Goal: Task Accomplishment & Management: Manage account settings

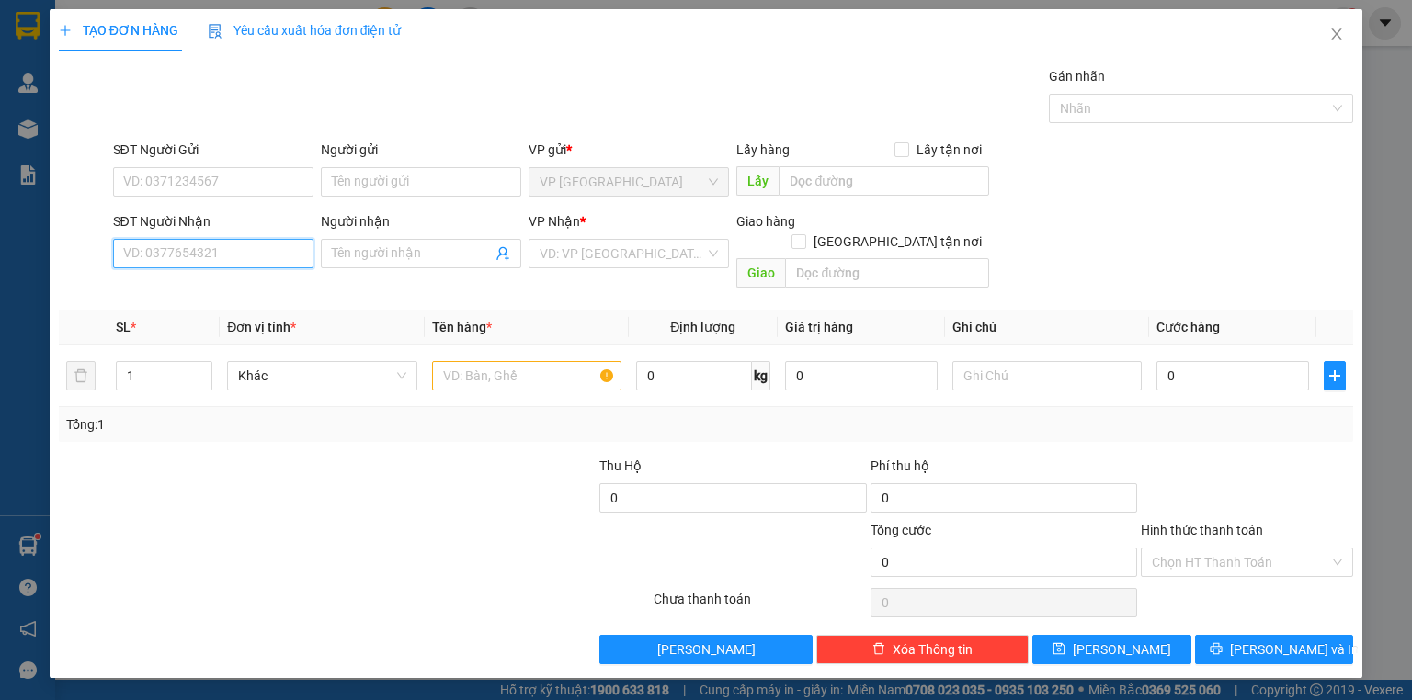
click at [231, 246] on input "SĐT Người Nhận" at bounding box center [213, 253] width 200 height 29
click at [217, 298] on div "0973936979" at bounding box center [213, 289] width 178 height 20
type input "0973936979"
type input "NHỊ BÌNH"
type input "40.000"
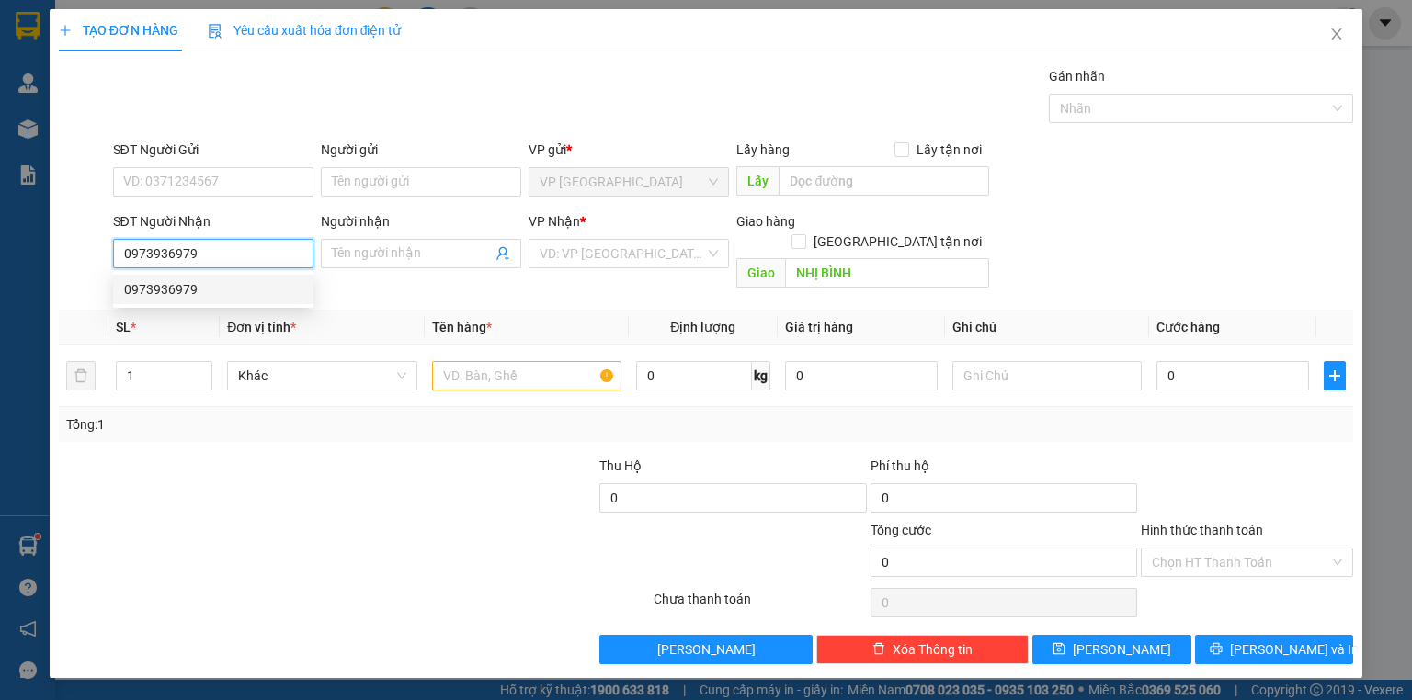
type input "40.000"
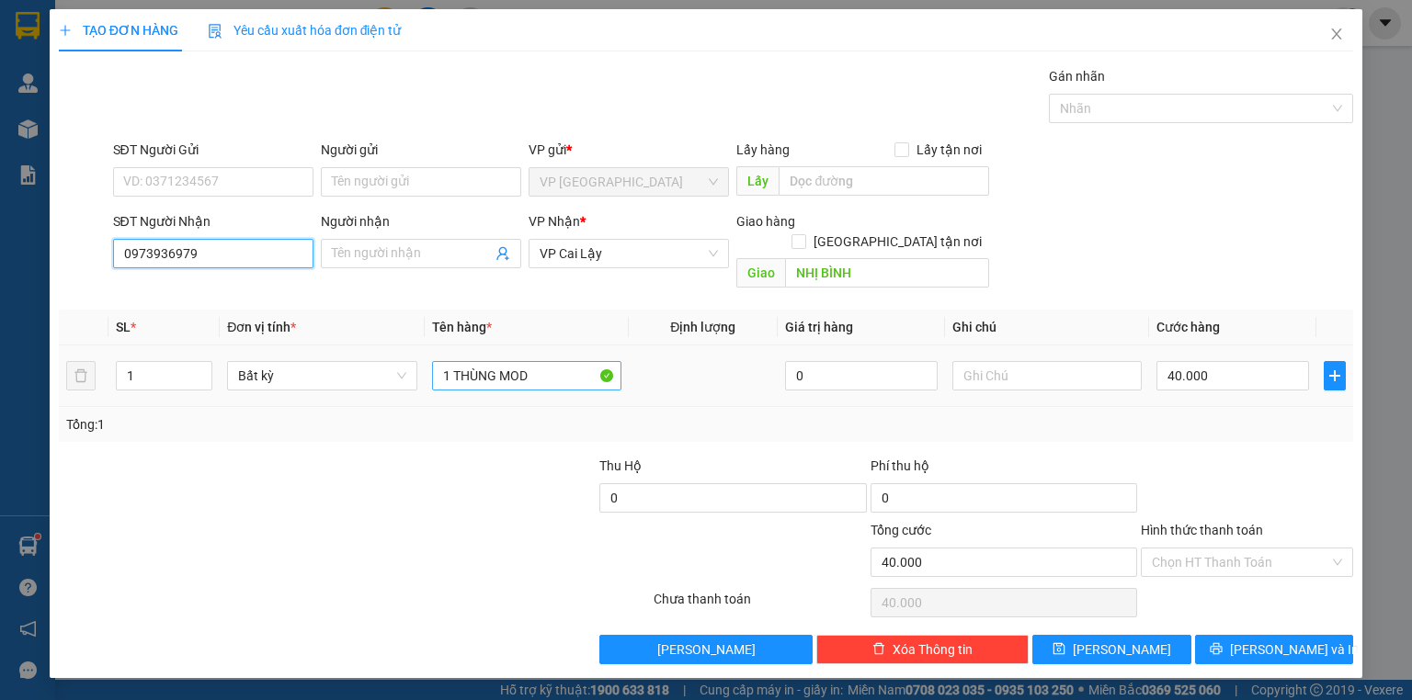
type input "0973936979"
click at [526, 361] on input "1 THÙNG MOD" at bounding box center [526, 375] width 189 height 29
type input "1 kiện tc"
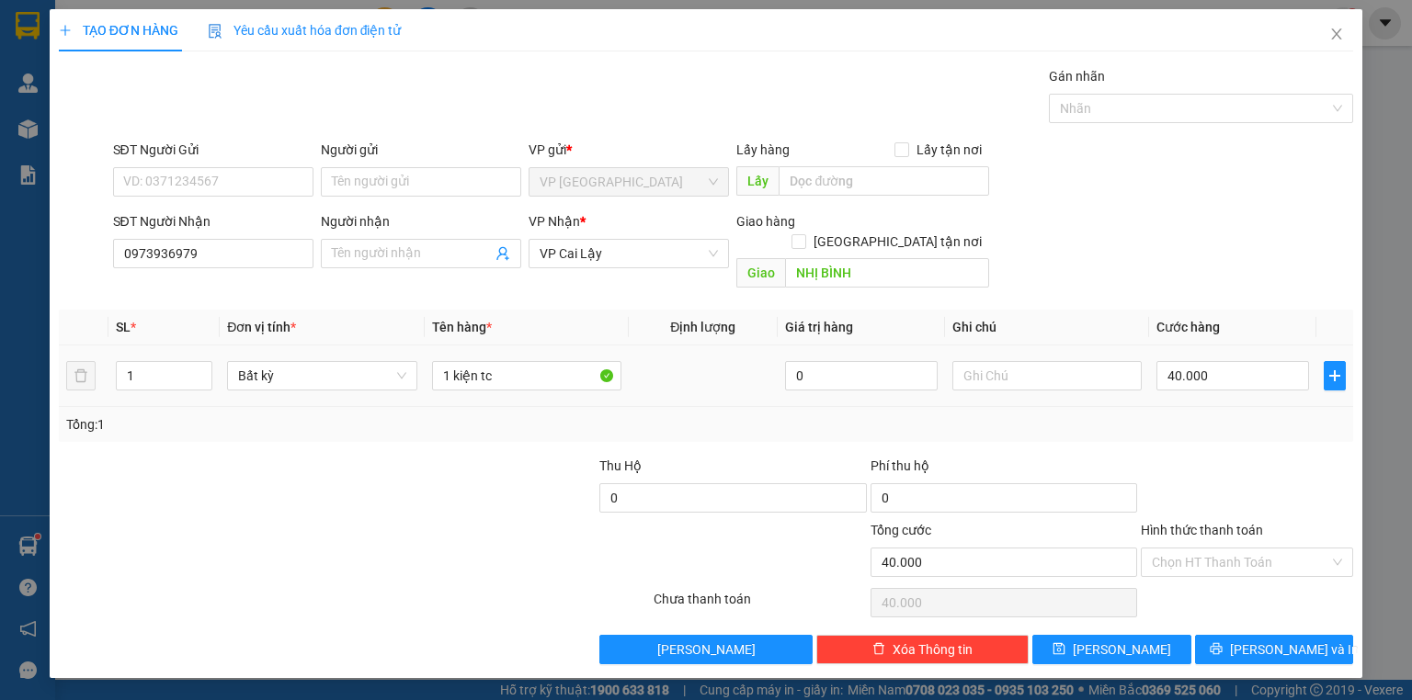
click at [1242, 346] on td "40.000" at bounding box center [1232, 377] width 167 height 62
click at [1229, 361] on input "40.000" at bounding box center [1232, 375] width 153 height 29
type input "2"
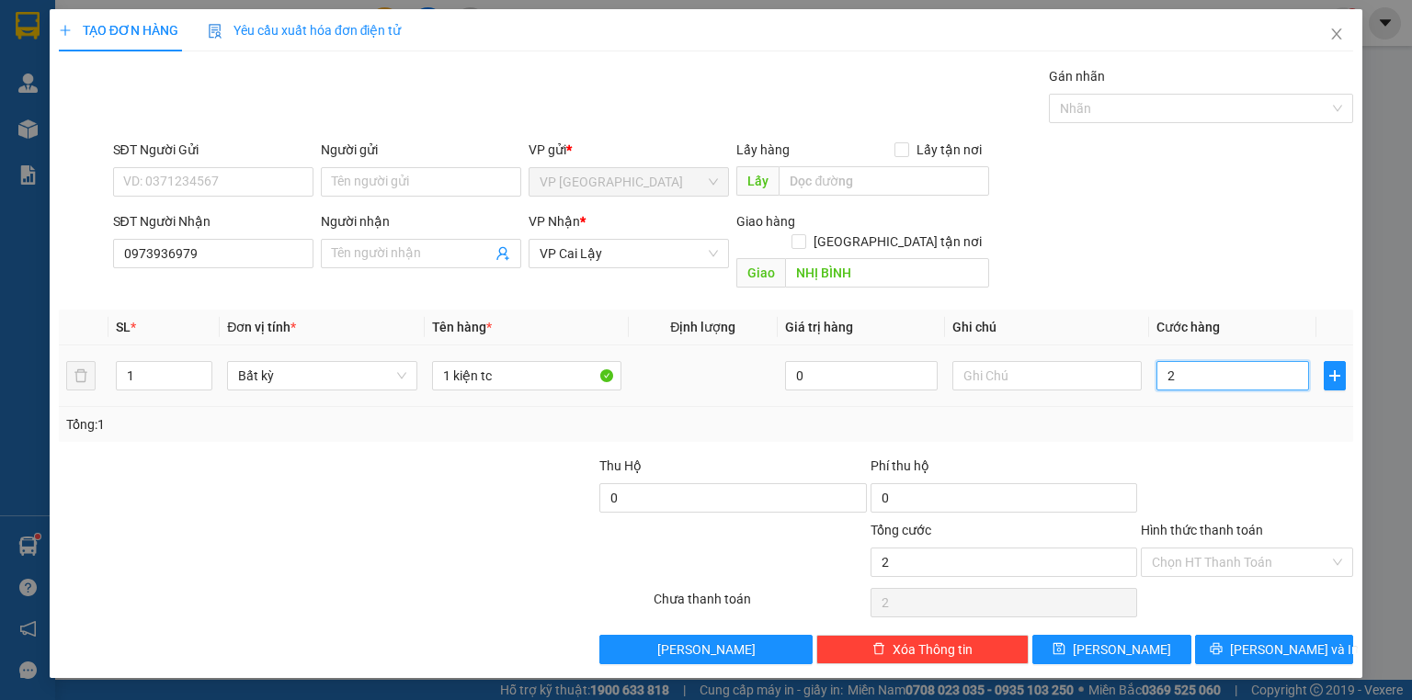
type input "20"
type input "20.000"
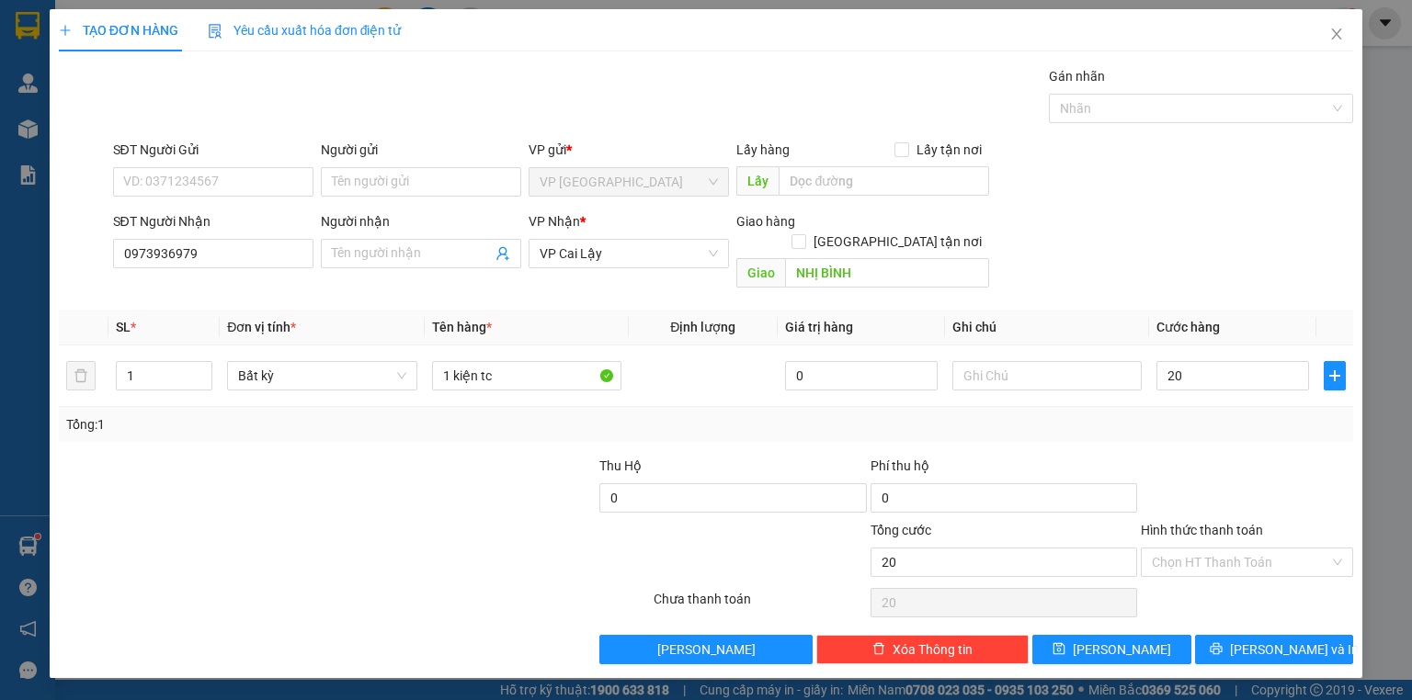
type input "20.000"
click at [1243, 415] on div "Tổng: 1" at bounding box center [705, 425] width 1279 height 20
click at [1243, 592] on div "Chọn HT Thanh Toán" at bounding box center [1247, 603] width 216 height 37
click at [1251, 635] on button "[PERSON_NAME] và In" at bounding box center [1274, 649] width 159 height 29
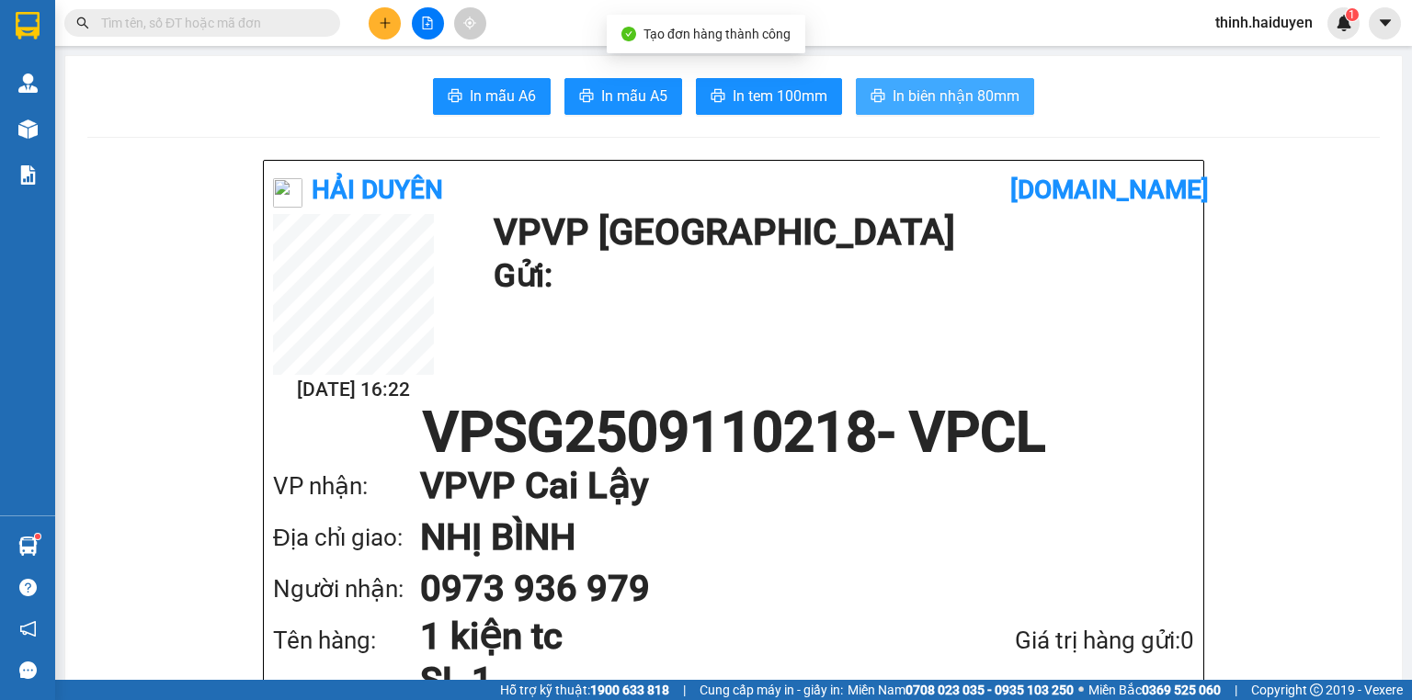
click at [1002, 110] on button "In biên nhận 80mm" at bounding box center [945, 96] width 178 height 37
click at [898, 95] on span "In biên nhận 80mm" at bounding box center [956, 96] width 127 height 23
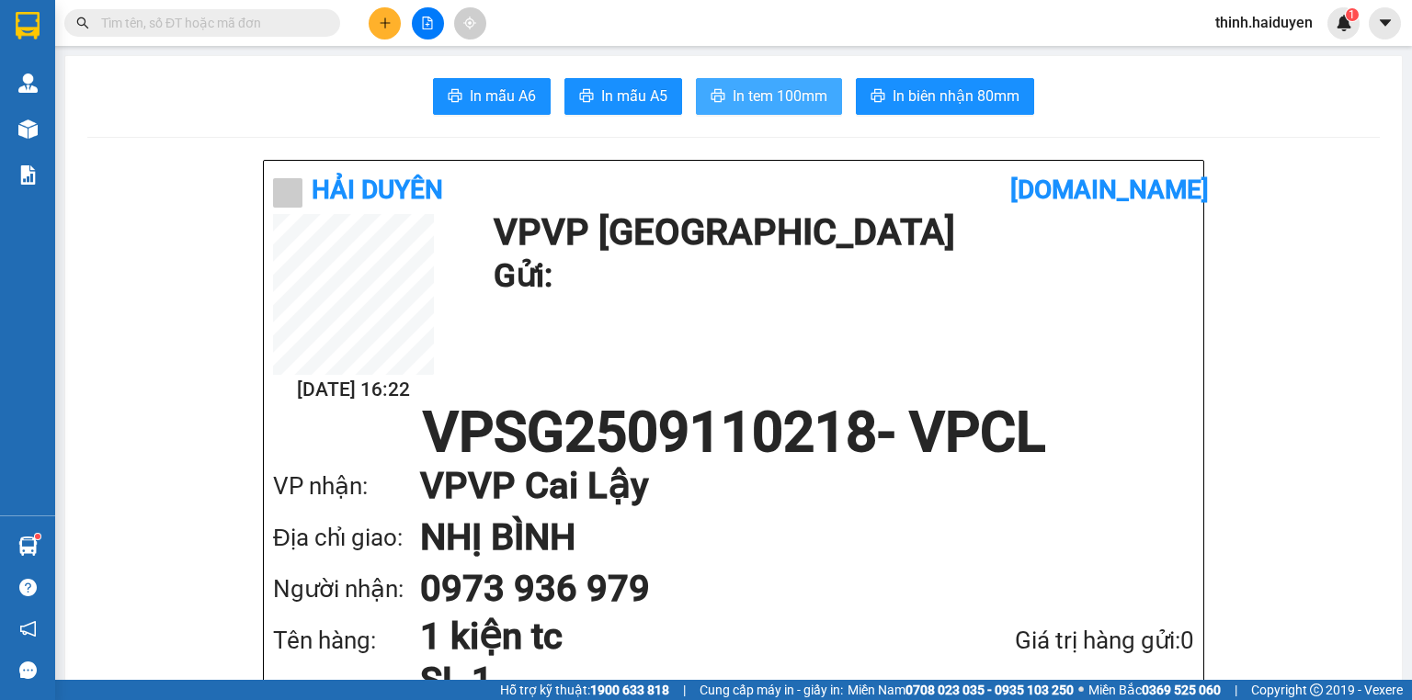
click at [765, 102] on span "In tem 100mm" at bounding box center [780, 96] width 95 height 23
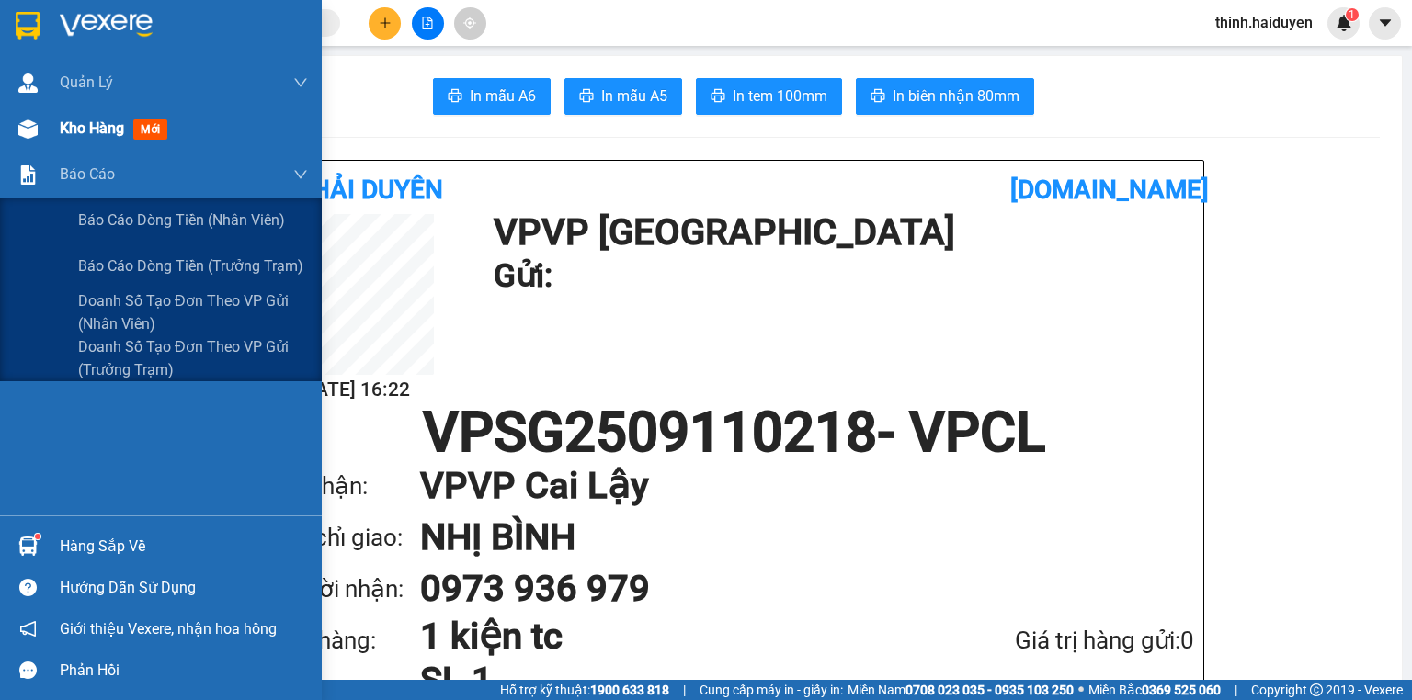
click at [126, 135] on div "Kho hàng mới" at bounding box center [117, 128] width 115 height 23
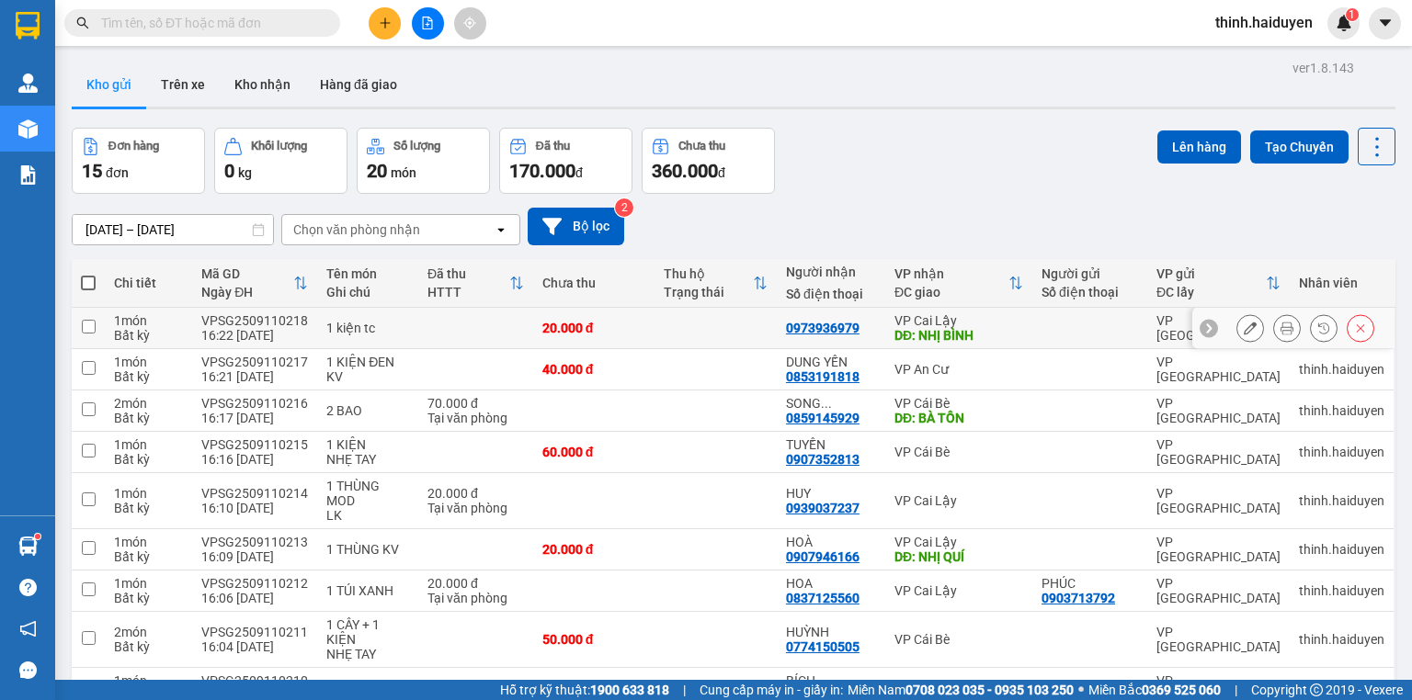
click at [1237, 327] on button at bounding box center [1250, 329] width 26 height 32
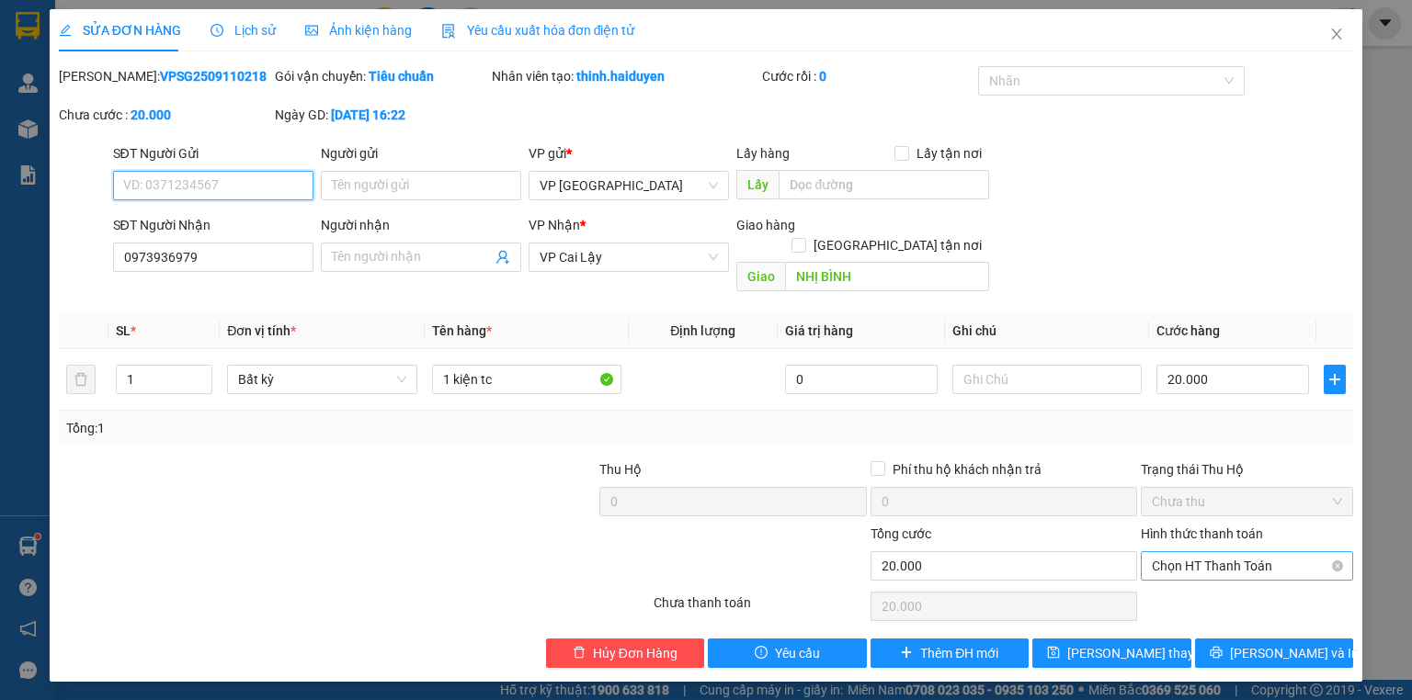
click at [1210, 555] on span "Chọn HT Thanh Toán" at bounding box center [1247, 566] width 190 height 28
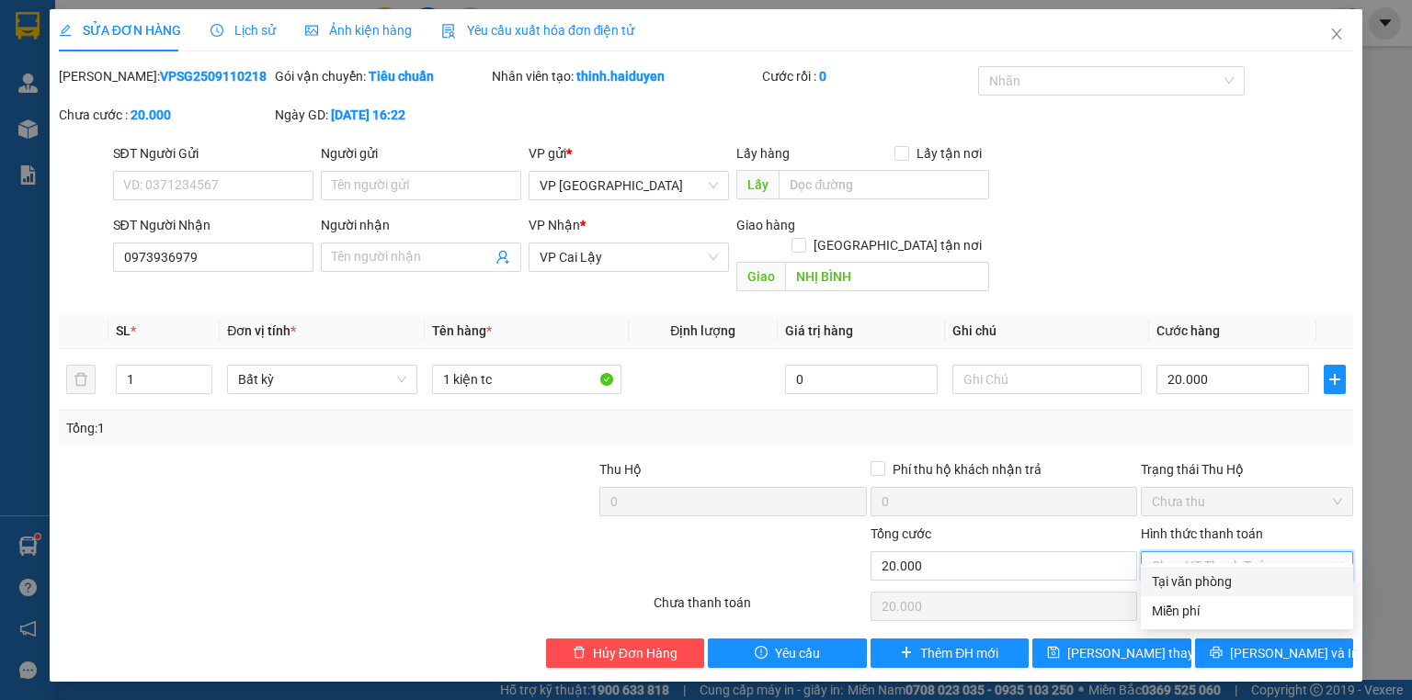
drag, startPoint x: 1215, startPoint y: 584, endPoint x: 1230, endPoint y: 596, distance: 18.9
click at [1216, 584] on div "Tại văn phòng" at bounding box center [1247, 582] width 190 height 20
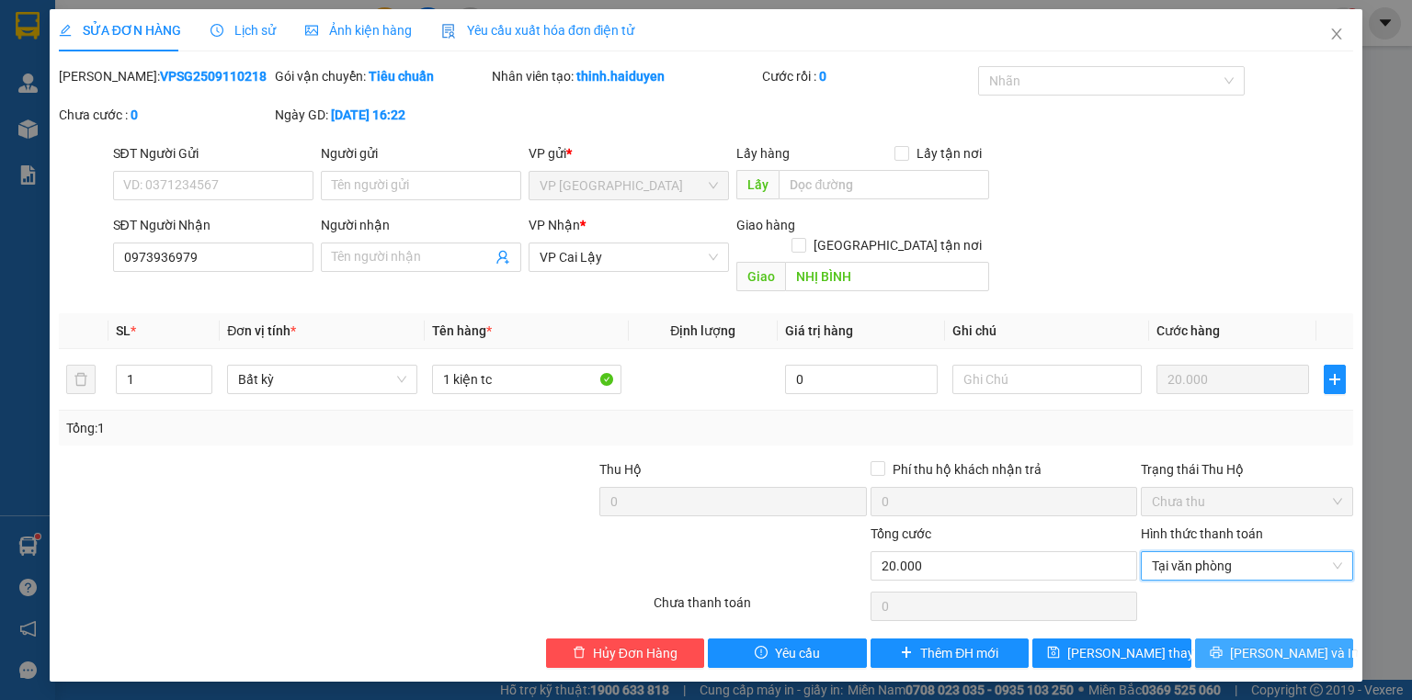
click at [1248, 639] on button "[PERSON_NAME] và In" at bounding box center [1274, 653] width 159 height 29
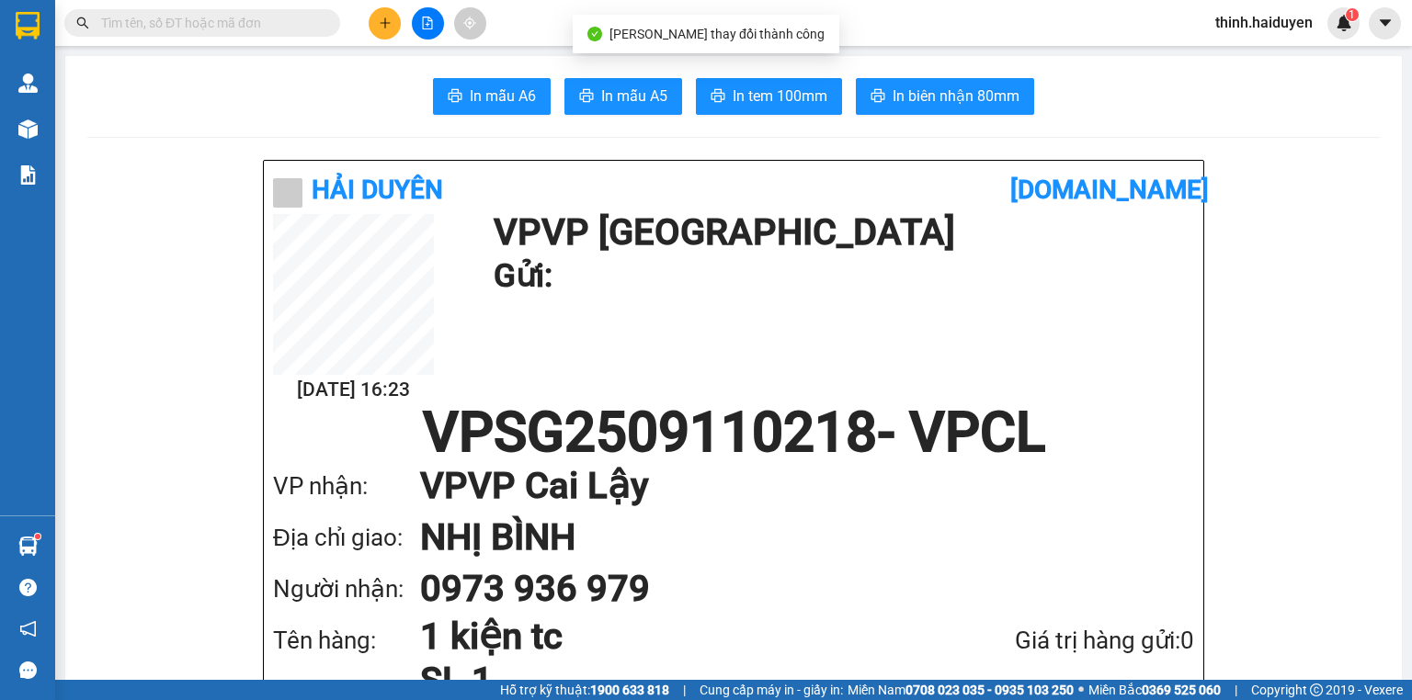
click at [894, 99] on span "In biên nhận 80mm" at bounding box center [956, 96] width 127 height 23
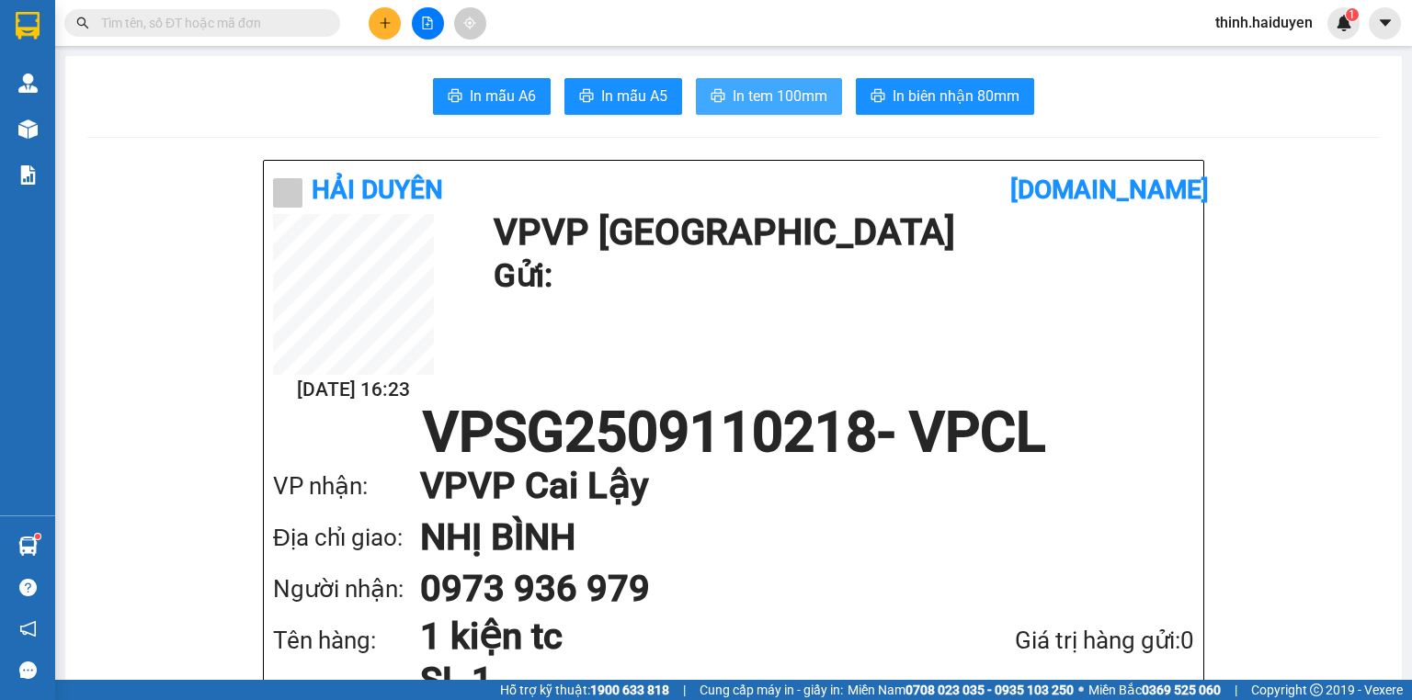
click at [748, 88] on span "In tem 100mm" at bounding box center [780, 96] width 95 height 23
click at [379, 22] on icon "plus" at bounding box center [385, 23] width 13 height 13
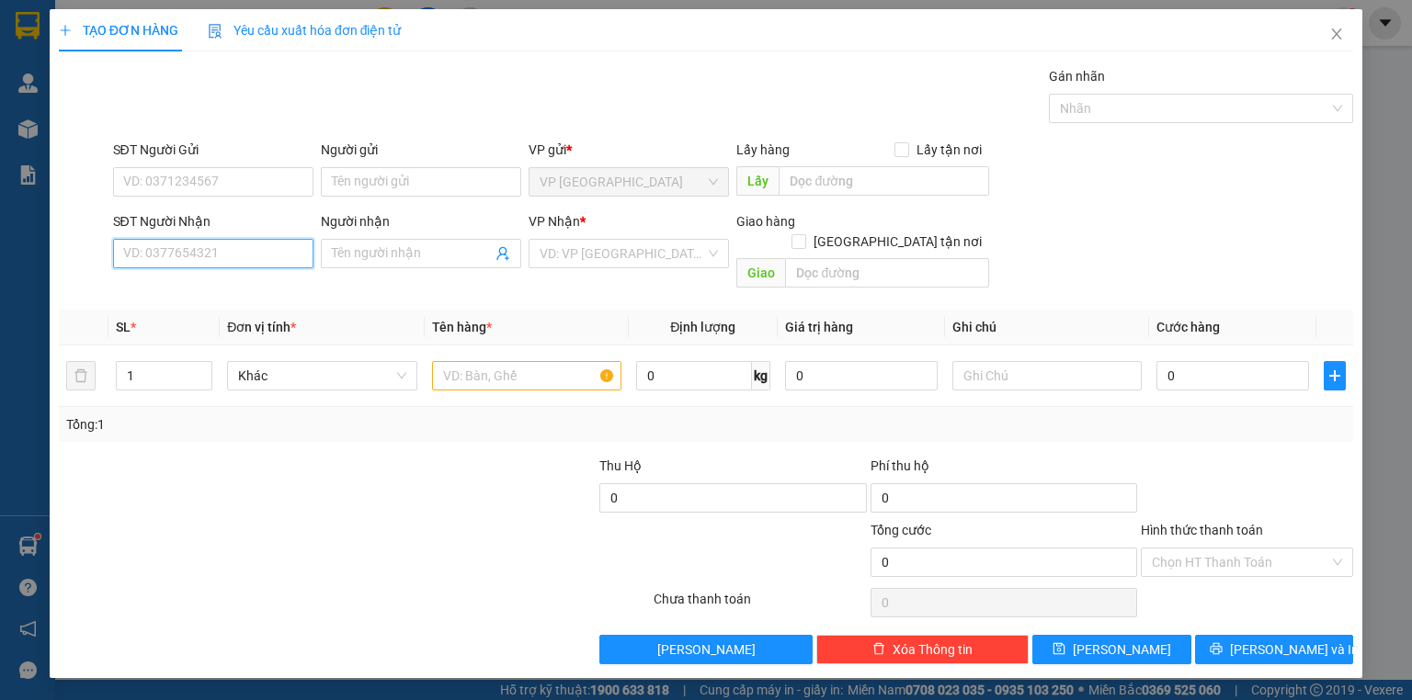
click at [272, 257] on input "SĐT Người Nhận" at bounding box center [213, 253] width 200 height 29
type input "0907352813"
click at [243, 287] on div "0907352813 - TUYỀN" at bounding box center [213, 289] width 178 height 20
type input "TUYỀN"
type input "60.000"
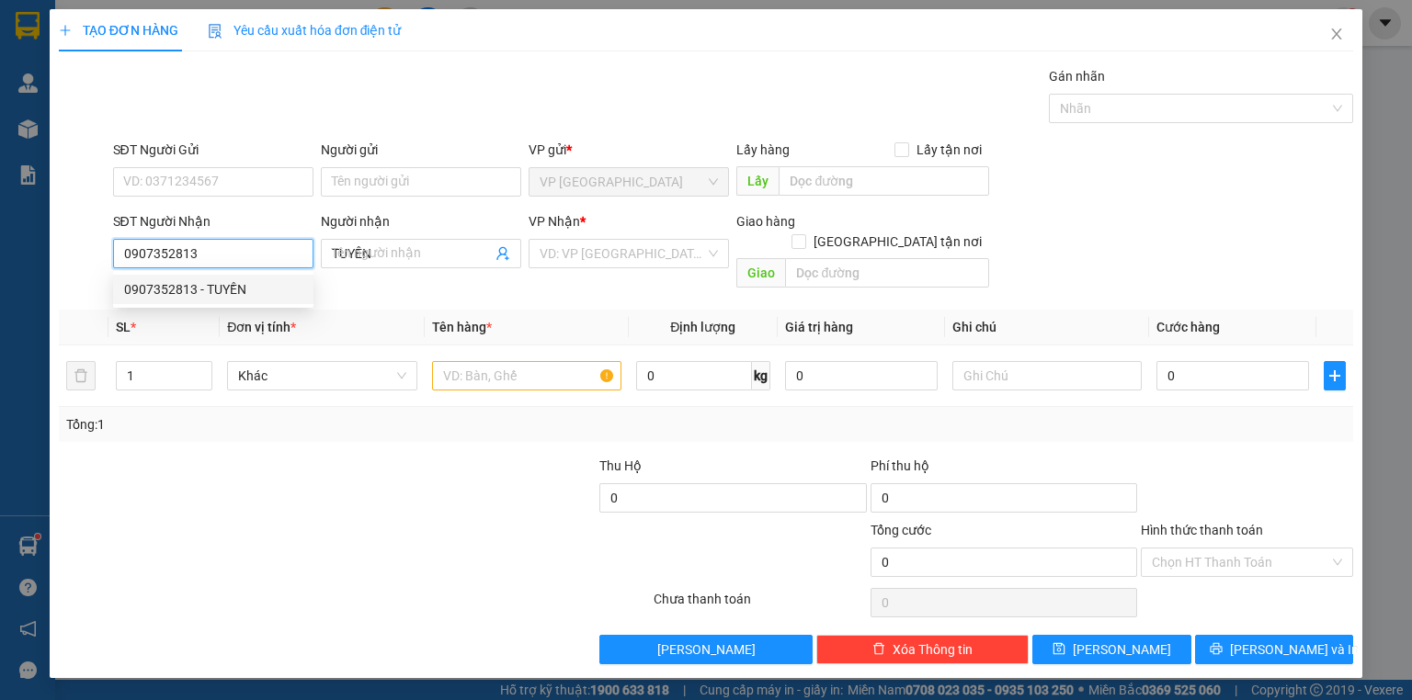
type input "60.000"
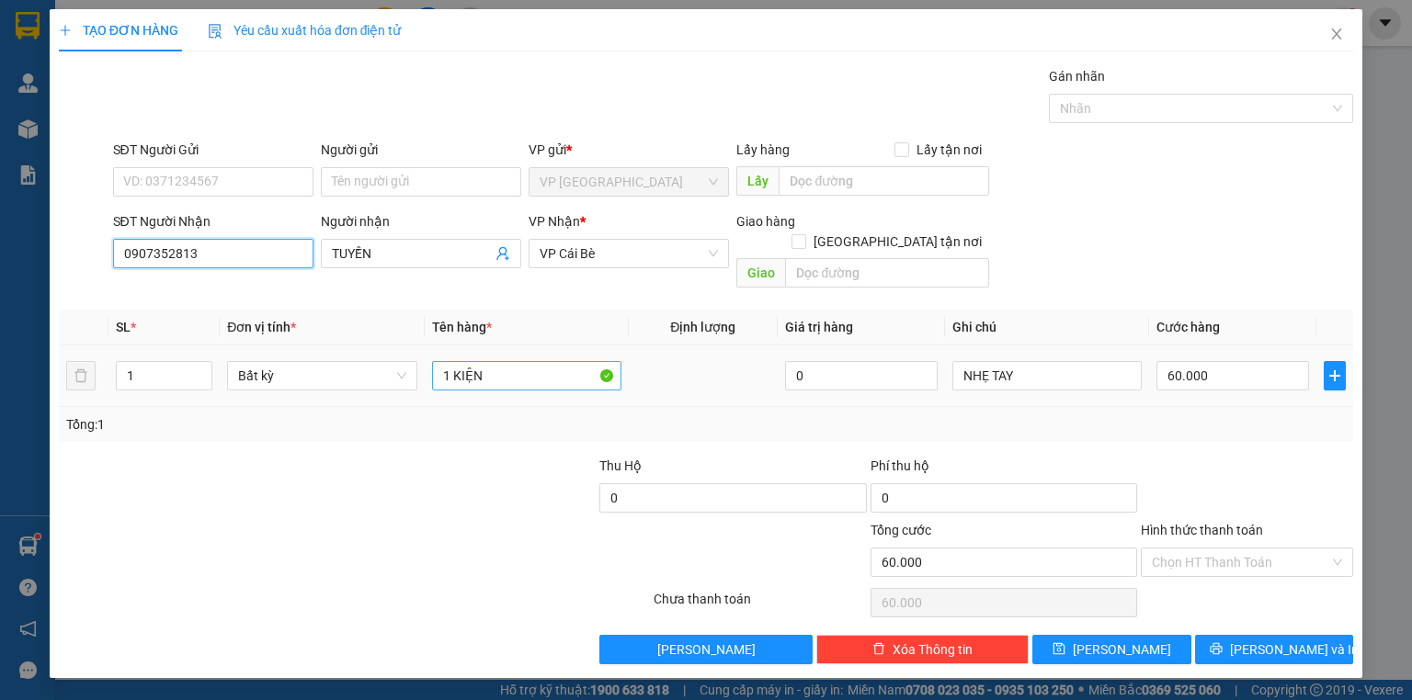
type input "0907352813"
click at [504, 361] on input "1 KIỆN" at bounding box center [526, 375] width 189 height 29
type input "4 thùng"
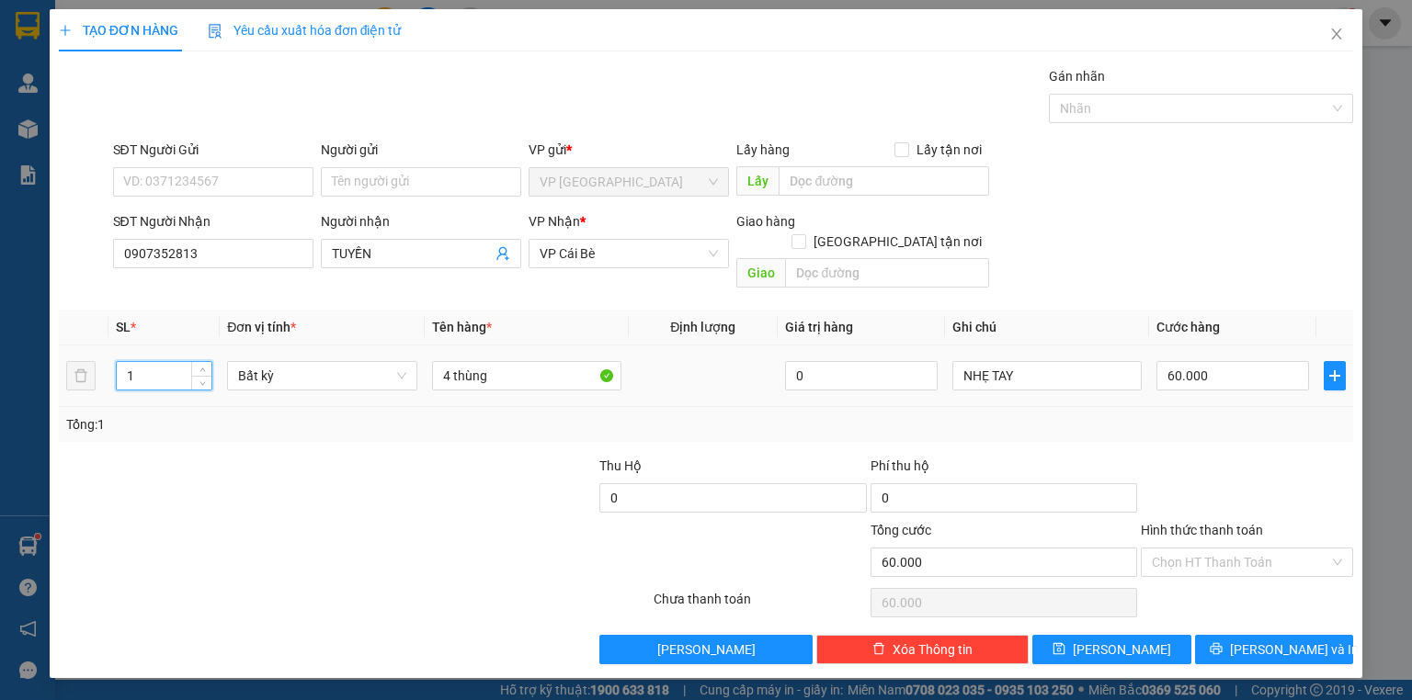
drag, startPoint x: 129, startPoint y: 353, endPoint x: 61, endPoint y: 342, distance: 68.9
click at [62, 346] on tr "1 Bất kỳ 4 thùng 0 NHẸ TAY 60.000" at bounding box center [706, 377] width 1294 height 62
click at [164, 363] on input "1" at bounding box center [164, 376] width 95 height 28
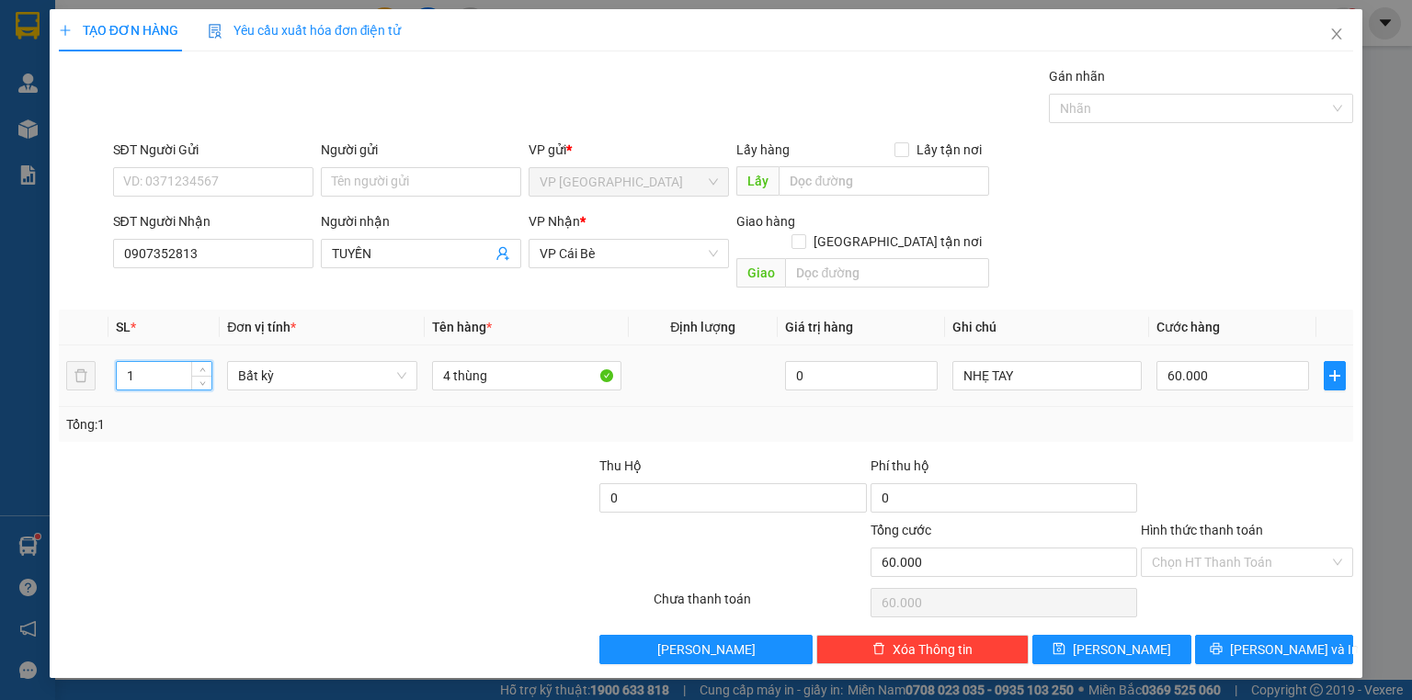
click at [164, 363] on input "1" at bounding box center [164, 376] width 95 height 28
click at [1191, 370] on div "60.000" at bounding box center [1232, 376] width 153 height 37
click at [1194, 365] on input "60.000" at bounding box center [1232, 375] width 153 height 29
click at [1151, 467] on div at bounding box center [1247, 488] width 216 height 64
click at [1236, 635] on button "[PERSON_NAME] và In" at bounding box center [1274, 649] width 159 height 29
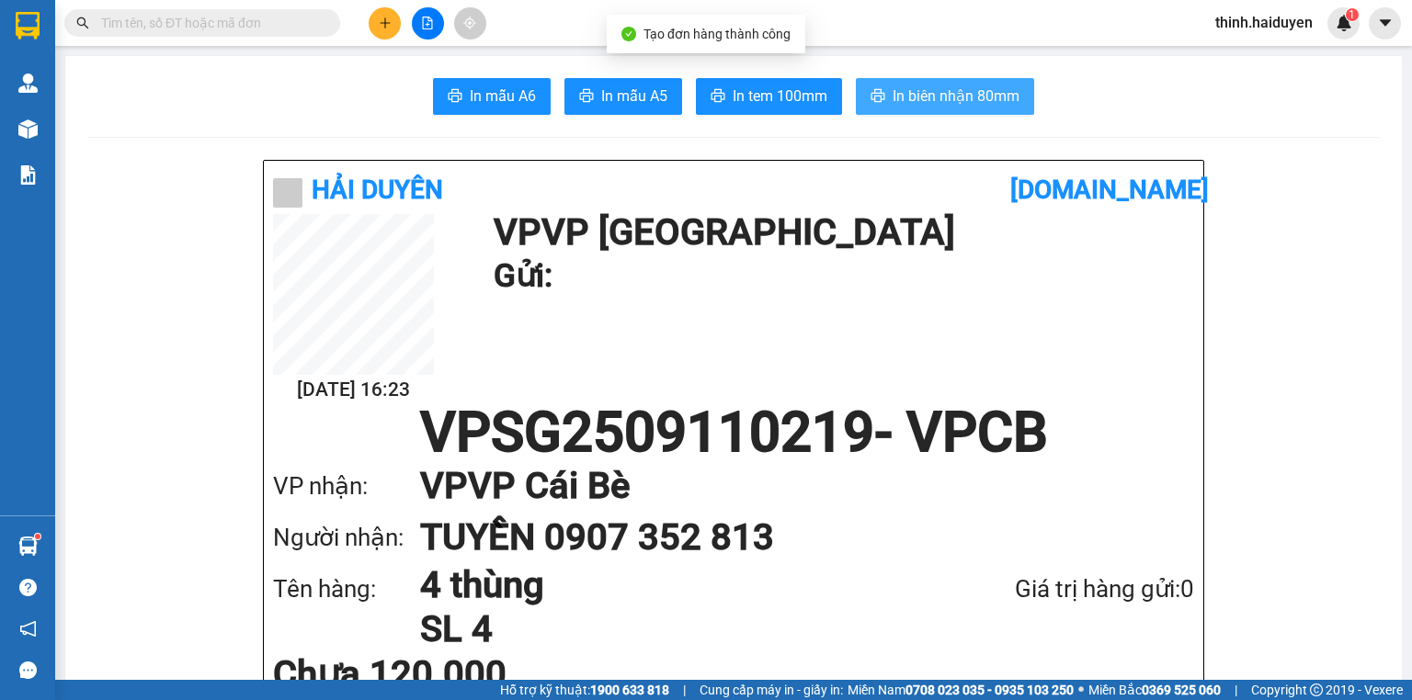
click at [858, 81] on button "In biên nhận 80mm" at bounding box center [945, 96] width 178 height 37
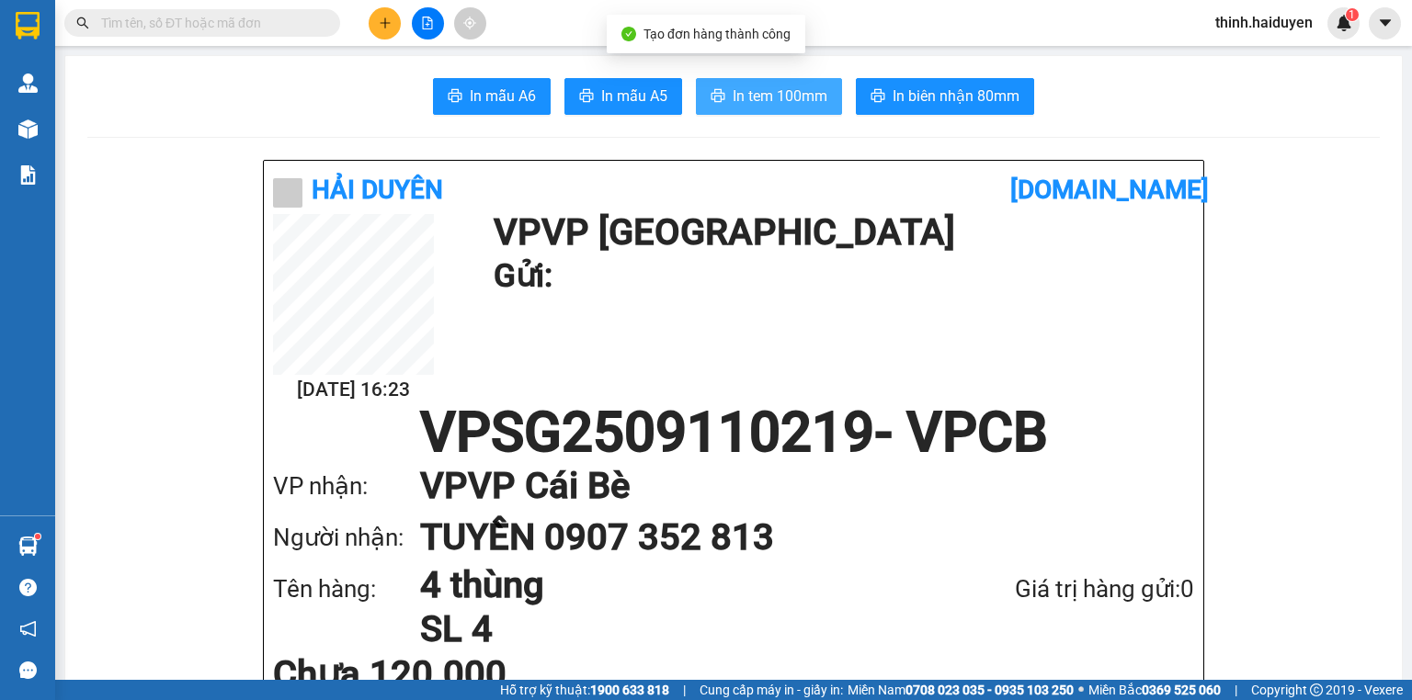
click at [800, 102] on span "In tem 100mm" at bounding box center [780, 96] width 95 height 23
click at [360, 39] on div at bounding box center [427, 23] width 138 height 32
click at [370, 34] on div at bounding box center [427, 23] width 138 height 32
click at [377, 28] on button at bounding box center [385, 23] width 32 height 32
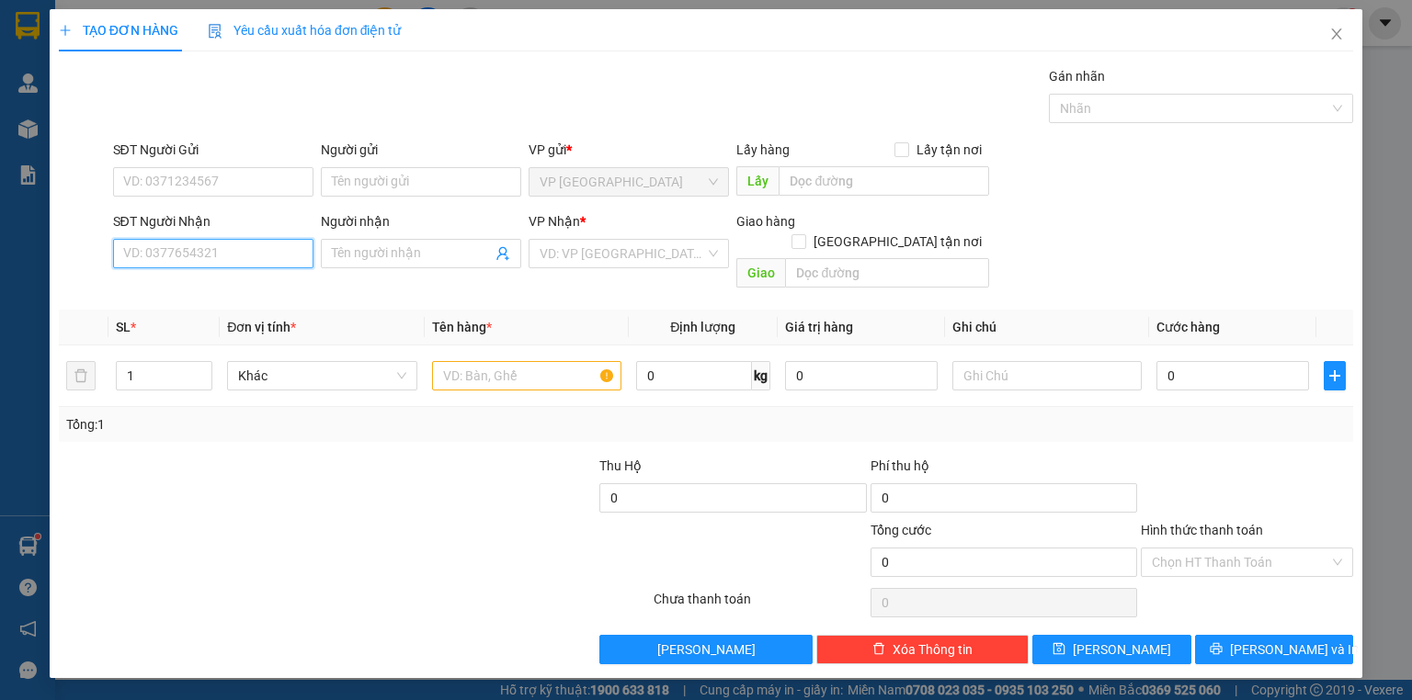
click at [233, 263] on input "SĐT Người Nhận" at bounding box center [213, 253] width 200 height 29
type input "0901027287"
drag, startPoint x: 219, startPoint y: 272, endPoint x: 216, endPoint y: 288, distance: 15.9
click at [220, 272] on div "0901027287 0901027287 - [PERSON_NAME]" at bounding box center [214, 289] width 203 height 37
drag, startPoint x: 216, startPoint y: 288, endPoint x: 239, endPoint y: 289, distance: 23.0
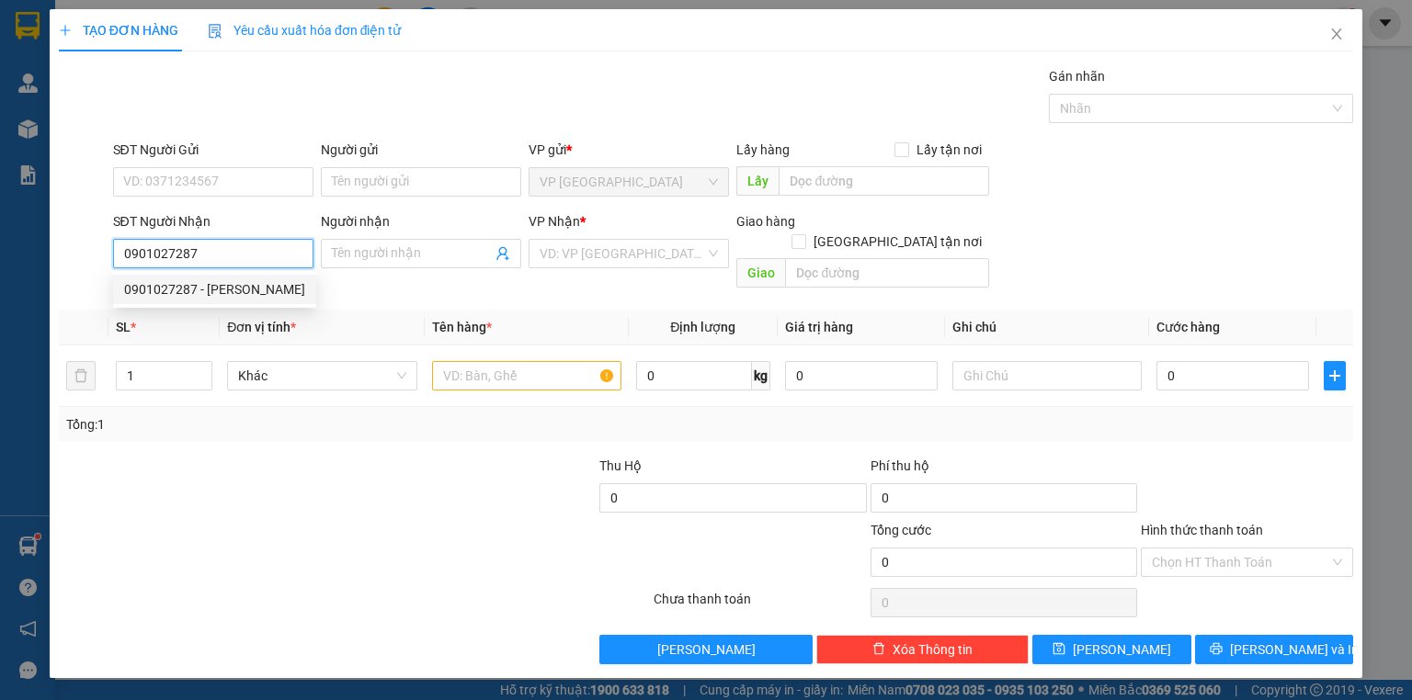
click at [217, 288] on body "Kết quả tìm kiếm ( 1 ) Bộ lọc Gửi 3 ngày gần nhất Mã ĐH Trạng thái Món hàng Thu…" at bounding box center [706, 350] width 1412 height 700
click at [278, 254] on input "0901027287" at bounding box center [213, 253] width 200 height 29
click at [248, 294] on div "0901027287 - [PERSON_NAME]" at bounding box center [214, 289] width 181 height 20
type input "[PERSON_NAME]"
type input "[DEMOGRAPHIC_DATA][GEOGRAPHIC_DATA][DEMOGRAPHIC_DATA]"
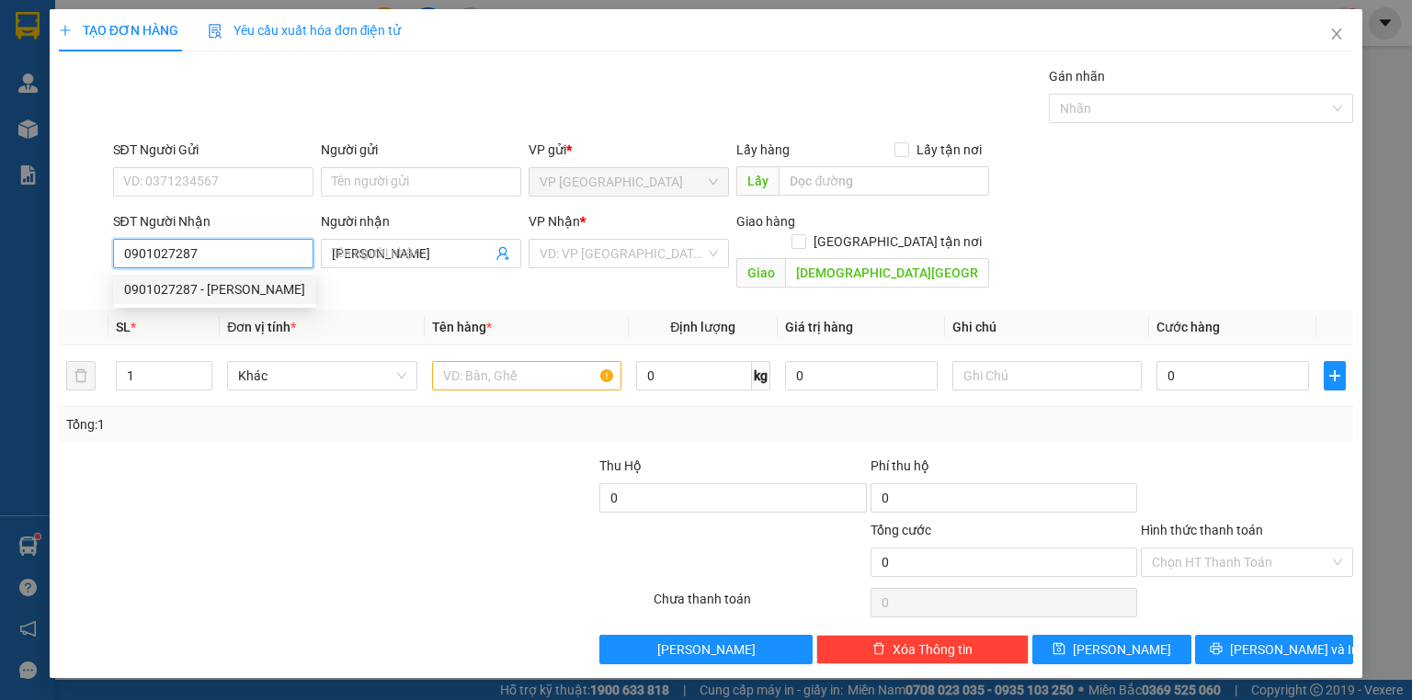
type input "20.000"
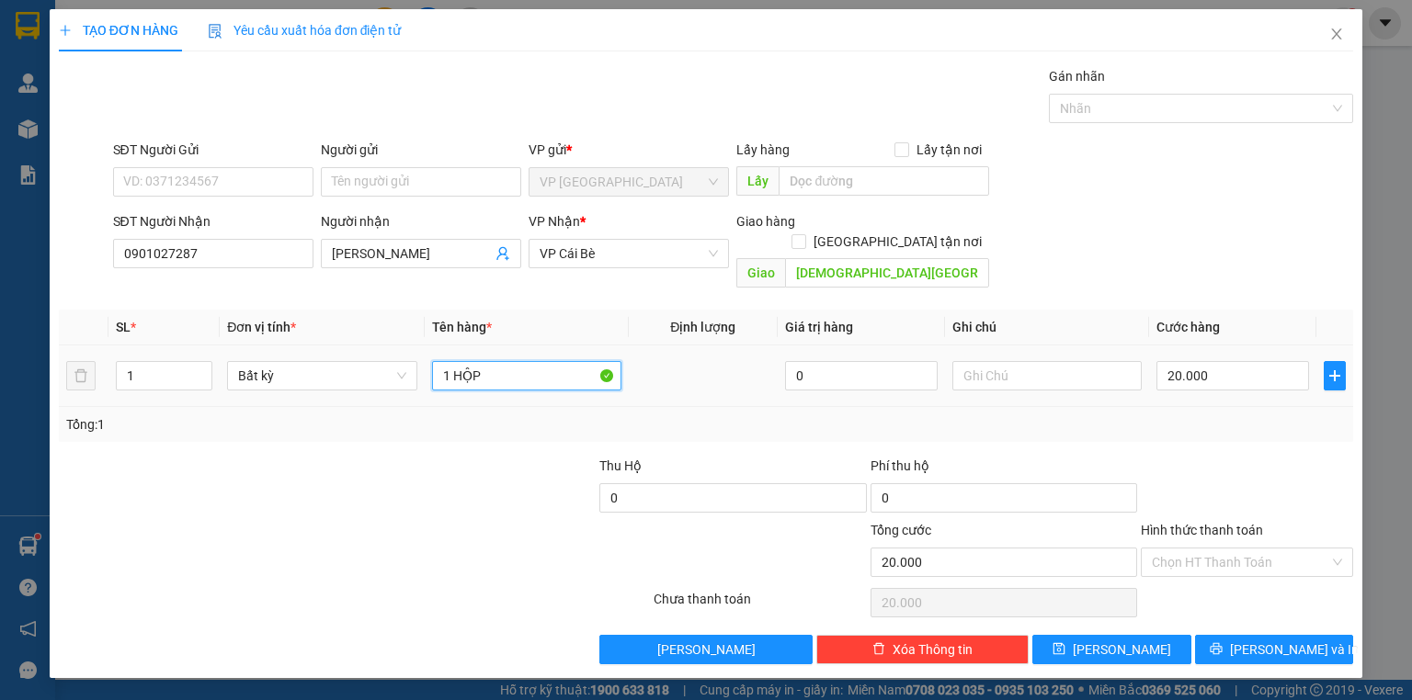
click at [530, 361] on input "1 HỘP" at bounding box center [526, 375] width 189 height 29
type input "1 kien"
click at [1199, 361] on input "20.000" at bounding box center [1232, 375] width 153 height 29
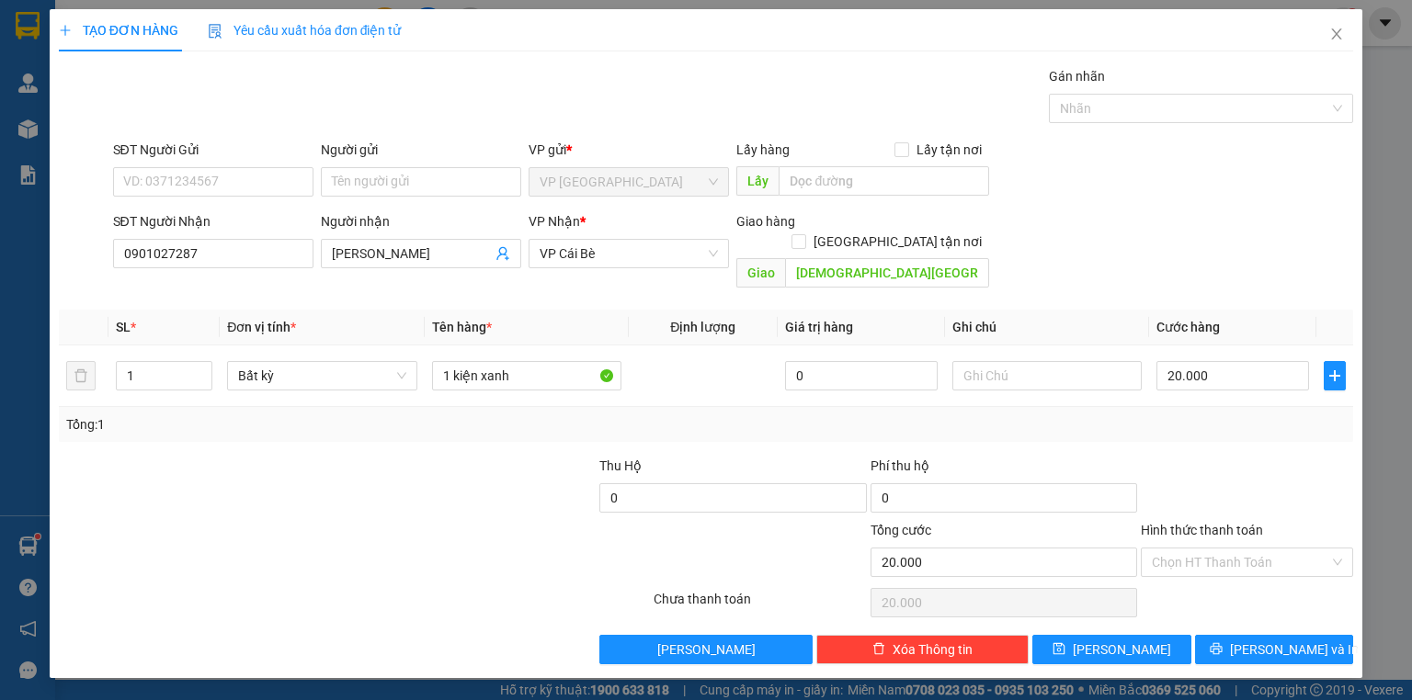
click at [1215, 457] on div at bounding box center [1247, 488] width 216 height 64
click at [1272, 640] on span "[PERSON_NAME] và In" at bounding box center [1294, 650] width 129 height 20
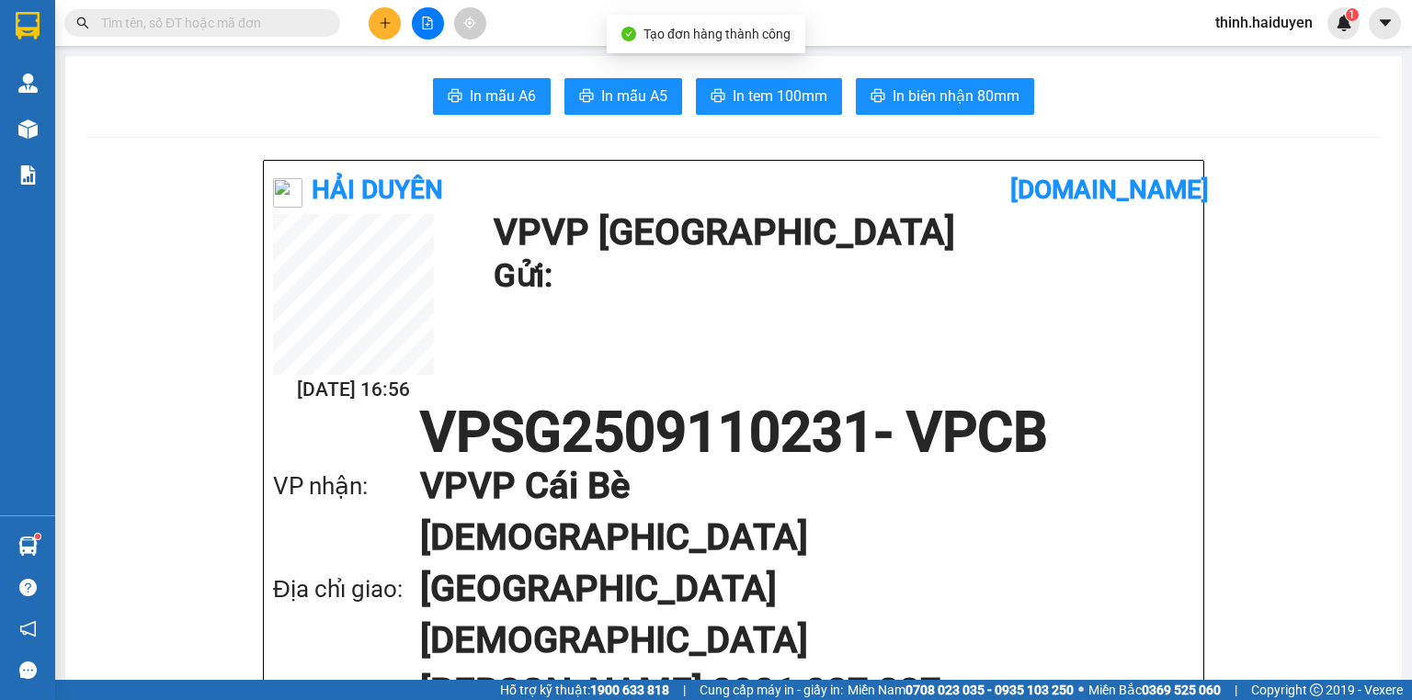
click at [977, 107] on span "In biên nhận 80mm" at bounding box center [956, 96] width 127 height 23
click at [770, 97] on span "In tem 100mm" at bounding box center [780, 96] width 95 height 23
click at [276, 17] on input "text" at bounding box center [209, 23] width 217 height 20
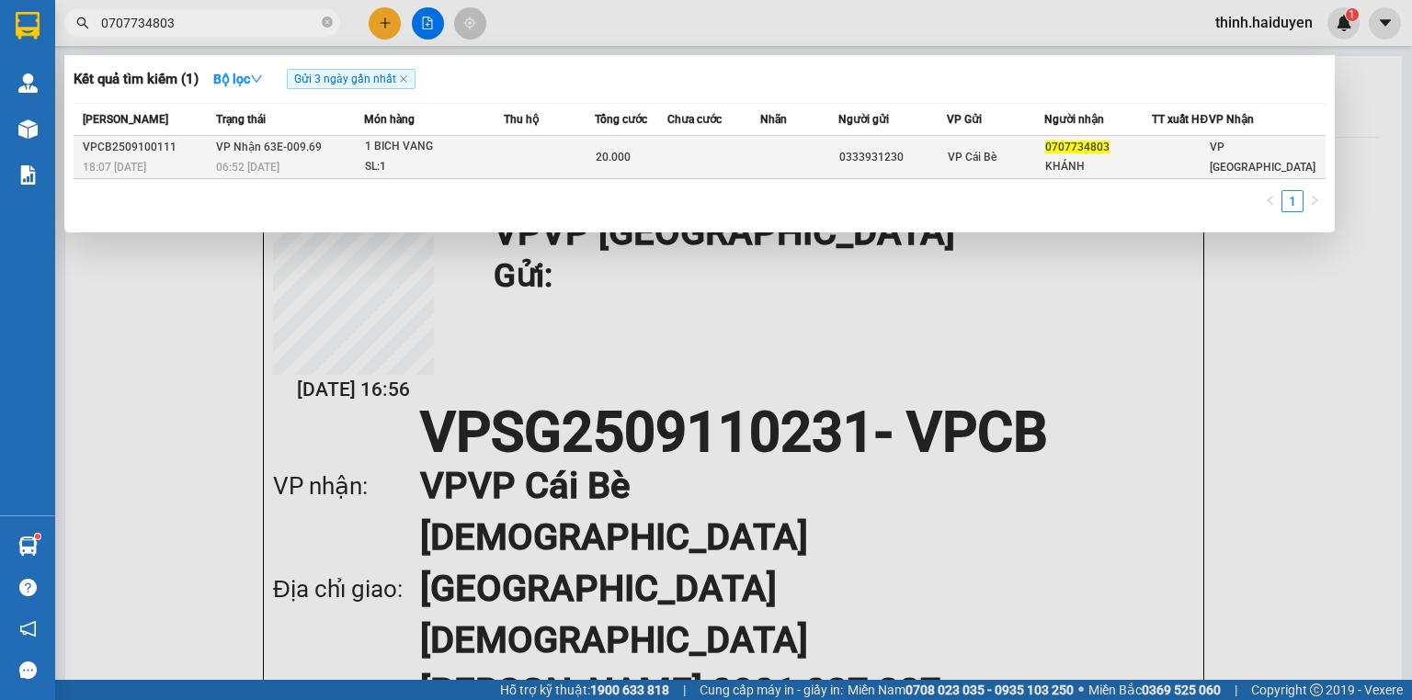
type input "0707734803"
click at [824, 174] on td at bounding box center [799, 157] width 78 height 43
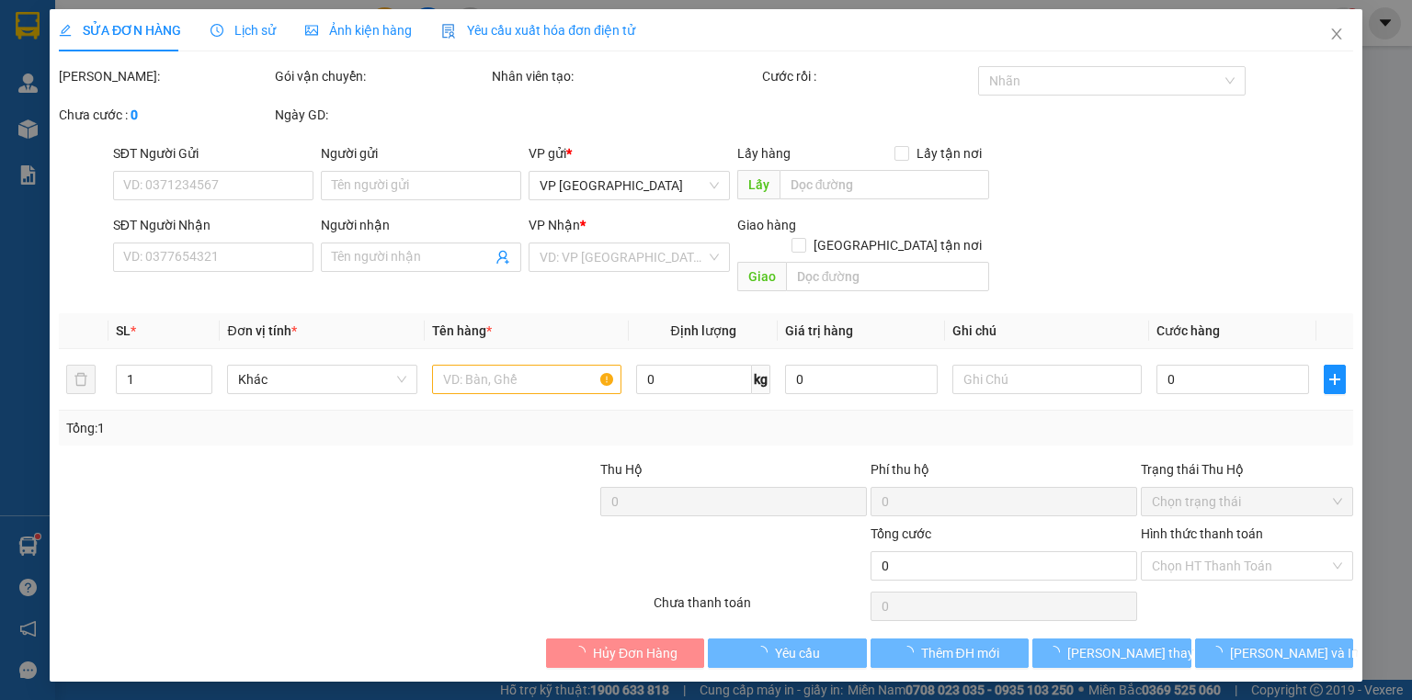
type input "0333931230"
type input "0707734803"
type input "KHÁNH"
type input "20.000"
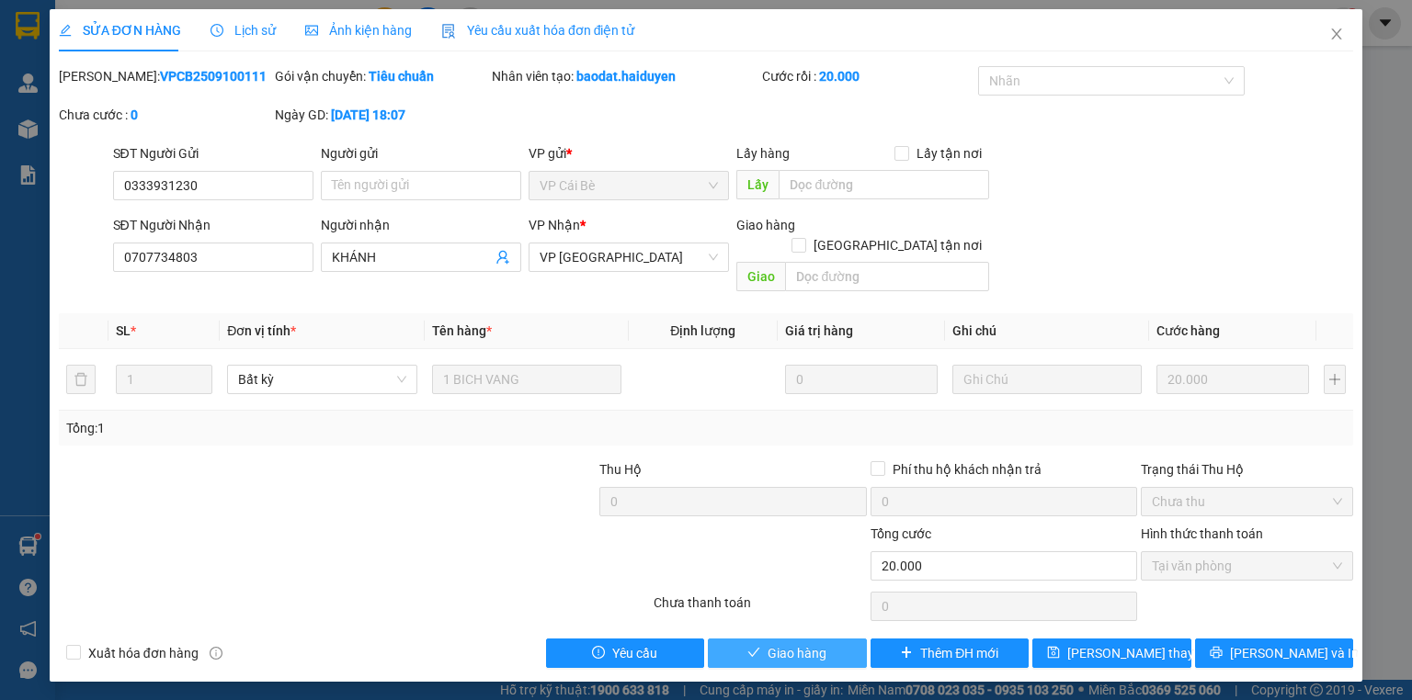
drag, startPoint x: 807, startPoint y: 636, endPoint x: 804, endPoint y: 621, distance: 15.0
click at [806, 643] on span "Giao hàng" at bounding box center [796, 653] width 59 height 20
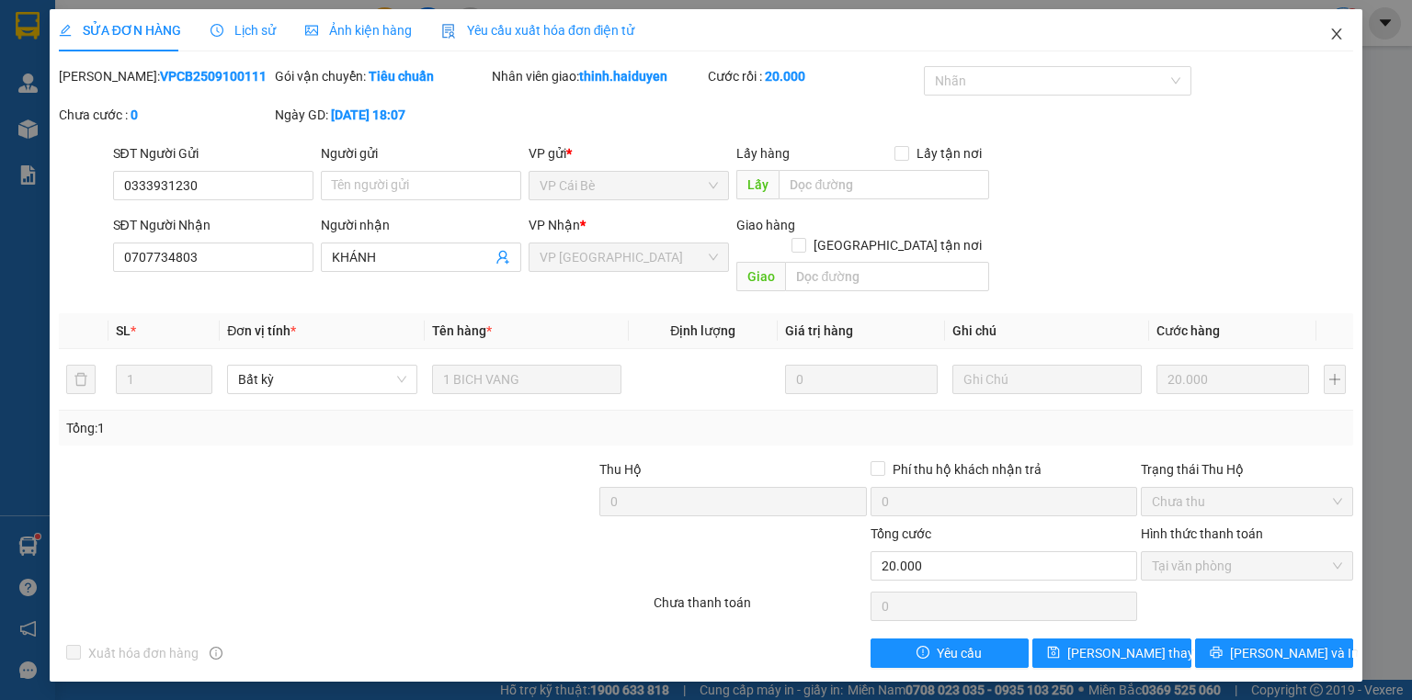
click at [1337, 29] on icon "close" at bounding box center [1336, 34] width 15 height 15
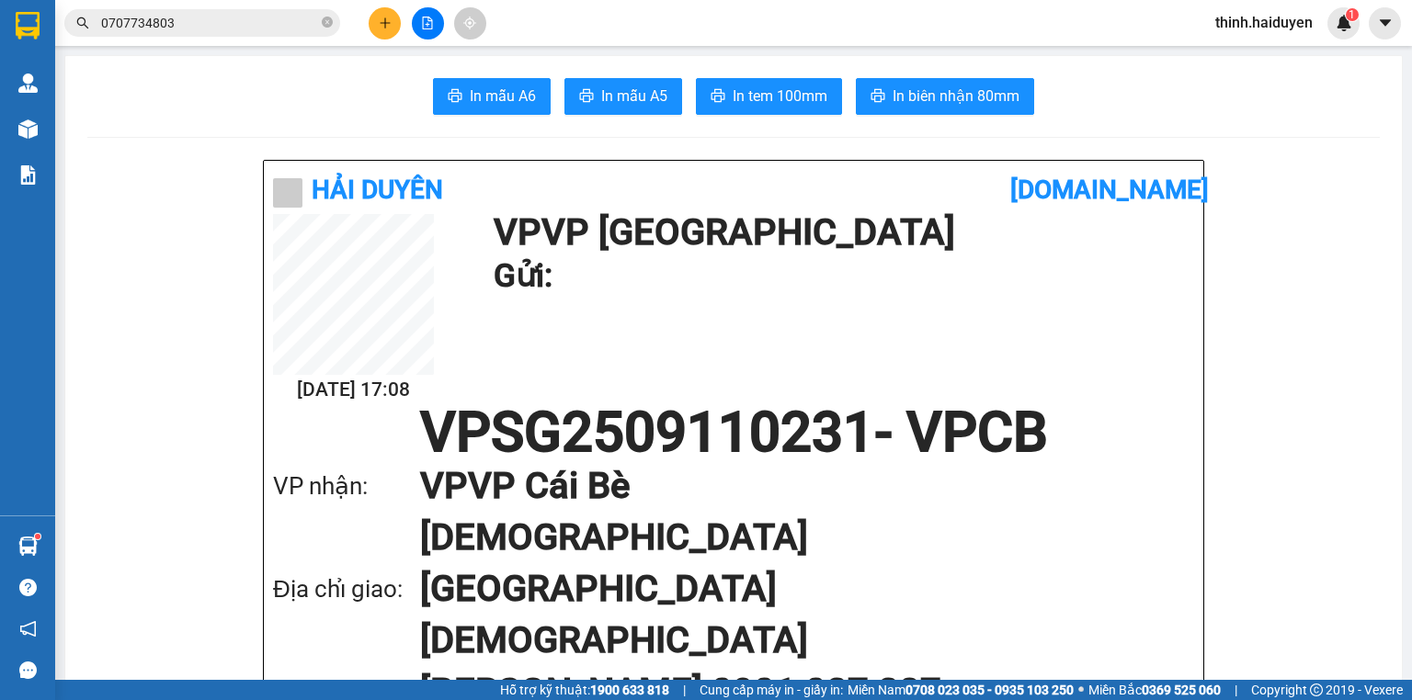
click at [381, 33] on button at bounding box center [385, 23] width 32 height 32
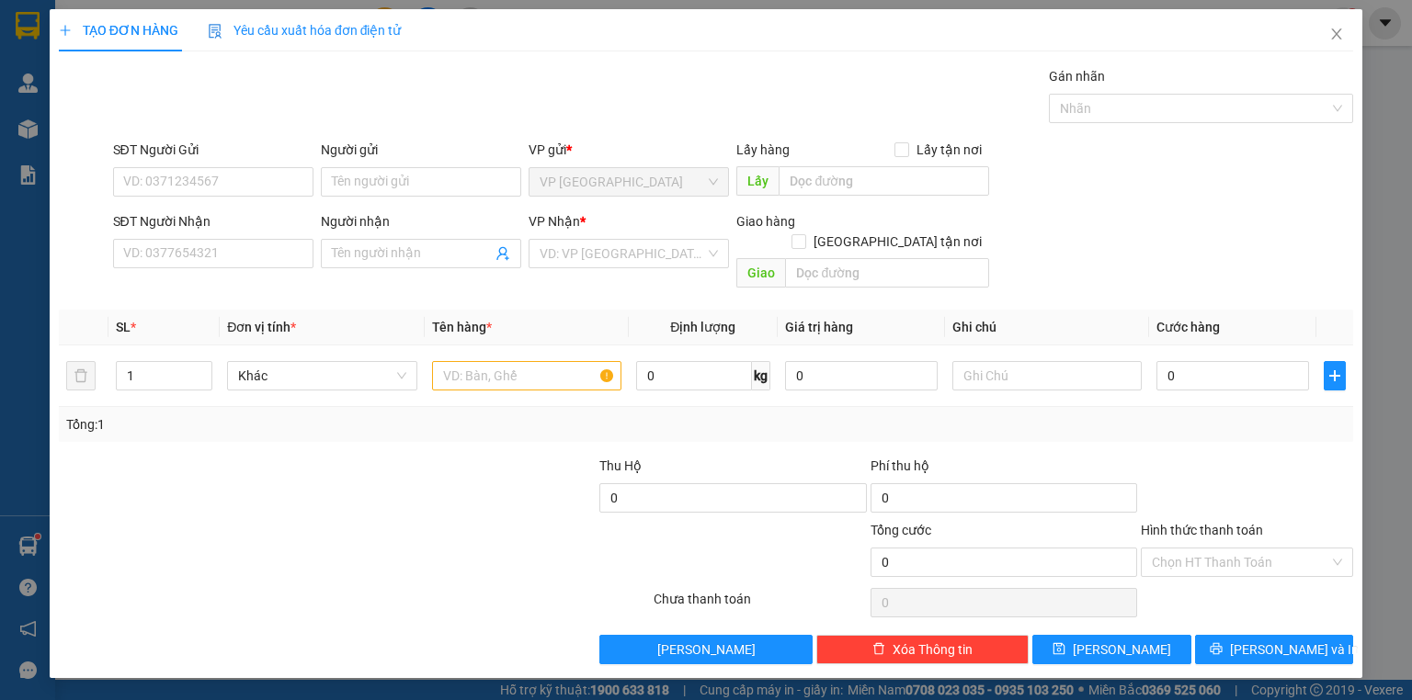
click at [210, 272] on div "SĐT Người Nhận VD: 0377654321" at bounding box center [213, 243] width 200 height 64
click at [220, 257] on input "SĐT Người Nhận" at bounding box center [213, 253] width 200 height 29
type input "9581"
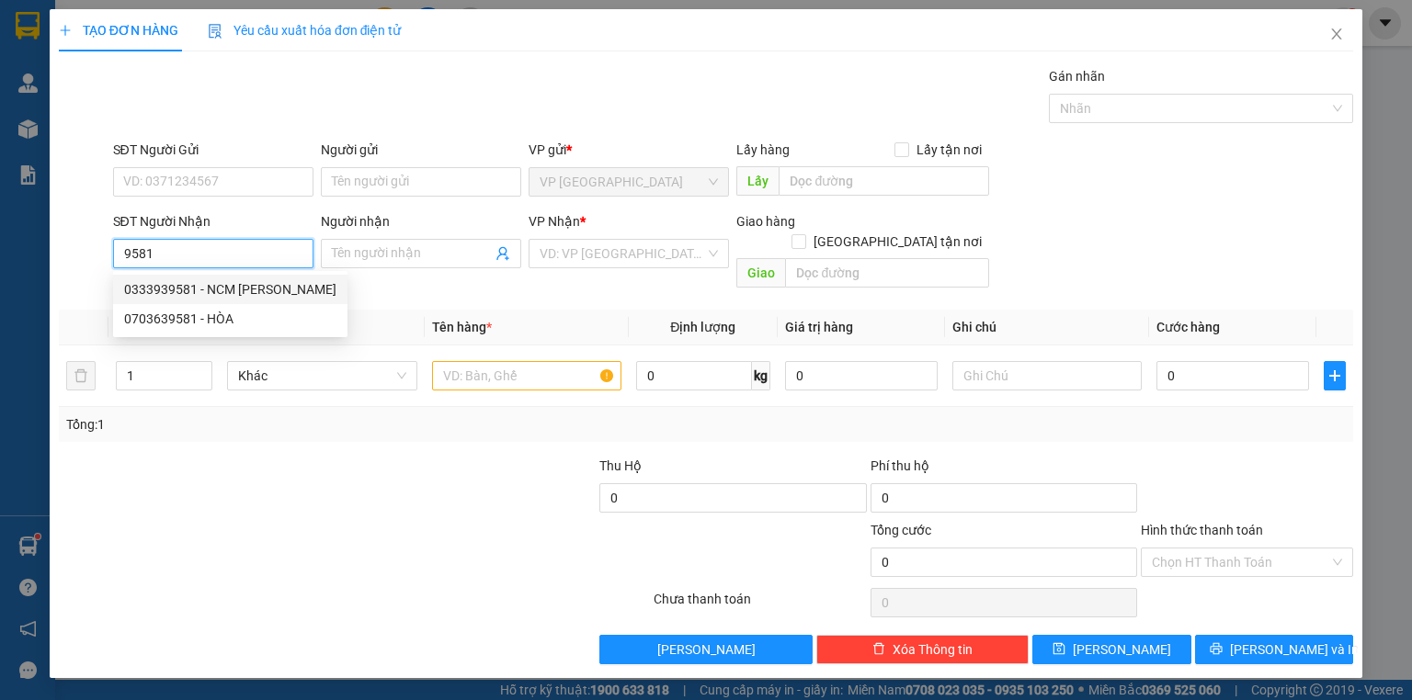
drag, startPoint x: 211, startPoint y: 285, endPoint x: 268, endPoint y: 268, distance: 59.3
click at [211, 285] on div "0333939581 - NCM [PERSON_NAME]" at bounding box center [230, 289] width 212 height 20
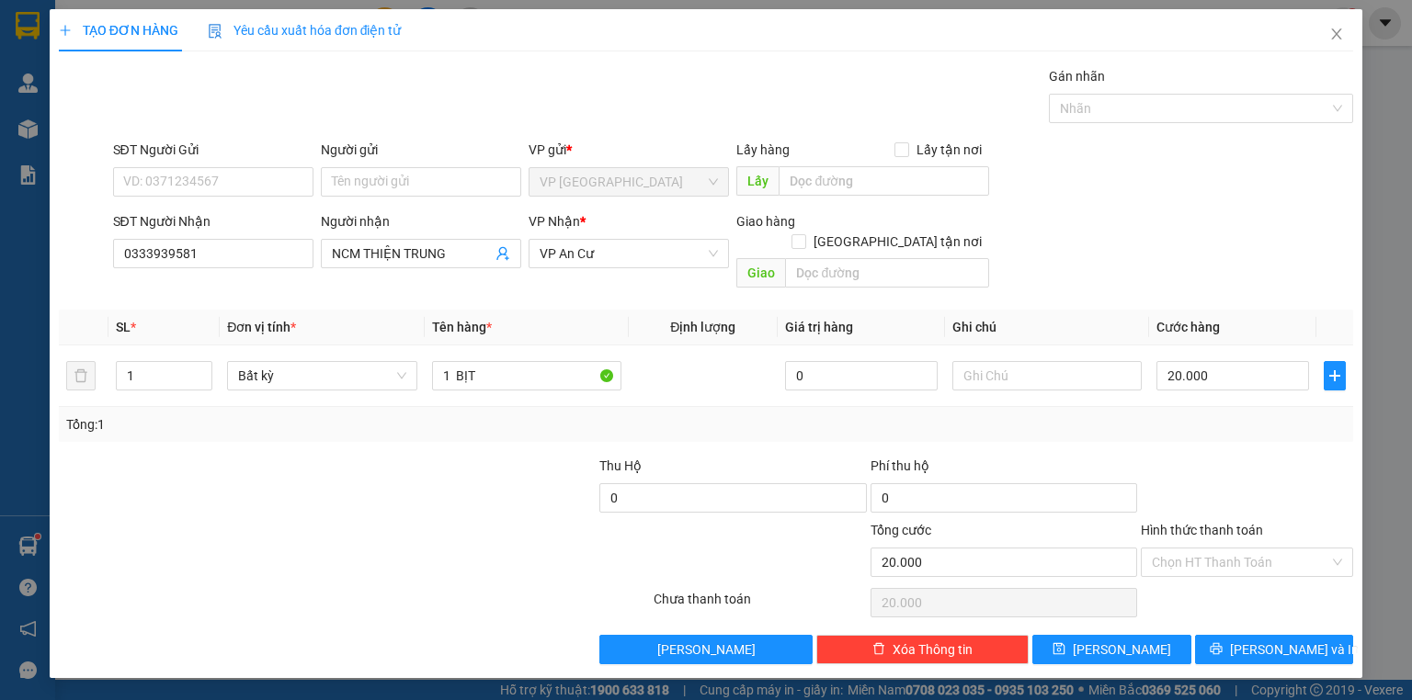
click at [1228, 559] on div "Hình thức thanh toán Chọn HT Thanh Toán" at bounding box center [1247, 552] width 212 height 64
drag, startPoint x: 1234, startPoint y: 550, endPoint x: 1230, endPoint y: 565, distance: 16.1
click at [1233, 552] on input "Hình thức thanh toán" at bounding box center [1240, 563] width 177 height 28
click at [1230, 565] on div "Tại văn phòng" at bounding box center [1247, 577] width 212 height 29
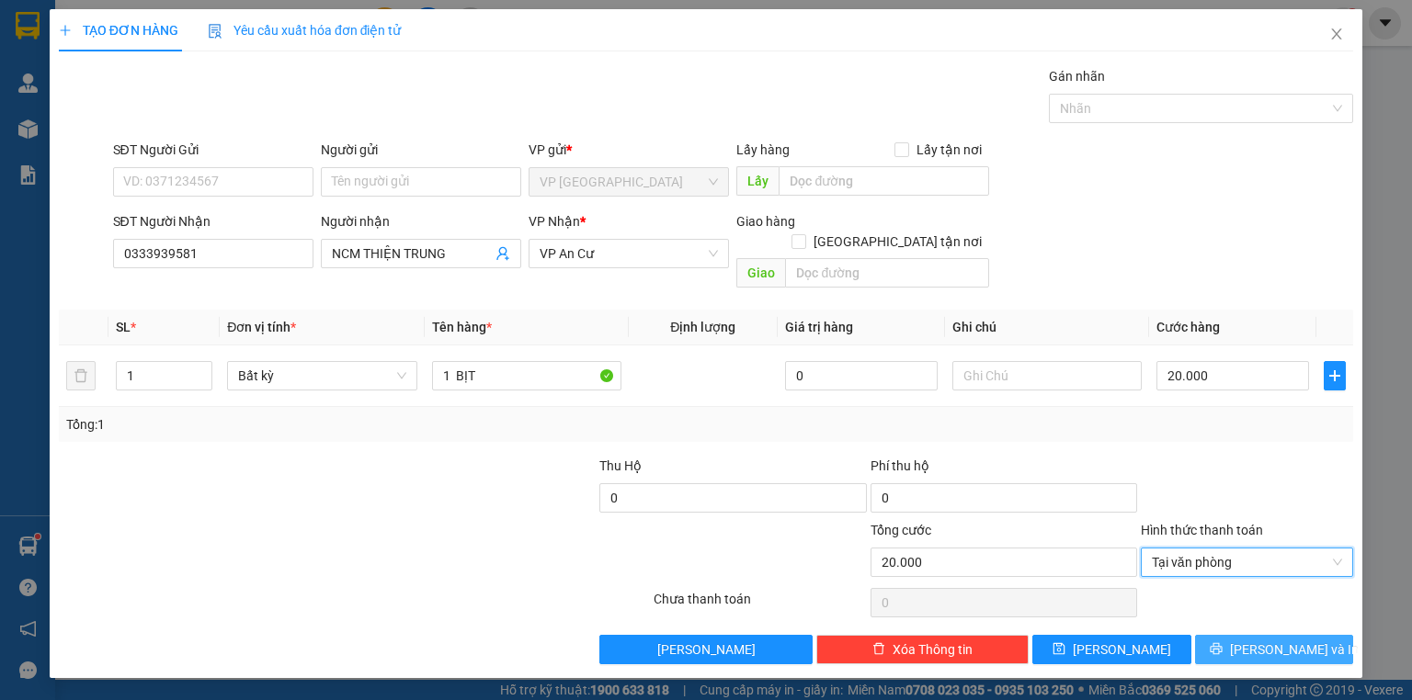
drag, startPoint x: 1279, startPoint y: 629, endPoint x: 1279, endPoint y: 611, distance: 17.5
click at [1279, 640] on span "[PERSON_NAME] và In" at bounding box center [1294, 650] width 129 height 20
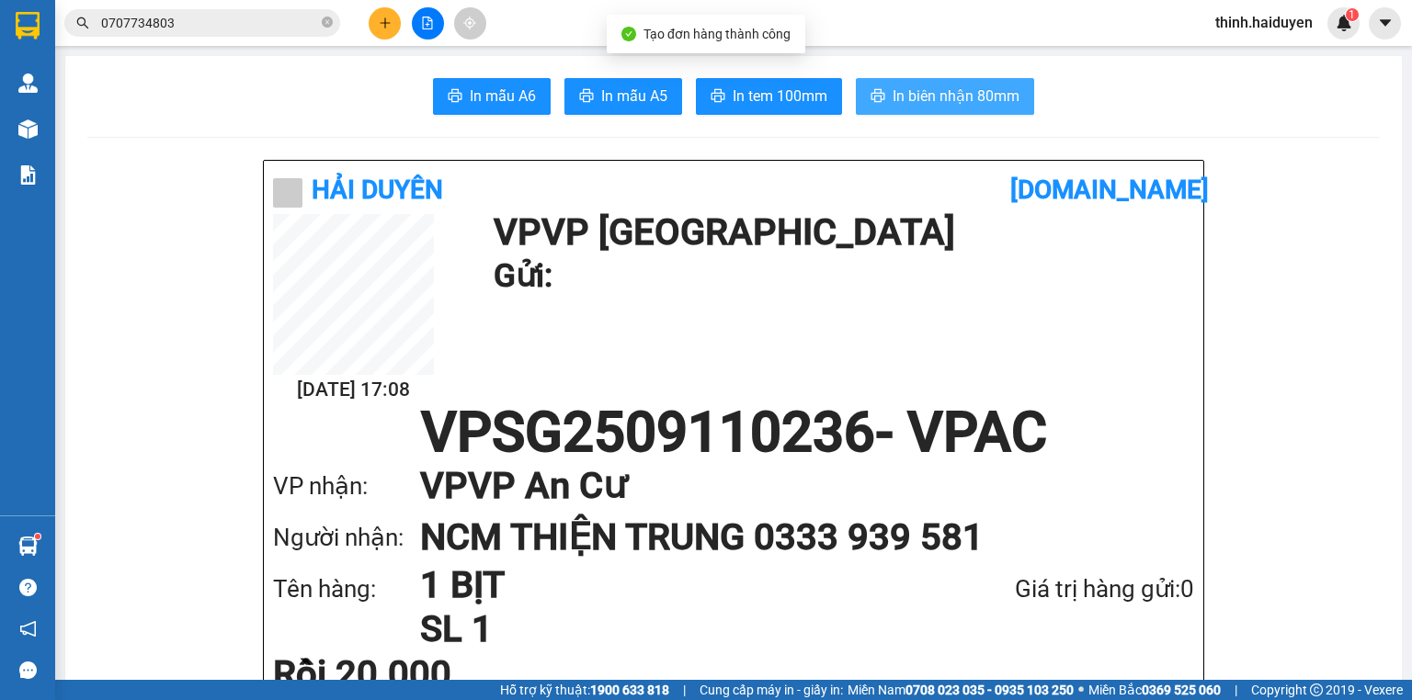
drag, startPoint x: 871, startPoint y: 77, endPoint x: 807, endPoint y: 92, distance: 66.0
click at [870, 78] on button "In biên nhận 80mm" at bounding box center [945, 96] width 178 height 37
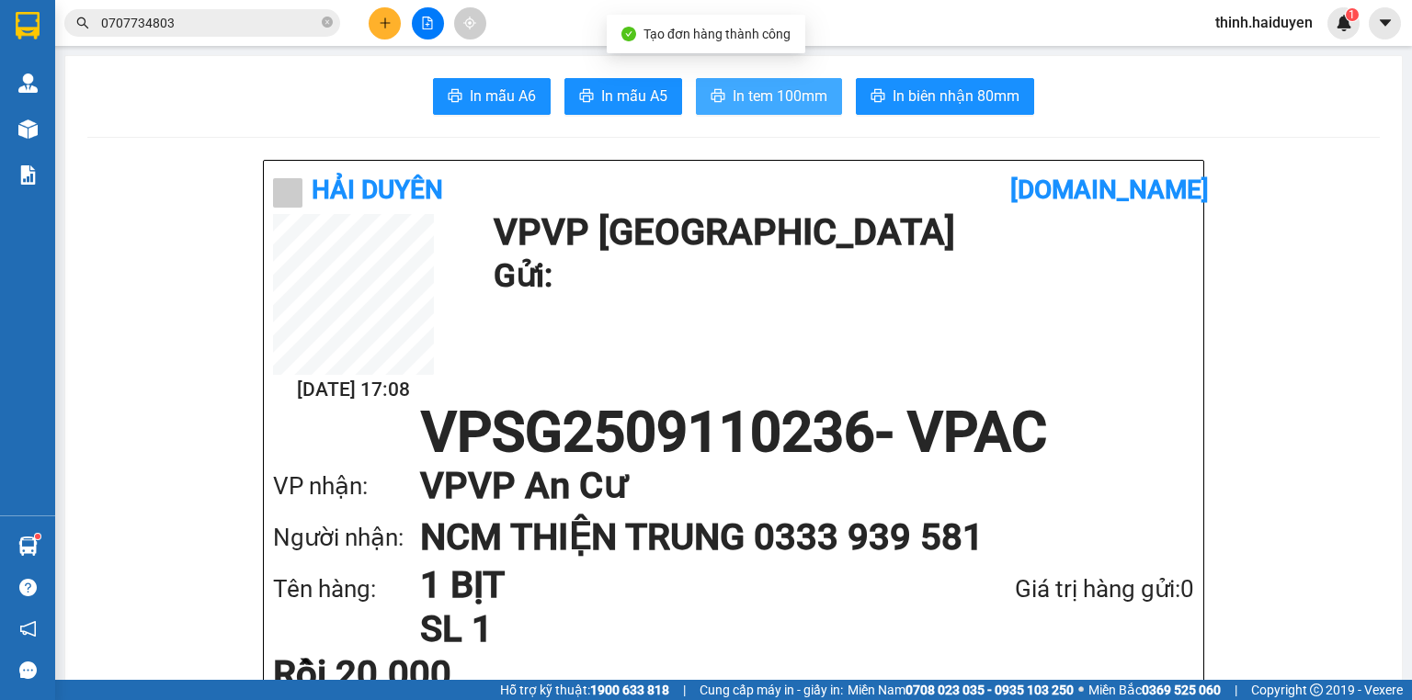
click at [807, 92] on span "In tem 100mm" at bounding box center [780, 96] width 95 height 23
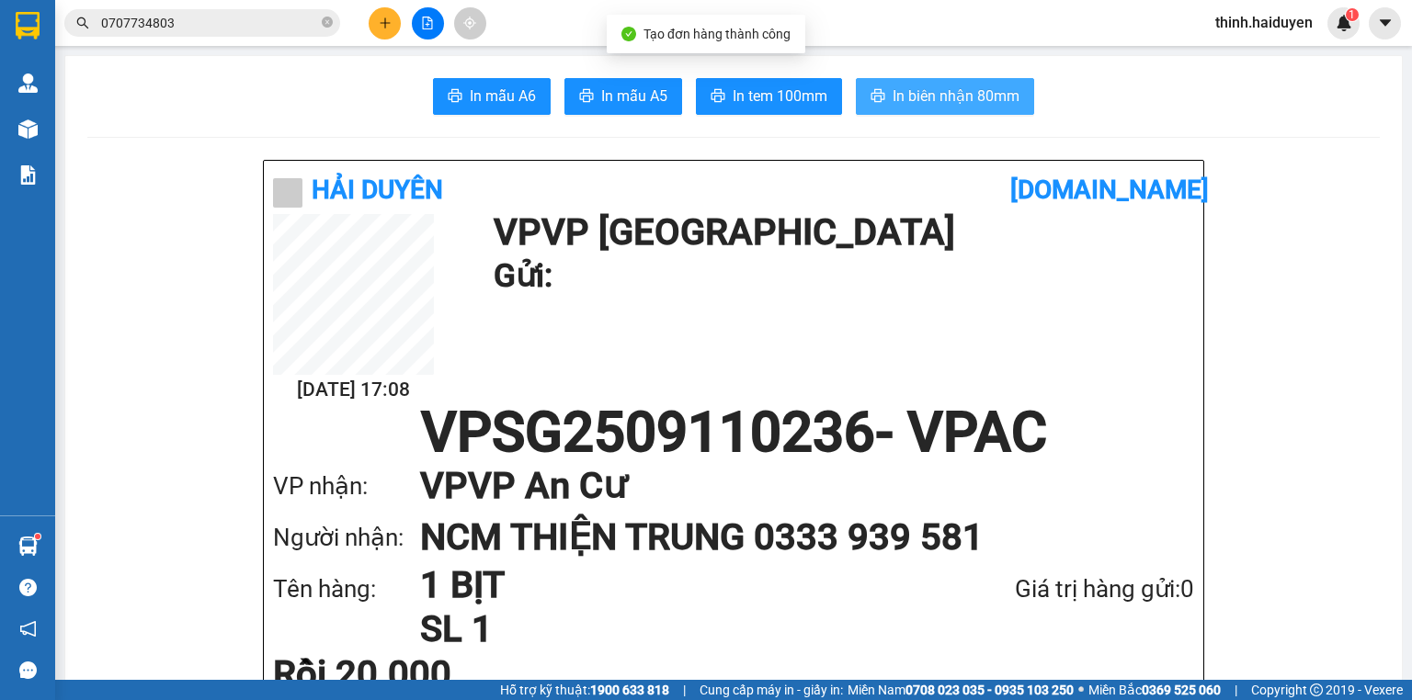
click at [963, 93] on span "In biên nhận 80mm" at bounding box center [956, 96] width 127 height 23
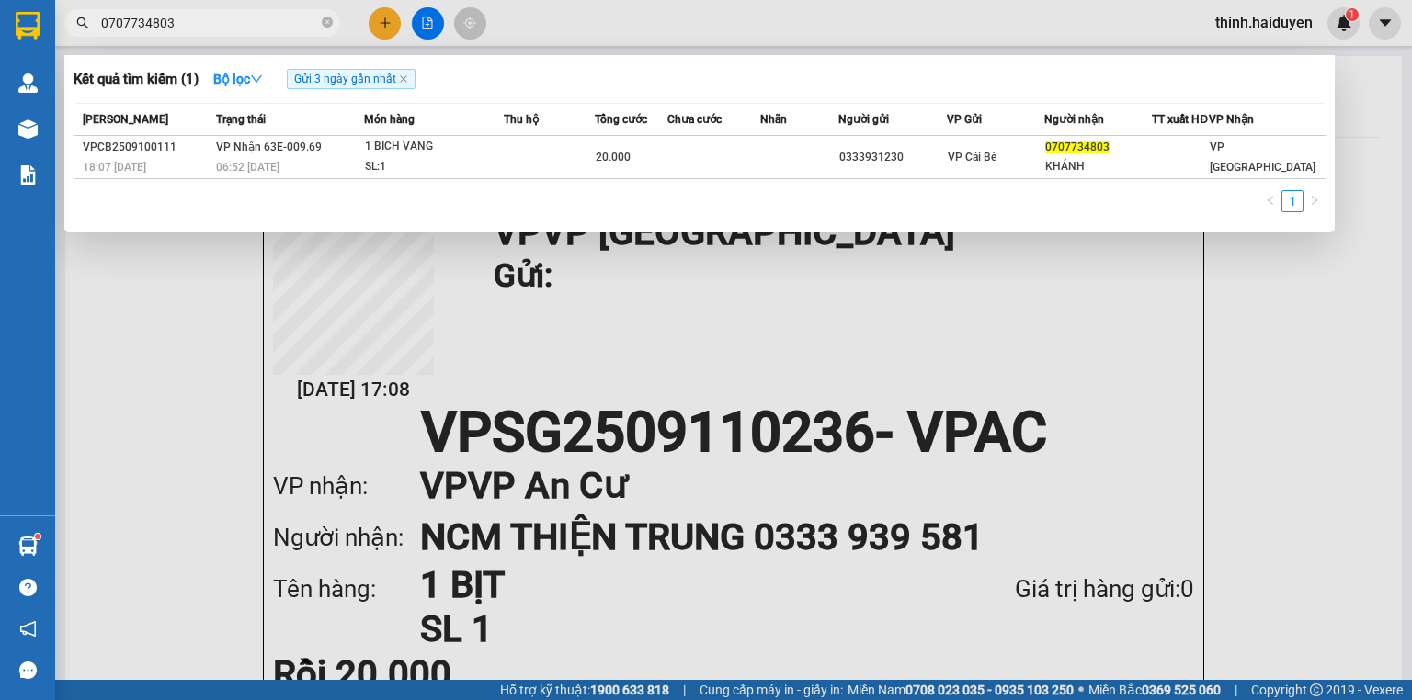
click at [267, 30] on input "0707734803" at bounding box center [209, 23] width 217 height 20
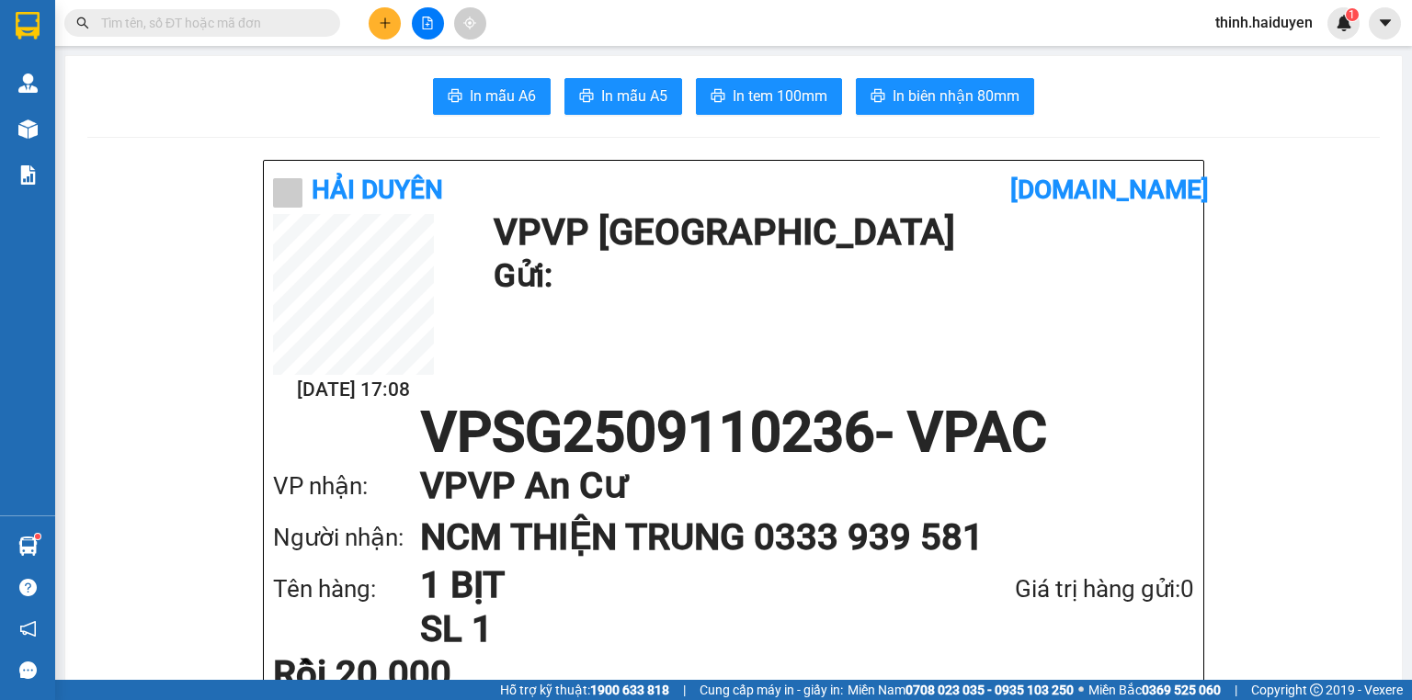
click at [267, 30] on input "text" at bounding box center [209, 23] width 217 height 20
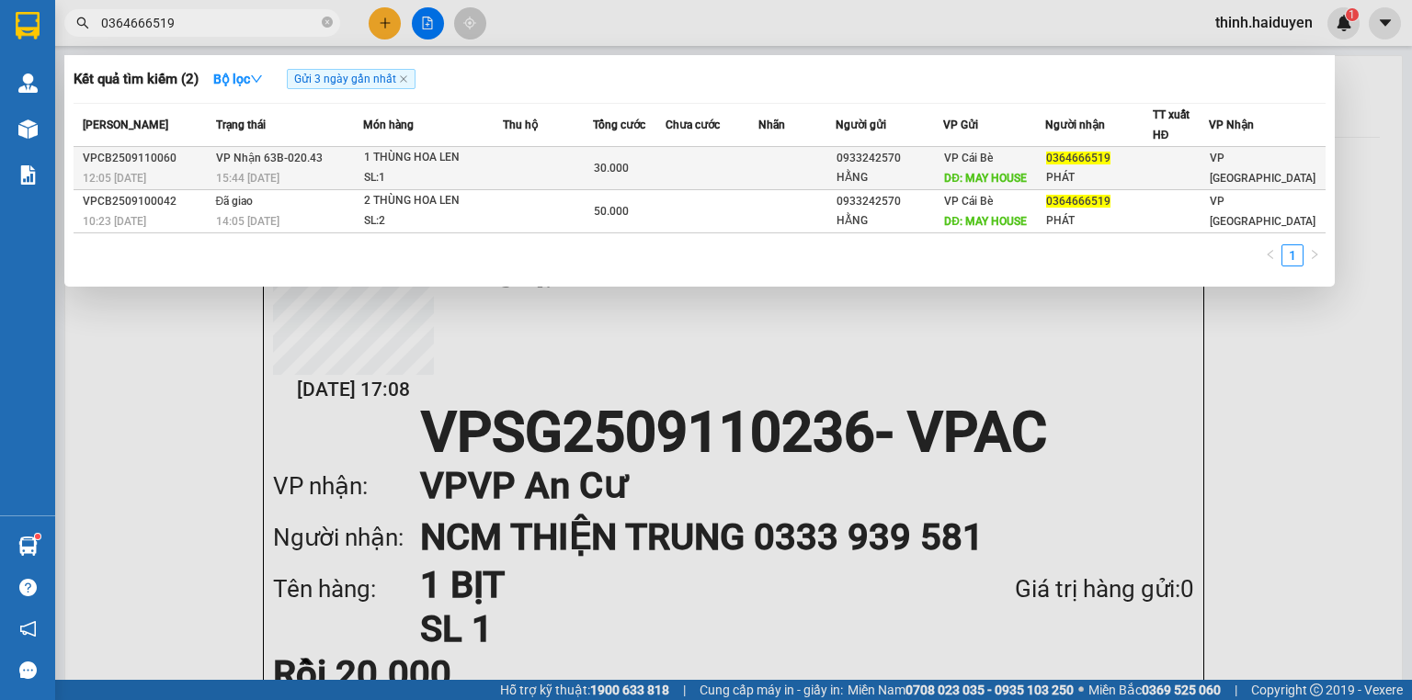
type input "0364666519"
click at [721, 169] on td at bounding box center [711, 168] width 92 height 43
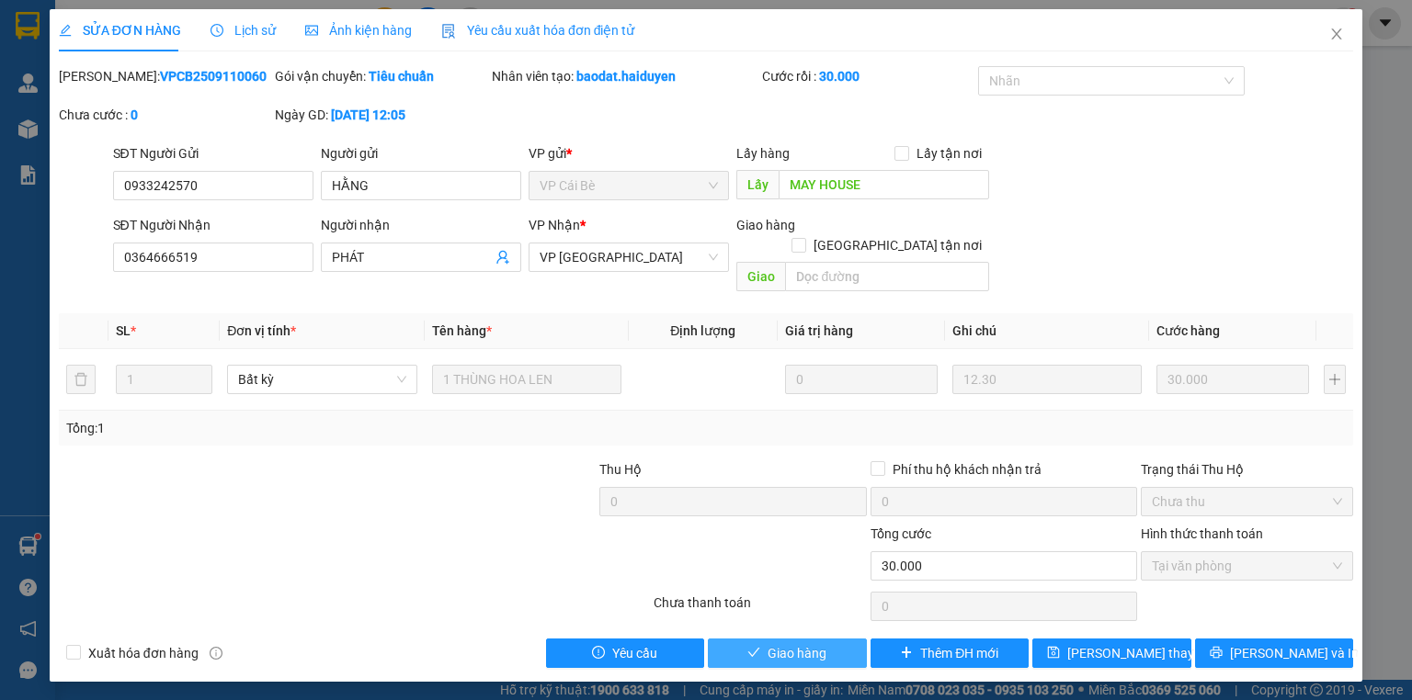
click at [761, 641] on button "Giao hàng" at bounding box center [787, 653] width 159 height 29
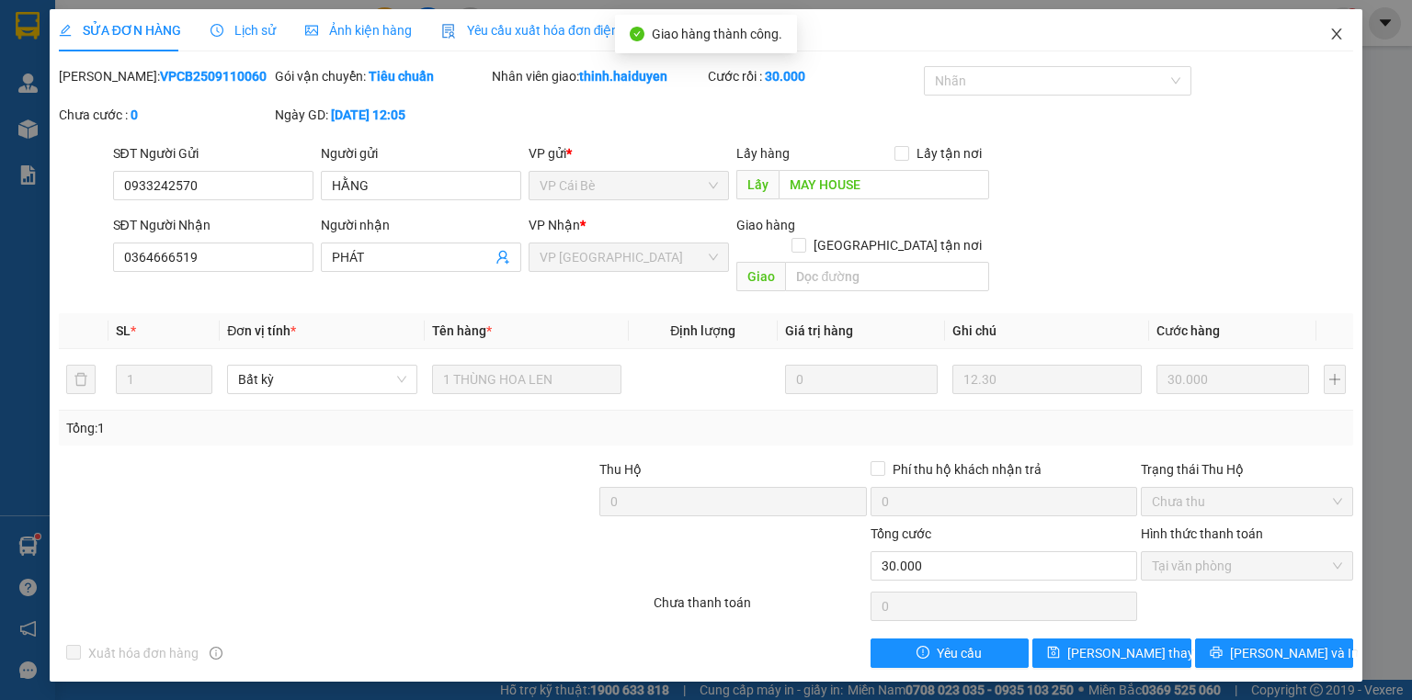
click at [1335, 50] on span "Close" at bounding box center [1336, 34] width 51 height 51
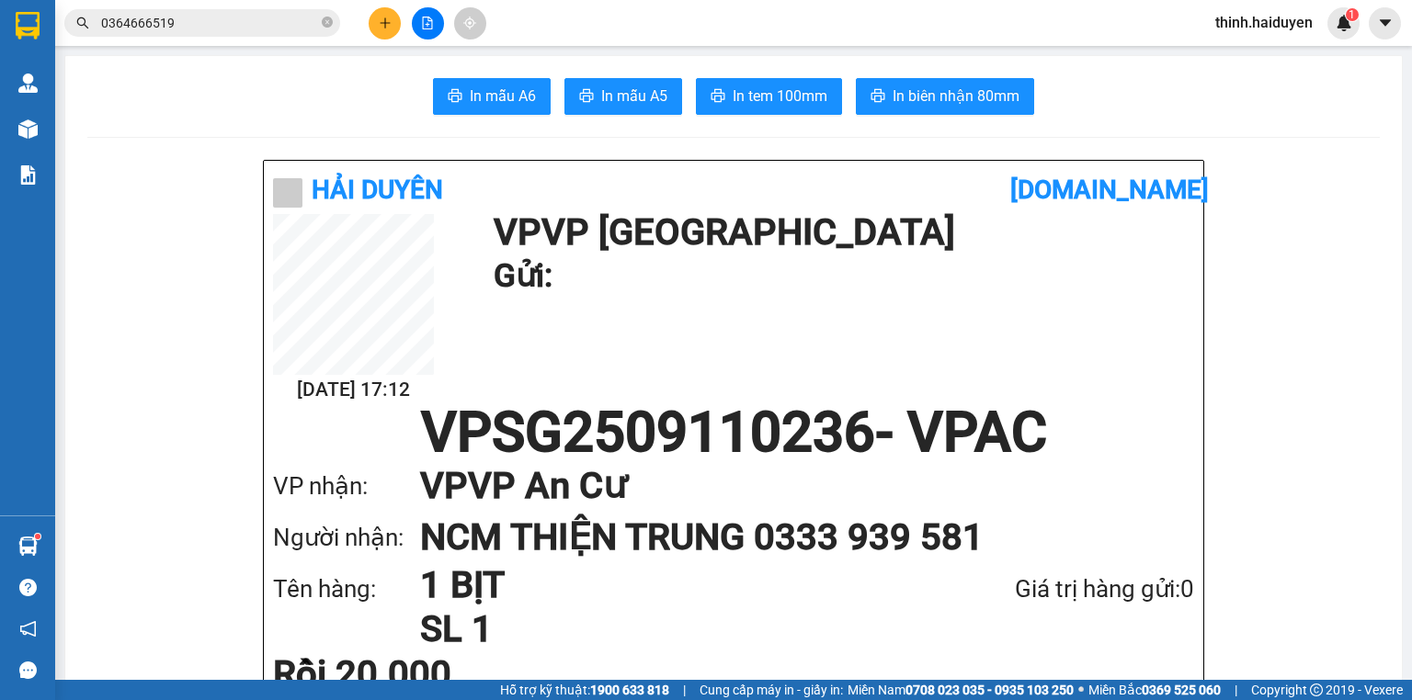
click at [267, 7] on div "Kết quả tìm kiếm ( 2 ) Bộ lọc Gửi 3 ngày gần nhất Mã ĐH Trạng thái Món hàng Thu…" at bounding box center [179, 23] width 358 height 32
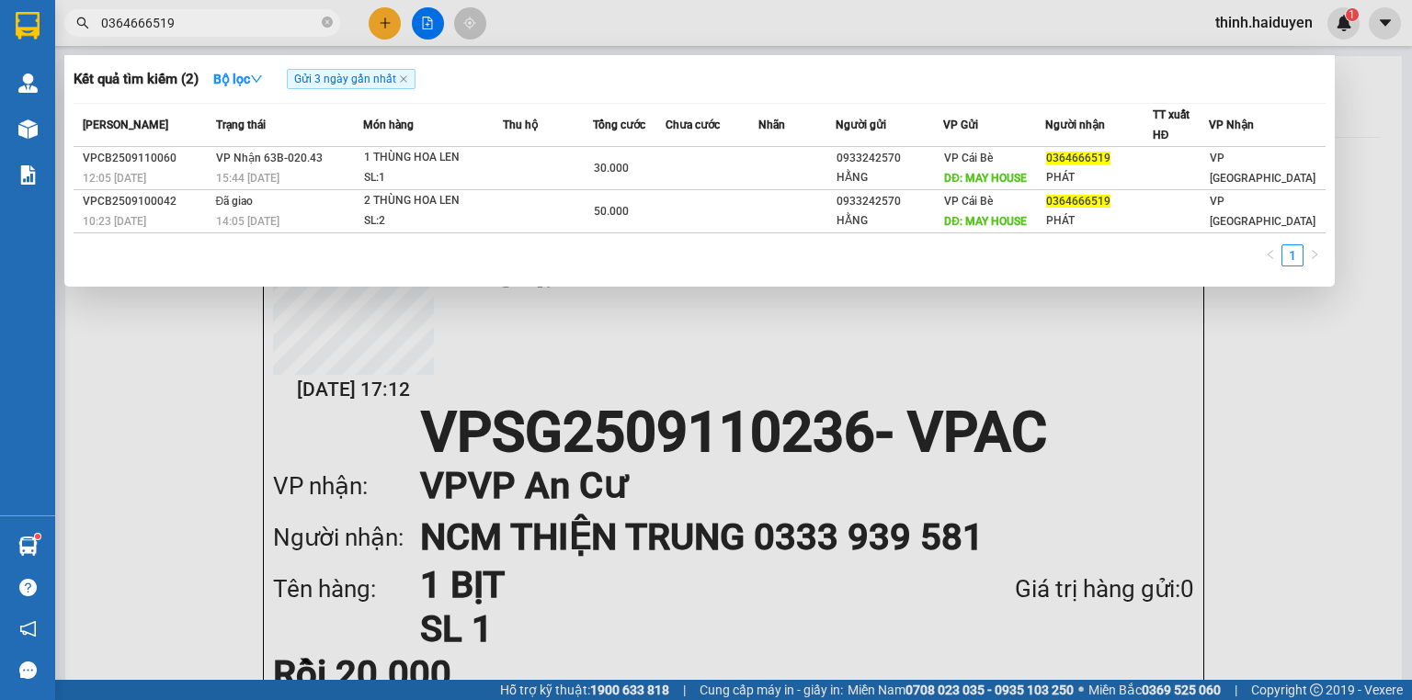
click at [261, 21] on input "0364666519" at bounding box center [209, 23] width 217 height 20
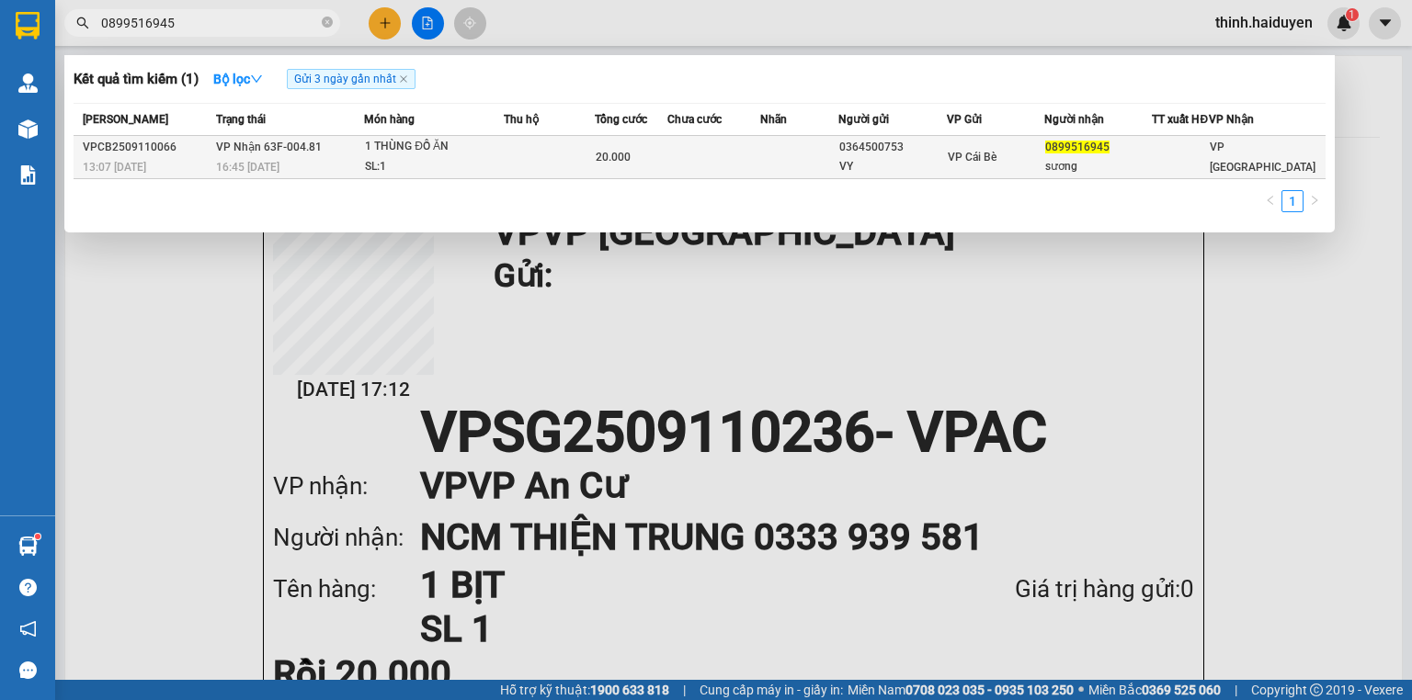
type input "0899516945"
click at [984, 164] on span "VP Cái Bè" at bounding box center [972, 157] width 49 height 13
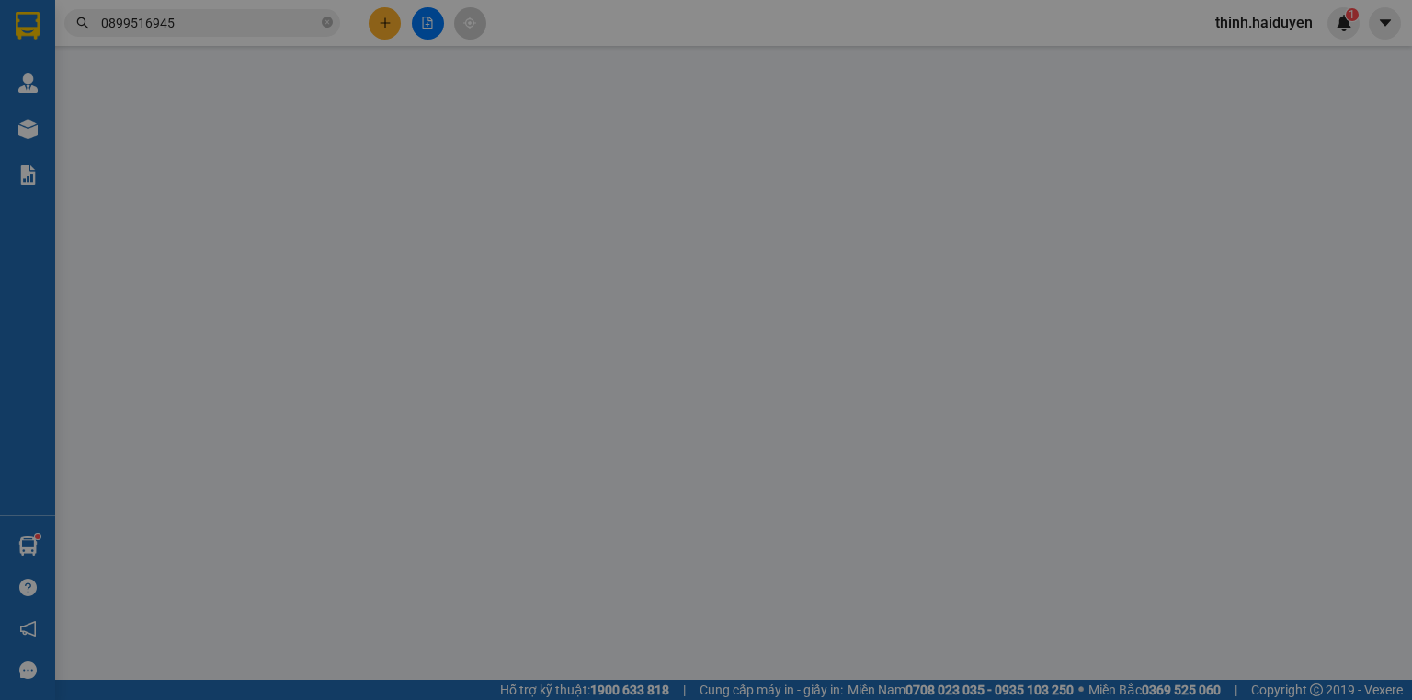
type input "0364500753"
type input "VY"
type input "0899516945"
type input "sương"
type input "20.000"
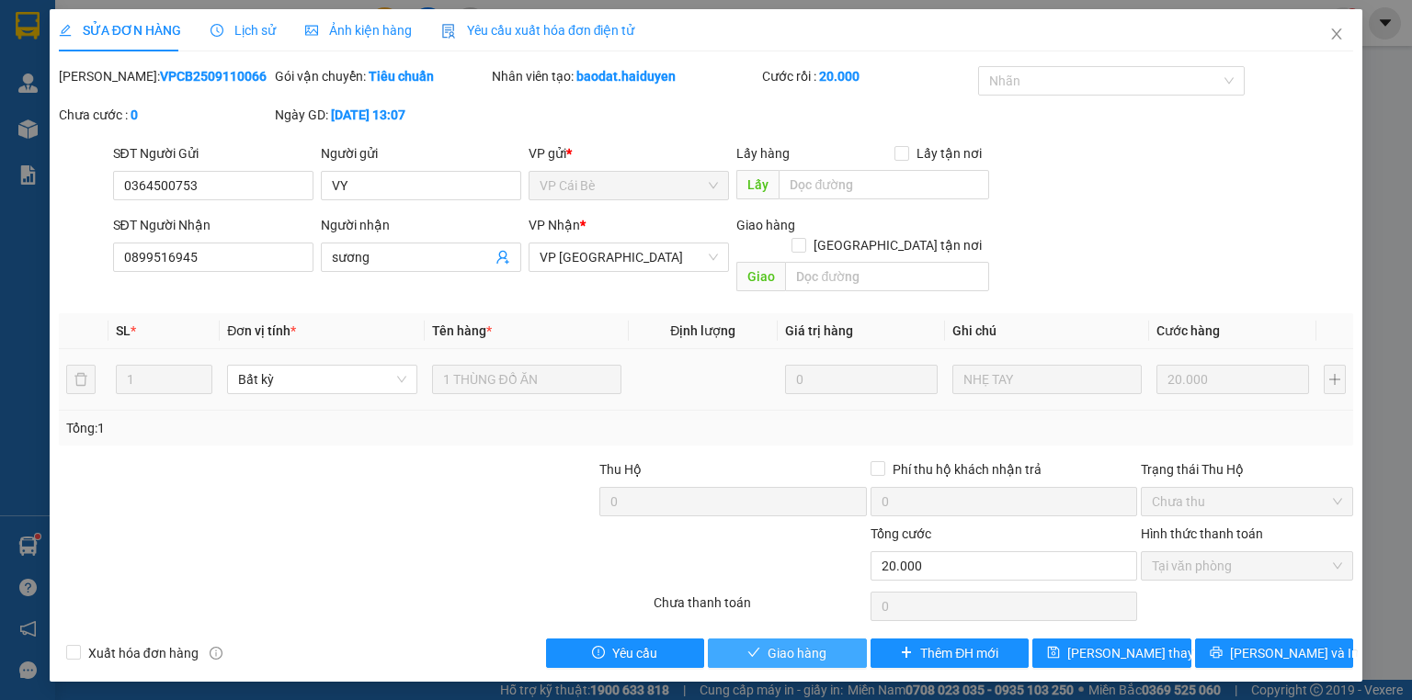
click at [790, 643] on span "Giao hàng" at bounding box center [796, 653] width 59 height 20
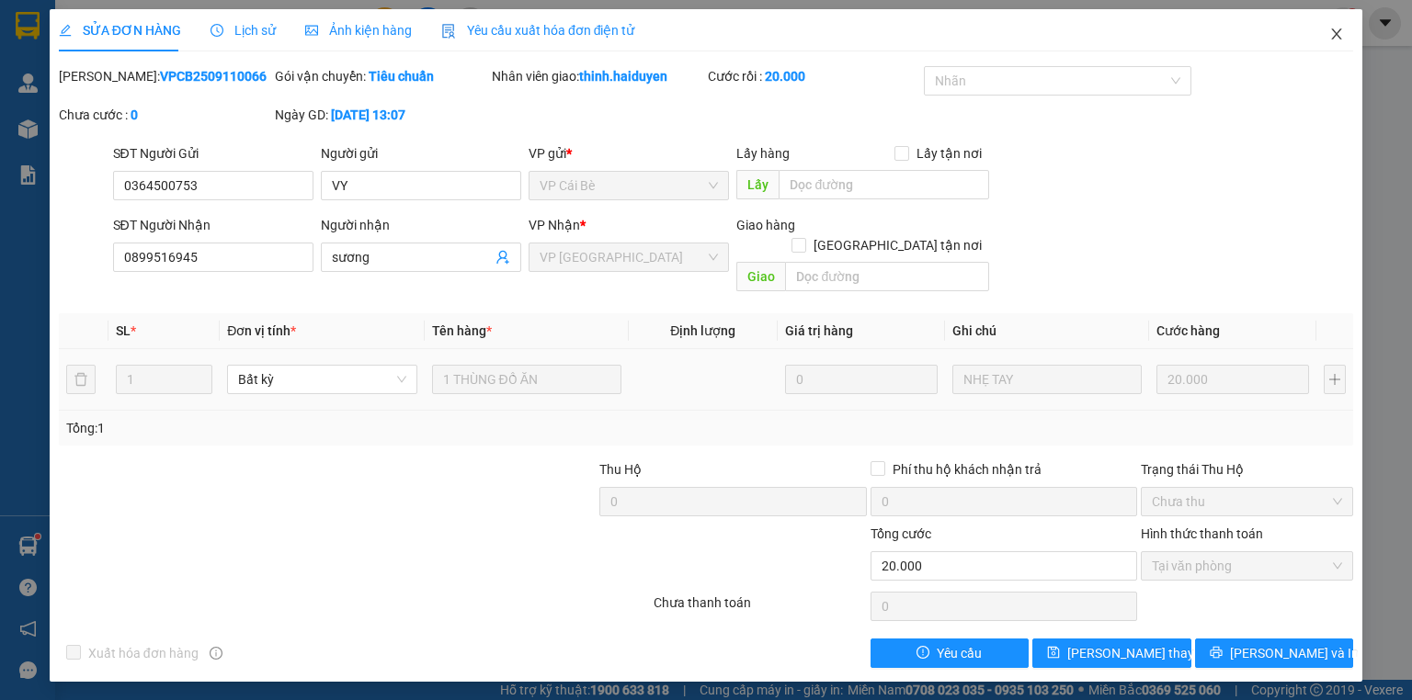
click at [1342, 41] on icon "close" at bounding box center [1336, 34] width 15 height 15
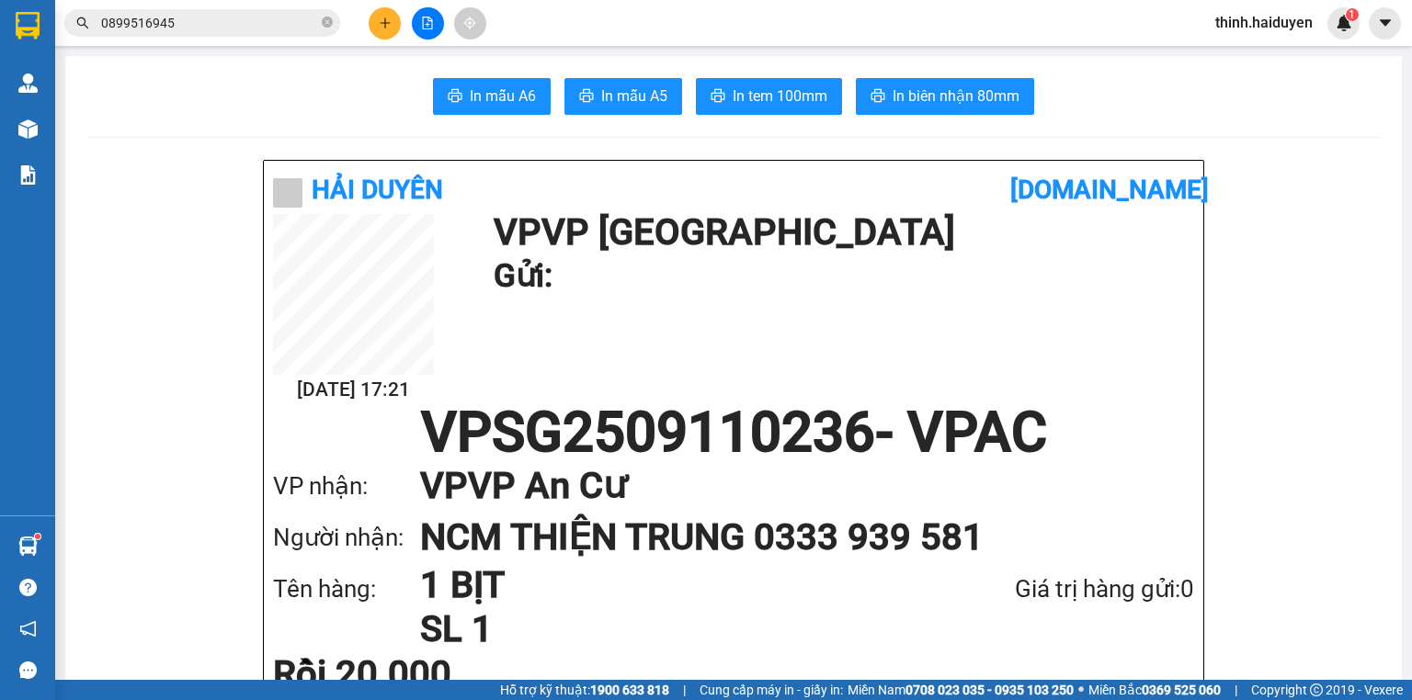
click at [219, 11] on span "0899516945" at bounding box center [202, 23] width 276 height 28
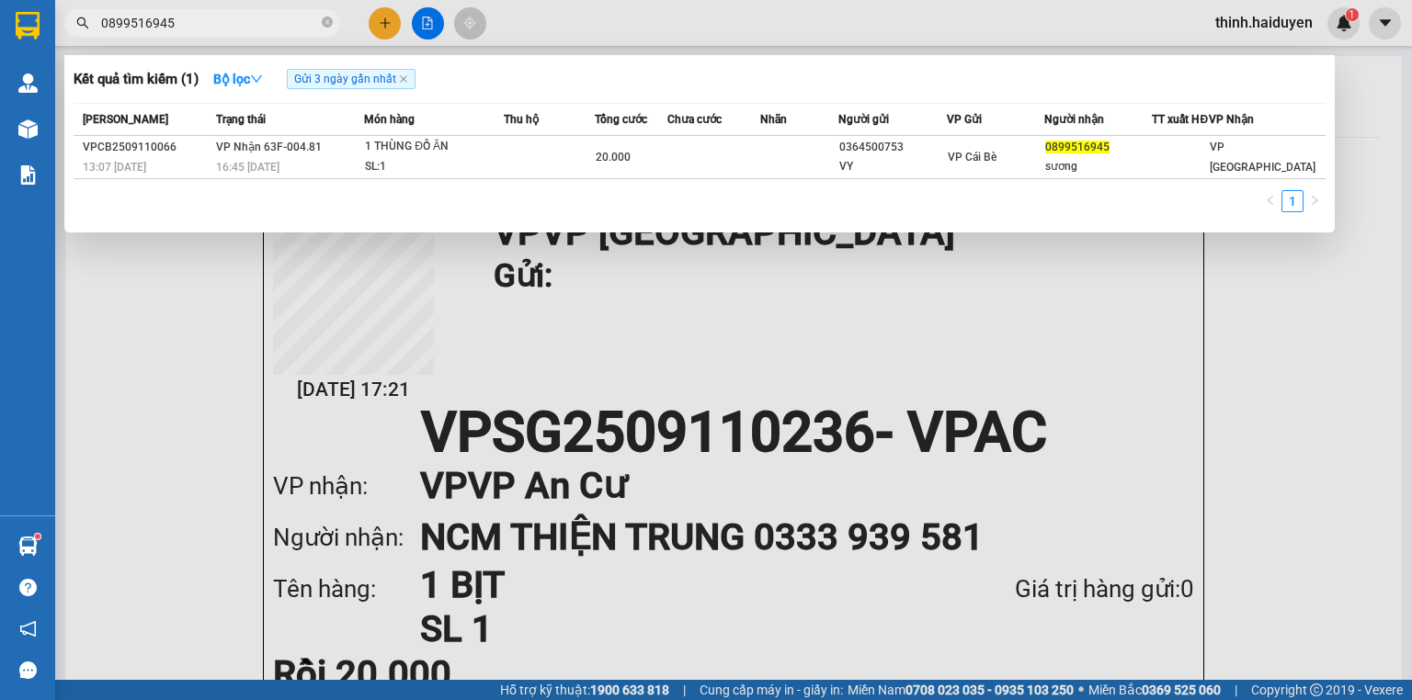
click at [219, 11] on span "0899516945" at bounding box center [202, 23] width 276 height 28
click at [221, 30] on input "0899516945" at bounding box center [209, 23] width 217 height 20
paste input "986426589"
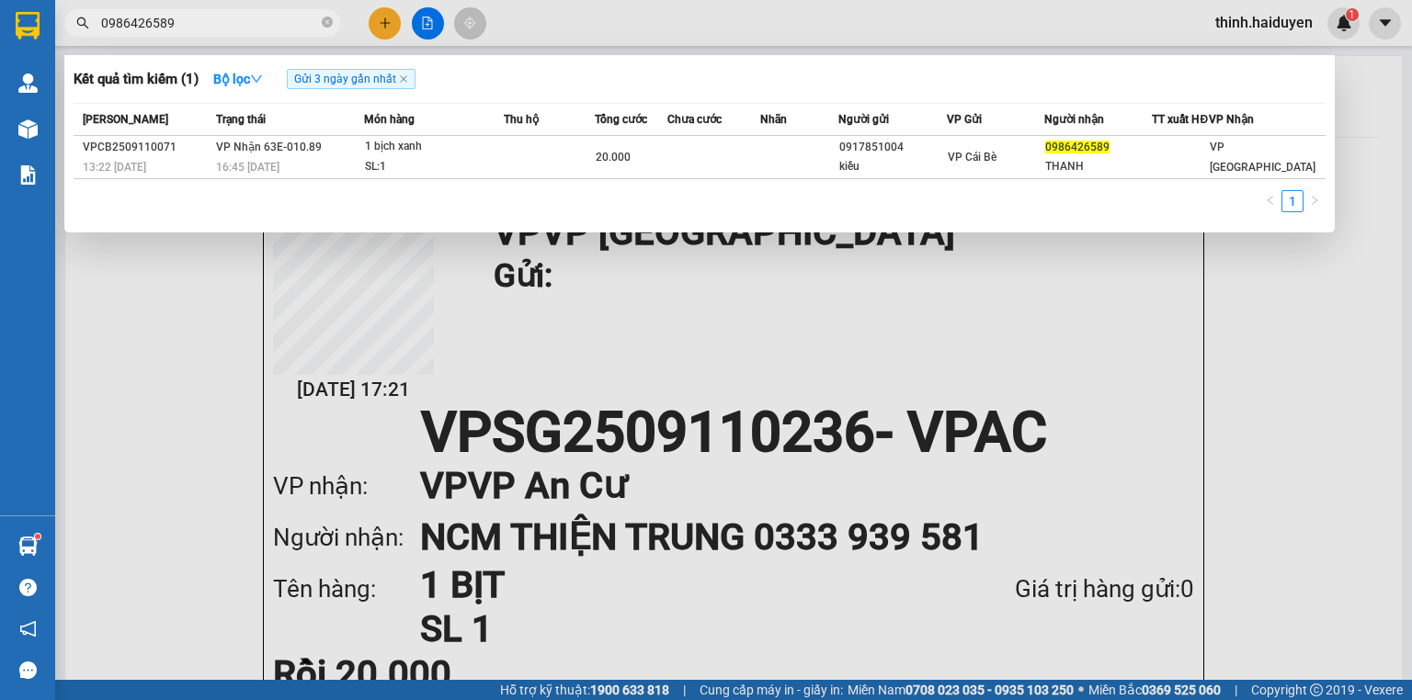
type input "0986426589"
click at [243, 32] on input "0986426589" at bounding box center [209, 23] width 217 height 20
click at [240, 32] on input "0986426589" at bounding box center [209, 23] width 217 height 20
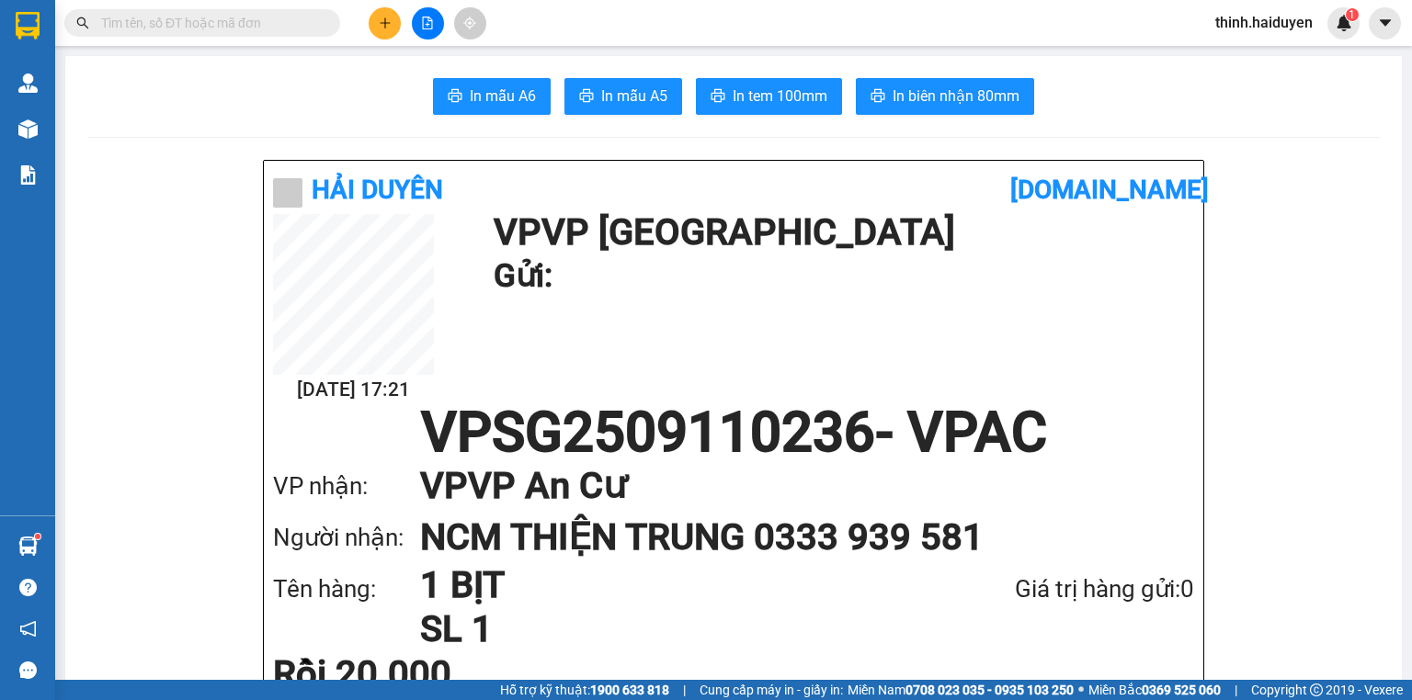
type input "2"
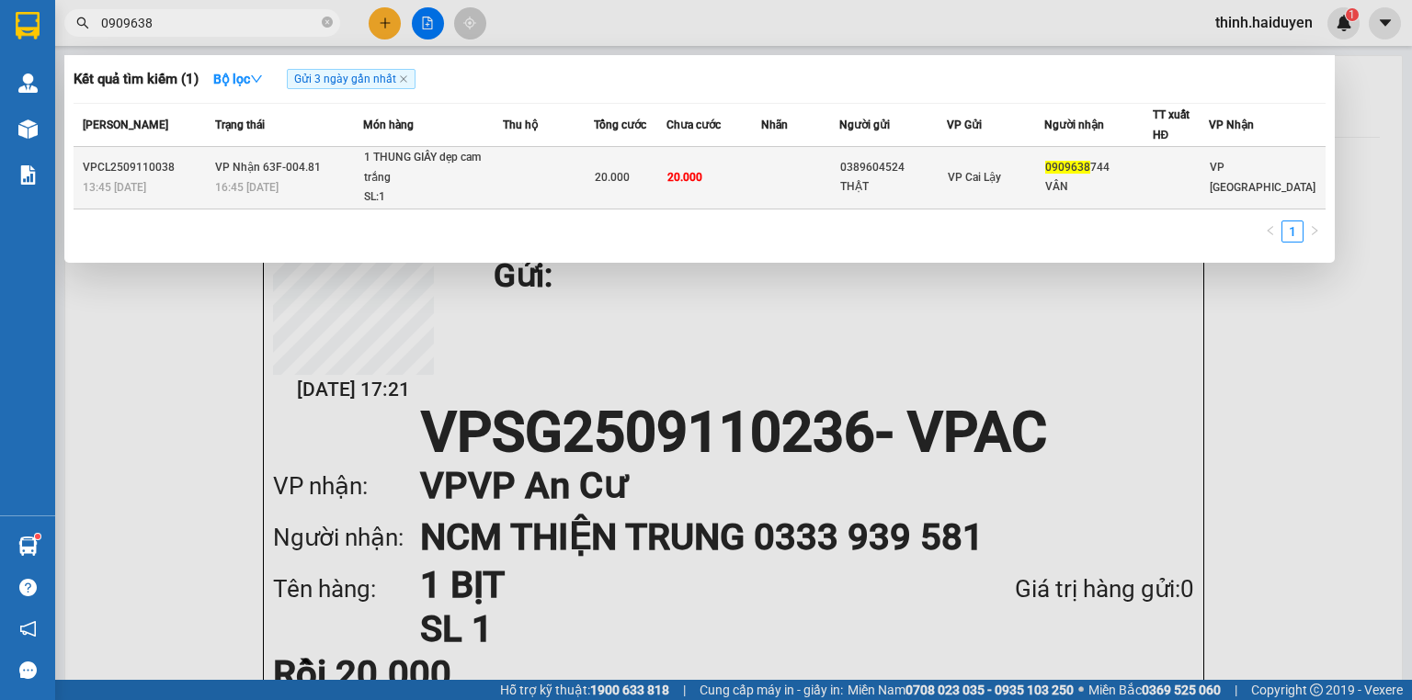
type input "0909638"
click at [486, 184] on div "1 THUNG GIẤY dẹp cam trắng" at bounding box center [433, 168] width 138 height 40
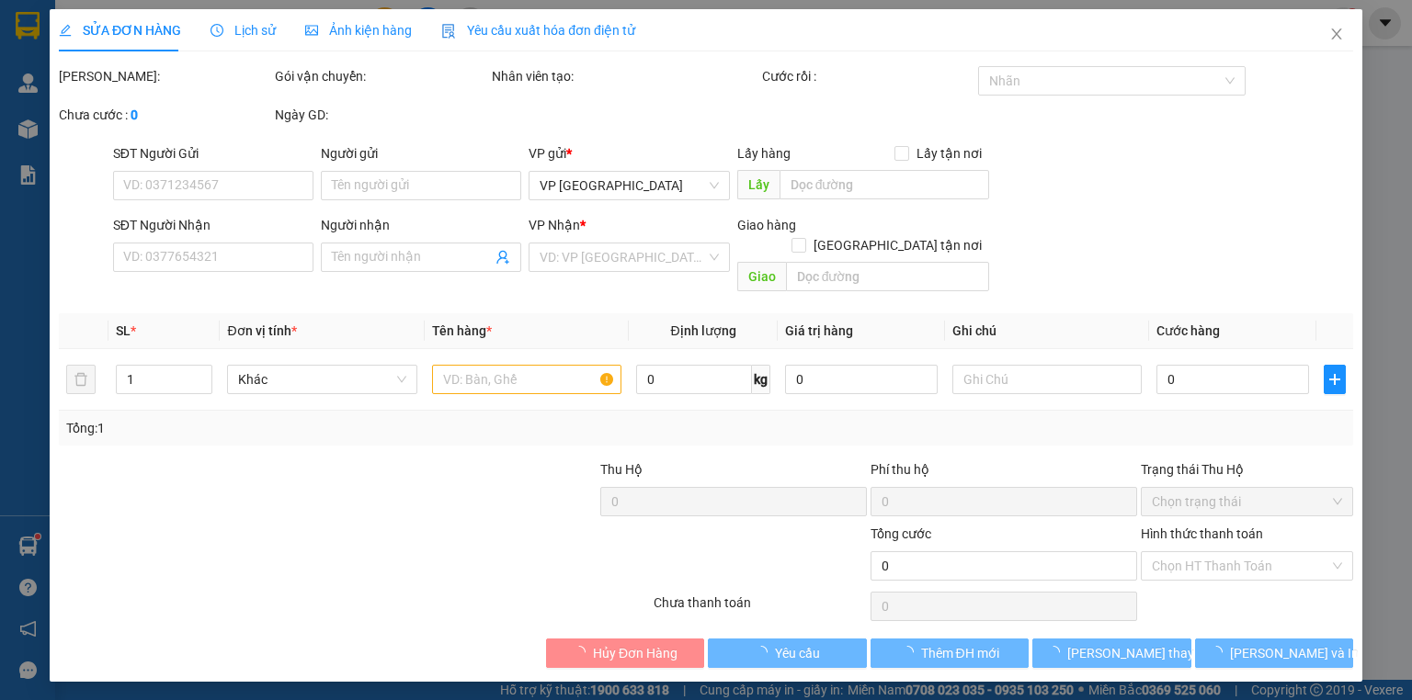
type input "0389604524"
type input "THẬT"
type input "0909638744"
type input "VÂN"
type input "20.000"
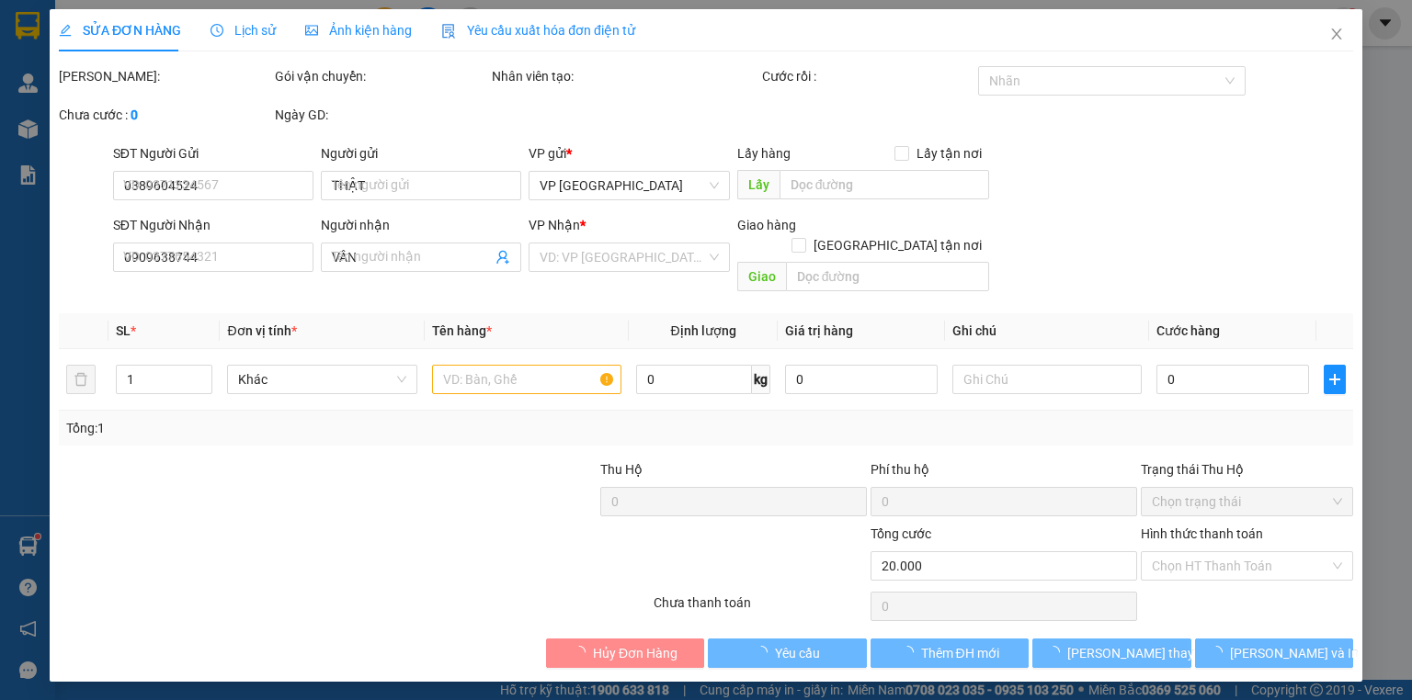
type input "20.000"
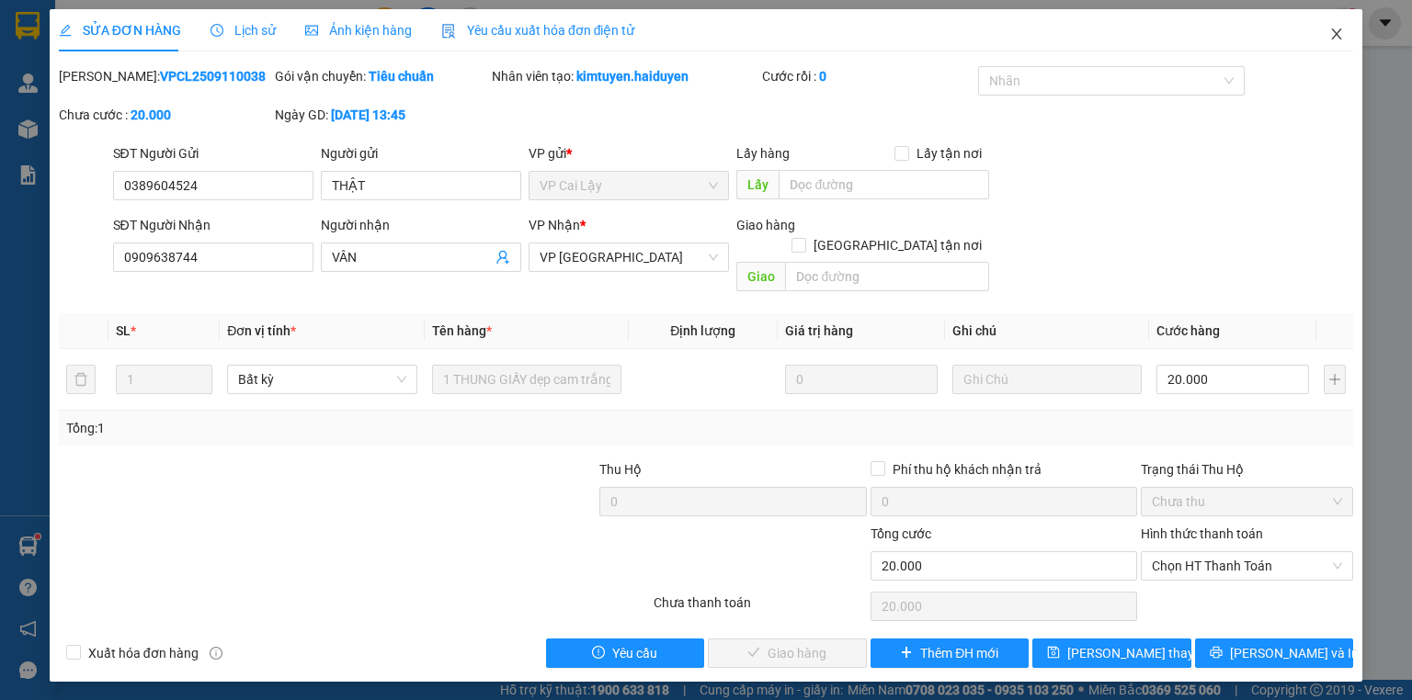
click at [1337, 33] on icon "close" at bounding box center [1336, 34] width 15 height 15
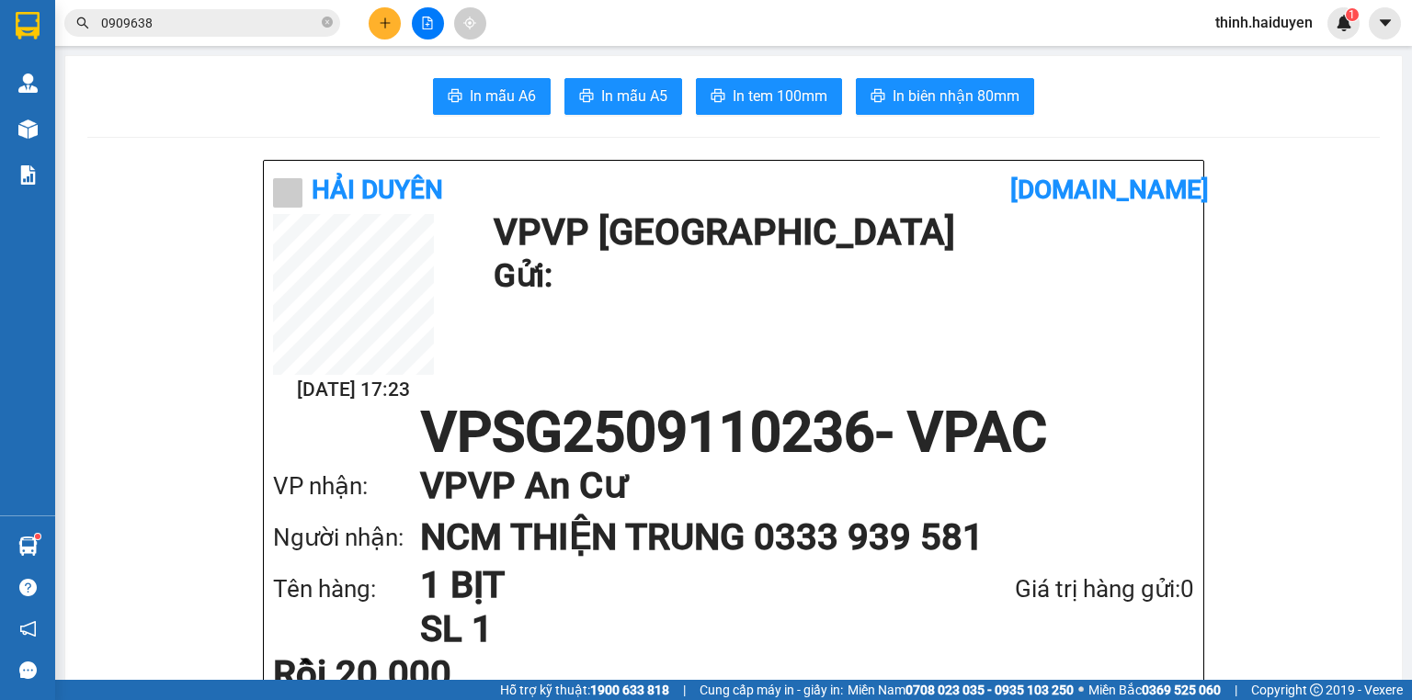
click at [1081, 50] on main "In mẫu A6 In mẫu A5 In tem 100mm In biên nhận 80mm Hải Duyên [DOMAIN_NAME] [DAT…" at bounding box center [706, 340] width 1412 height 680
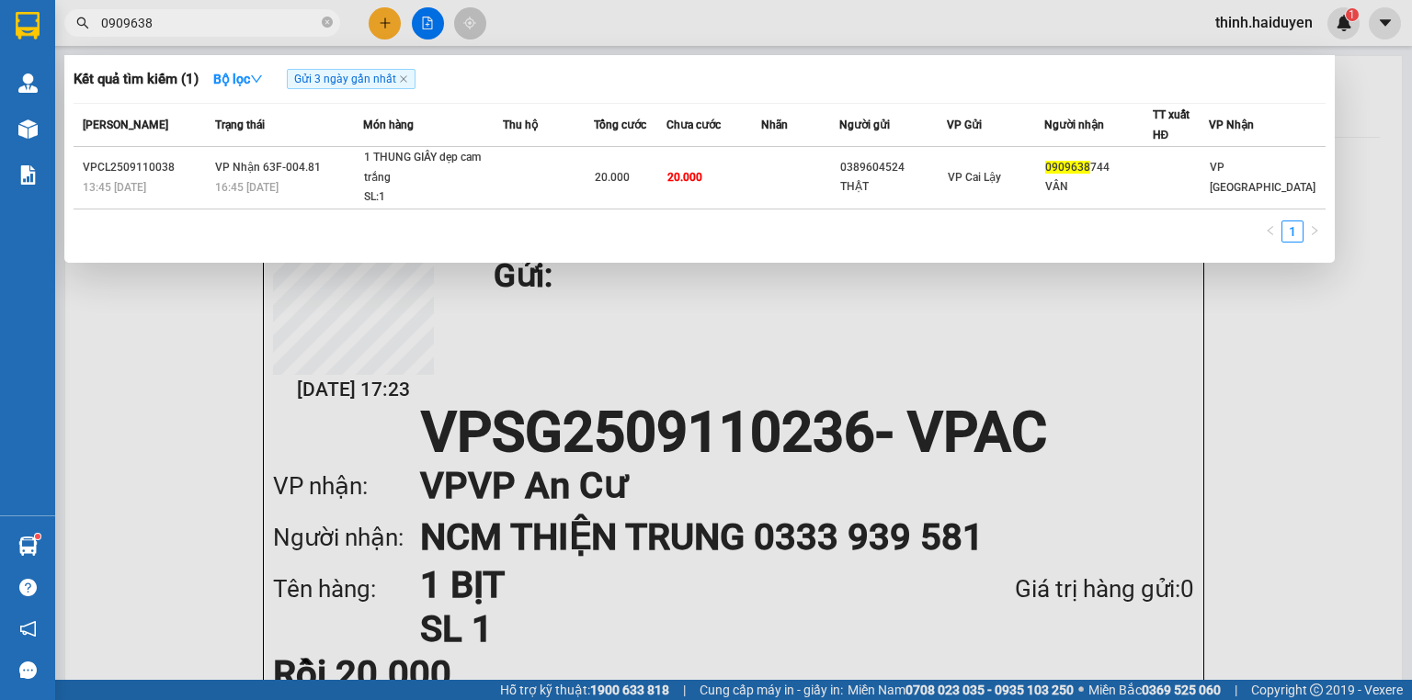
click at [235, 18] on input "0909638" at bounding box center [209, 23] width 217 height 20
click at [239, 19] on input "0909638" at bounding box center [209, 23] width 217 height 20
click at [210, 33] on span "0909638" at bounding box center [202, 23] width 276 height 28
click at [213, 23] on input "0909638" at bounding box center [209, 23] width 217 height 20
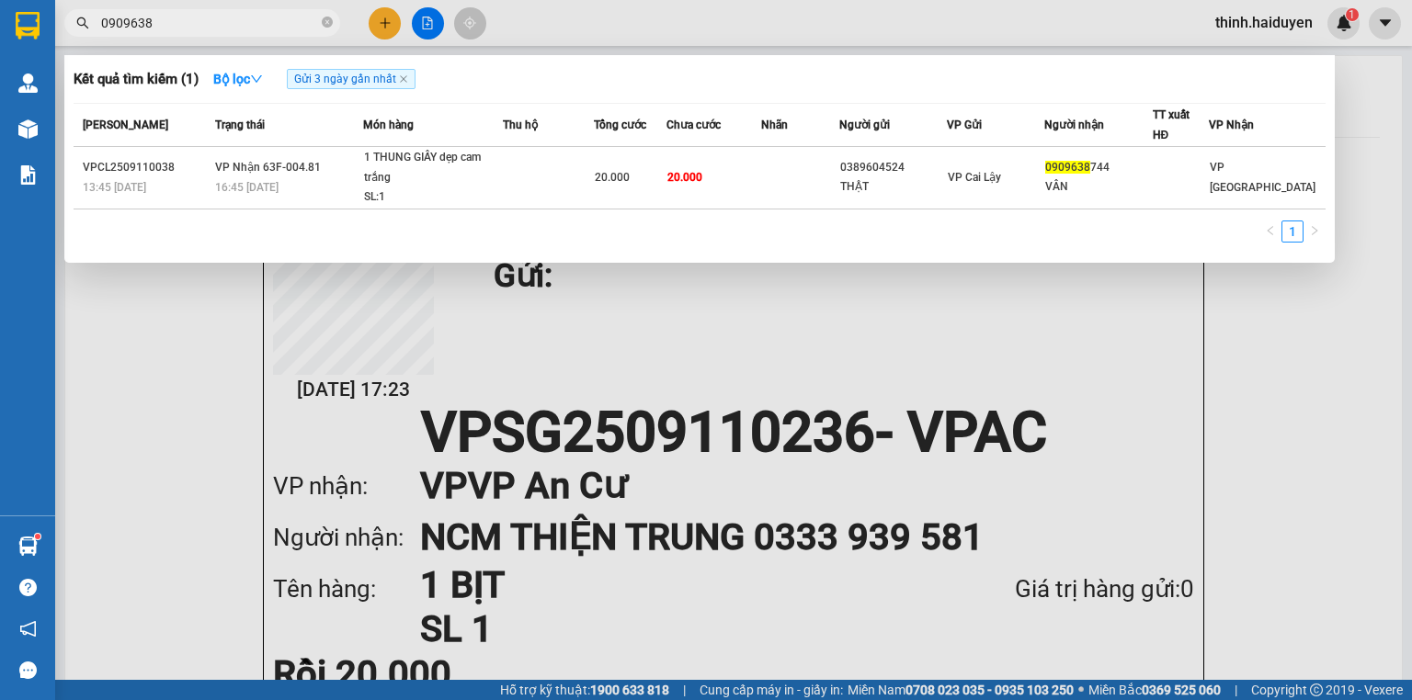
click at [213, 23] on input "0909638" at bounding box center [209, 23] width 217 height 20
click at [260, 32] on input "0909638" at bounding box center [209, 23] width 217 height 20
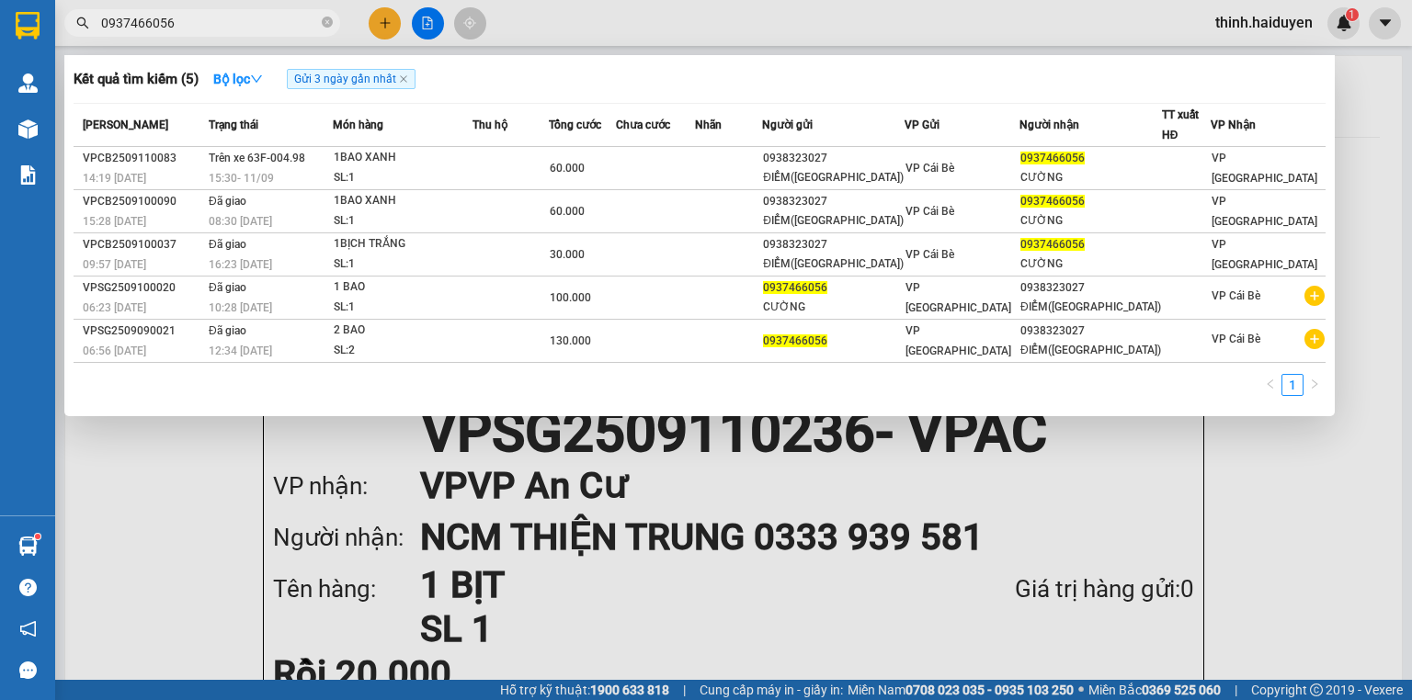
type input "0937466056"
click at [218, 29] on input "0937466056" at bounding box center [209, 23] width 217 height 20
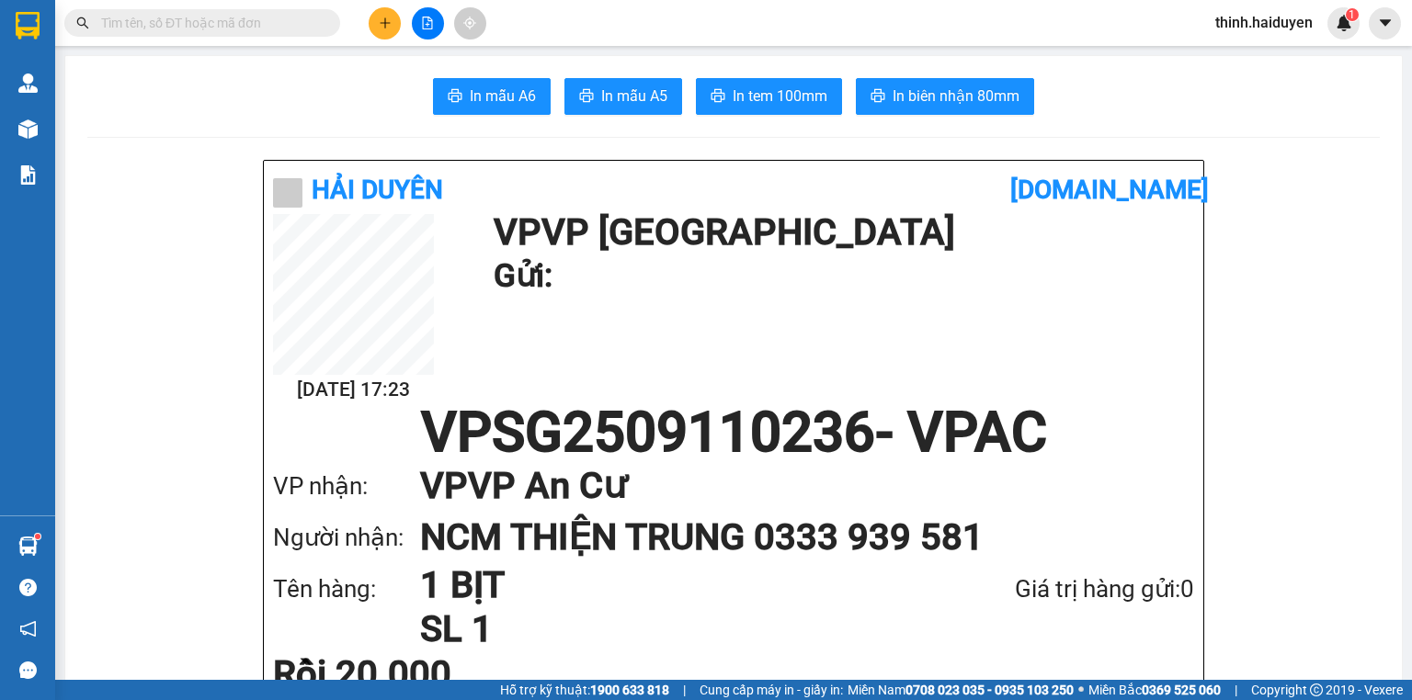
click at [404, 22] on div at bounding box center [427, 23] width 138 height 32
click at [389, 28] on icon "plus" at bounding box center [385, 23] width 13 height 13
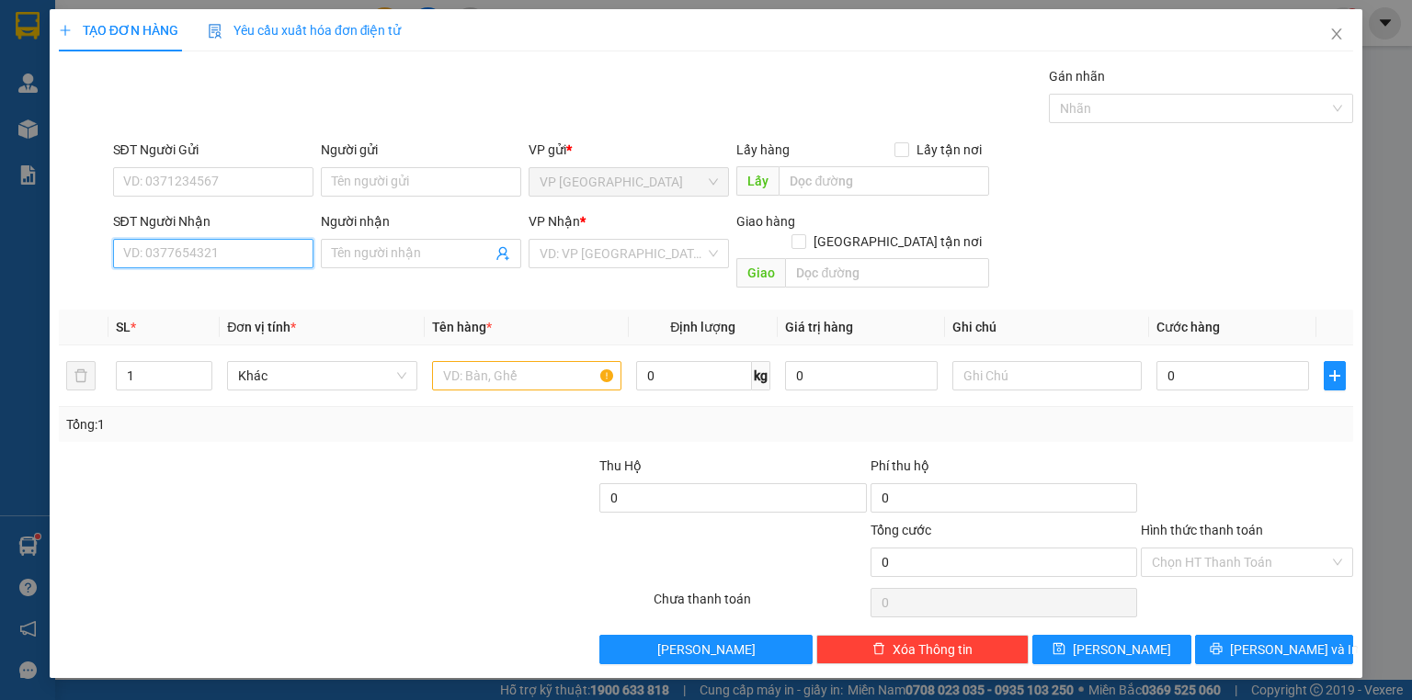
click at [245, 245] on input "SĐT Người Nhận" at bounding box center [213, 253] width 200 height 29
click at [244, 251] on input "SĐT Người Nhận" at bounding box center [213, 253] width 200 height 29
type input "0903956479"
click at [232, 285] on div "0903956479 - CHỊ LOAN HB" at bounding box center [213, 289] width 178 height 20
type input "CHỊ LOAN HB"
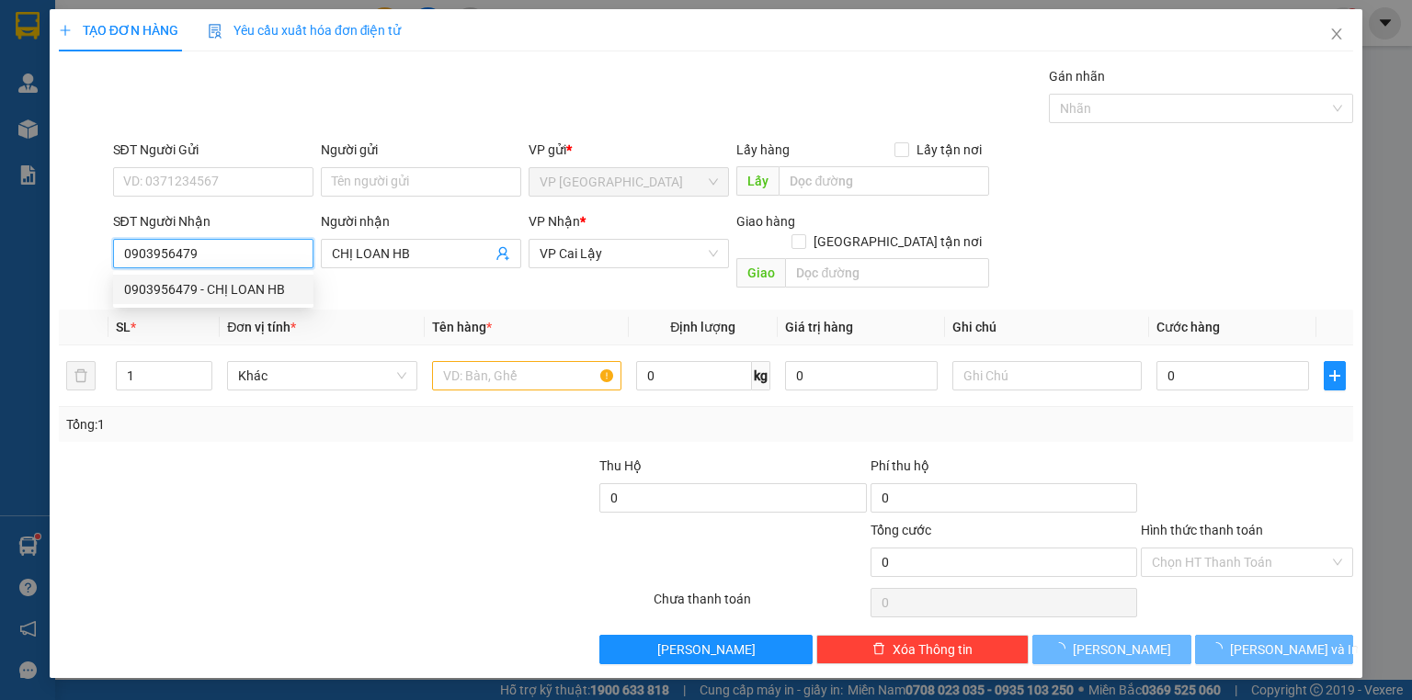
type input "20.000"
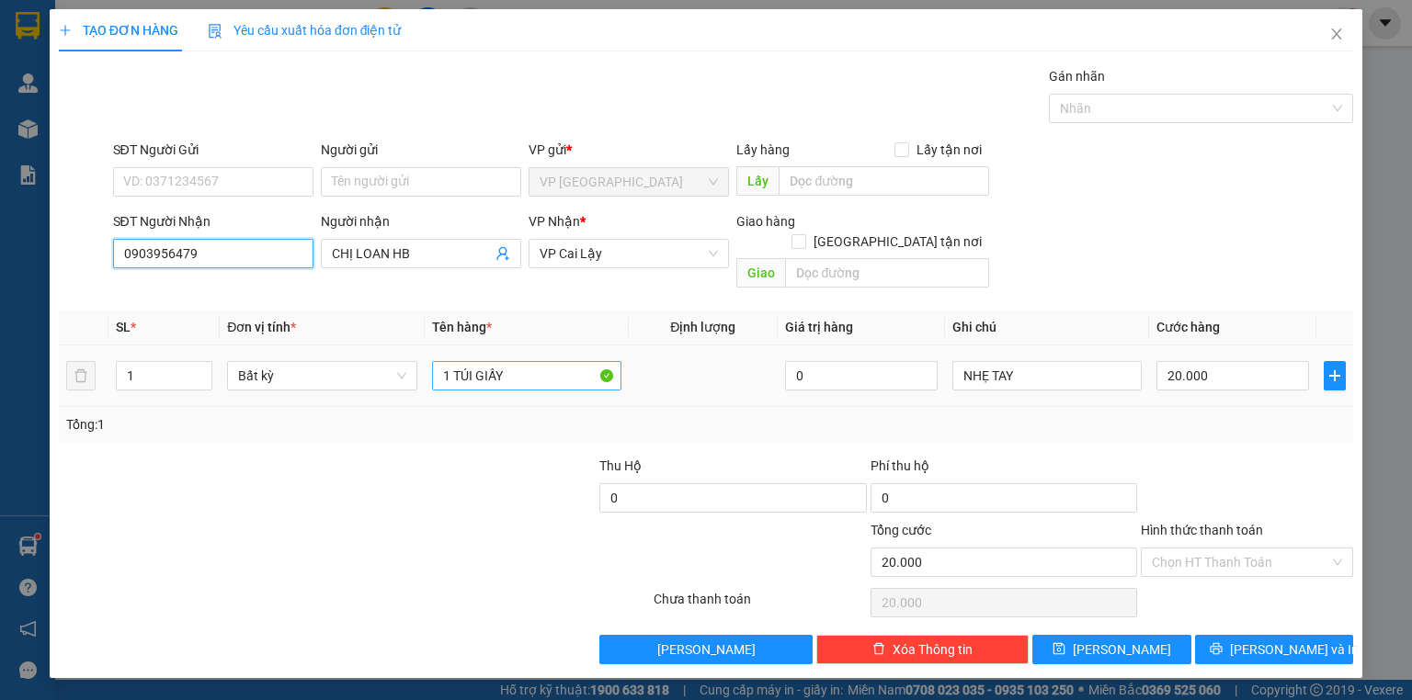
type input "0903956479"
click at [535, 361] on input "1 TÚI GIẤY" at bounding box center [526, 375] width 189 height 29
type input "1"
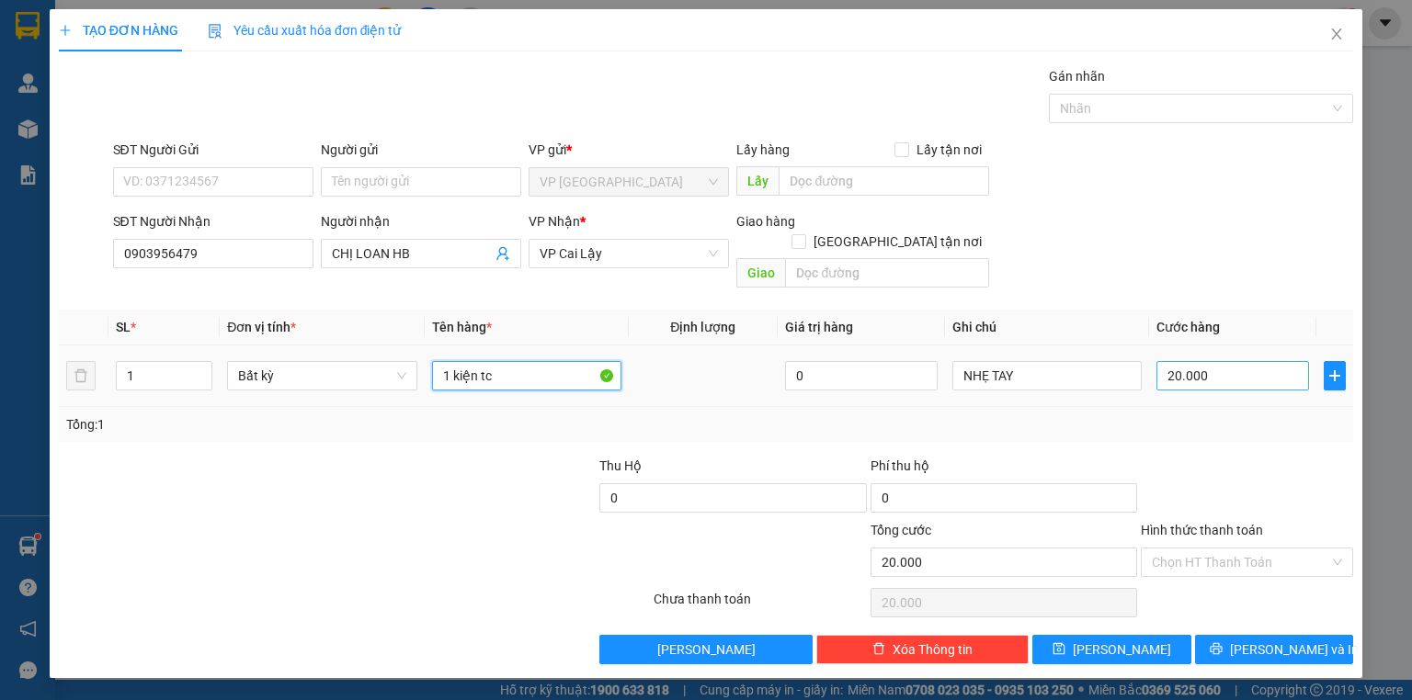
type input "1 kiện tc"
click at [1200, 361] on input "20.000" at bounding box center [1232, 375] width 153 height 29
click at [1239, 456] on div at bounding box center [1247, 488] width 216 height 64
click at [1232, 609] on div "Transit Pickup Surcharge Ids Transit Deliver Surcharge Ids Transit Deliver Surc…" at bounding box center [706, 365] width 1294 height 598
click at [1232, 612] on div "Transit Pickup Surcharge Ids Transit Deliver Surcharge Ids Transit Deliver Surc…" at bounding box center [706, 365] width 1294 height 598
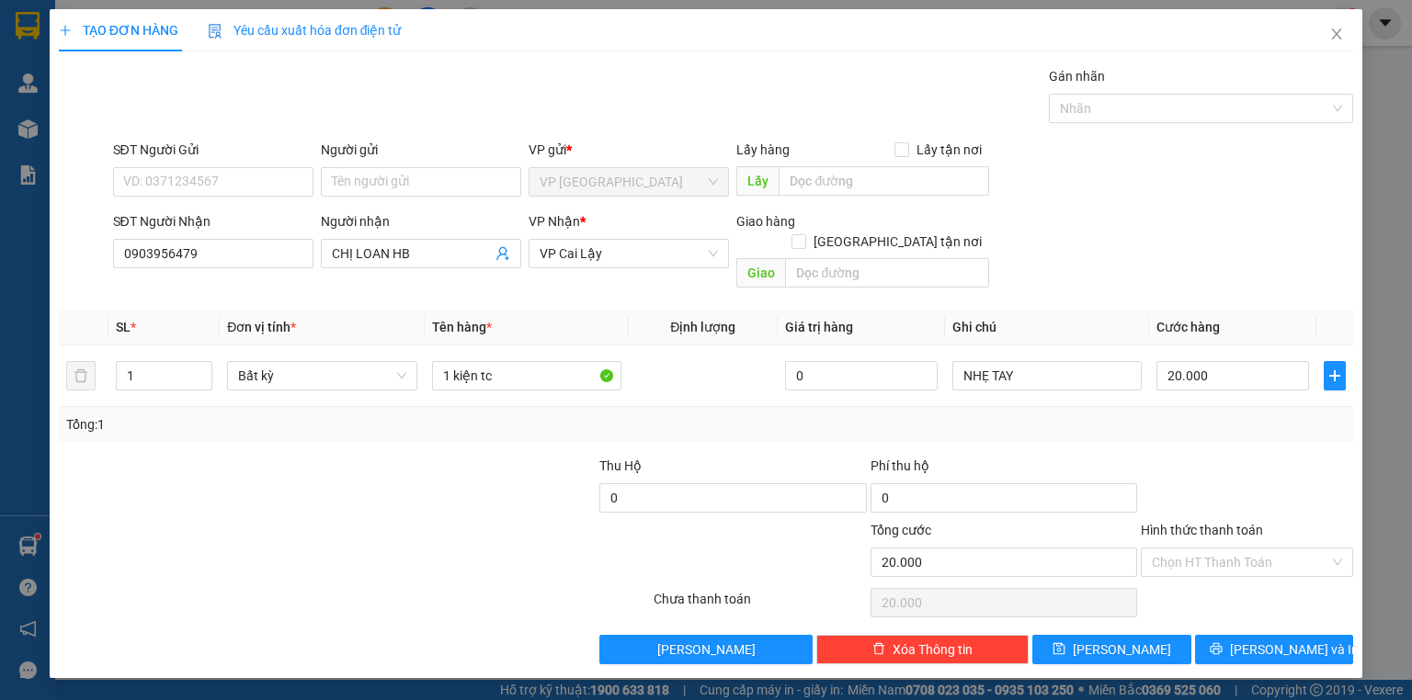
click at [1232, 612] on div "Transit Pickup Surcharge Ids Transit Deliver Surcharge Ids Transit Deliver Surc…" at bounding box center [706, 365] width 1294 height 598
click at [1228, 635] on button "[PERSON_NAME] và In" at bounding box center [1274, 649] width 159 height 29
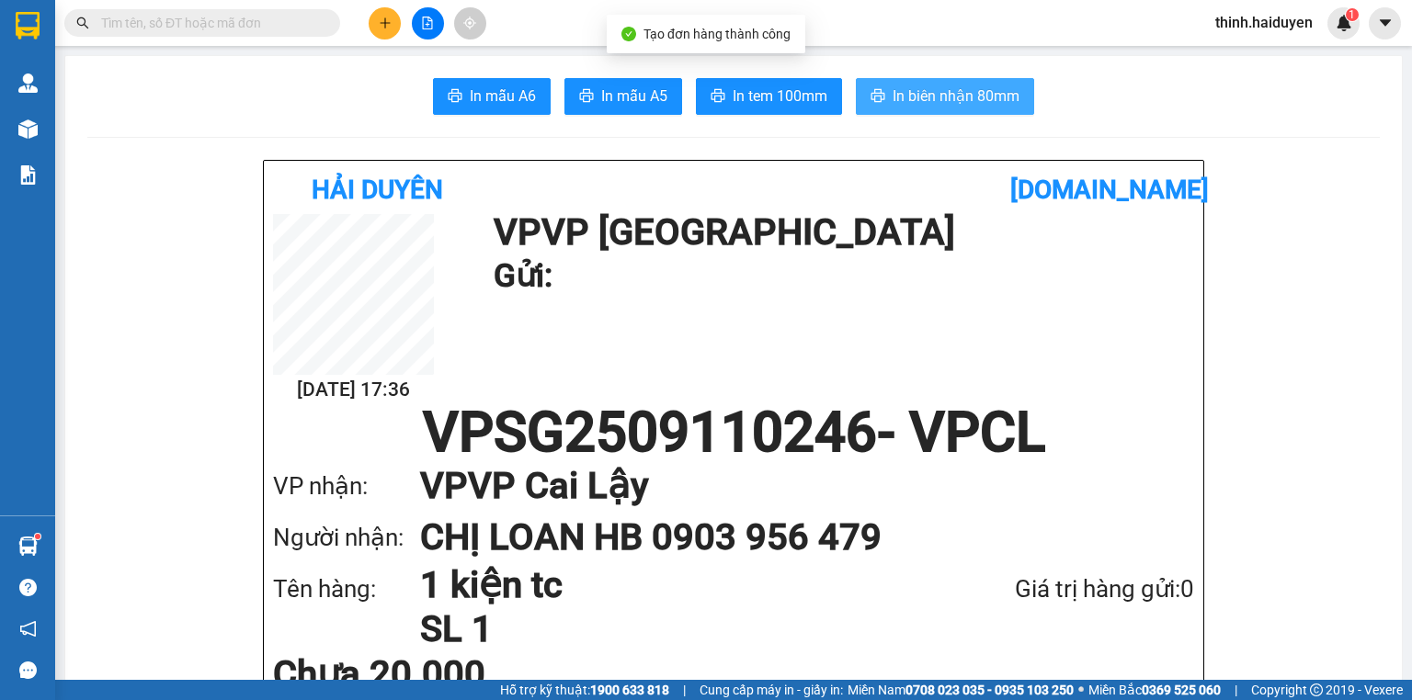
click at [941, 85] on span "In biên nhận 80mm" at bounding box center [956, 96] width 127 height 23
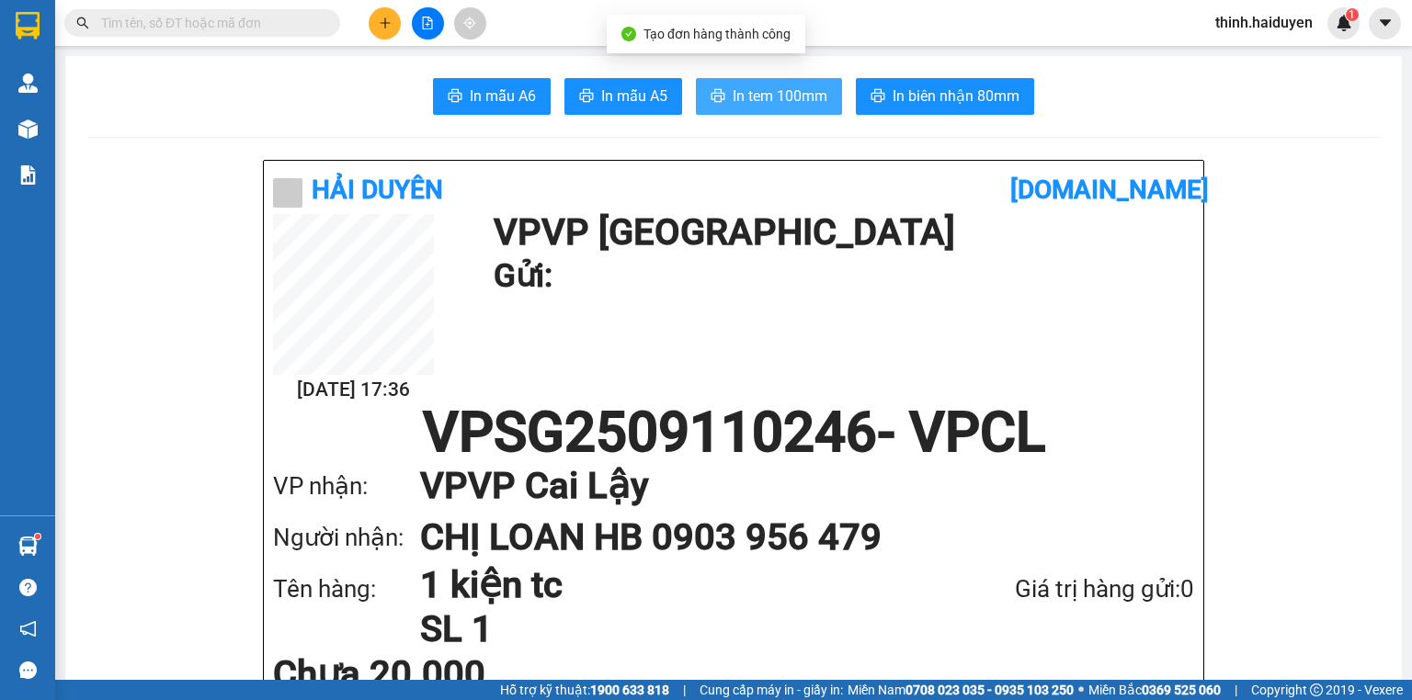
click at [824, 94] on button "In tem 100mm" at bounding box center [769, 96] width 146 height 37
click at [227, 21] on input "text" at bounding box center [209, 23] width 217 height 20
click at [222, 38] on div "Kết quả tìm kiếm ( 5 ) Bộ lọc Gửi 3 ngày gần nhất Mã ĐH Trạng thái Món hàng Thu…" at bounding box center [179, 23] width 358 height 32
click at [228, 24] on input "text" at bounding box center [209, 23] width 217 height 20
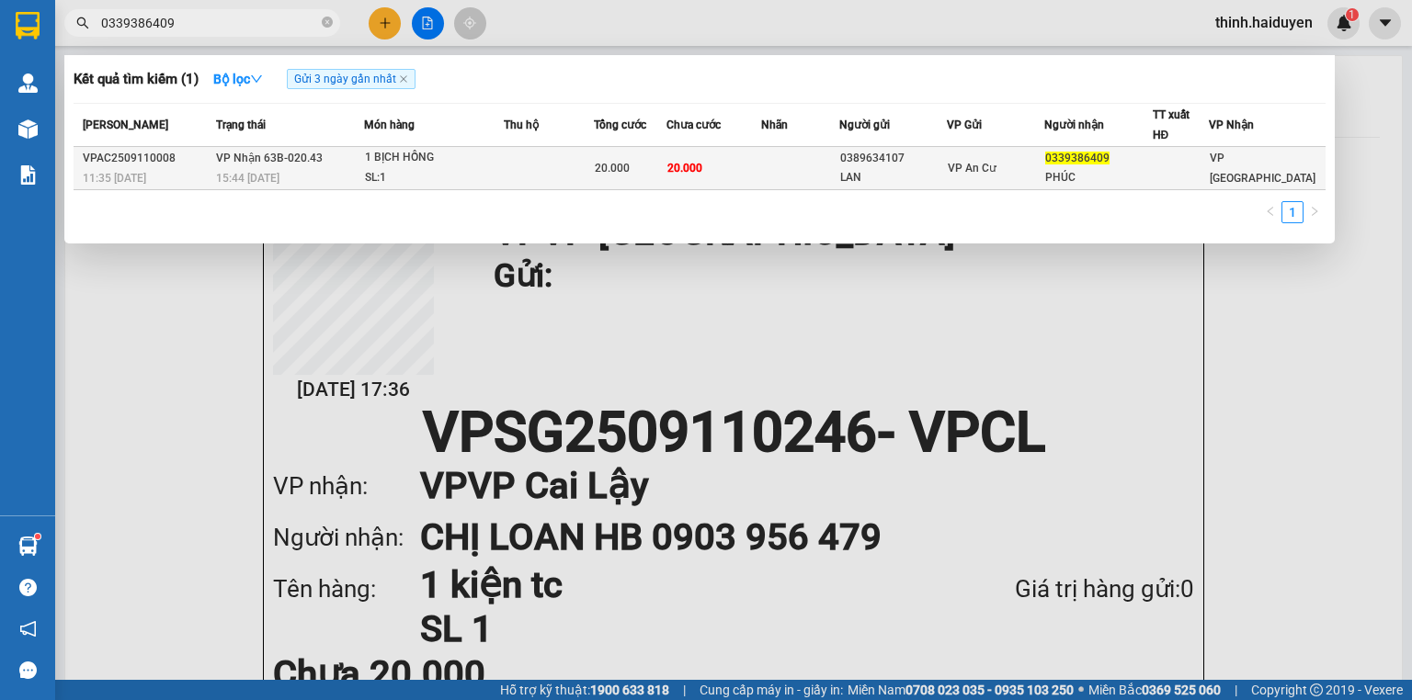
type input "0339386409"
click at [743, 168] on td "20.000" at bounding box center [713, 168] width 95 height 43
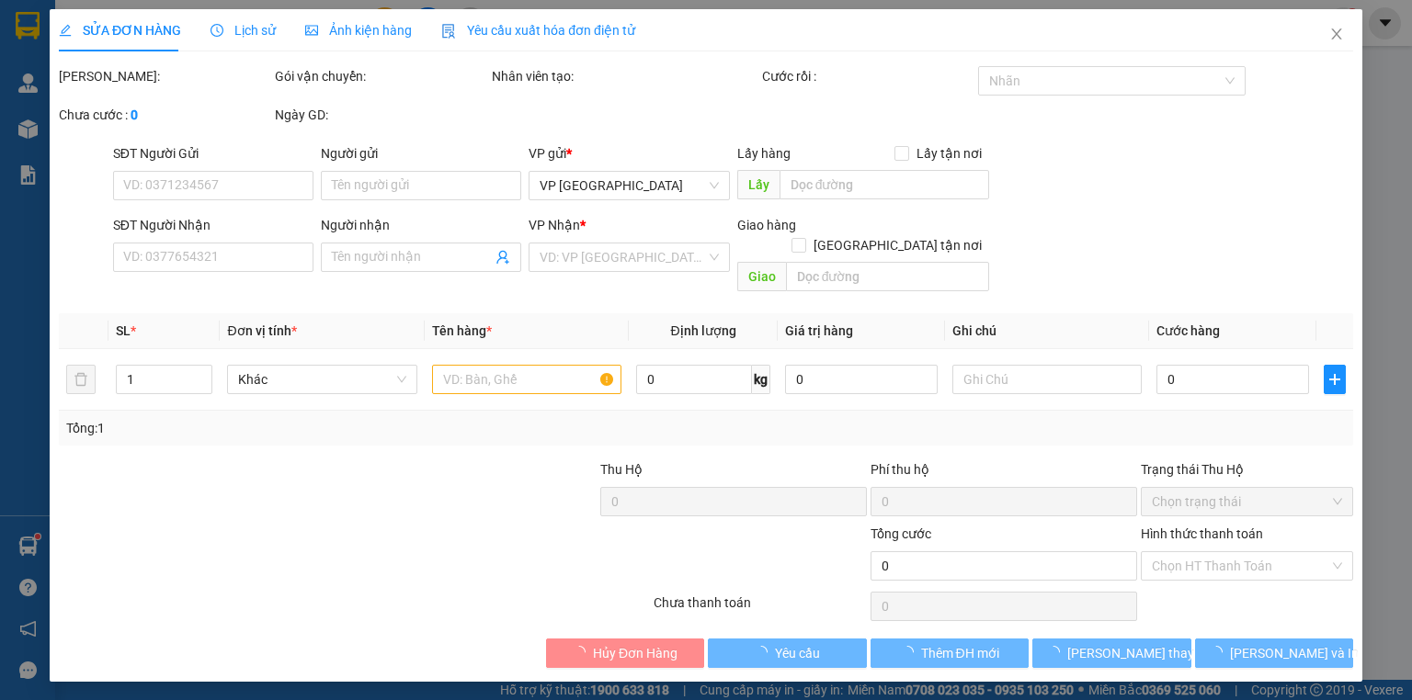
type input "0389634107"
type input "LAN"
type input "0339386409"
type input "PHÚC"
type input "20.000"
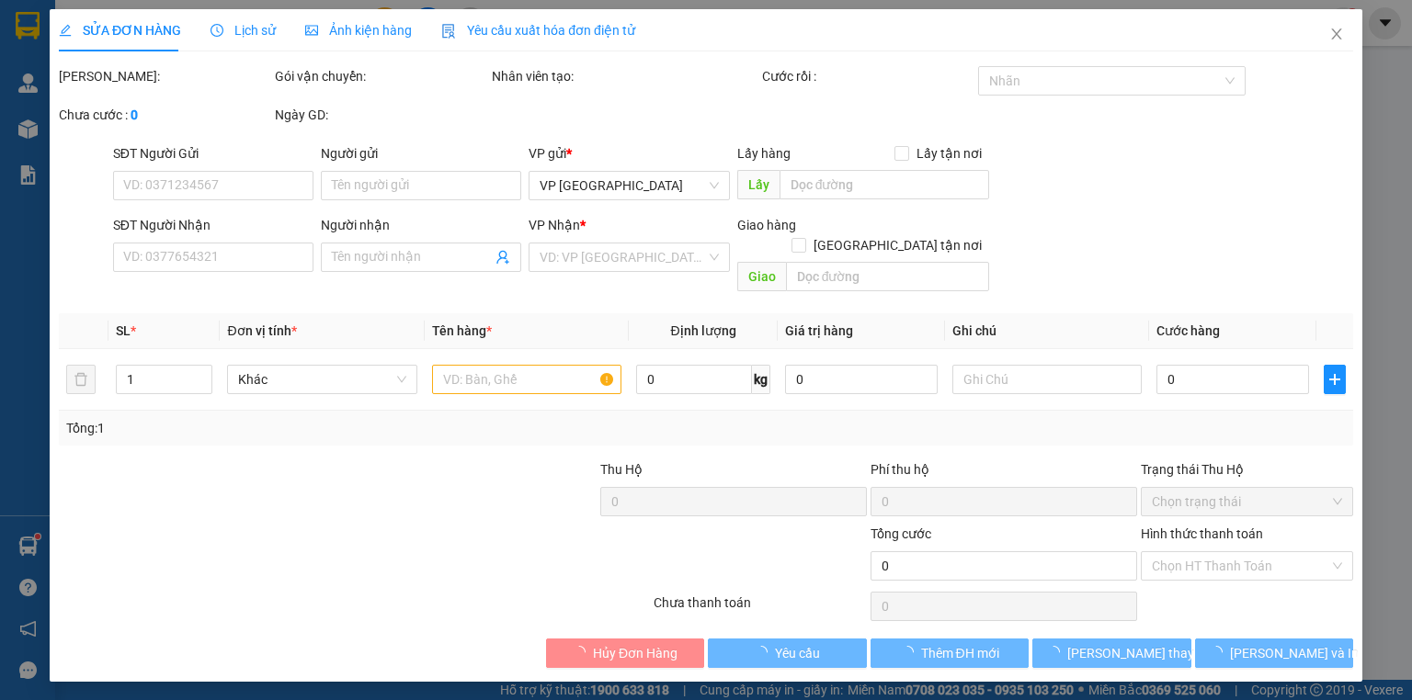
type input "20.000"
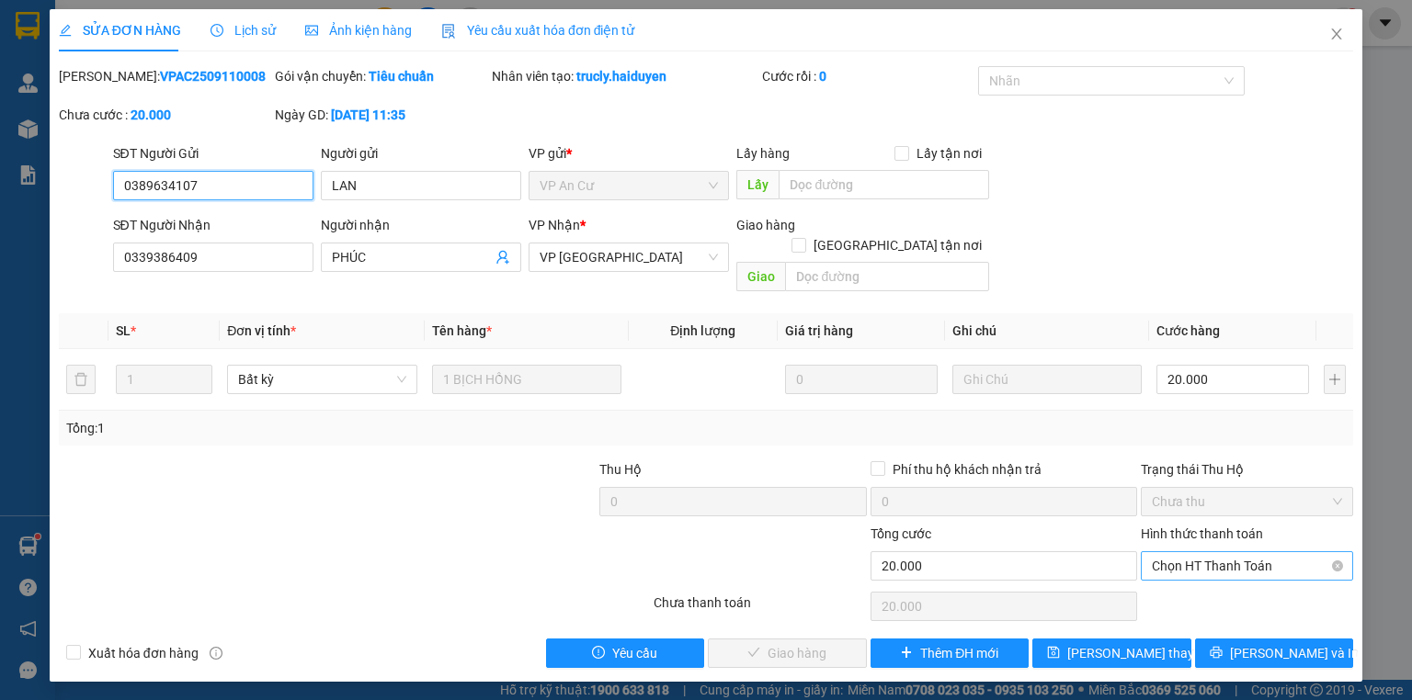
click at [1173, 552] on span "Chọn HT Thanh Toán" at bounding box center [1247, 566] width 190 height 28
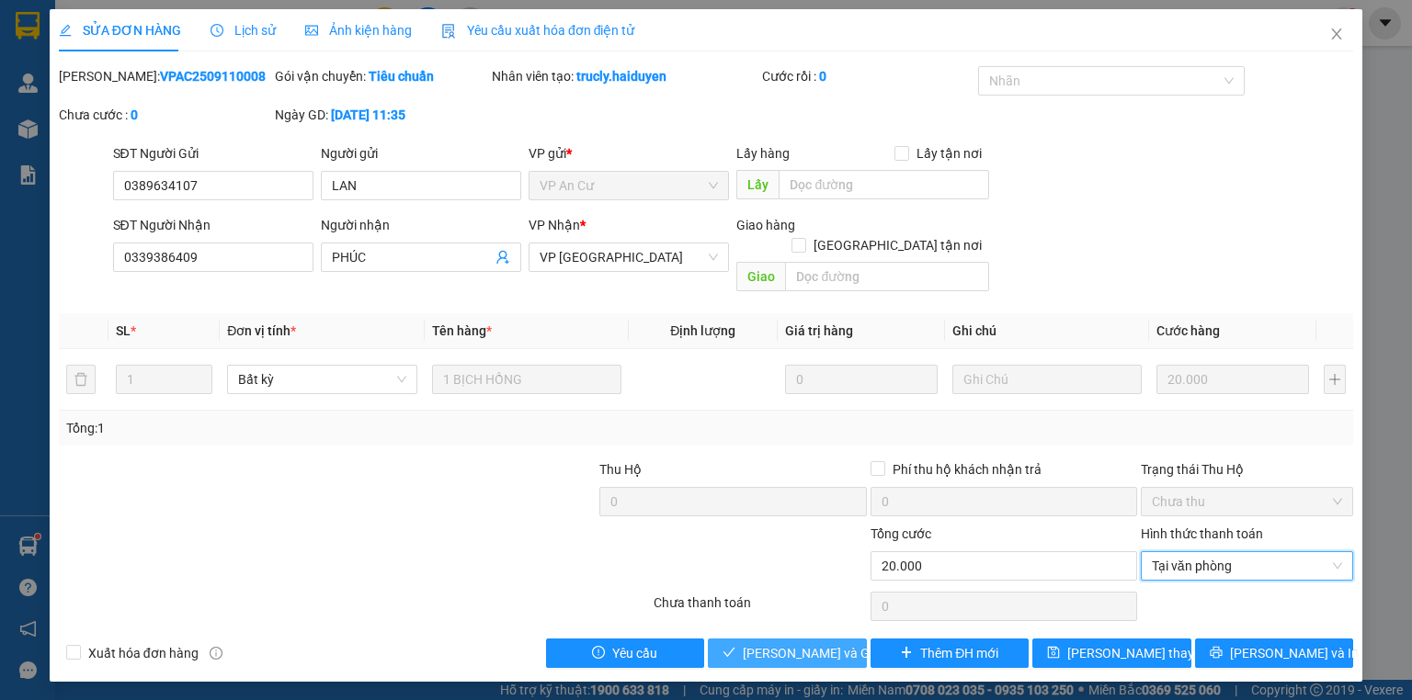
click at [838, 643] on span "[PERSON_NAME] và Giao hàng" at bounding box center [831, 653] width 176 height 20
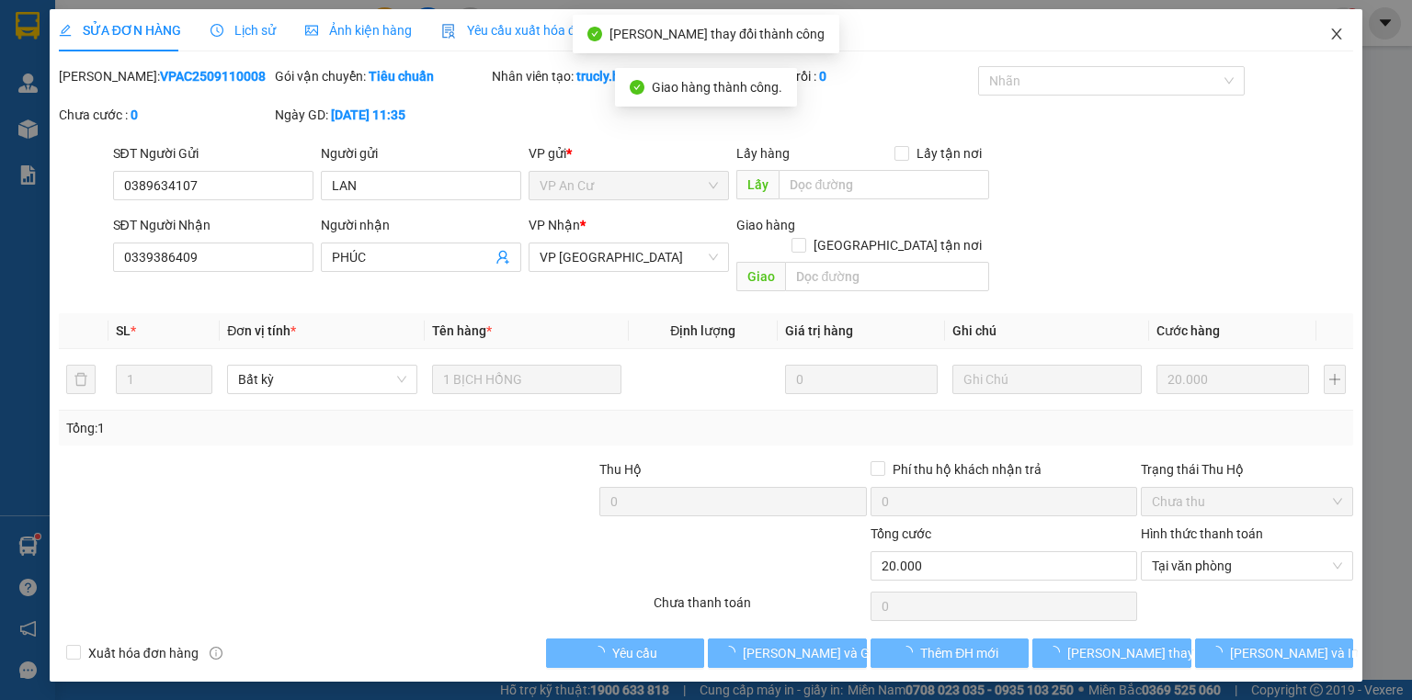
click at [1331, 35] on icon "close" at bounding box center [1336, 34] width 15 height 15
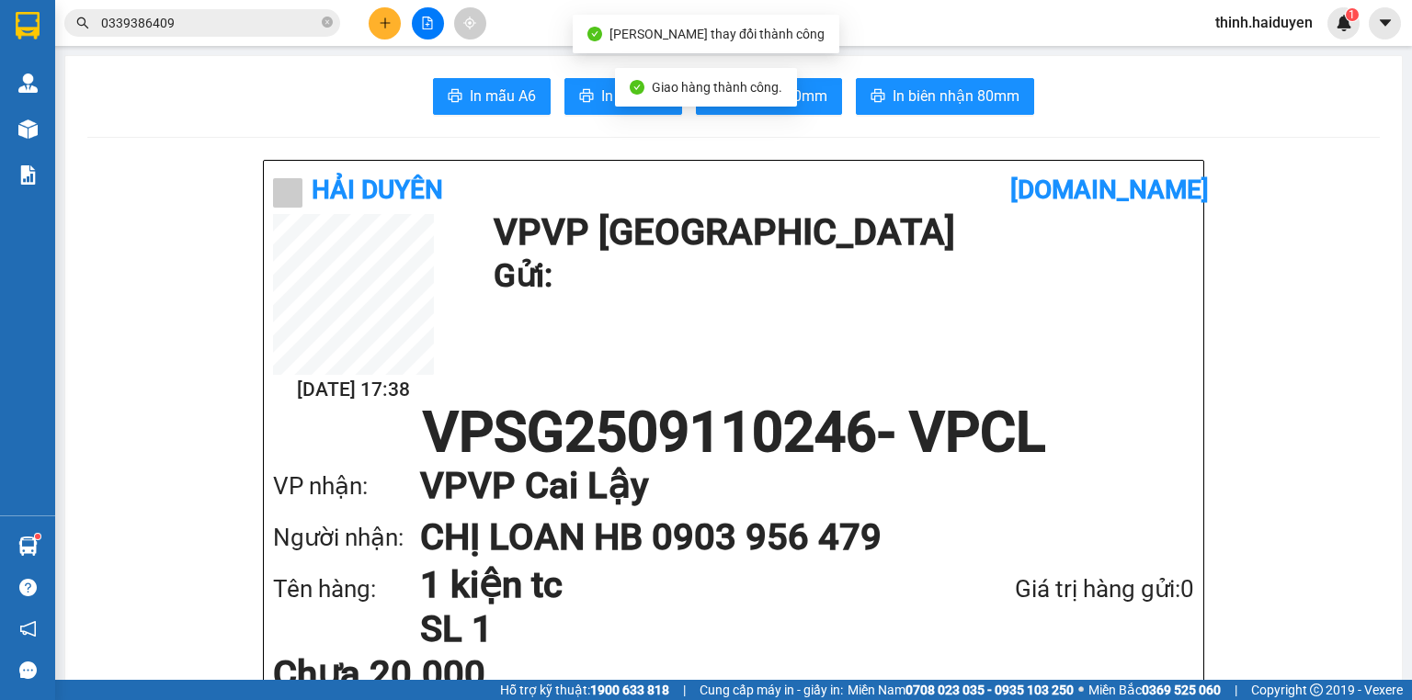
click at [264, 21] on input "0339386409" at bounding box center [209, 23] width 217 height 20
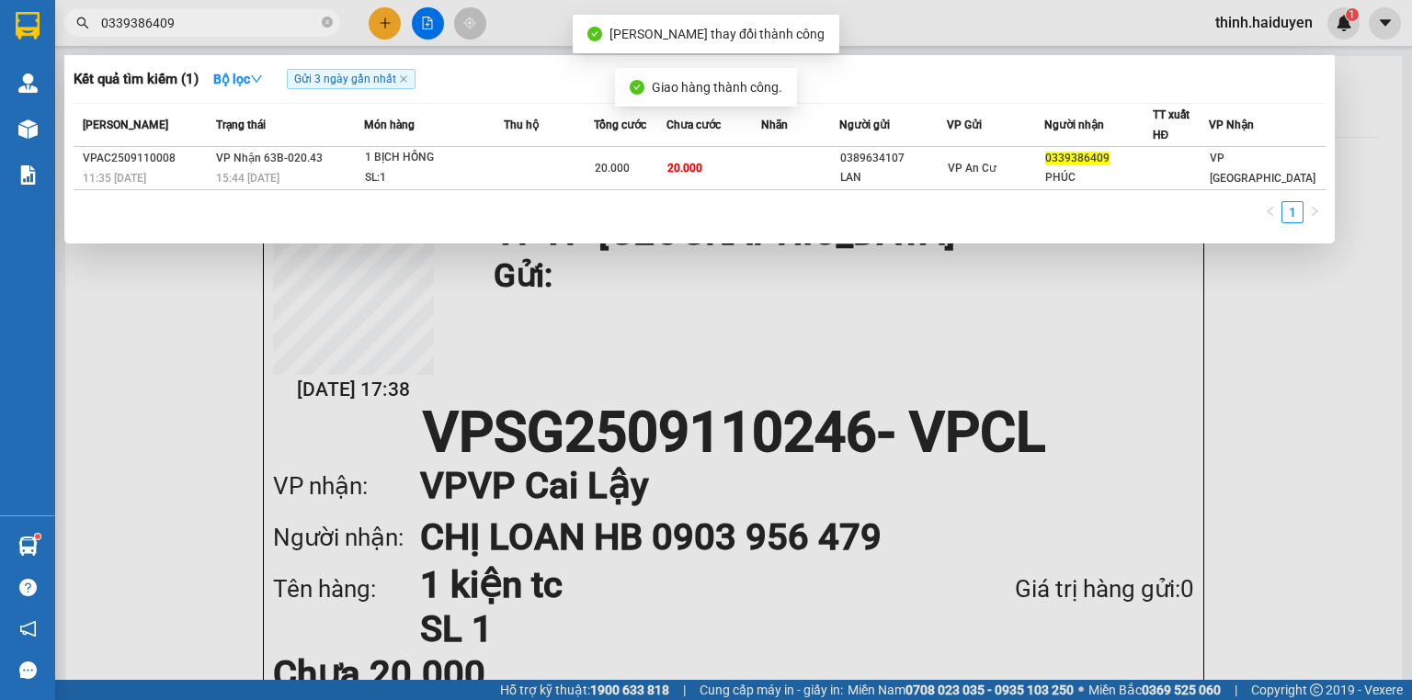
click at [264, 21] on input "0339386409" at bounding box center [209, 23] width 217 height 20
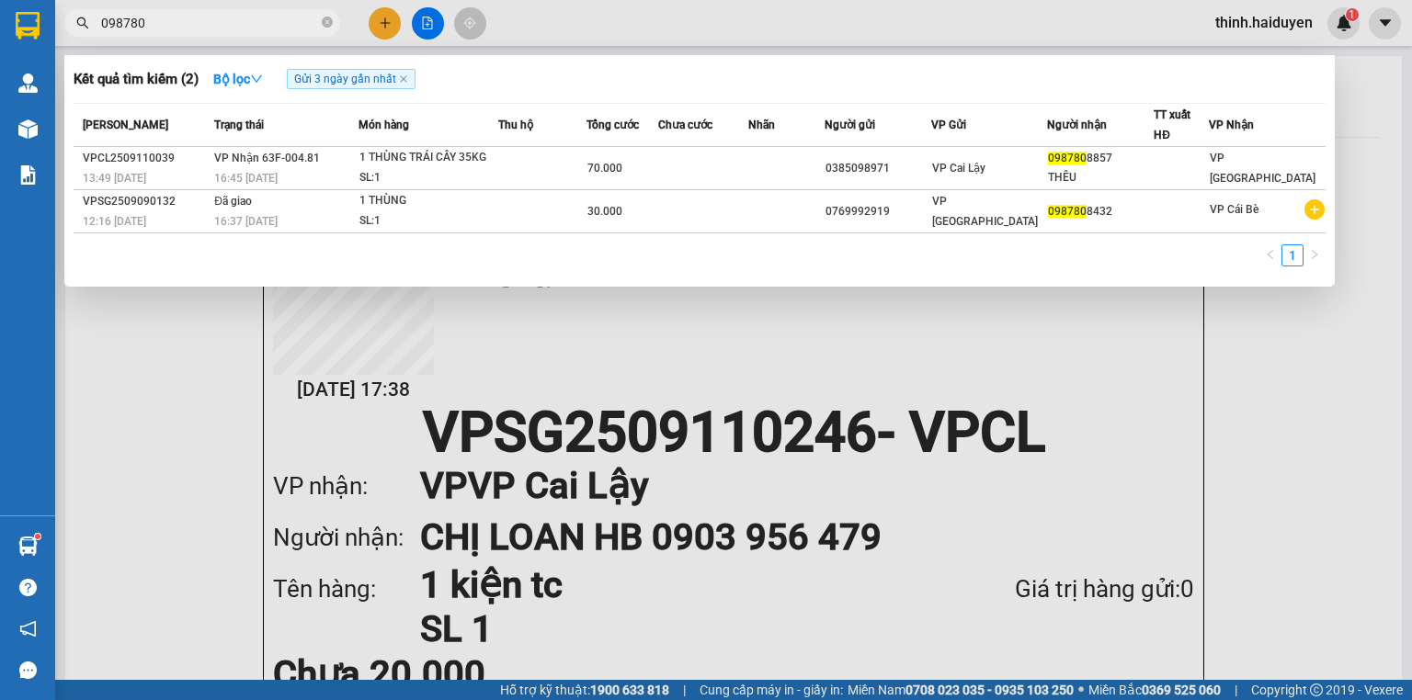
click at [290, 22] on input "098780" at bounding box center [209, 23] width 217 height 20
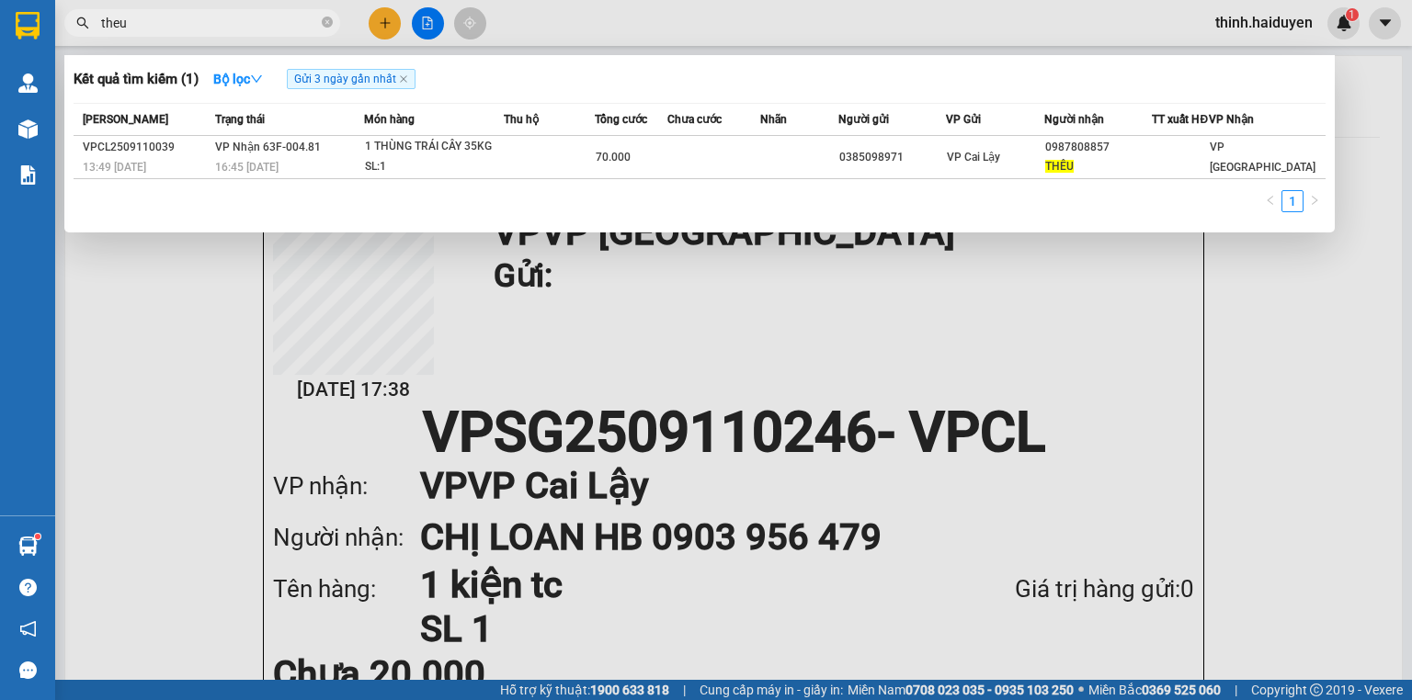
click at [290, 22] on input "theu" at bounding box center [209, 23] width 217 height 20
click at [220, 23] on input "0978666103" at bounding box center [209, 23] width 217 height 20
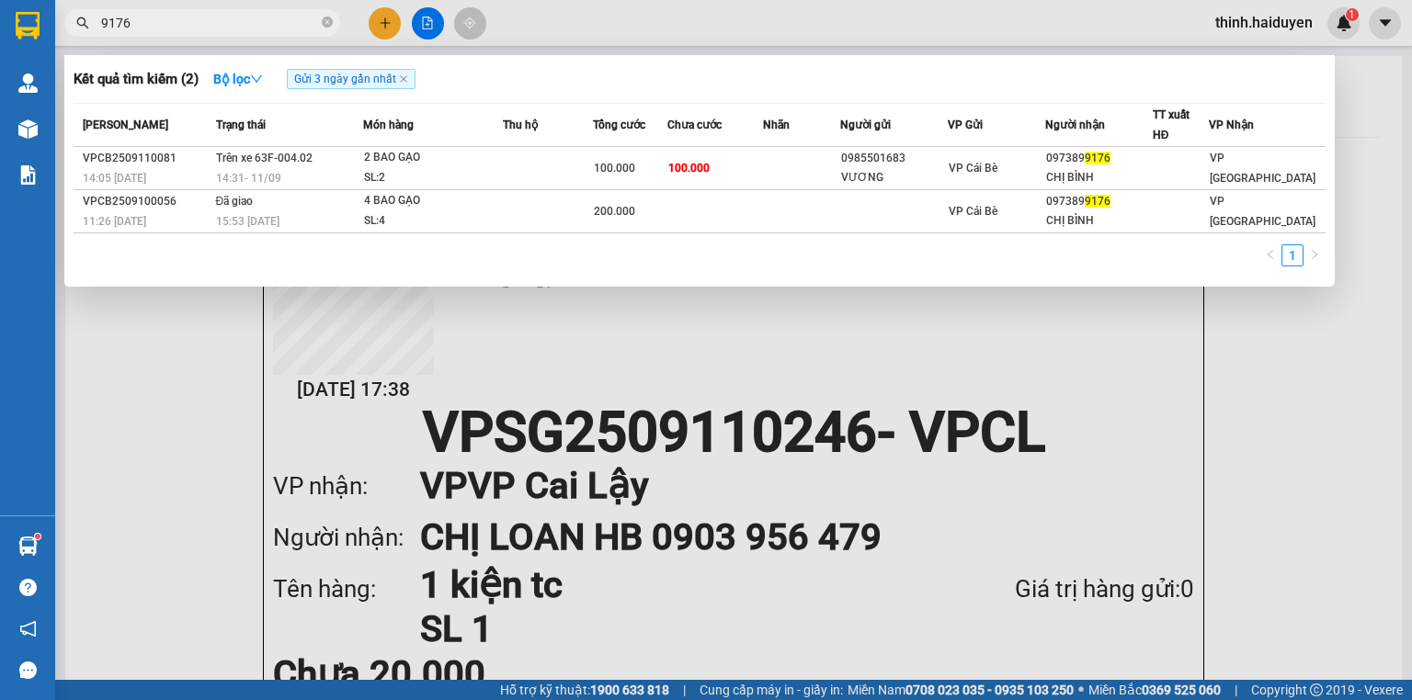
click at [129, 24] on input "9176" at bounding box center [209, 23] width 217 height 20
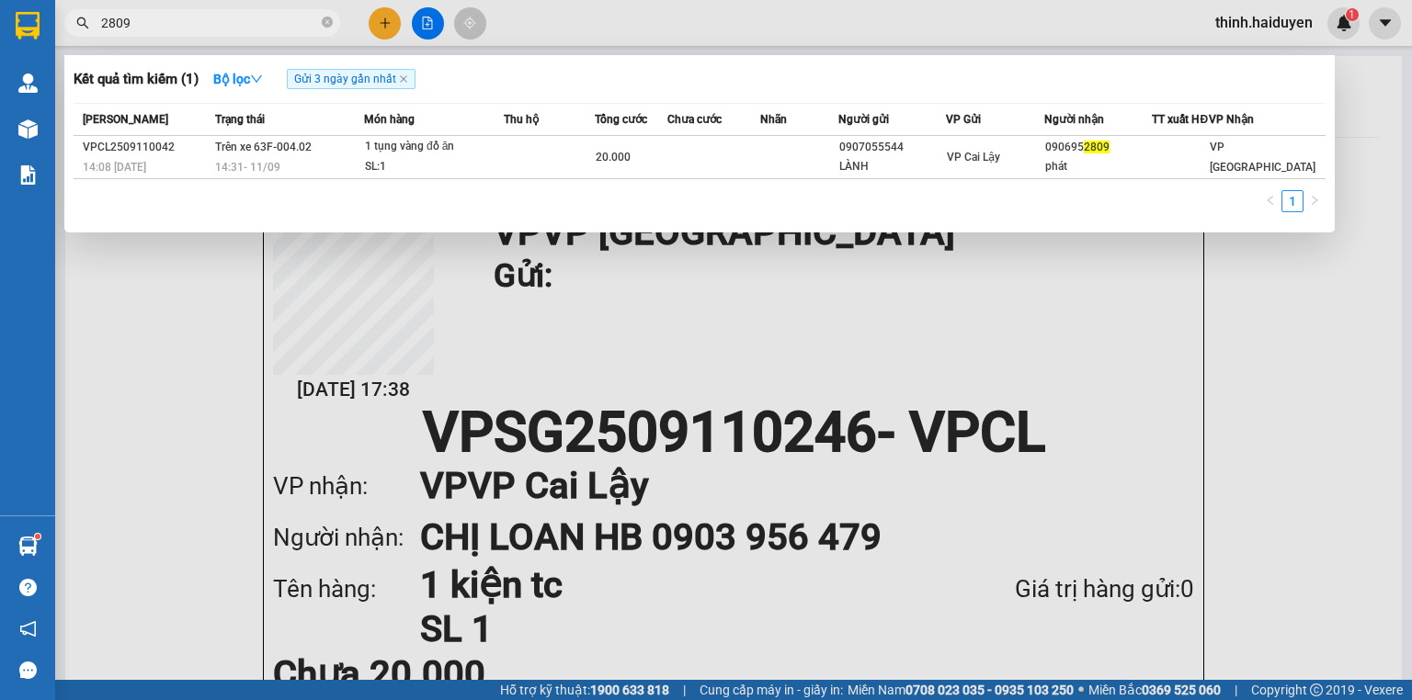
click at [278, 27] on input "2809" at bounding box center [209, 23] width 217 height 20
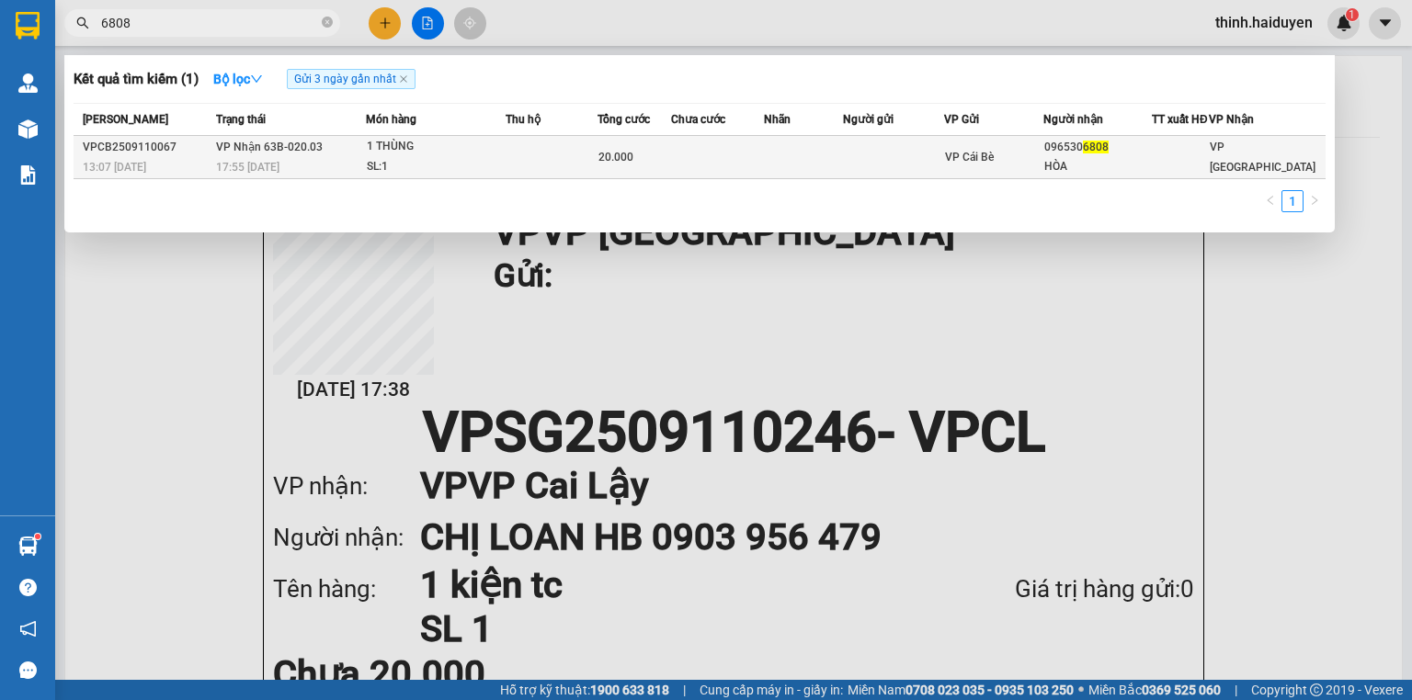
type input "6808"
click at [472, 176] on div "SL: 1" at bounding box center [436, 167] width 138 height 20
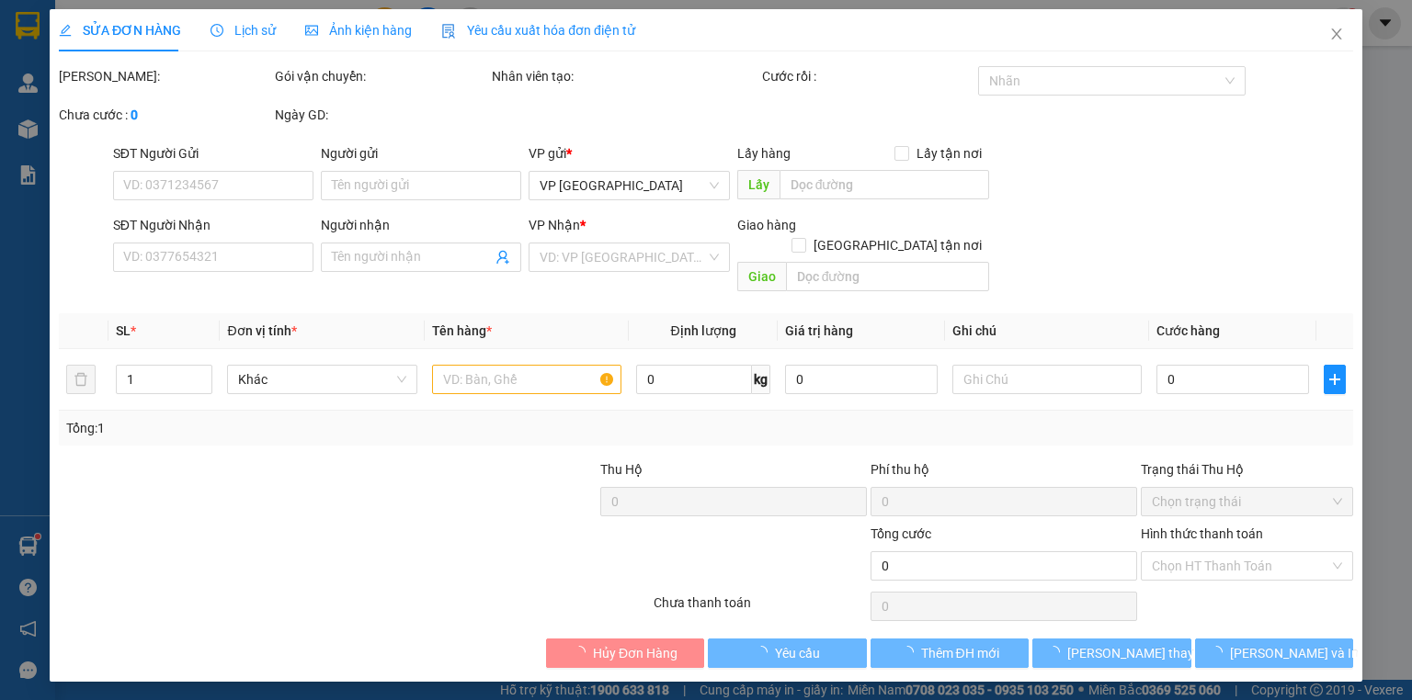
type input "0965306808"
type input "HÒA"
type input "20.000"
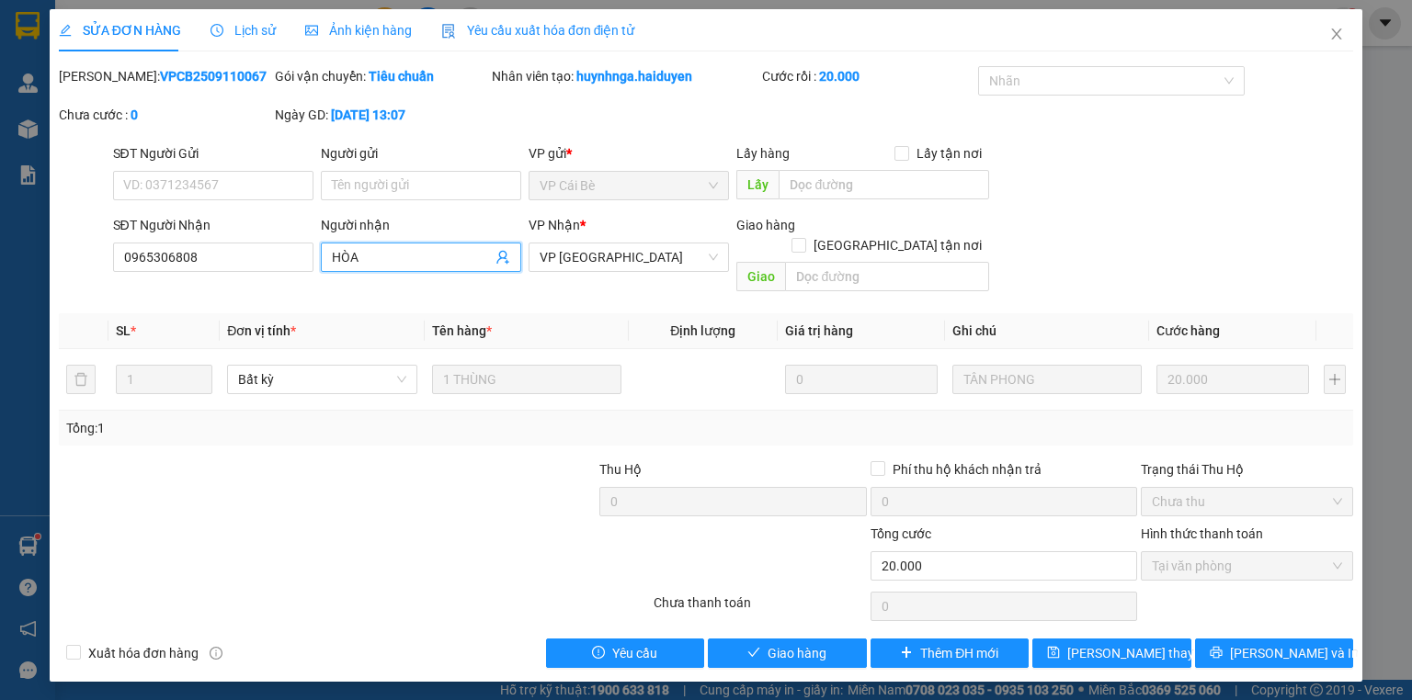
click at [423, 263] on input "HÒA" at bounding box center [412, 257] width 160 height 20
type input "HÒA kbm"
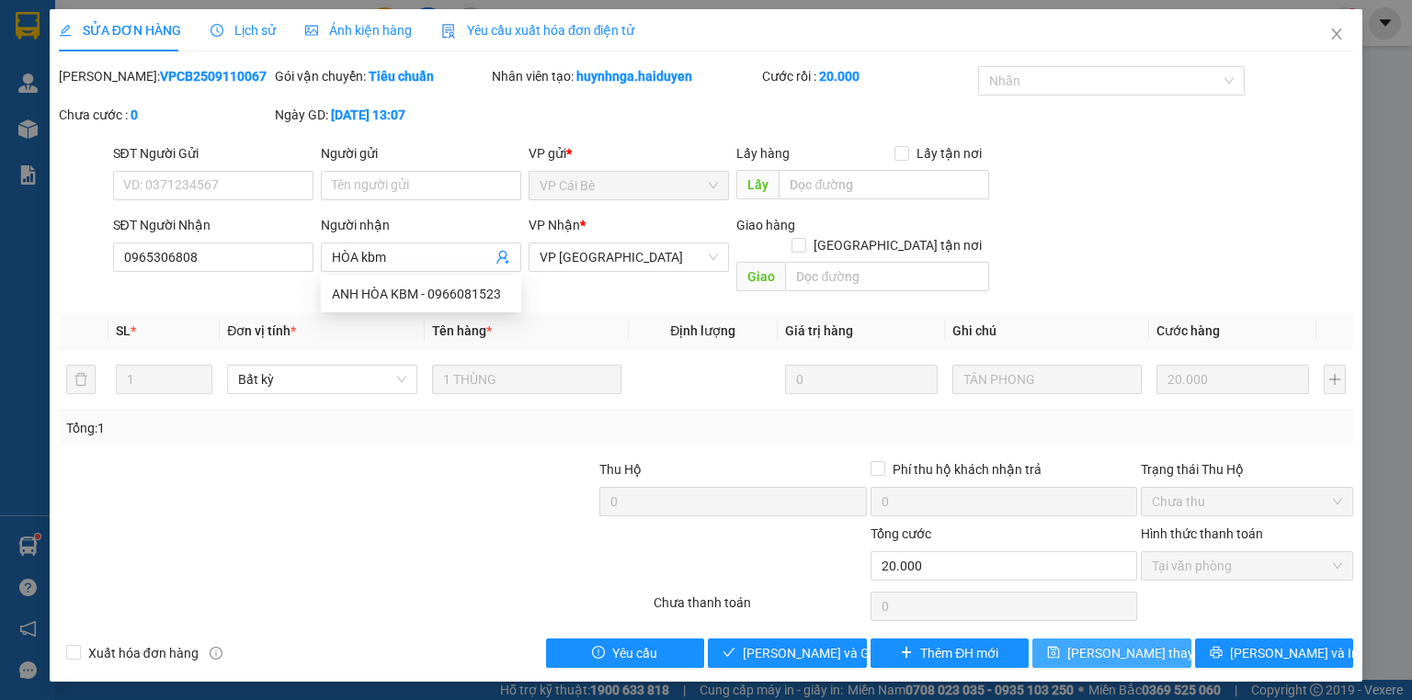
click at [1085, 639] on button "[PERSON_NAME] thay đổi" at bounding box center [1111, 653] width 159 height 29
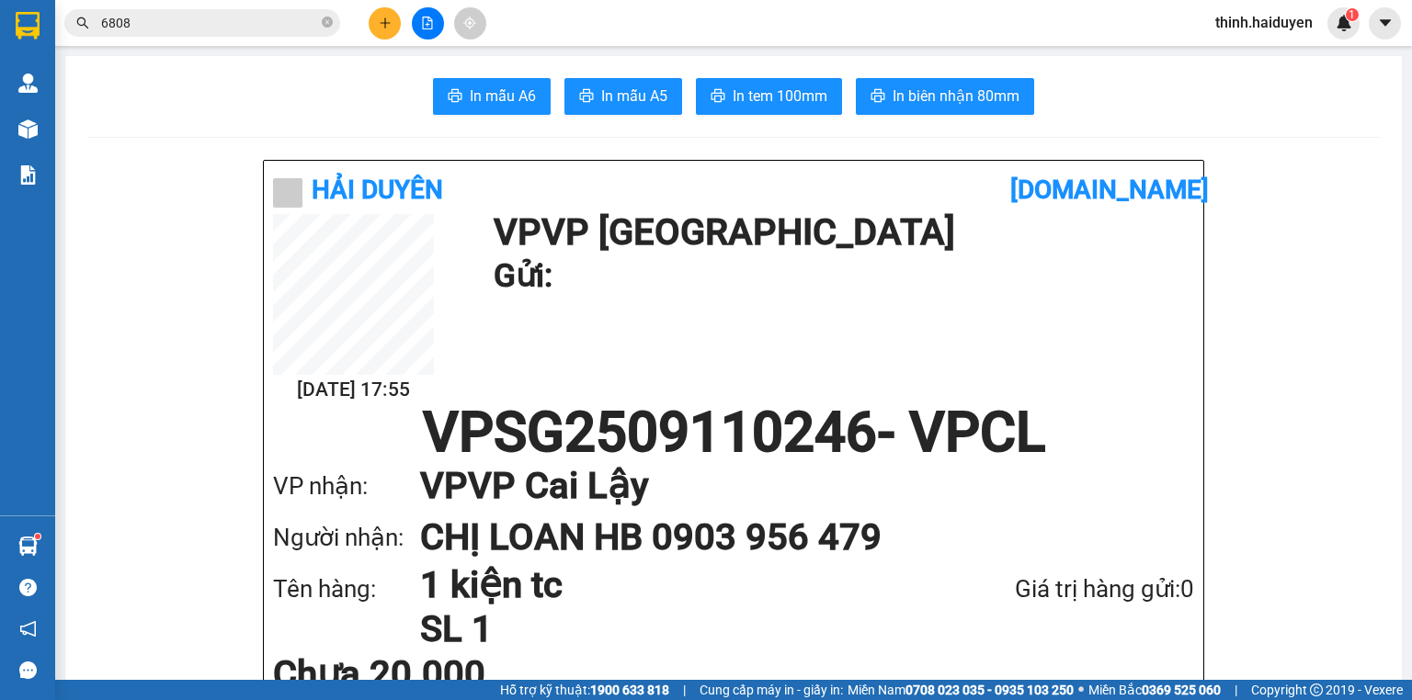
click at [287, 29] on input "6808" at bounding box center [209, 23] width 217 height 20
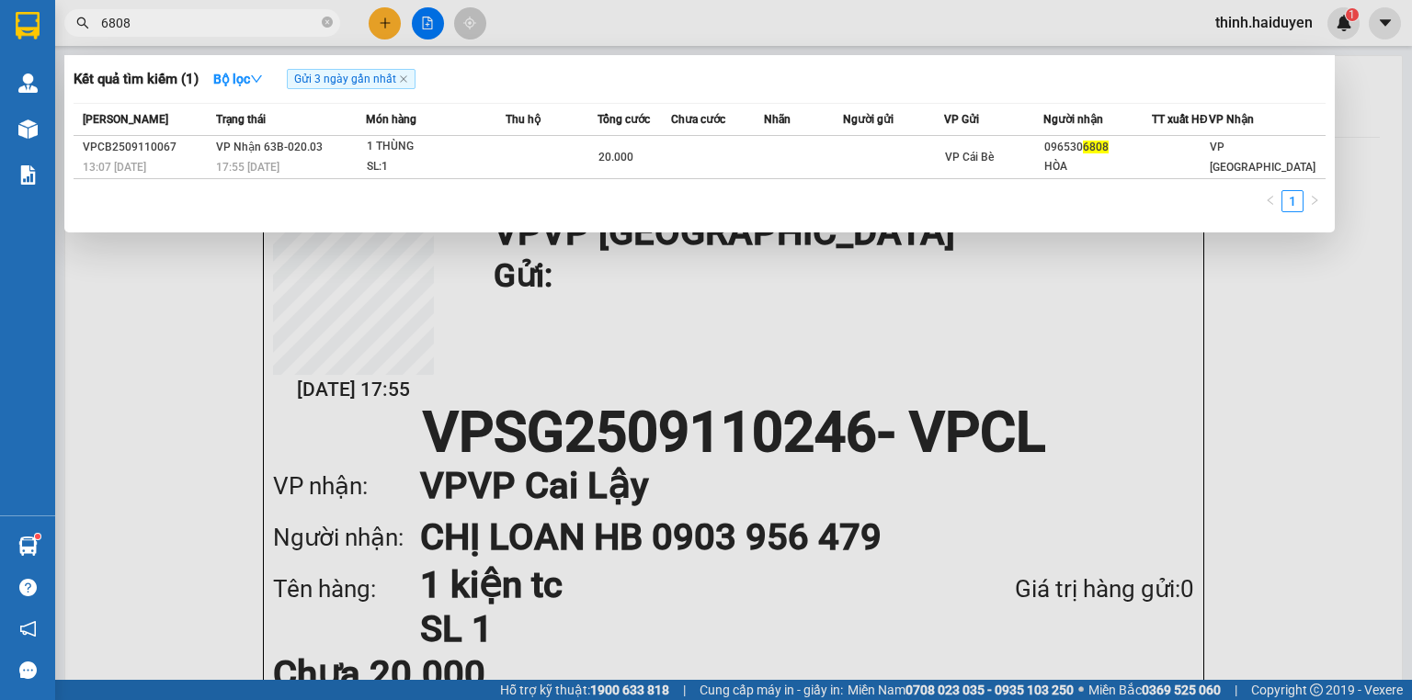
click at [287, 29] on input "6808" at bounding box center [209, 23] width 217 height 20
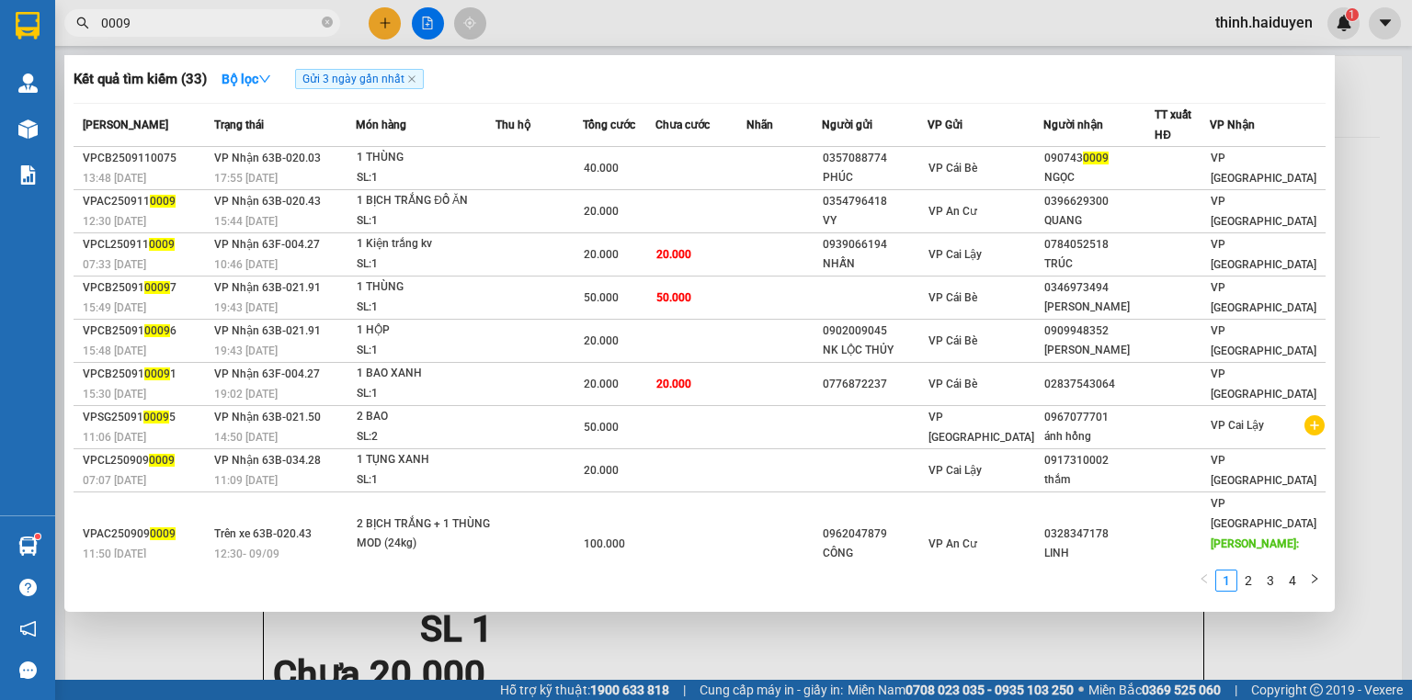
click at [263, 15] on input "0009" at bounding box center [209, 23] width 217 height 20
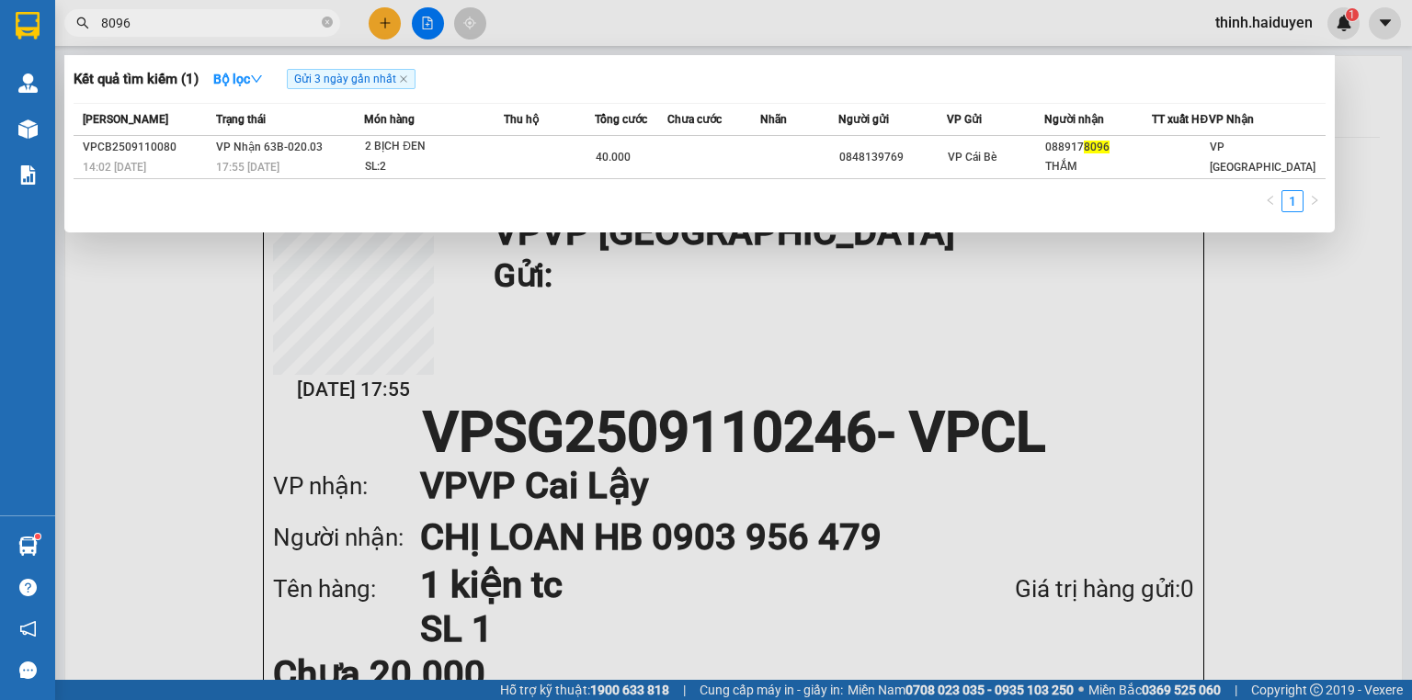
type input "8096"
click at [430, 11] on div at bounding box center [706, 350] width 1412 height 700
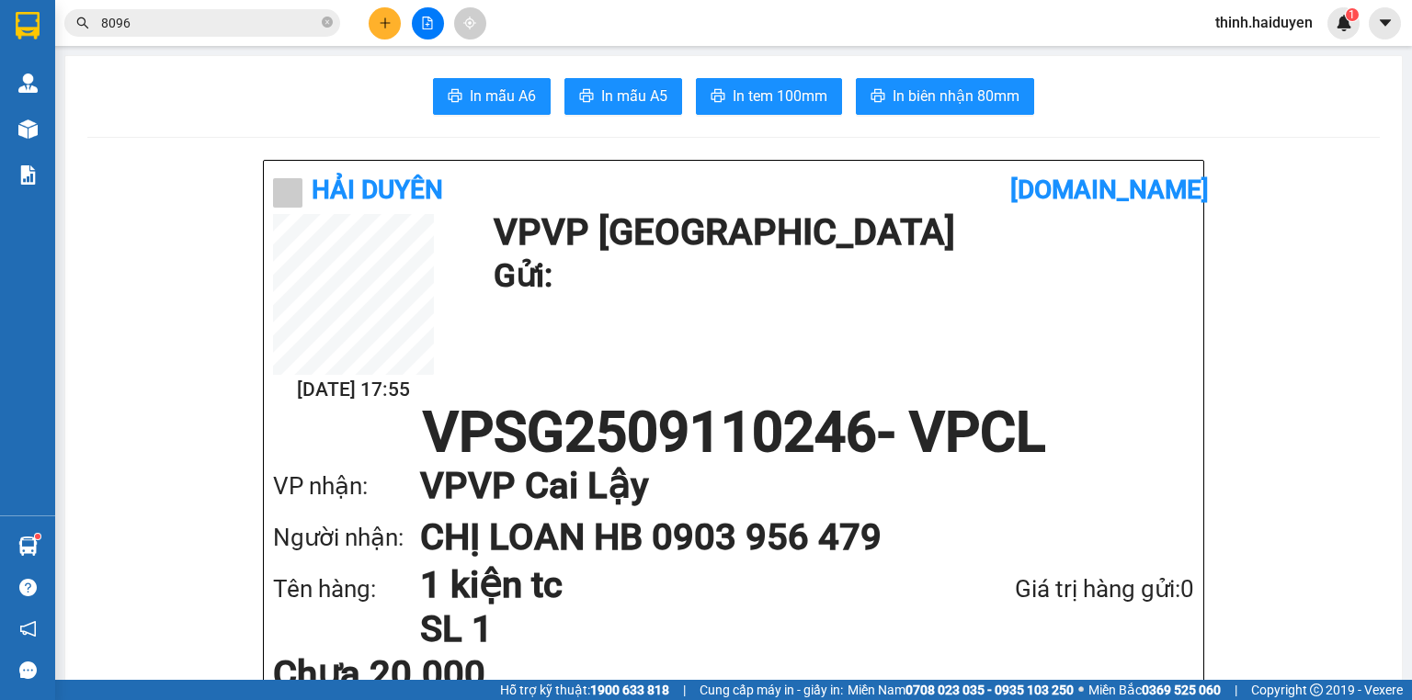
click at [430, 12] on button at bounding box center [428, 23] width 32 height 32
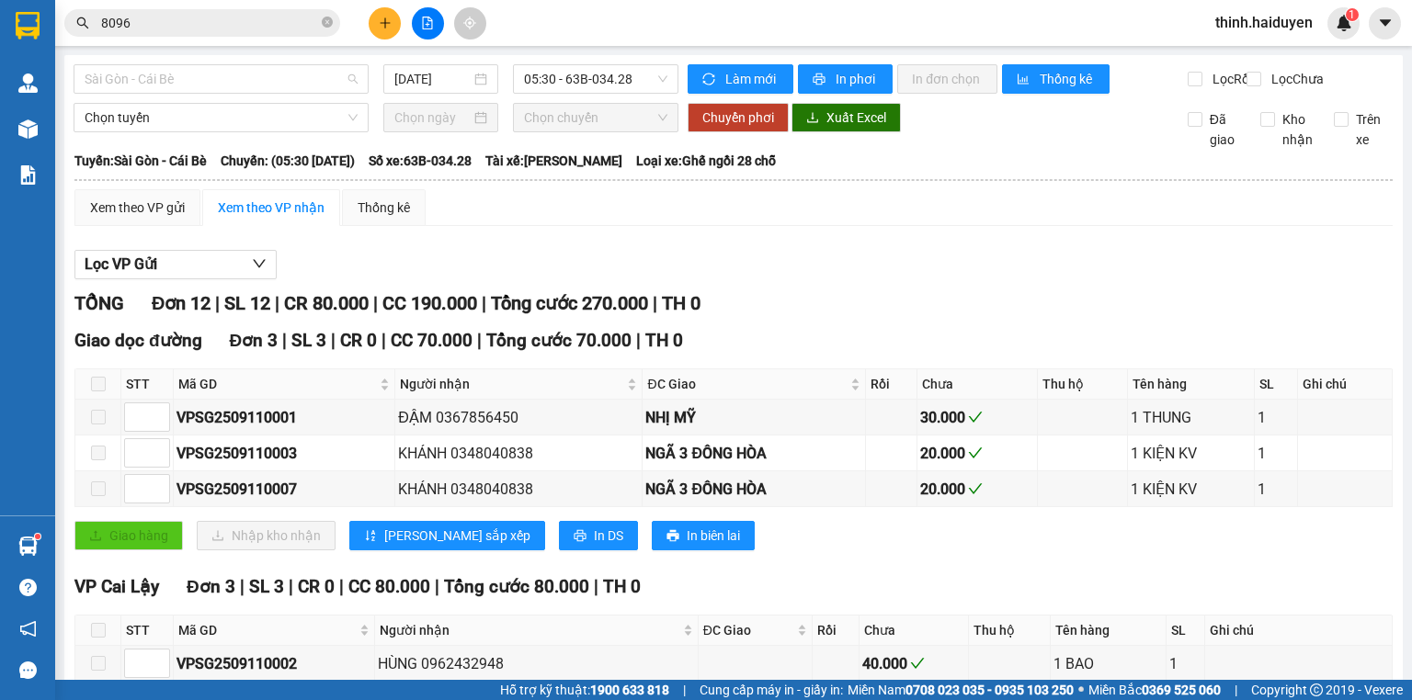
drag, startPoint x: 213, startPoint y: 70, endPoint x: 173, endPoint y: 132, distance: 74.4
click at [213, 70] on span "Sài Gòn - Cái Bè" at bounding box center [221, 79] width 273 height 28
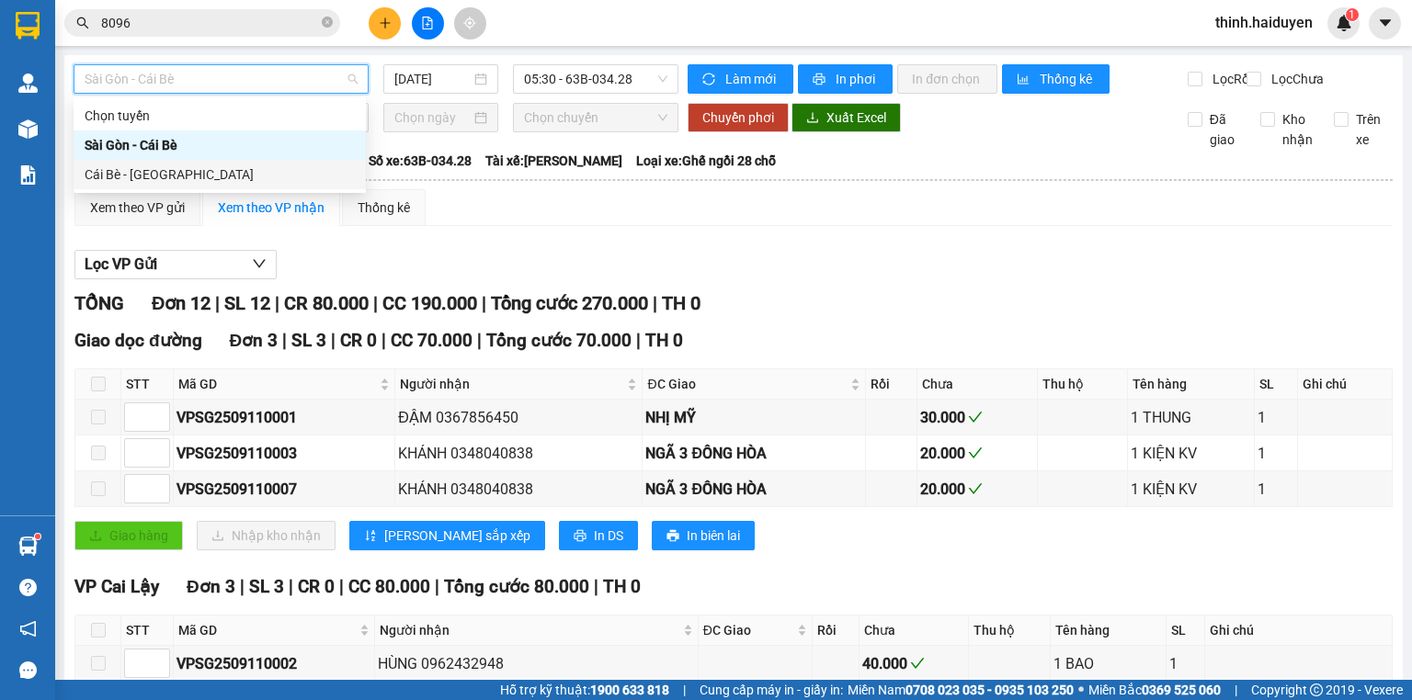
click at [158, 165] on div "Cái Bè - [GEOGRAPHIC_DATA]" at bounding box center [220, 175] width 270 height 20
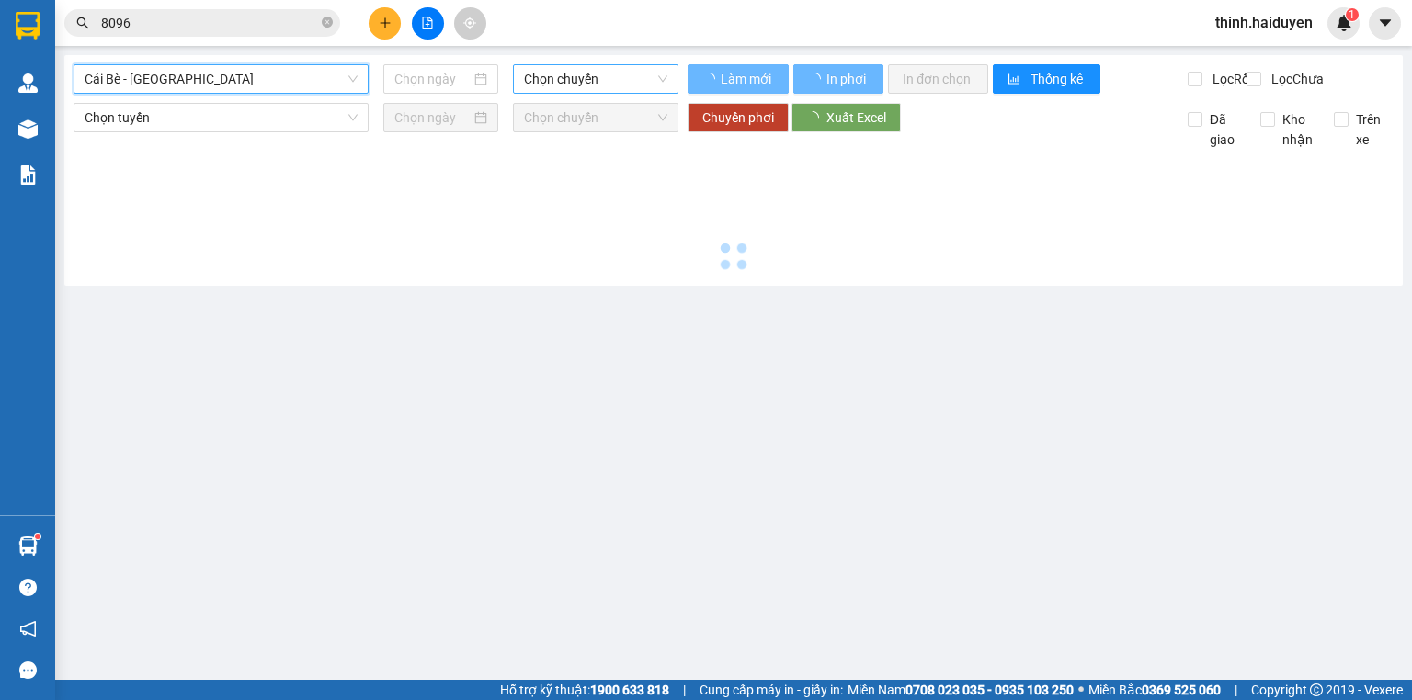
type input "[DATE]"
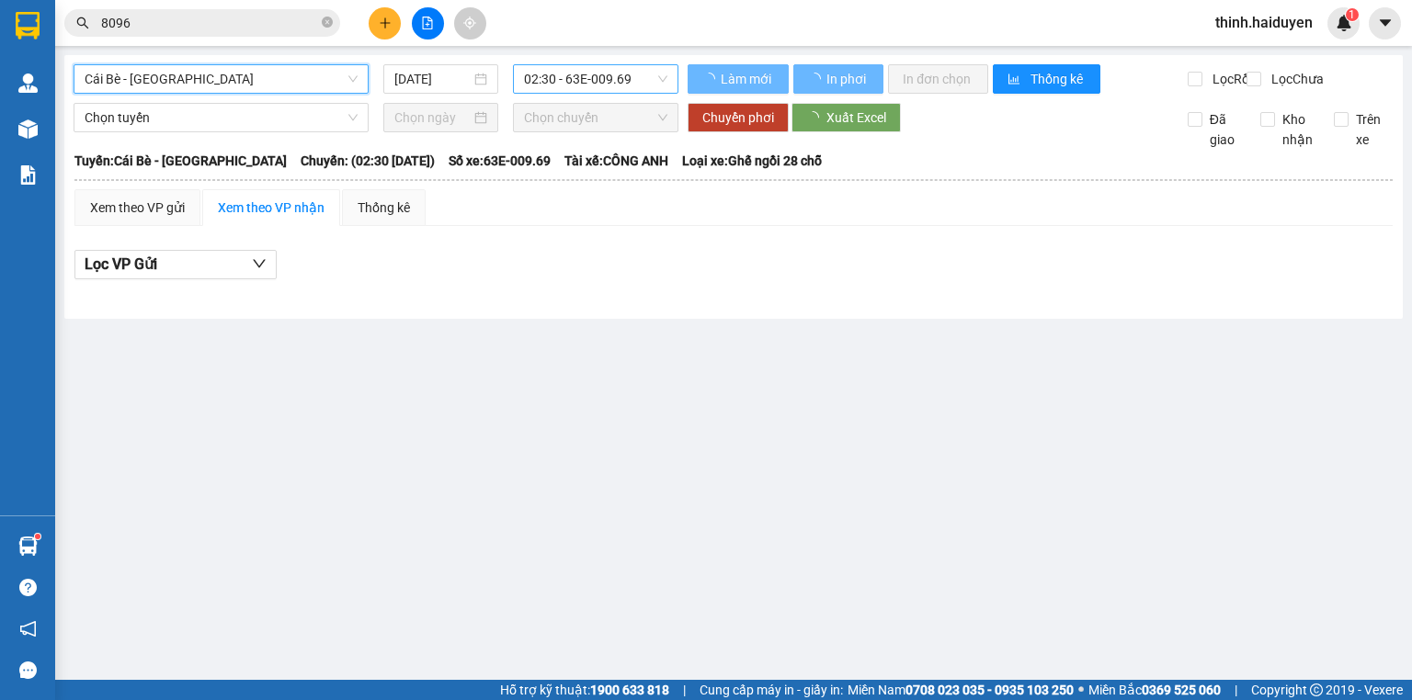
click at [625, 74] on span "02:30 - 63E-009.69" at bounding box center [596, 79] width 144 height 28
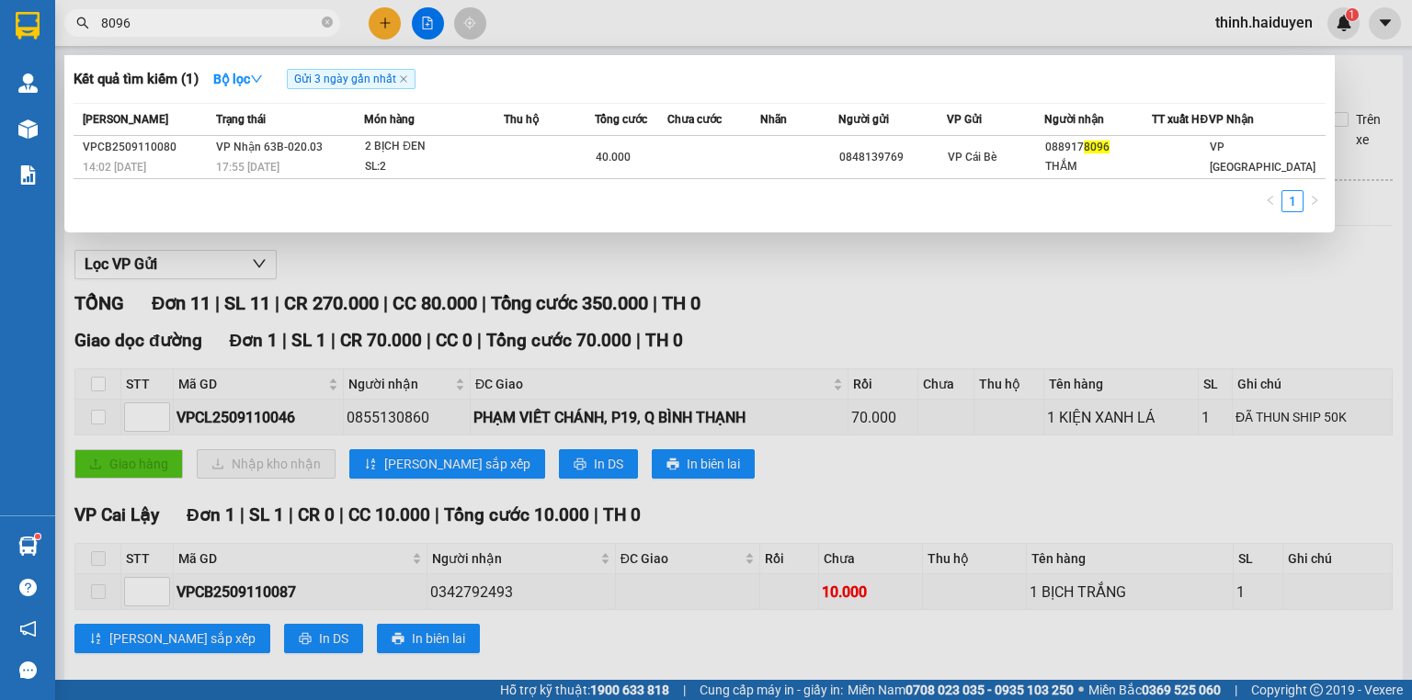
click at [242, 21] on input "8096" at bounding box center [209, 23] width 217 height 20
paste input "VPCB2509110092"
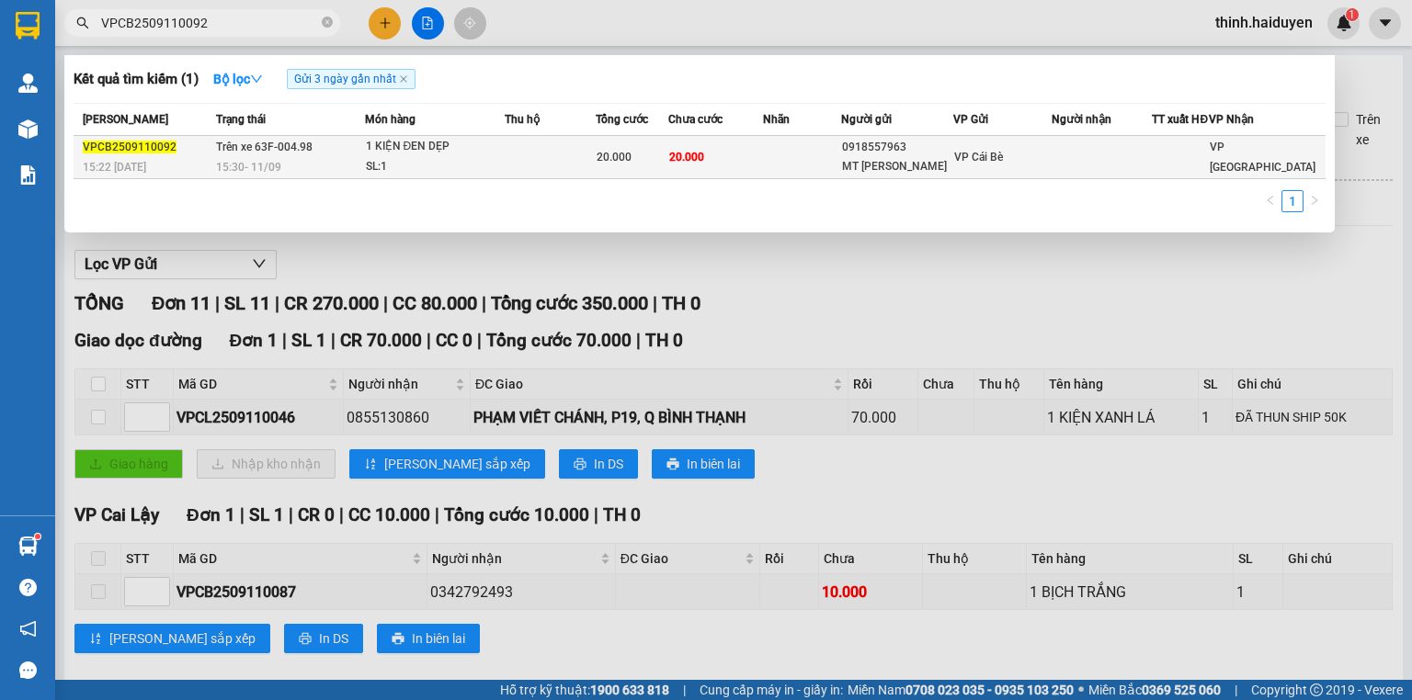
type input "VPCB2509110092"
click at [602, 157] on div "20.000" at bounding box center [632, 157] width 71 height 20
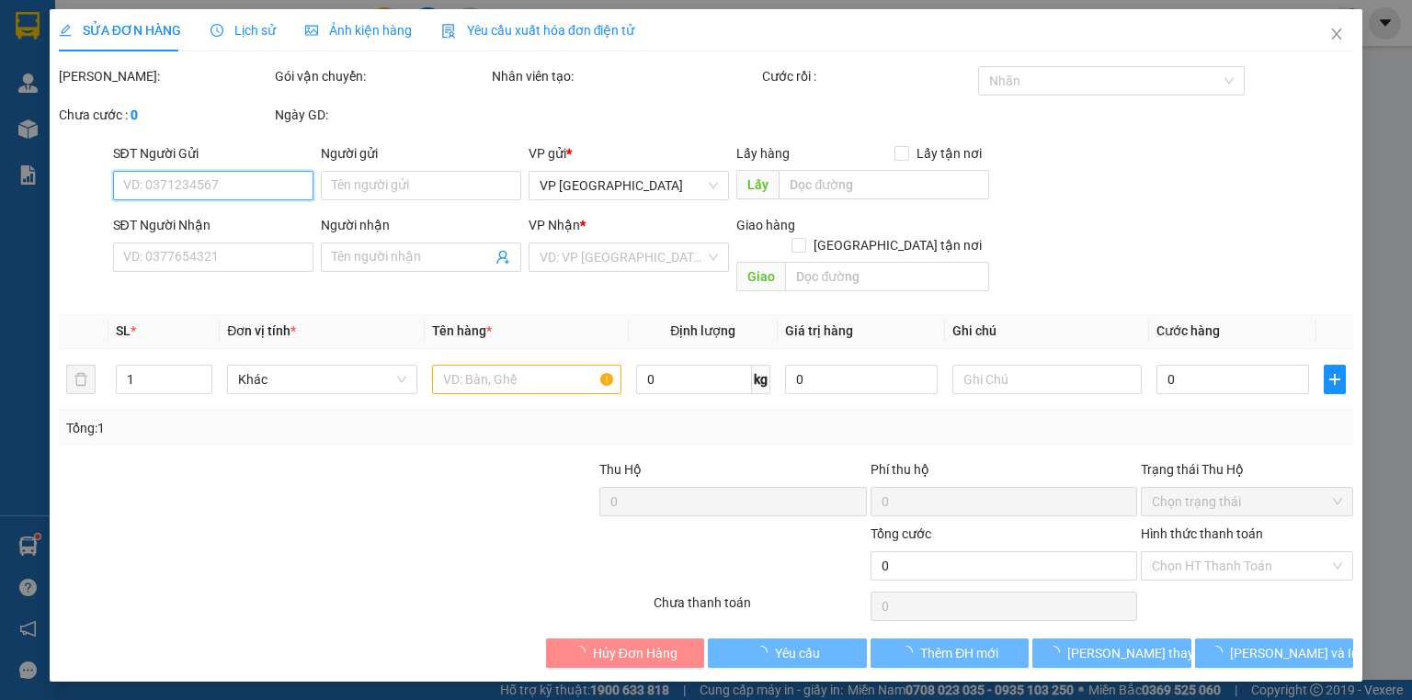
type input "0918557963"
type input "MT [PERSON_NAME]"
type input "20.000"
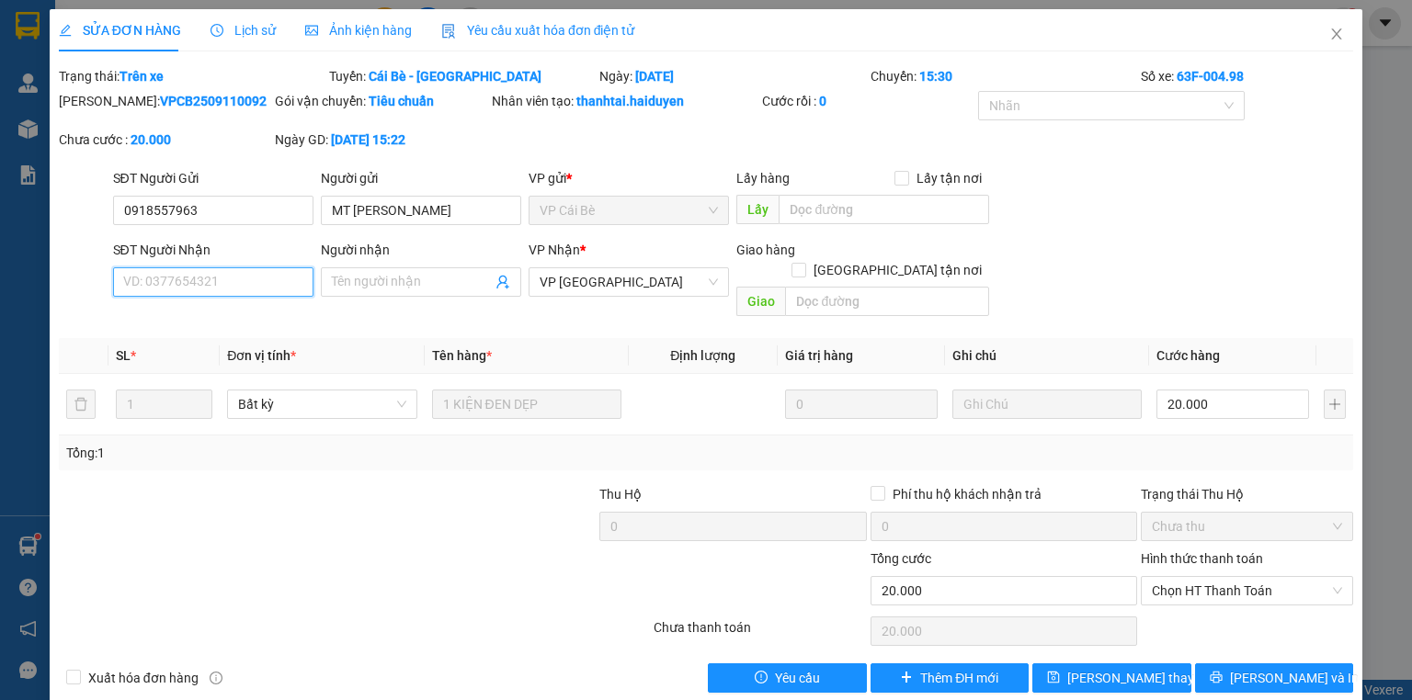
click at [221, 281] on input "SĐT Người Nhận" at bounding box center [213, 281] width 200 height 29
type input "0937578890"
click at [415, 286] on input "Người nhận" at bounding box center [412, 282] width 160 height 20
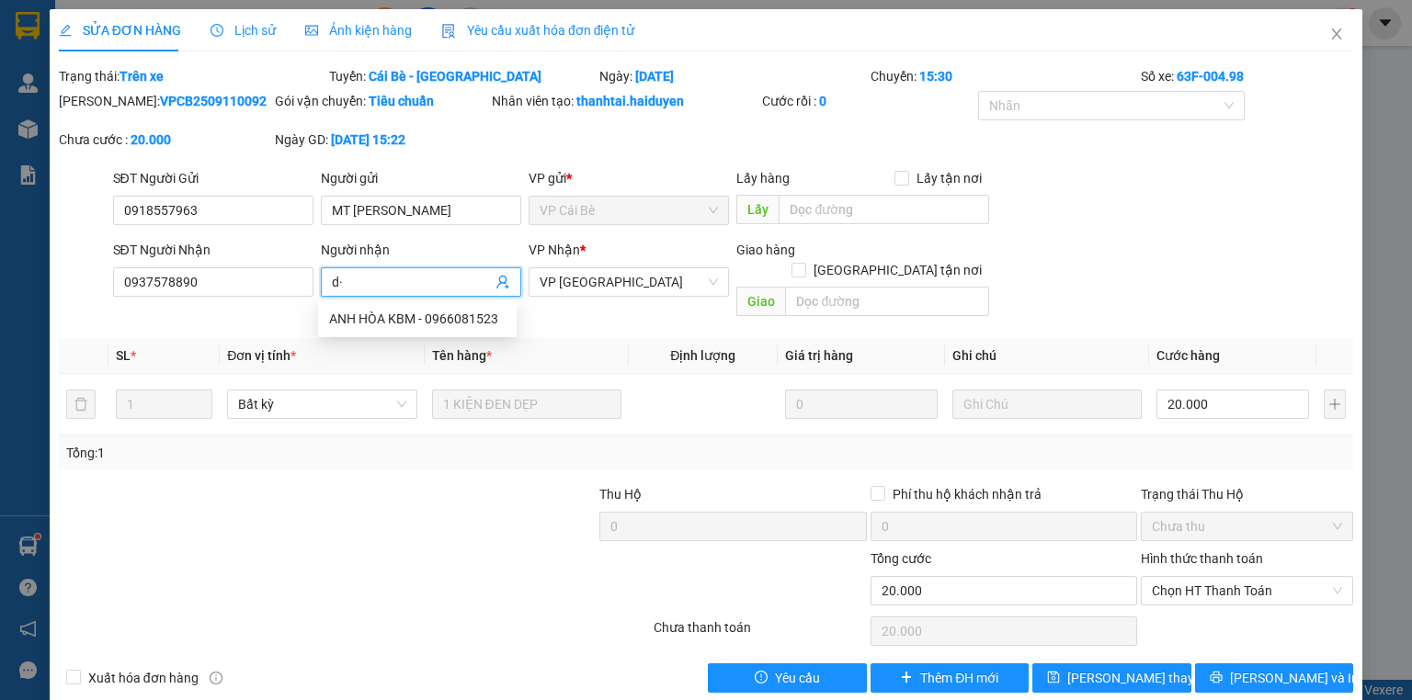
type input "d"
type input "đ"
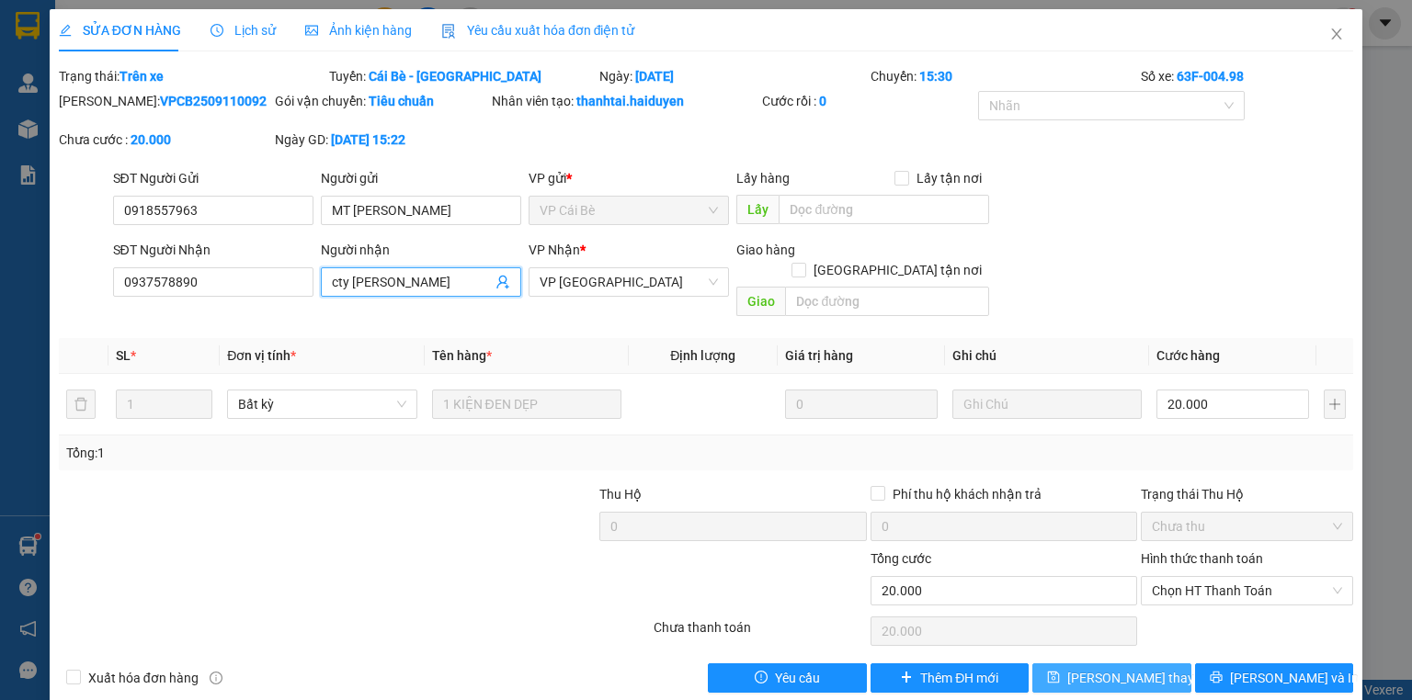
type input "cty [PERSON_NAME]"
click at [1142, 668] on span "[PERSON_NAME] thay đổi" at bounding box center [1140, 678] width 147 height 20
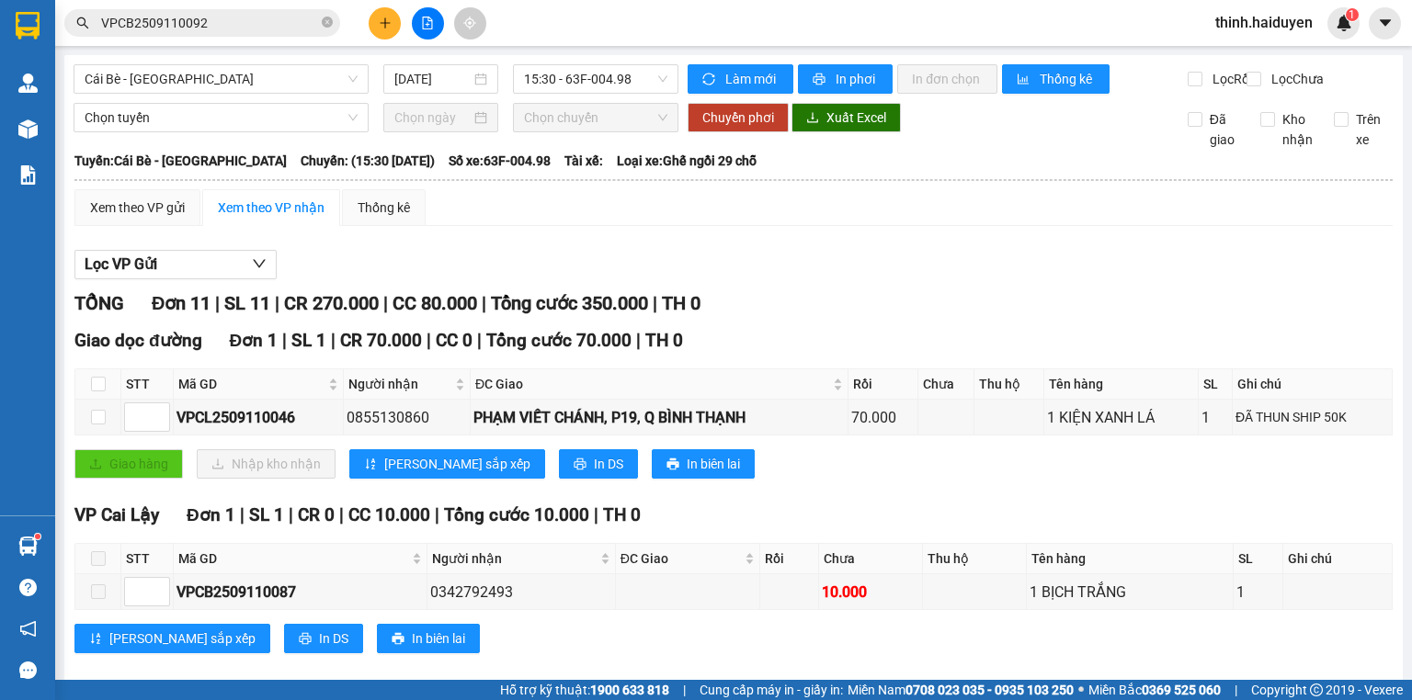
click at [242, 37] on div "Kết quả tìm kiếm ( 1 ) Bộ lọc Gửi 3 ngày gần nhất Mã ĐH Trạng thái Món hàng Thu…" at bounding box center [179, 23] width 358 height 32
click at [255, 27] on input "VPCB2509110092" at bounding box center [209, 23] width 217 height 20
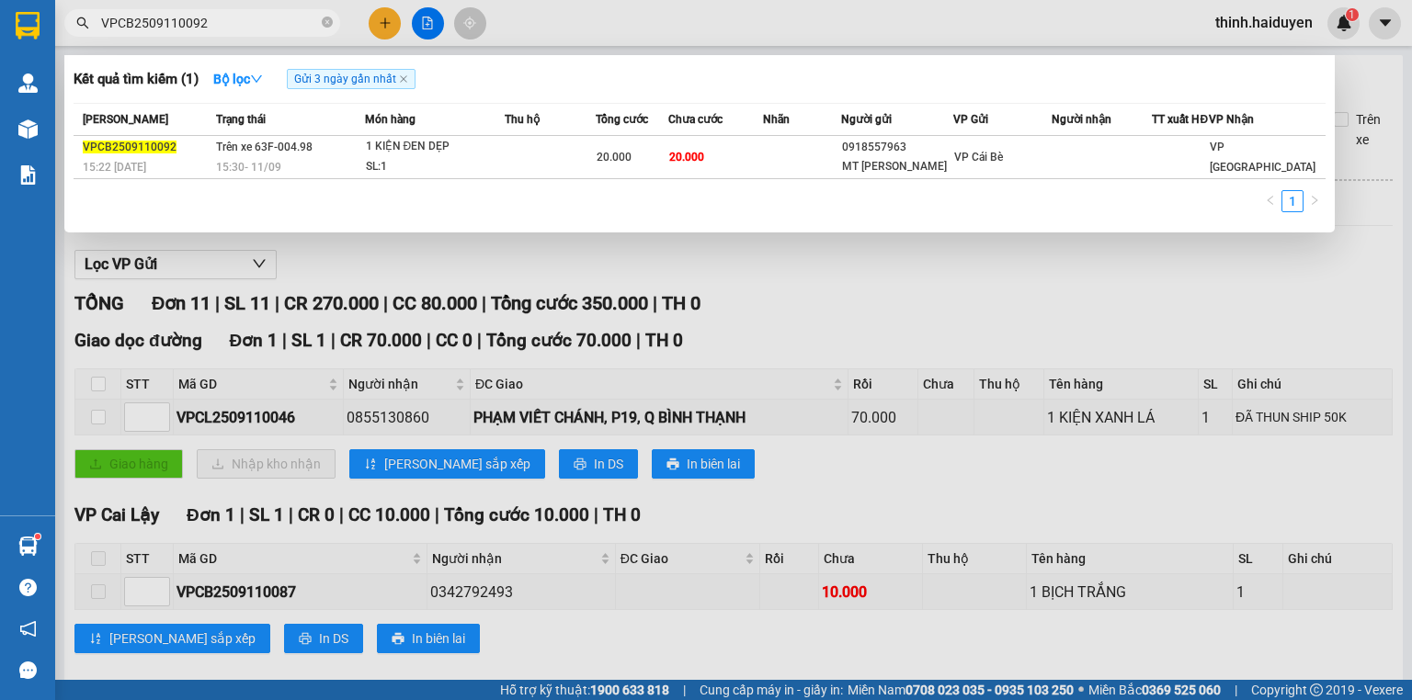
click at [255, 27] on input "VPCB2509110092" at bounding box center [209, 23] width 217 height 20
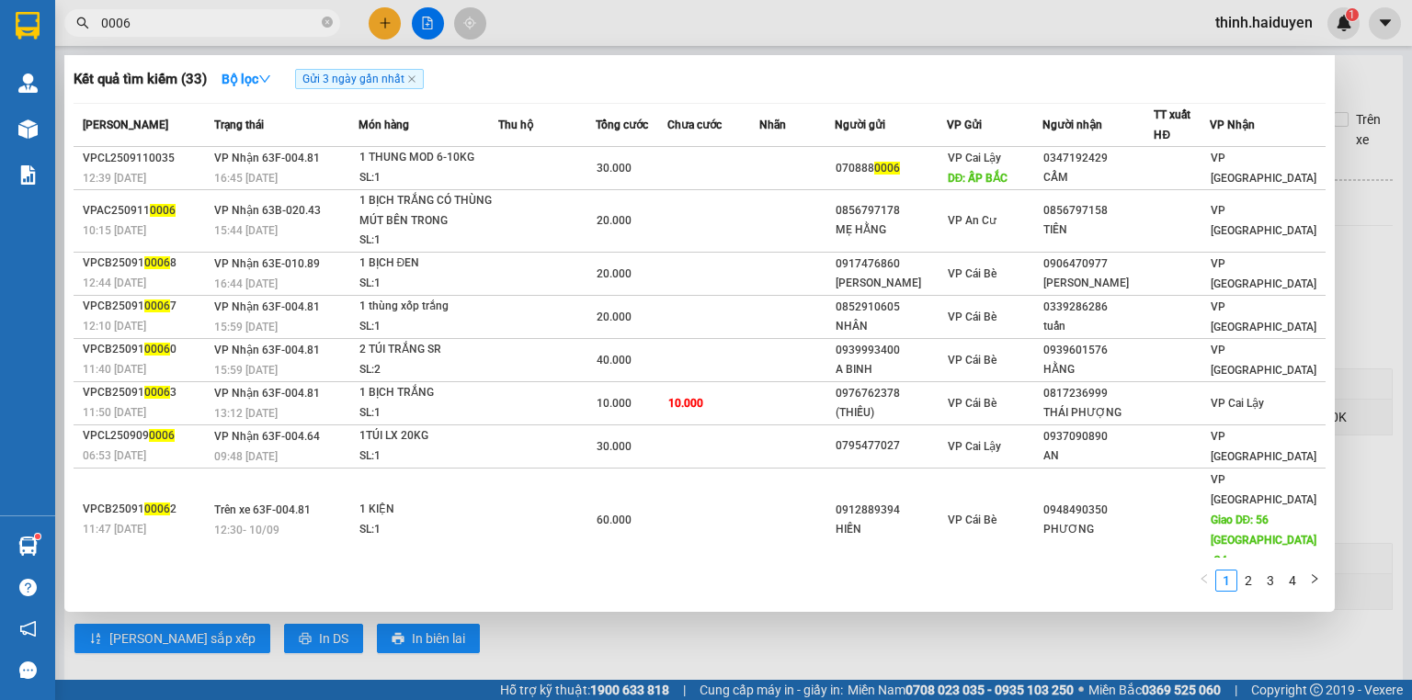
type input "0006"
click at [218, 11] on span "0006" at bounding box center [202, 23] width 276 height 28
click at [220, 19] on input "0006" at bounding box center [209, 23] width 217 height 20
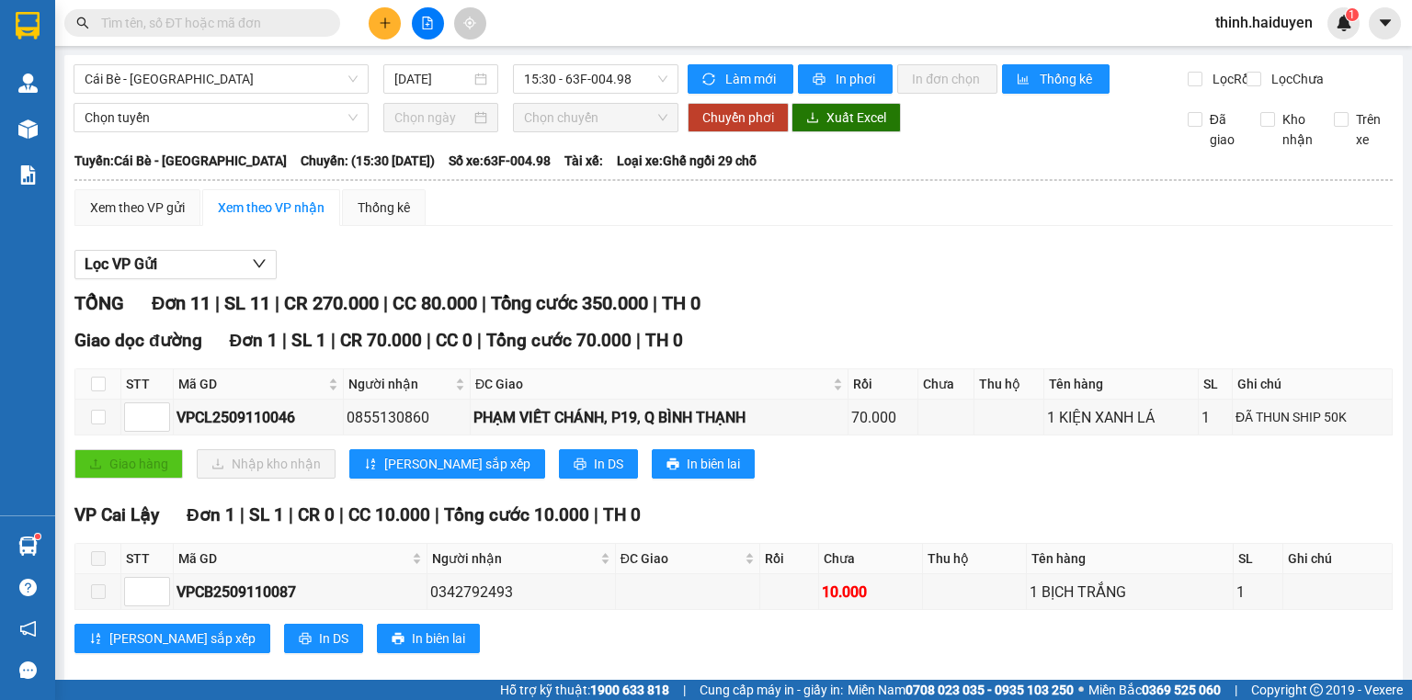
click at [254, 23] on input "text" at bounding box center [209, 23] width 217 height 20
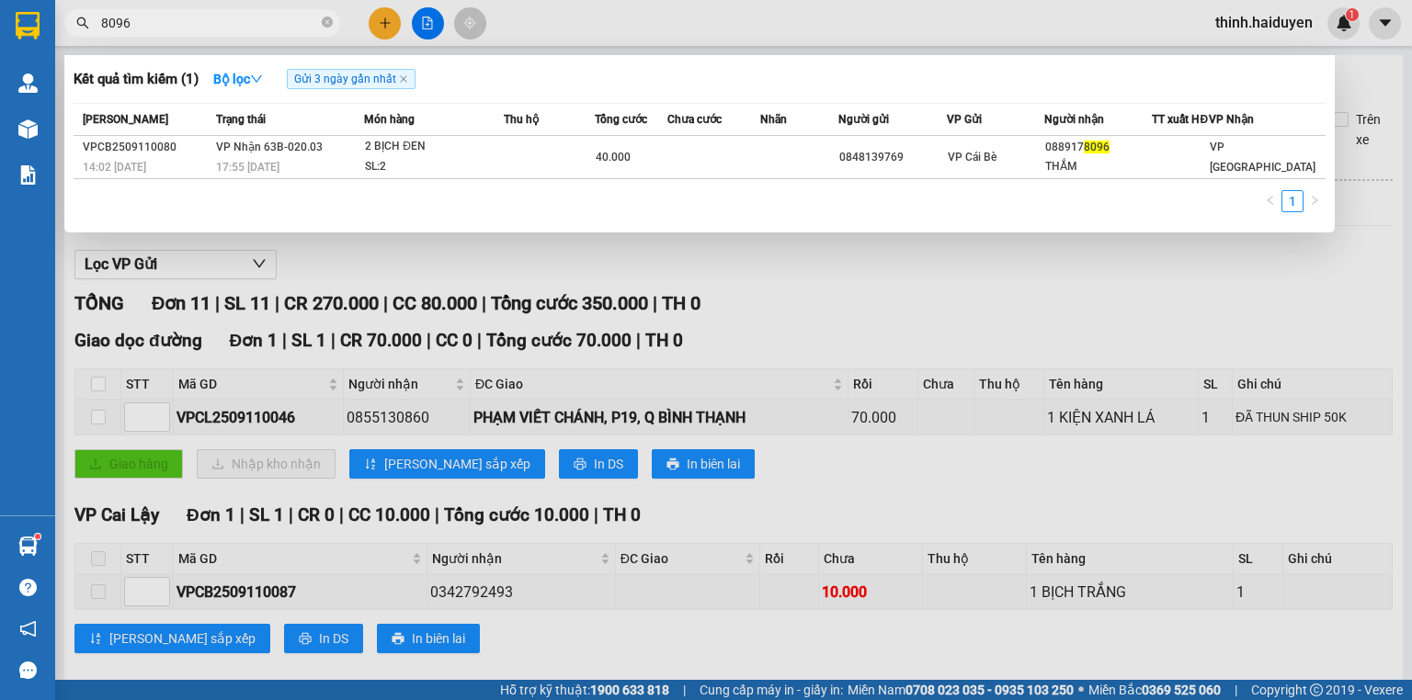
type input "8096"
click at [372, 34] on div at bounding box center [706, 350] width 1412 height 700
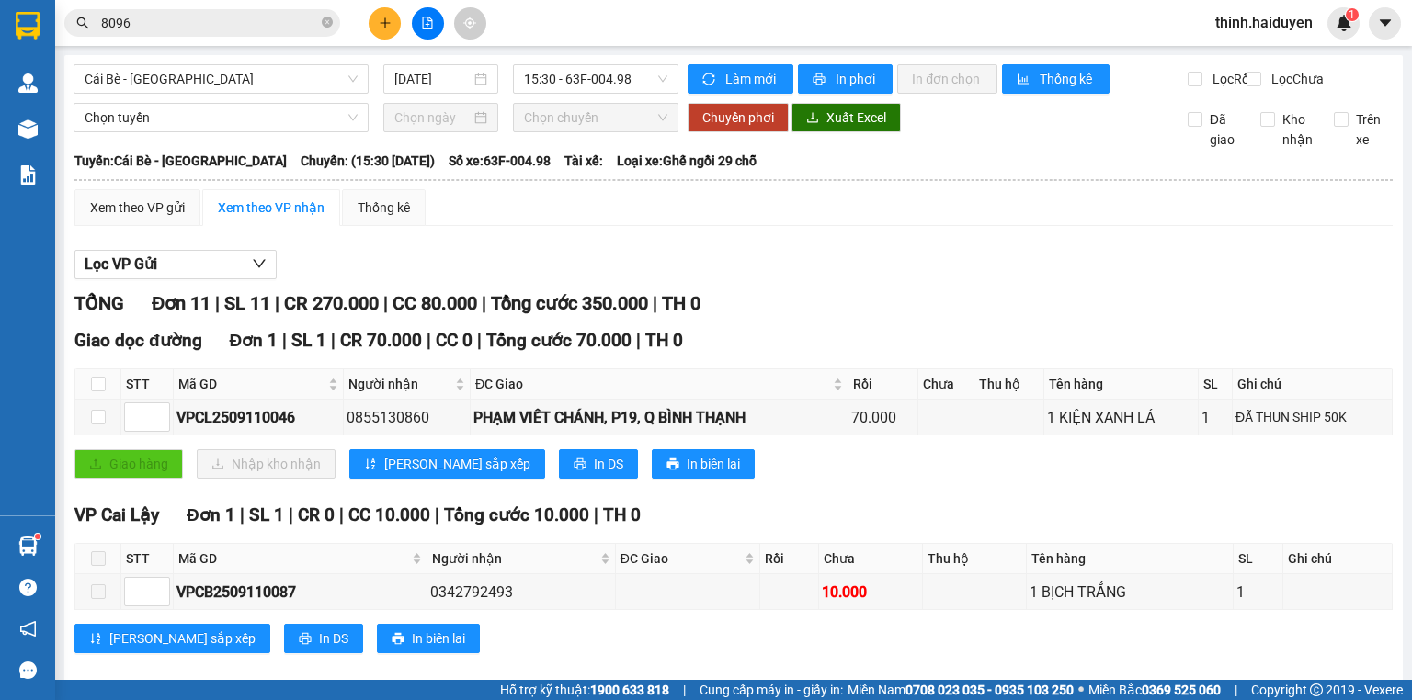
click at [379, 28] on button at bounding box center [385, 23] width 32 height 32
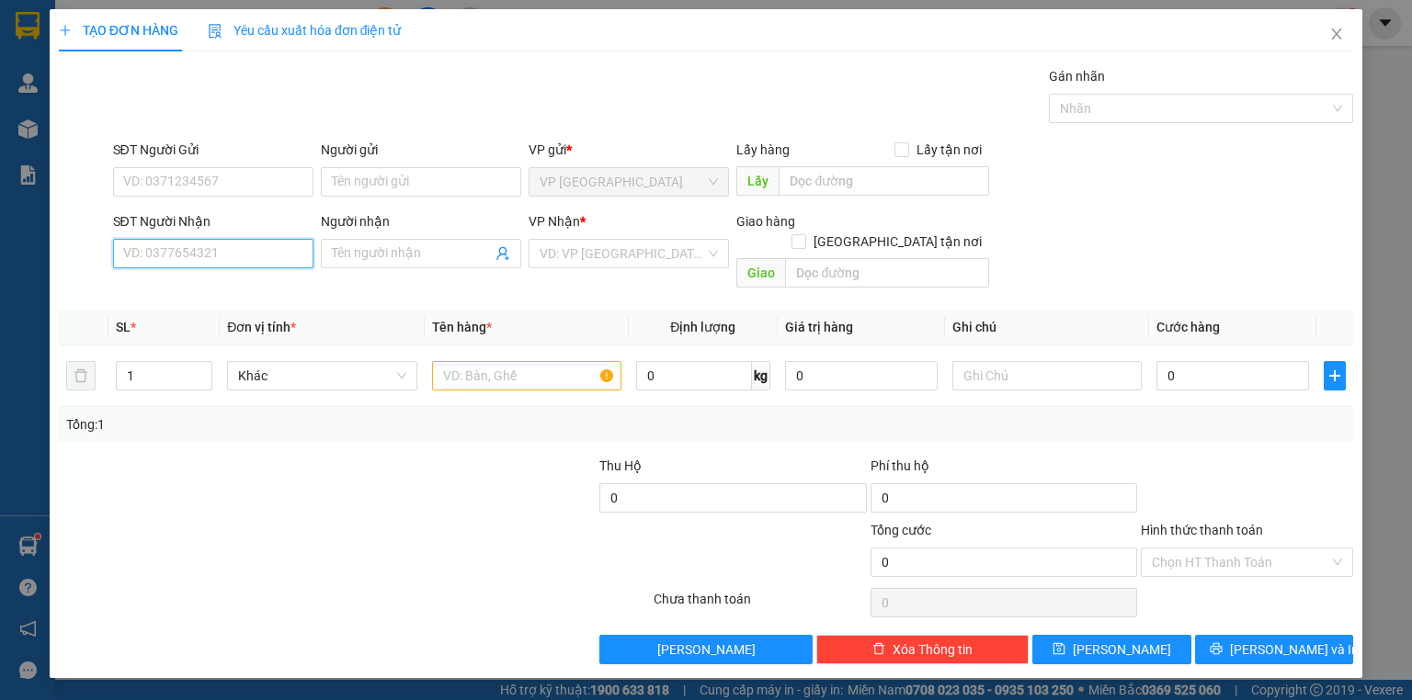
click at [217, 261] on input "SĐT Người Nhận" at bounding box center [213, 253] width 200 height 29
type input "0967078078"
click at [221, 290] on div "0967078078 - QUỐC" at bounding box center [213, 289] width 178 height 20
type input "QUỐC"
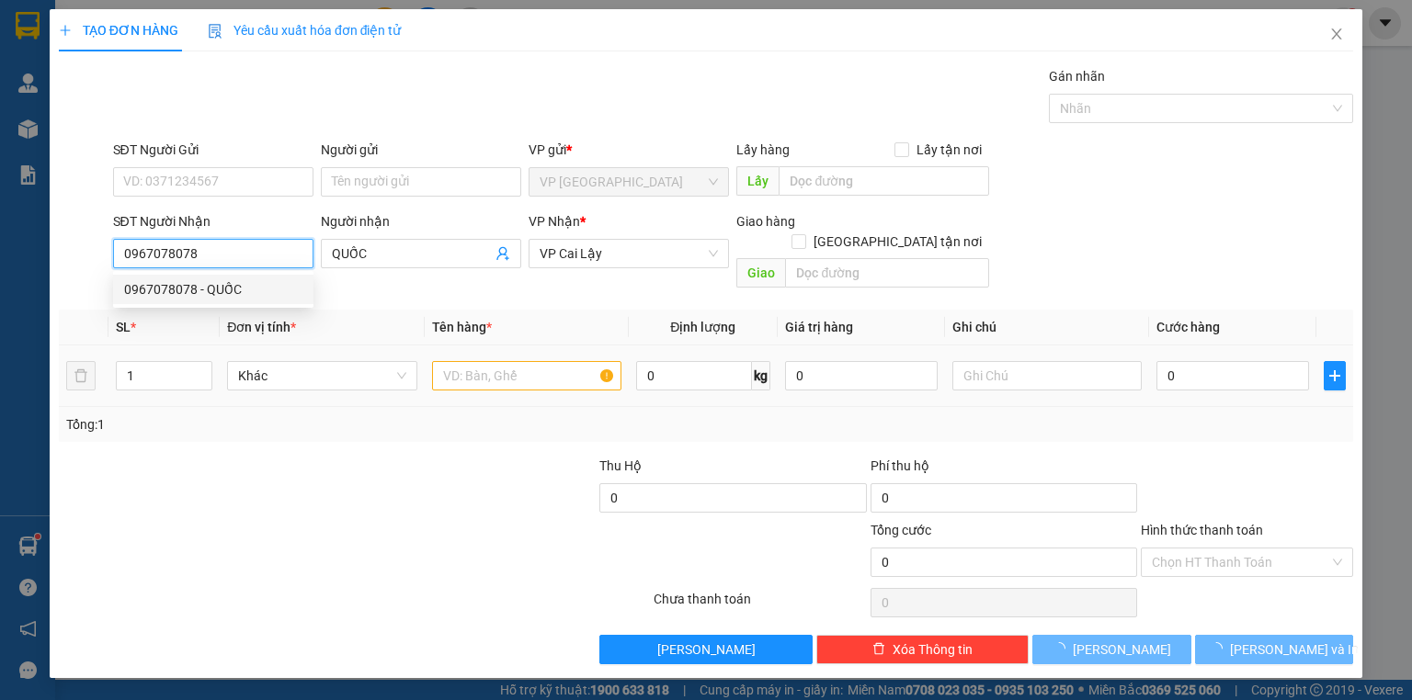
type input "20.000"
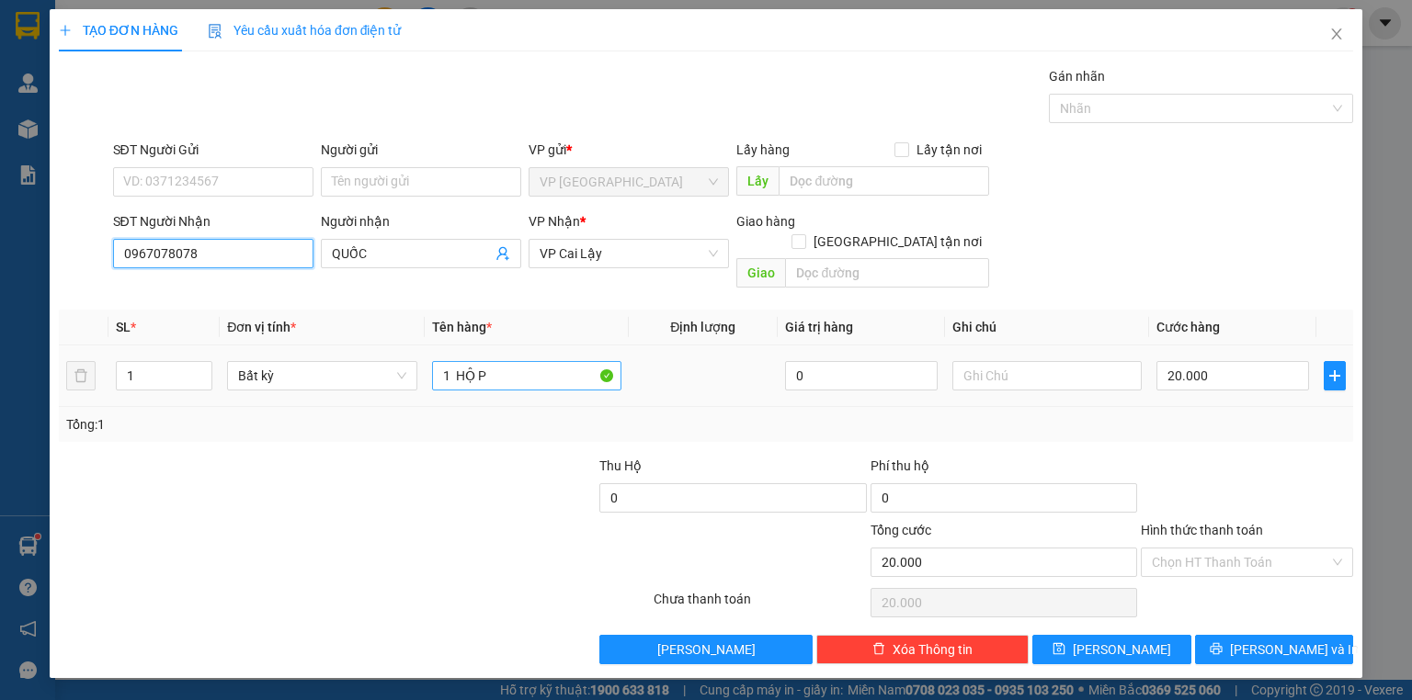
type input "0967078078"
click at [520, 364] on input "1 HỘ P" at bounding box center [526, 375] width 189 height 29
type input "1 thùng"
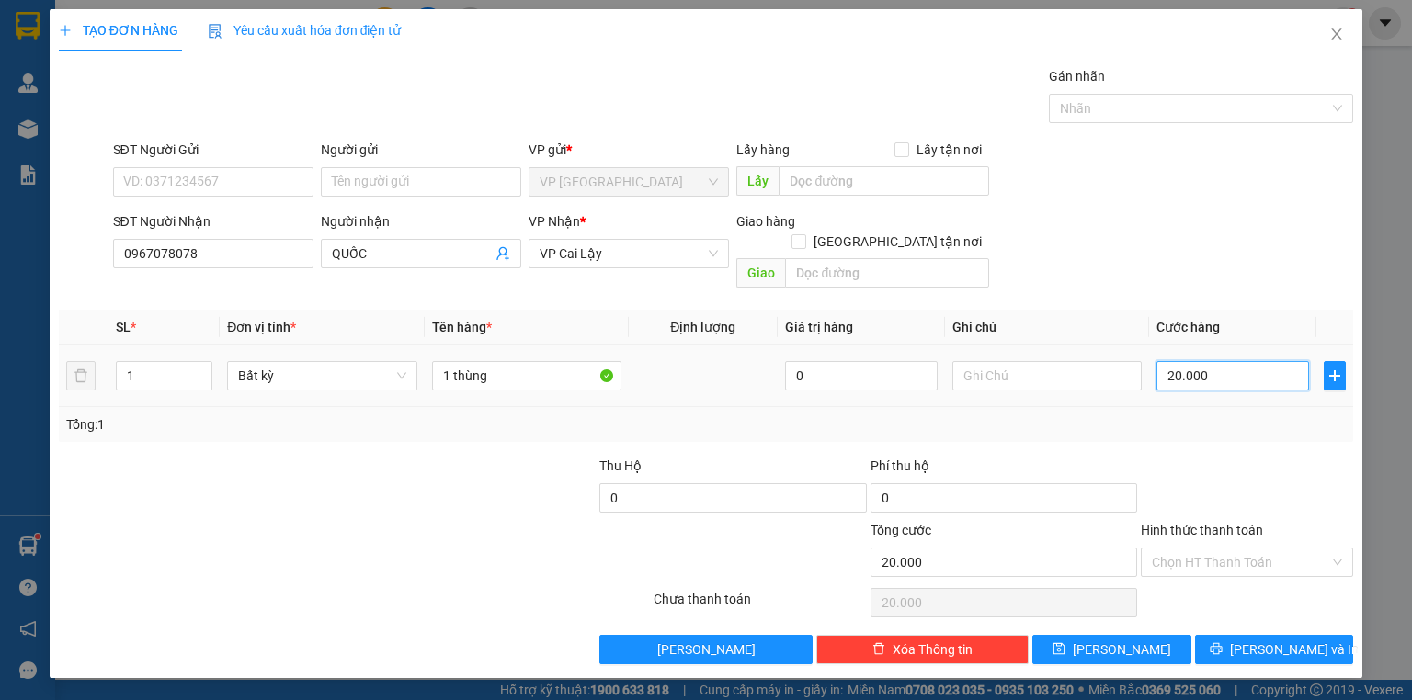
click at [1306, 361] on input "20.000" at bounding box center [1232, 375] width 153 height 29
drag, startPoint x: 1198, startPoint y: 400, endPoint x: 1278, endPoint y: 583, distance: 199.6
click at [1199, 415] on div "Tổng: 1" at bounding box center [705, 425] width 1279 height 20
drag, startPoint x: 1279, startPoint y: 617, endPoint x: 1161, endPoint y: 525, distance: 150.0
click at [1279, 635] on button "[PERSON_NAME] và In" at bounding box center [1274, 649] width 159 height 29
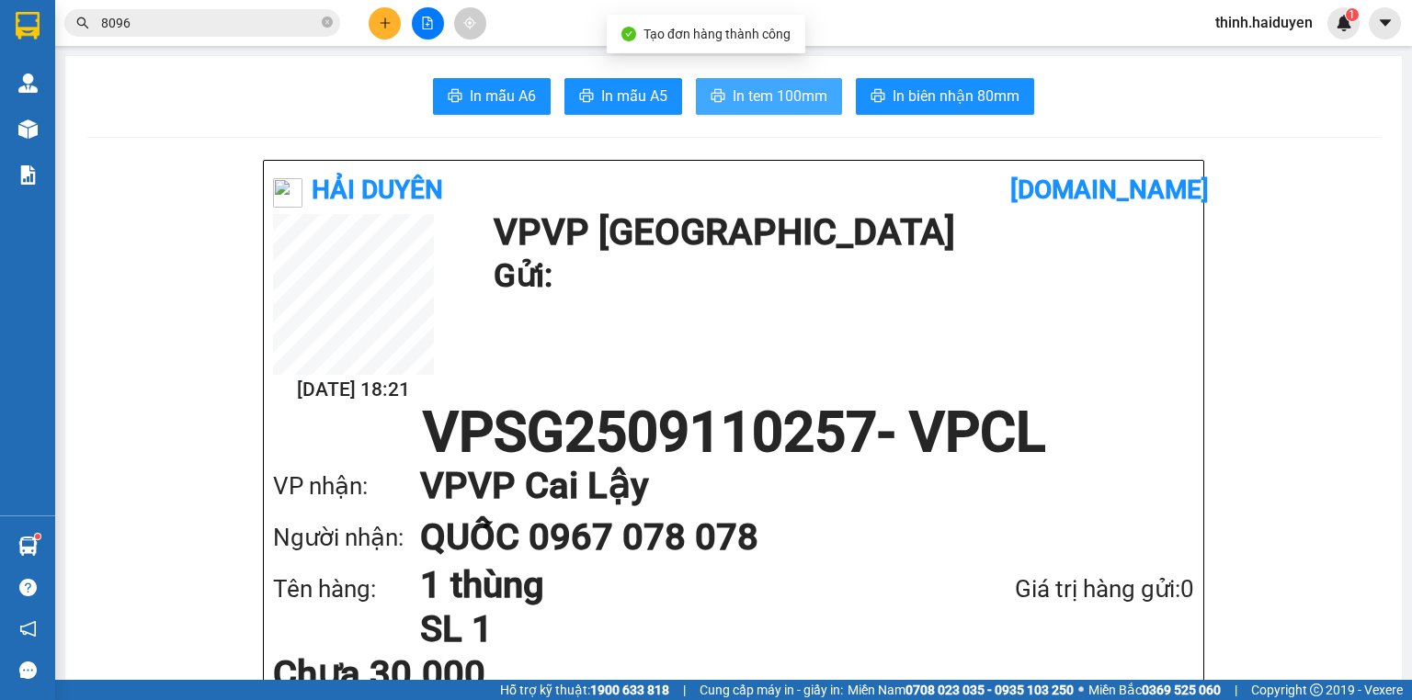
drag, startPoint x: 744, startPoint y: 114, endPoint x: 751, endPoint y: 108, distance: 9.8
click at [744, 113] on button "In tem 100mm" at bounding box center [769, 96] width 146 height 37
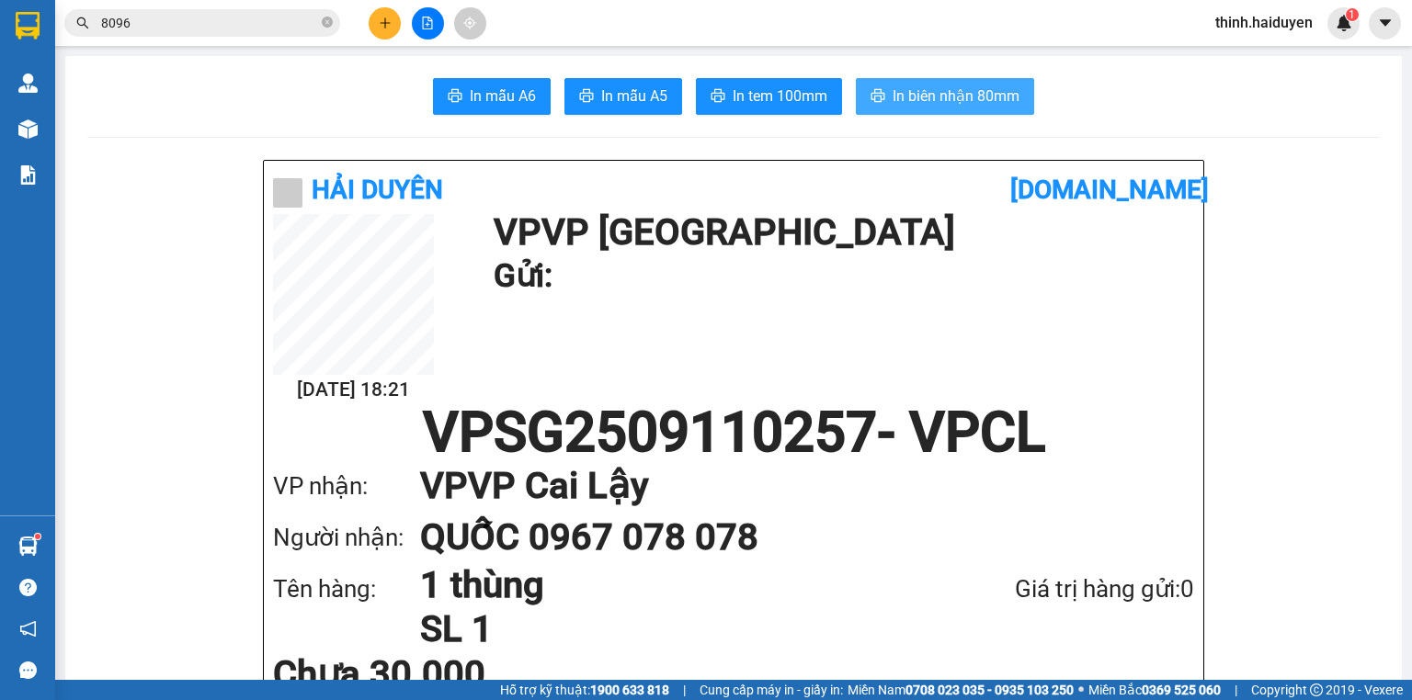
click at [896, 84] on button "In biên nhận 80mm" at bounding box center [945, 96] width 178 height 37
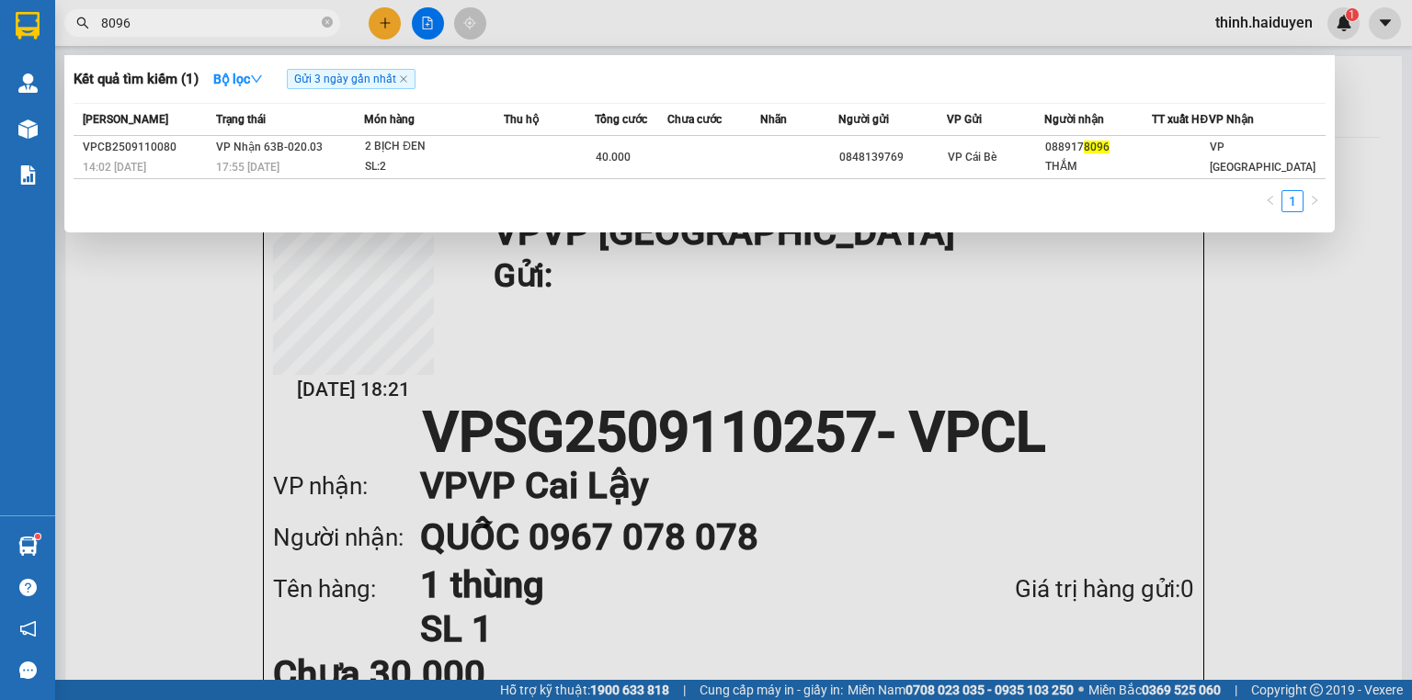
click at [207, 31] on input "8096" at bounding box center [209, 23] width 217 height 20
click at [206, 32] on input "8096" at bounding box center [209, 23] width 217 height 20
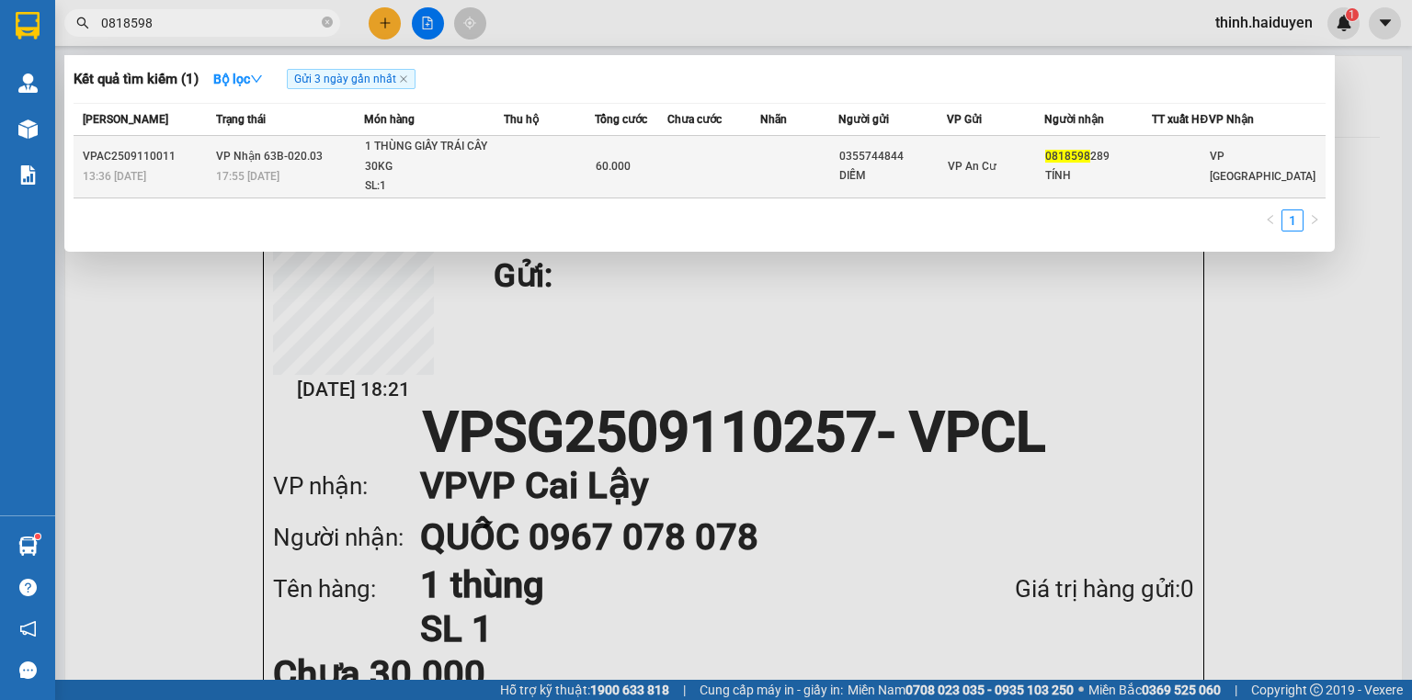
type input "0818598"
click at [746, 176] on td at bounding box center [713, 167] width 93 height 63
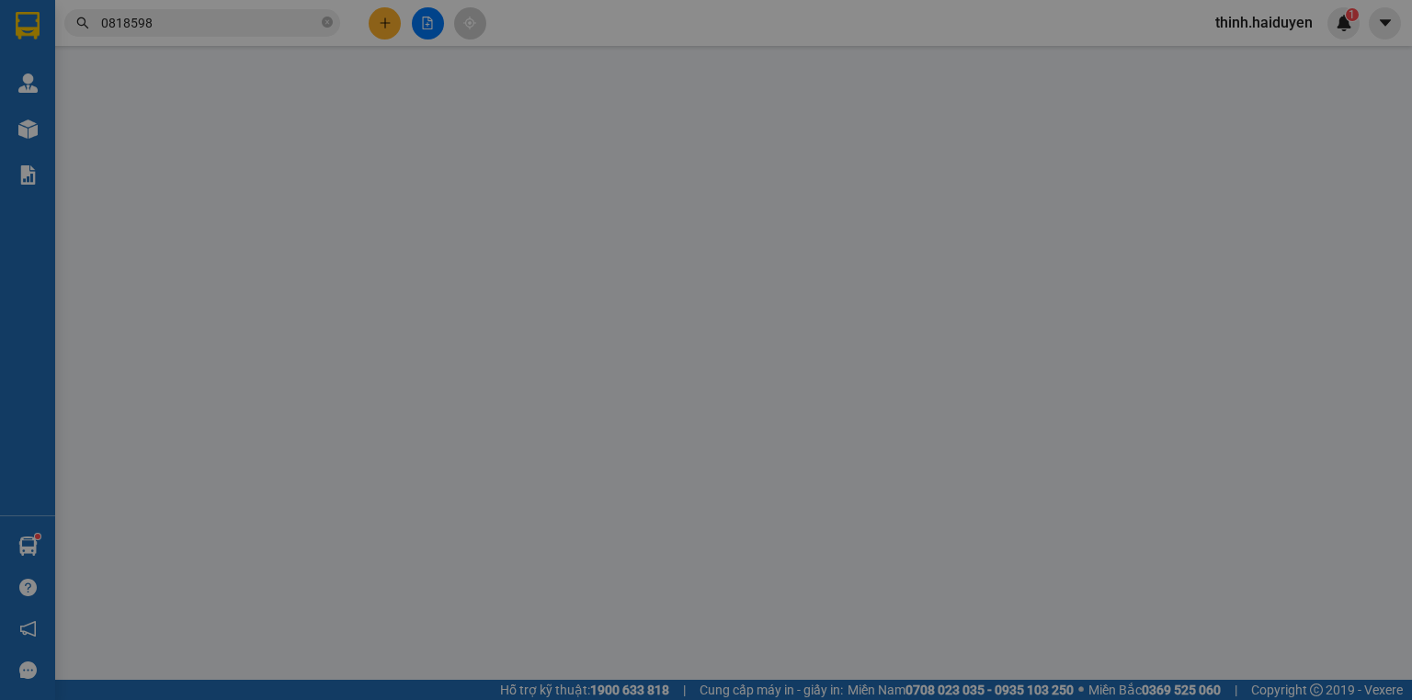
type input "0355744844"
type input "DIỄM"
type input "0818598289"
type input "TÍNH"
type input "60.000"
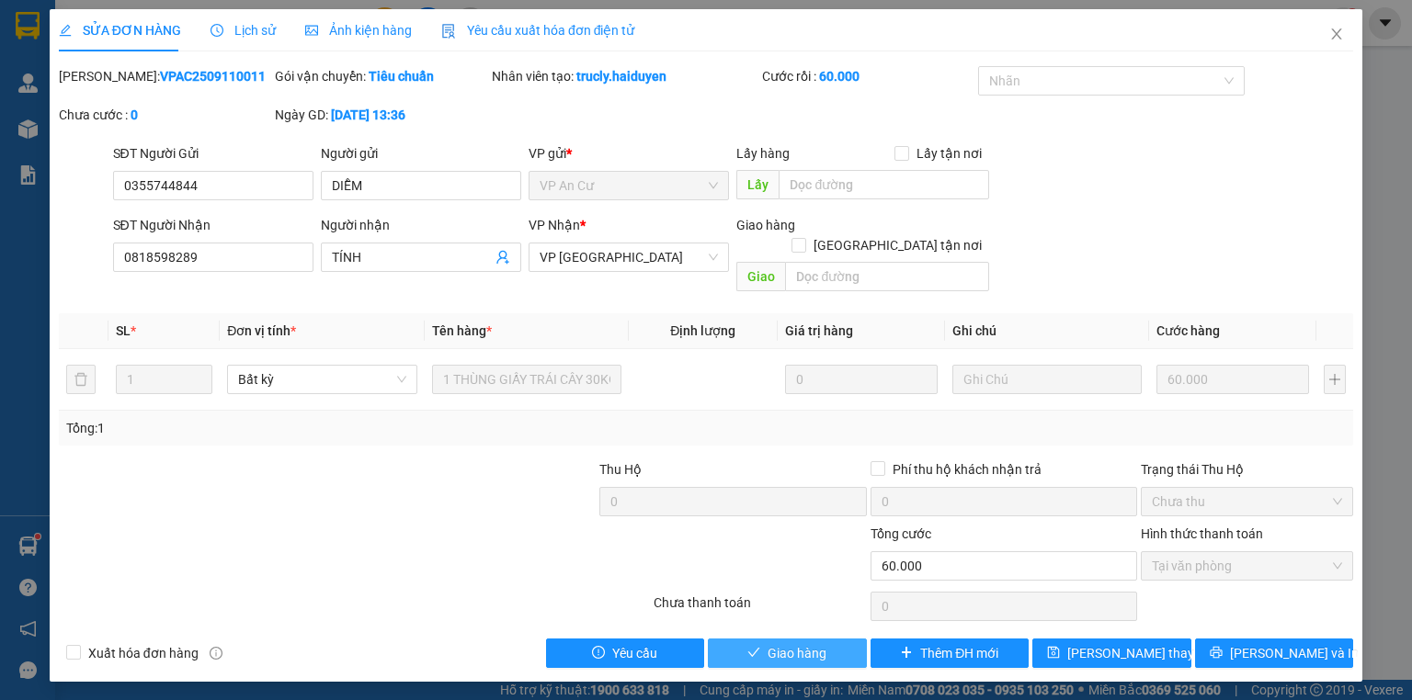
drag, startPoint x: 813, startPoint y: 632, endPoint x: 825, endPoint y: 620, distance: 18.2
click at [813, 643] on span "Giao hàng" at bounding box center [796, 653] width 59 height 20
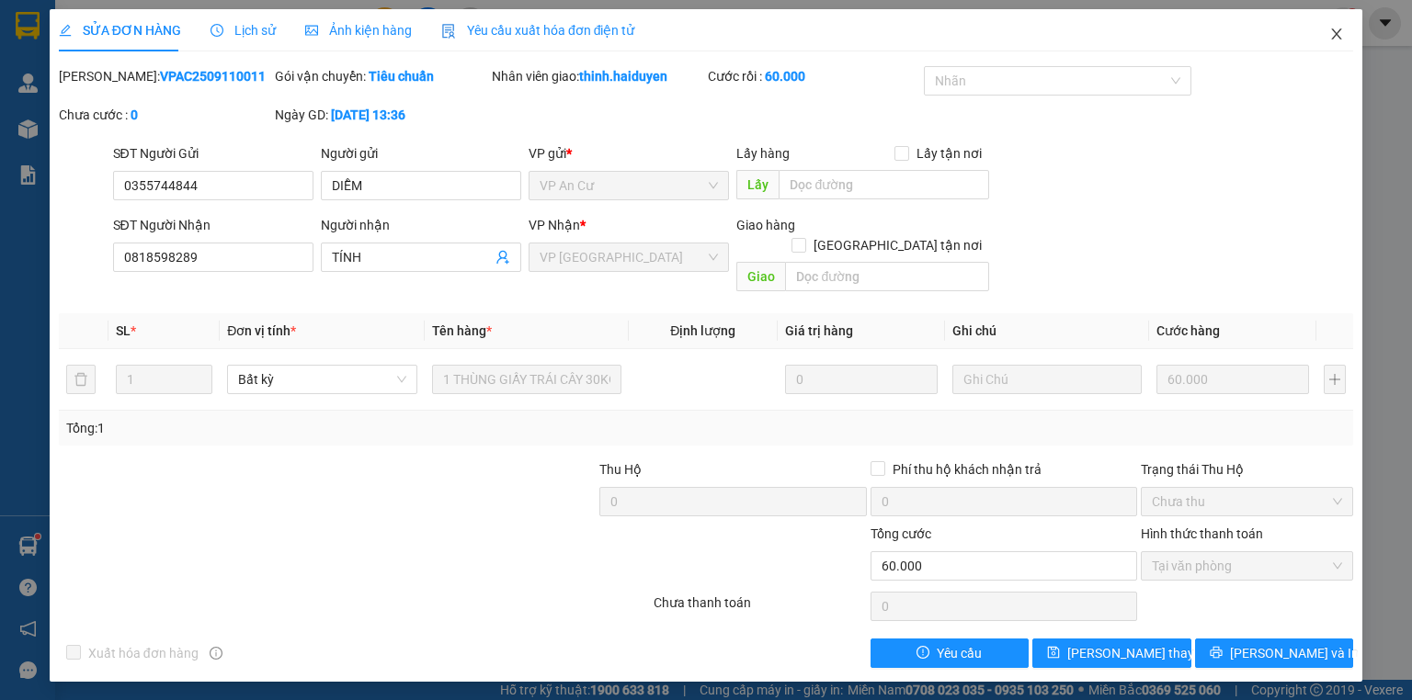
click at [1347, 33] on span "Close" at bounding box center [1336, 34] width 51 height 51
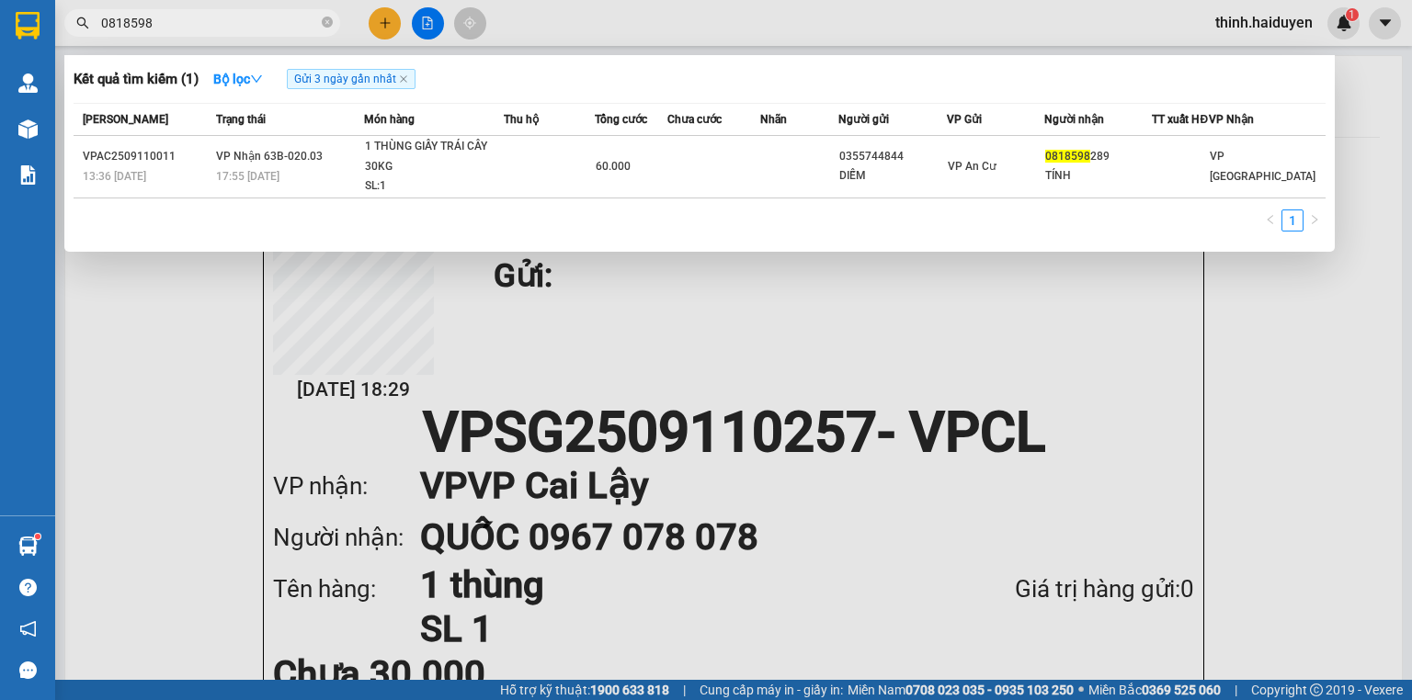
click at [178, 18] on input "0818598" at bounding box center [209, 23] width 217 height 20
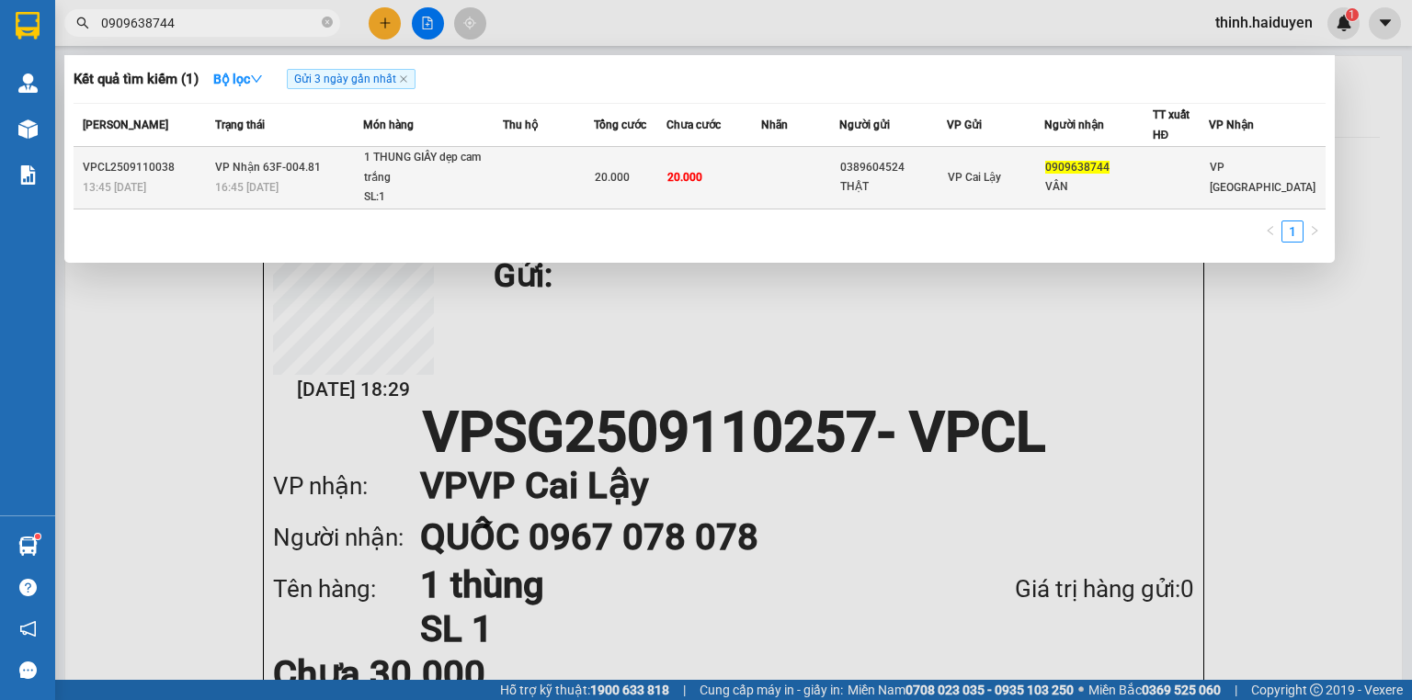
type input "0909638744"
click at [947, 176] on td "0389604524 THẬT" at bounding box center [893, 178] width 108 height 63
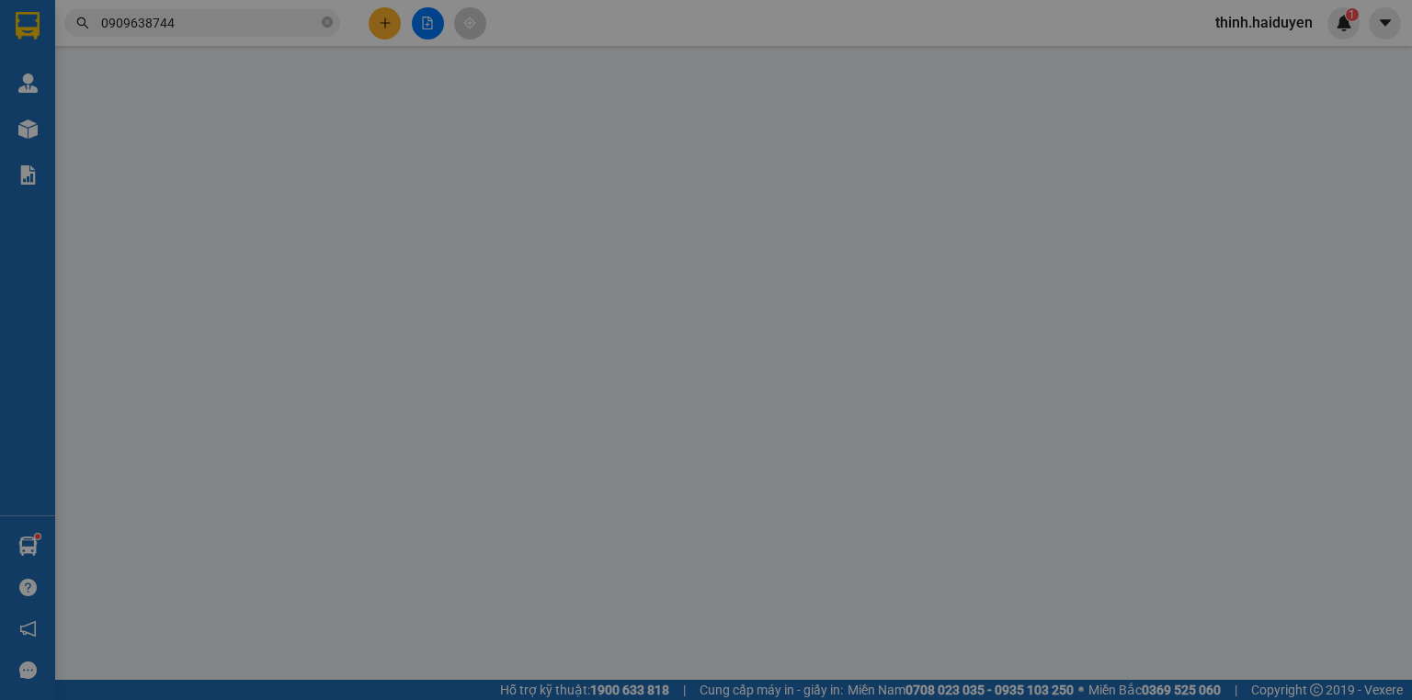
type input "0389604524"
type input "THẬT"
type input "0909638744"
type input "VÂN"
type input "20.000"
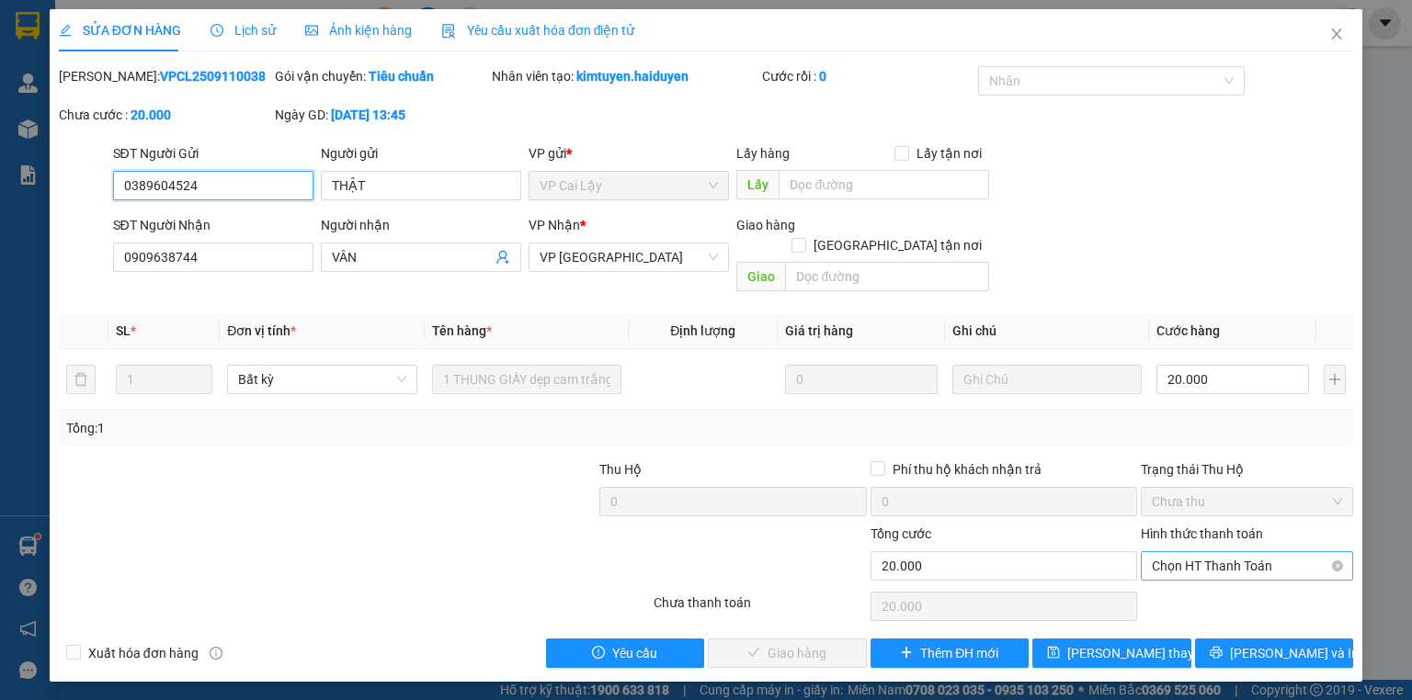
drag, startPoint x: 1235, startPoint y: 543, endPoint x: 1230, endPoint y: 563, distance: 20.1
click at [1235, 552] on span "Chọn HT Thanh Toán" at bounding box center [1247, 566] width 190 height 28
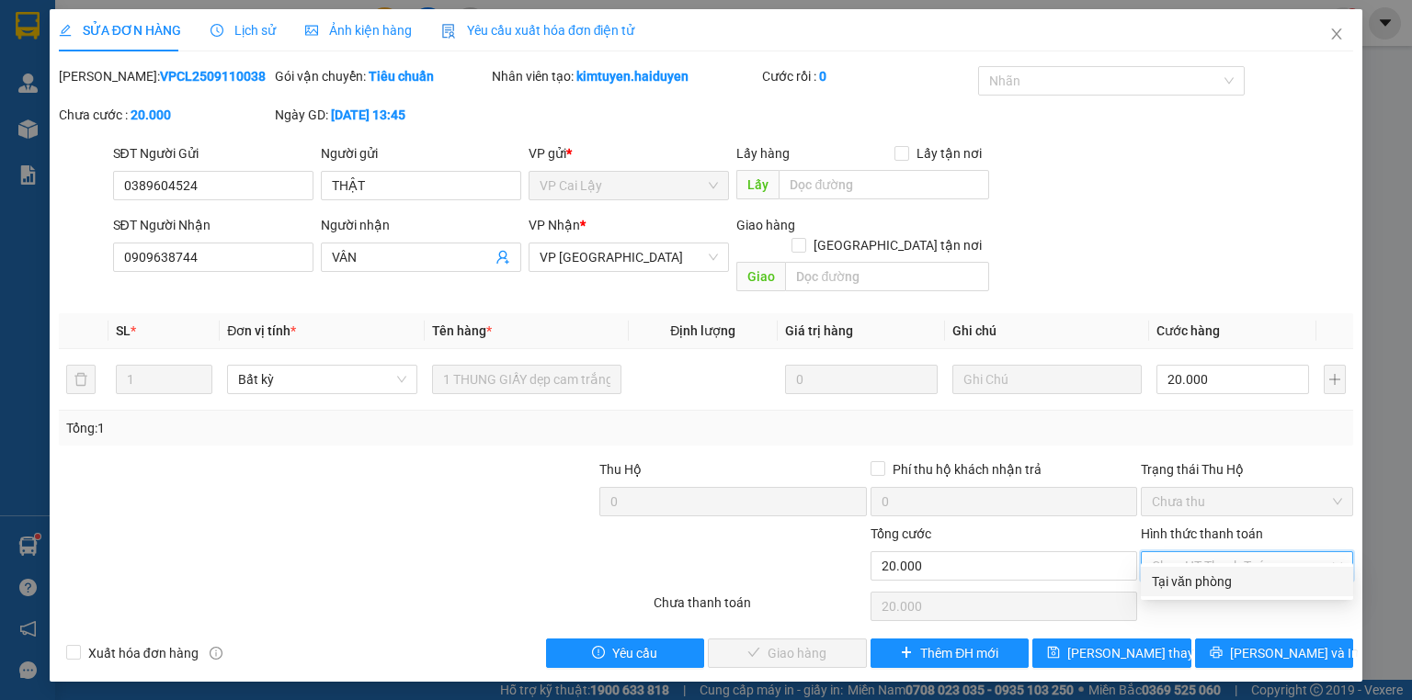
click at [1224, 583] on div "Tại văn phòng" at bounding box center [1247, 582] width 190 height 20
type input "0"
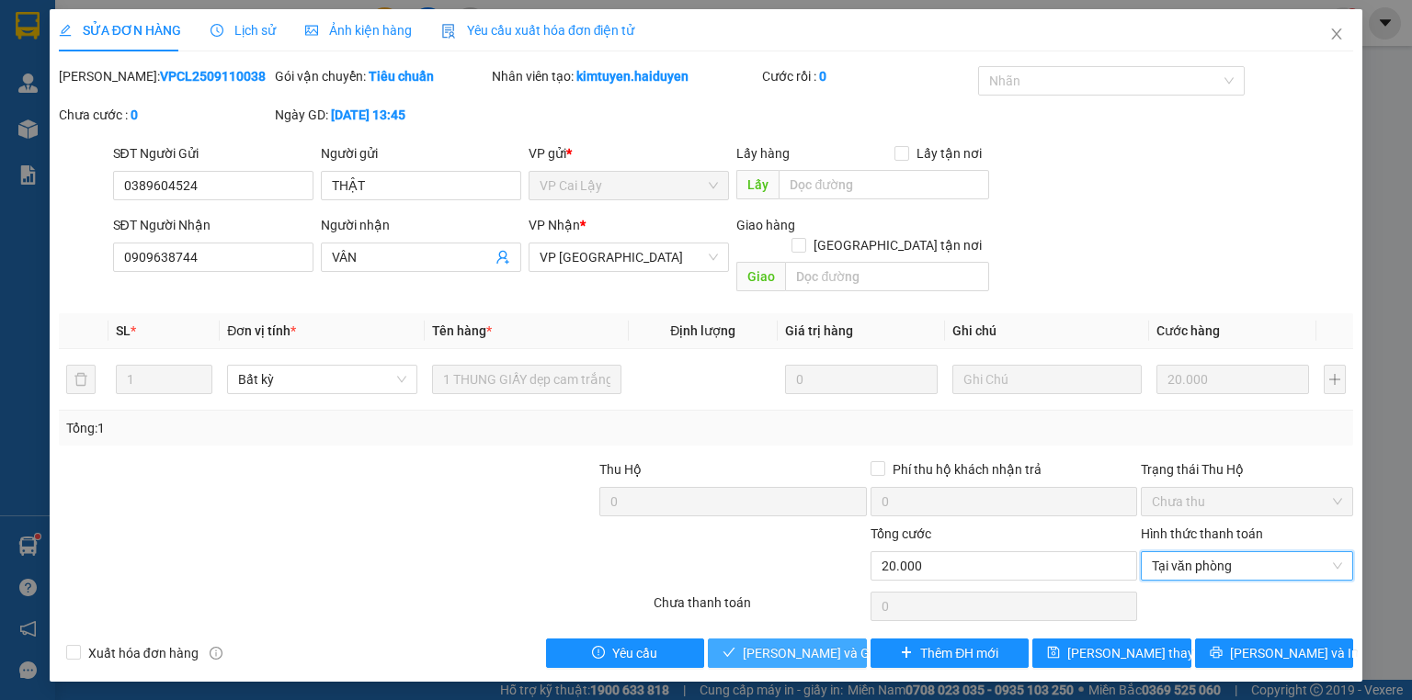
click at [744, 639] on button "[PERSON_NAME] và Giao hàng" at bounding box center [787, 653] width 159 height 29
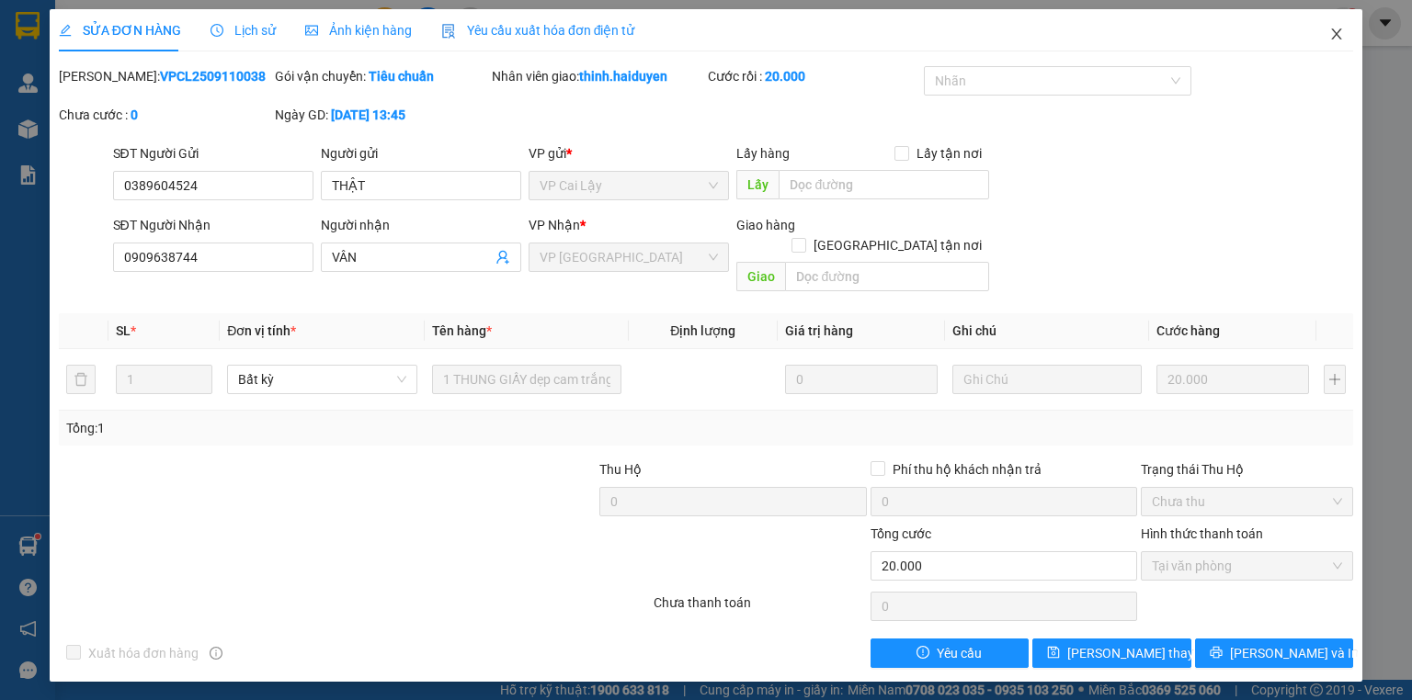
click at [1351, 39] on span "Close" at bounding box center [1336, 34] width 51 height 51
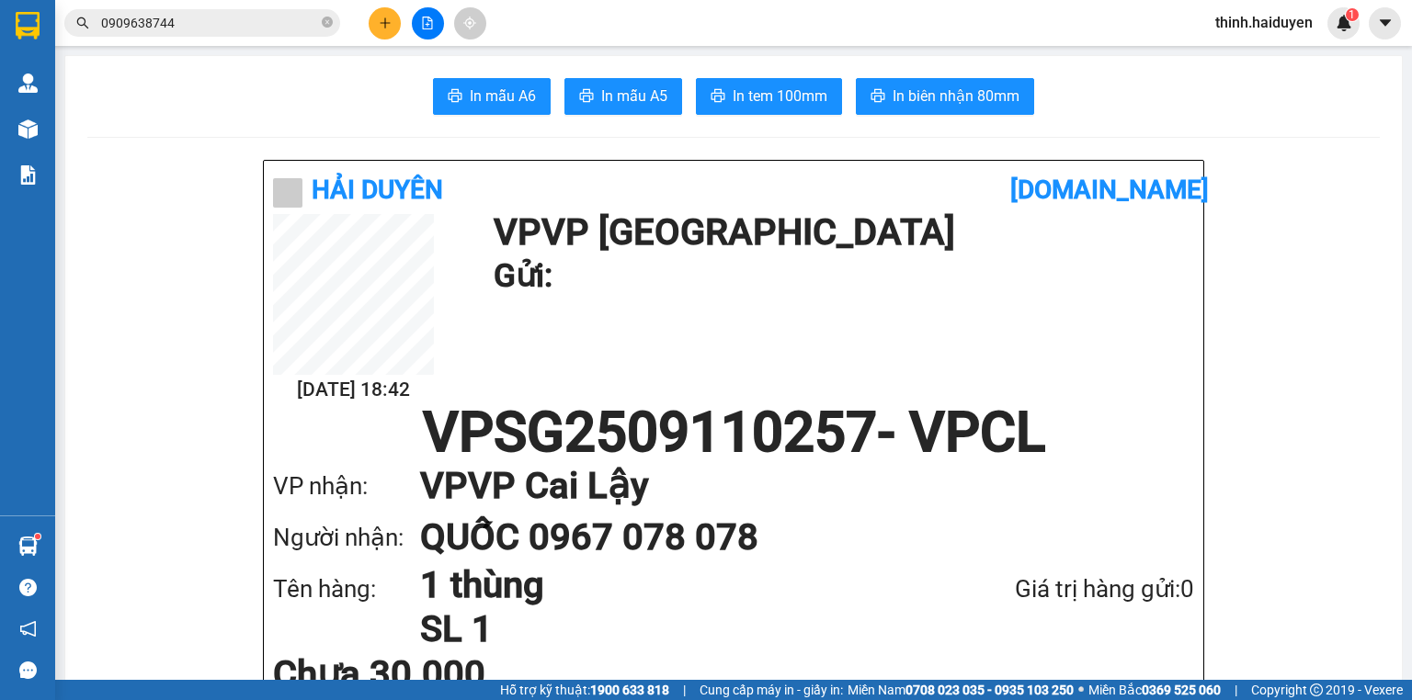
click at [200, 29] on input "0909638744" at bounding box center [209, 23] width 217 height 20
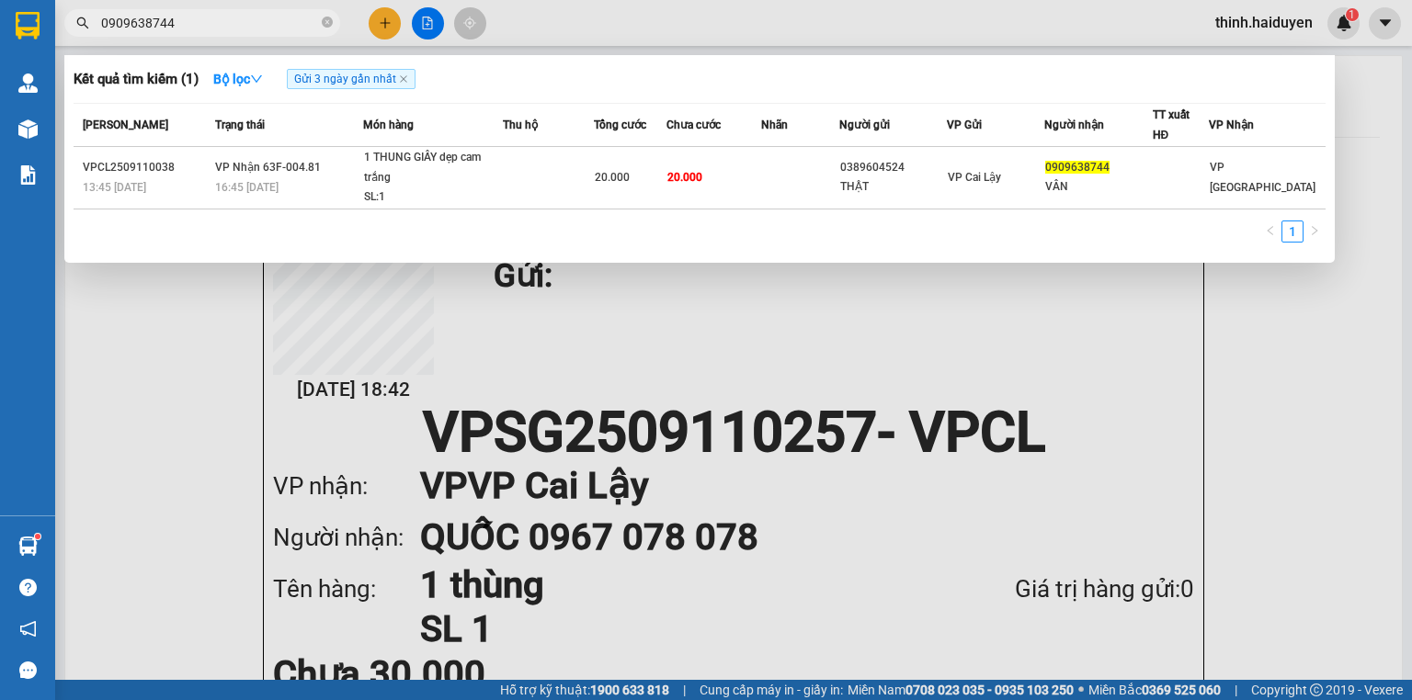
click at [200, 29] on input "0909638744" at bounding box center [209, 23] width 217 height 20
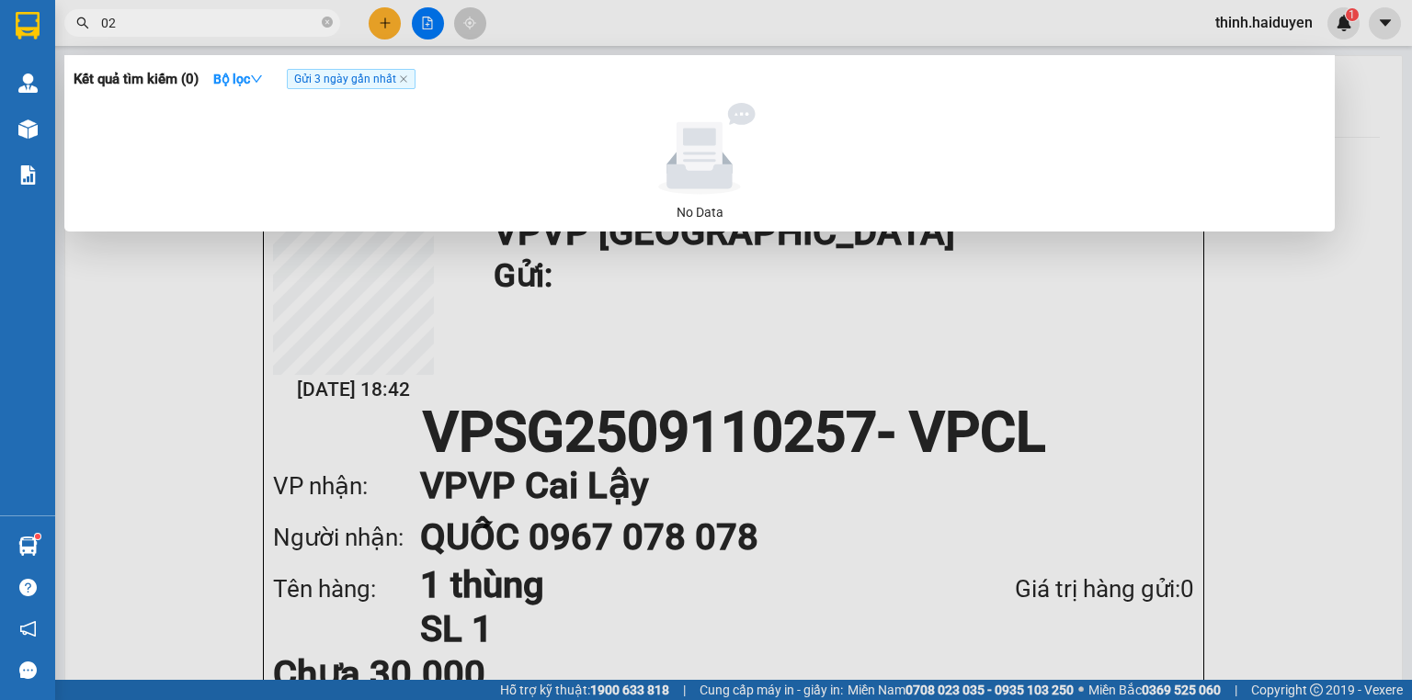
type input "2"
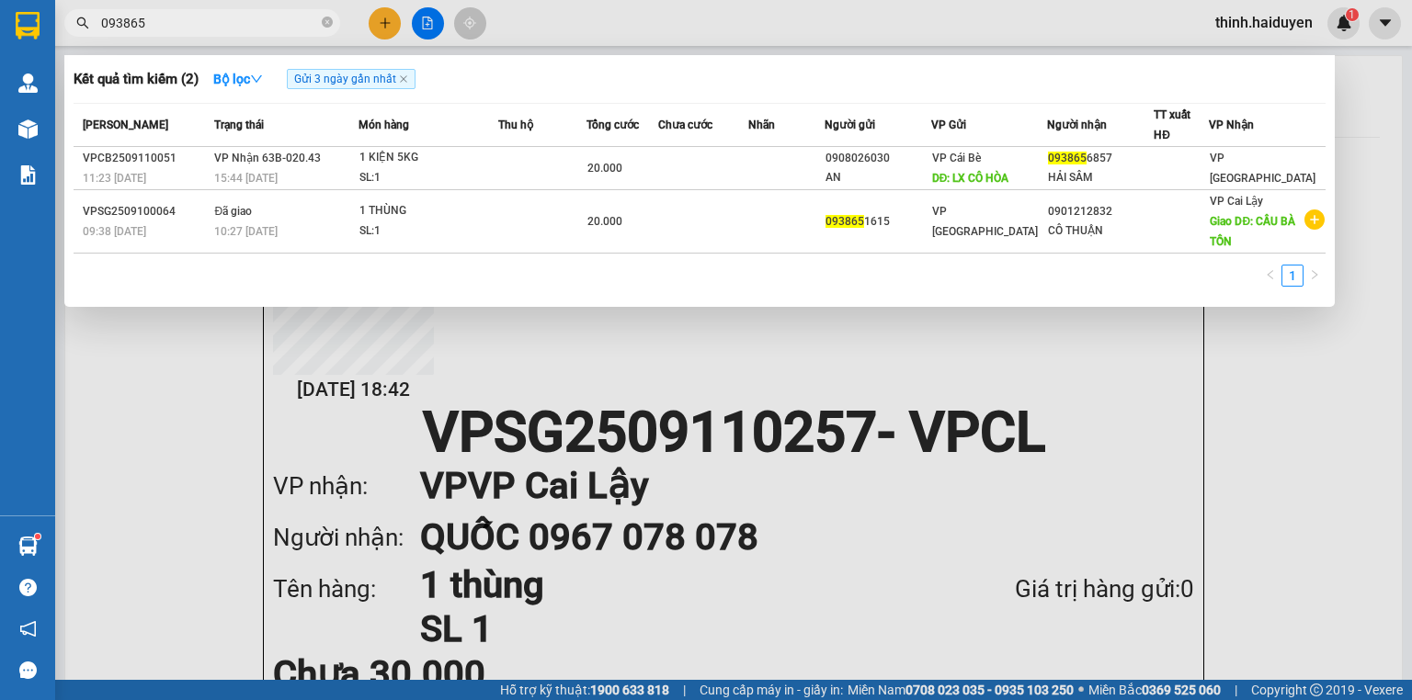
type input "093865"
click at [392, 35] on div at bounding box center [706, 350] width 1412 height 700
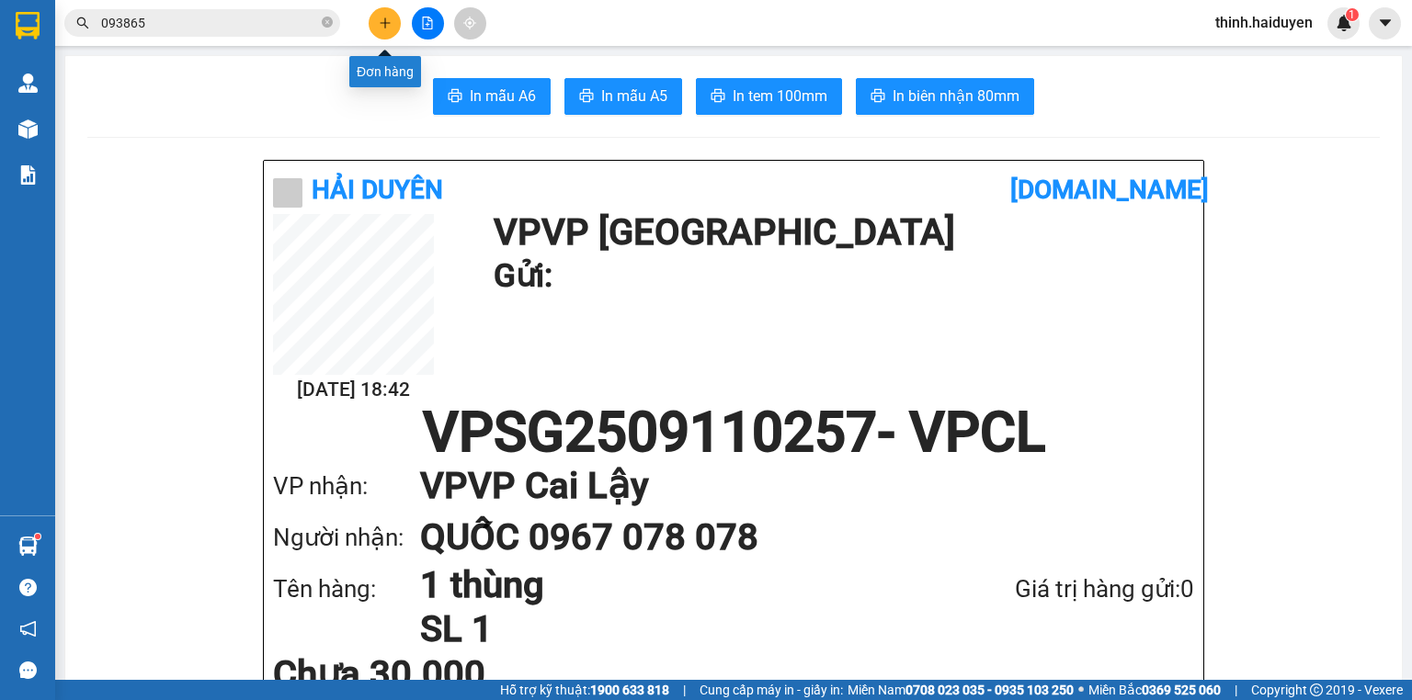
click at [388, 29] on button at bounding box center [385, 23] width 32 height 32
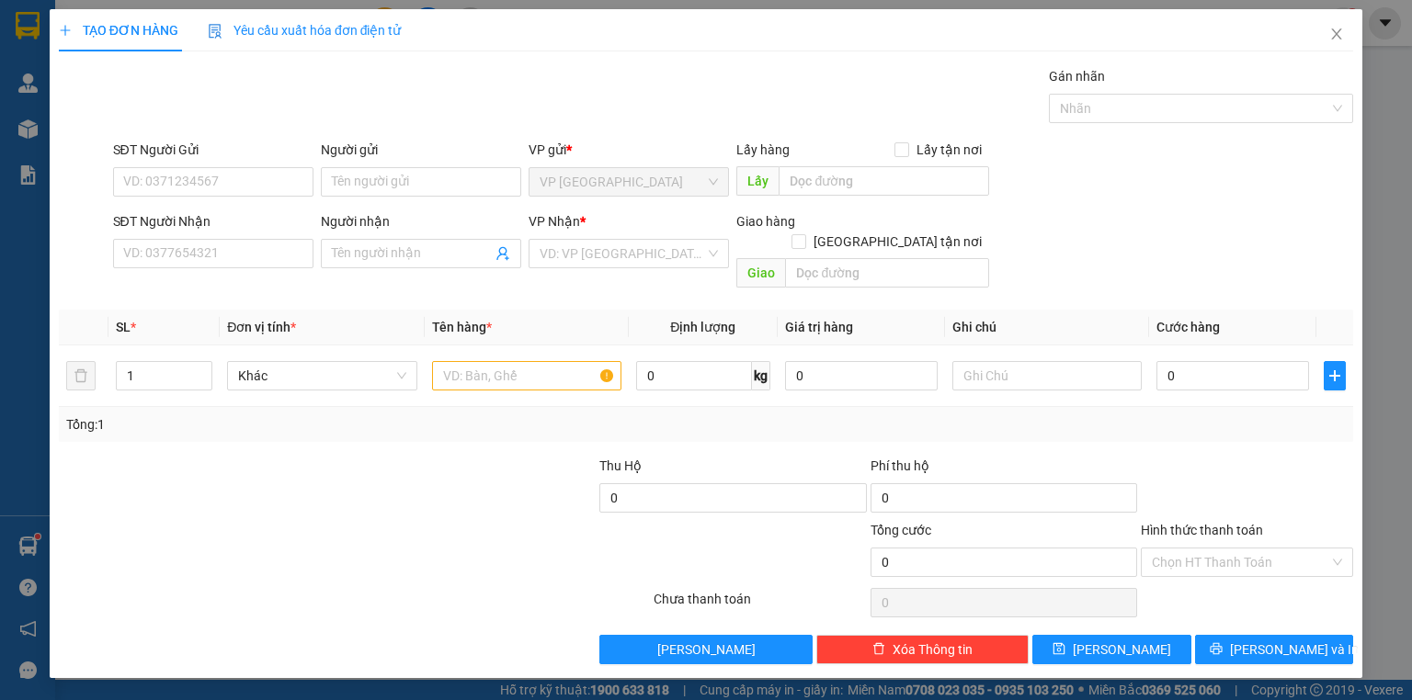
click at [224, 268] on div "SĐT Người Nhận VD: 0377654321" at bounding box center [213, 243] width 200 height 64
click at [230, 257] on input "SĐT Người Nhận" at bounding box center [213, 253] width 200 height 29
click at [235, 253] on input "SĐT Người Nhận" at bounding box center [213, 253] width 200 height 29
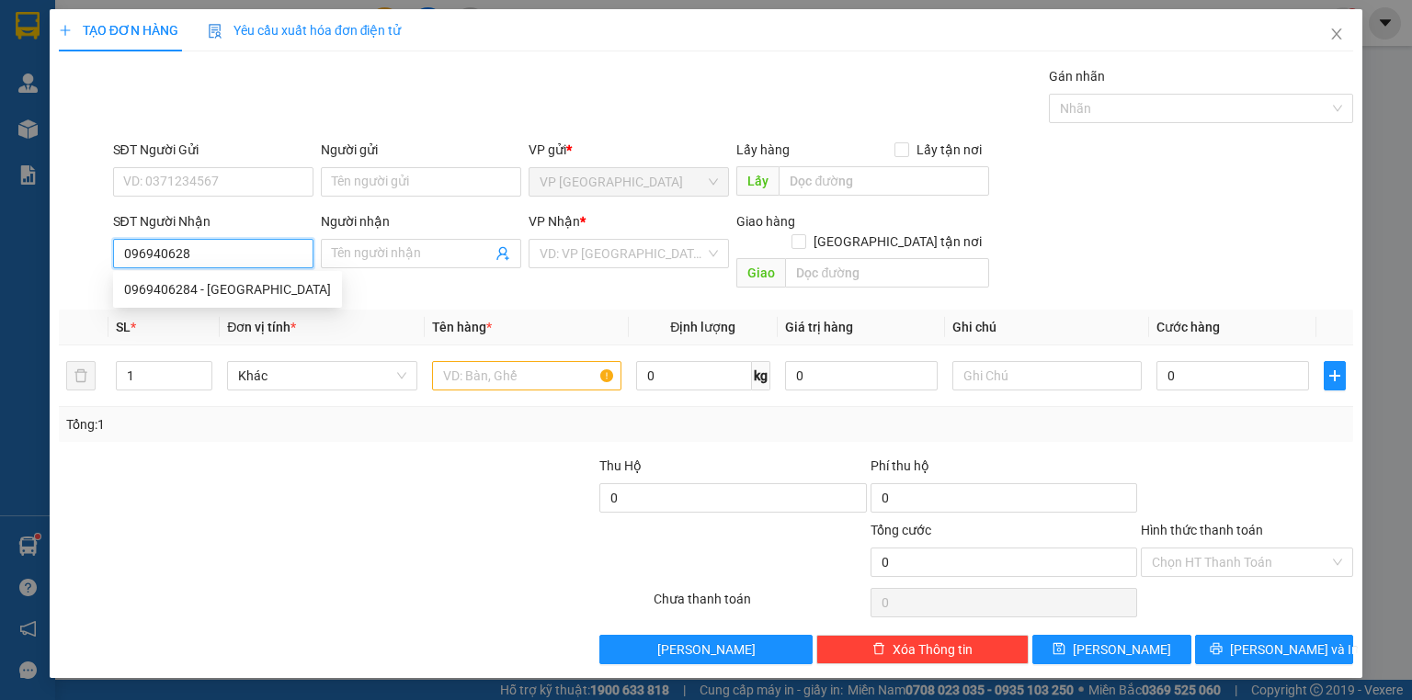
type input "0969406284"
click at [232, 282] on div "0969406284 - [GEOGRAPHIC_DATA]" at bounding box center [227, 289] width 207 height 20
type input "[PERSON_NAME]"
type input "20.000"
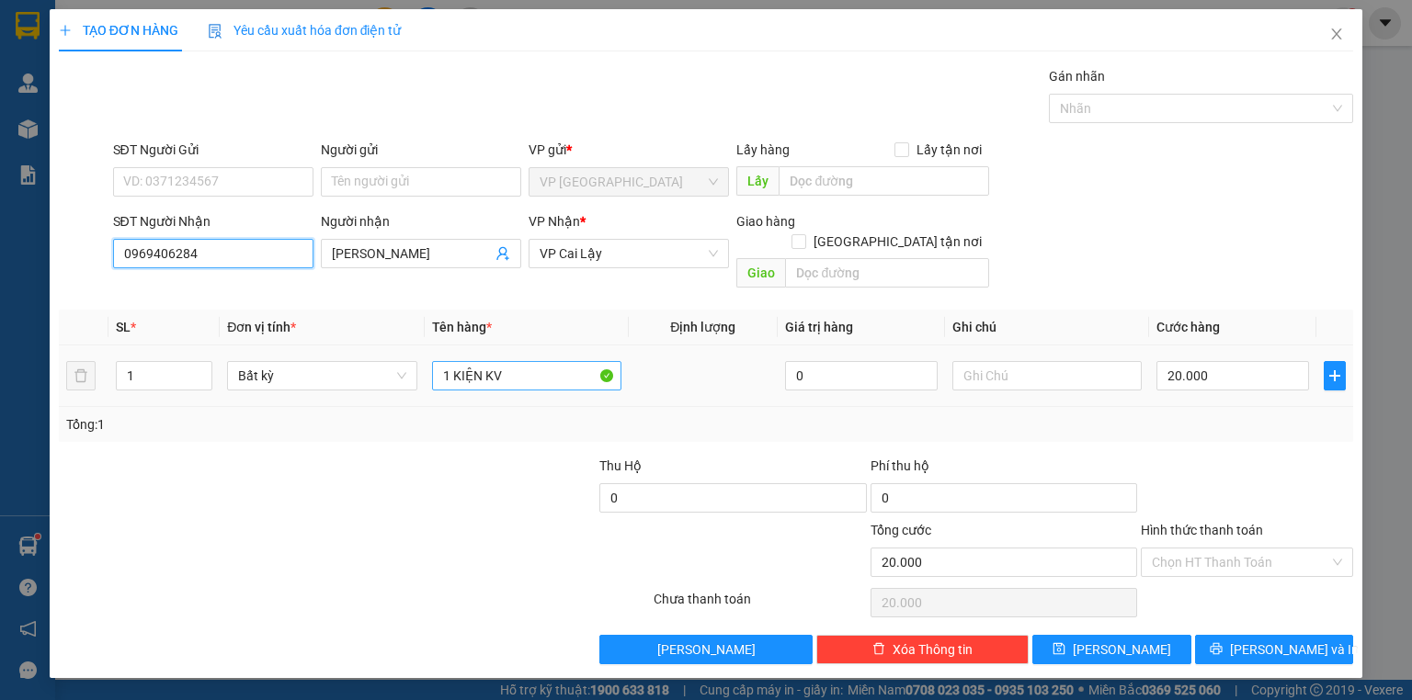
type input "0969406284"
click at [543, 364] on input "1 KIỆN KV" at bounding box center [526, 375] width 189 height 29
drag, startPoint x: 1301, startPoint y: 397, endPoint x: 1281, endPoint y: 540, distance: 144.7
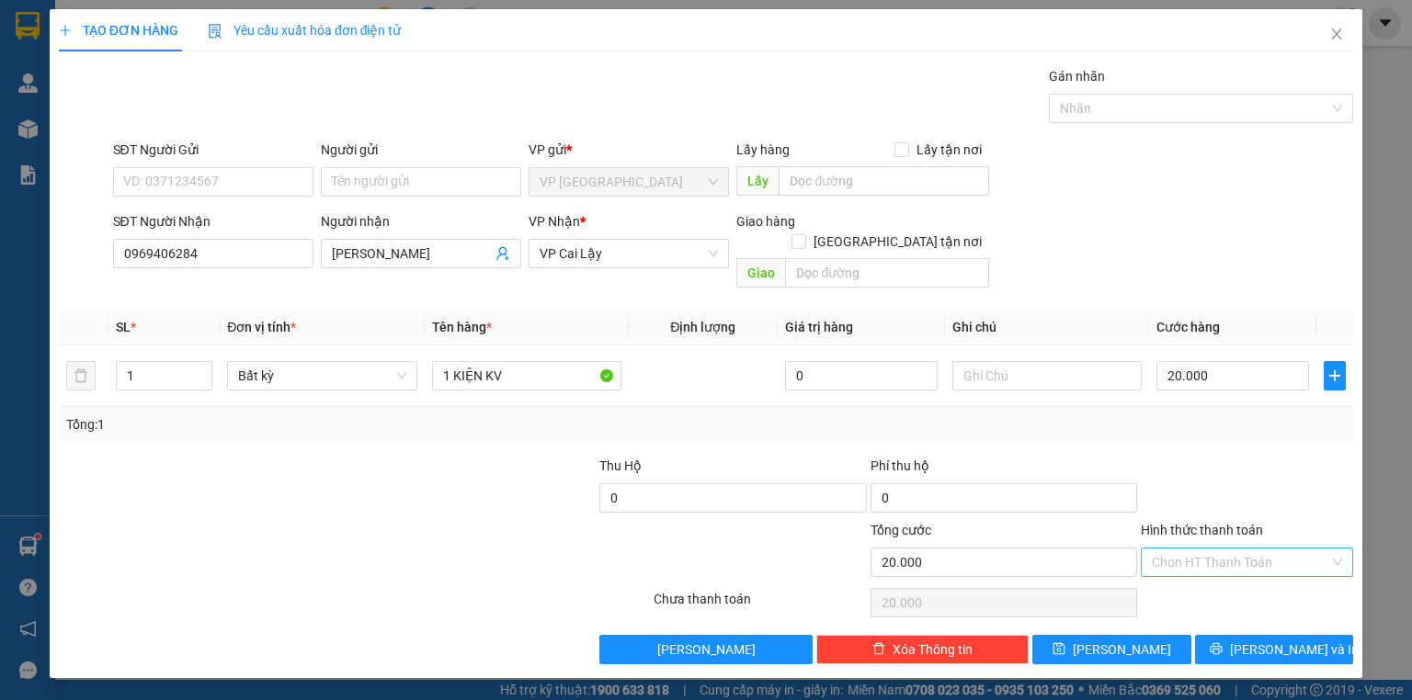
click at [1301, 415] on div "Tổng: 1" at bounding box center [705, 425] width 1279 height 20
click at [1279, 618] on div "Transit Pickup Surcharge Ids Transit Deliver Surcharge Ids Transit Deliver Surc…" at bounding box center [706, 365] width 1294 height 598
click at [1280, 640] on span "[PERSON_NAME] và In" at bounding box center [1294, 650] width 129 height 20
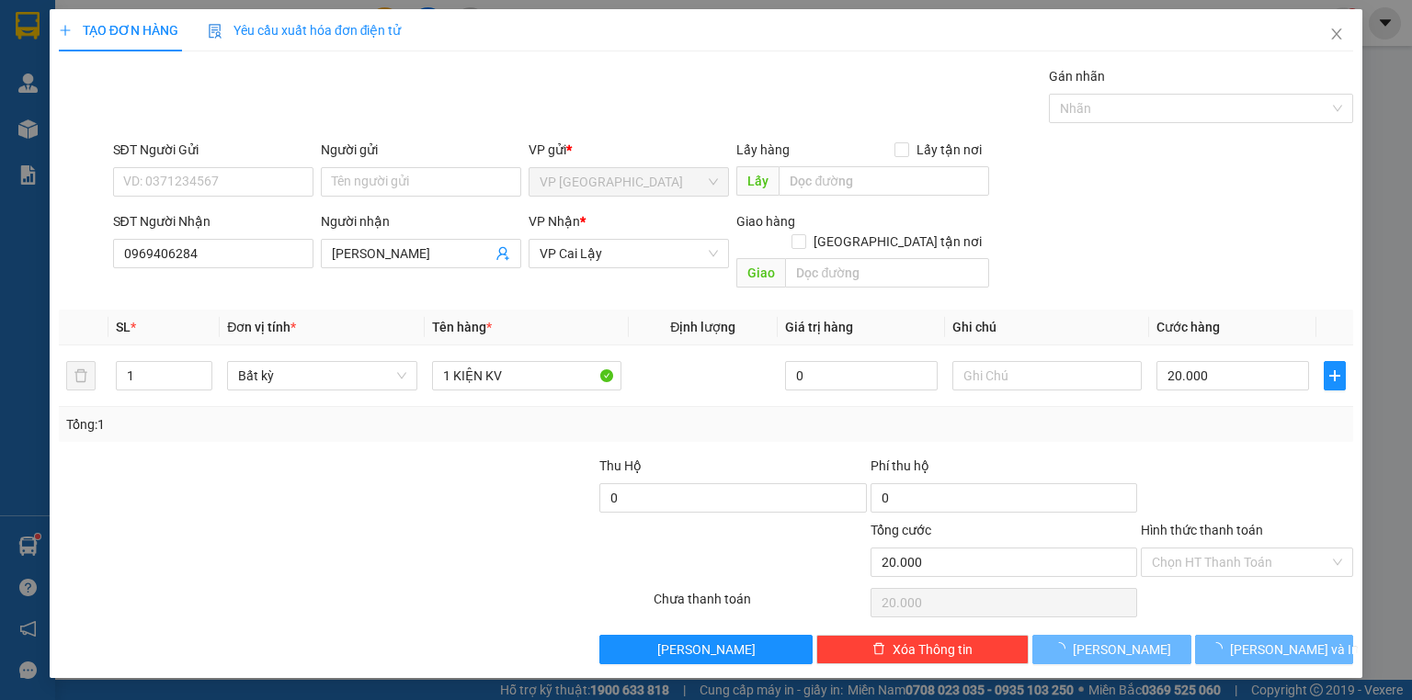
drag, startPoint x: 752, startPoint y: 125, endPoint x: 754, endPoint y: 116, distance: 9.4
click at [753, 122] on div "Gói vận chuyển * Tiêu chuẩn Gán nhãn Nhãn" at bounding box center [733, 98] width 1248 height 64
click at [754, 115] on div "Gói vận chuyển * Tiêu chuẩn Gán nhãn Nhãn" at bounding box center [733, 98] width 1248 height 64
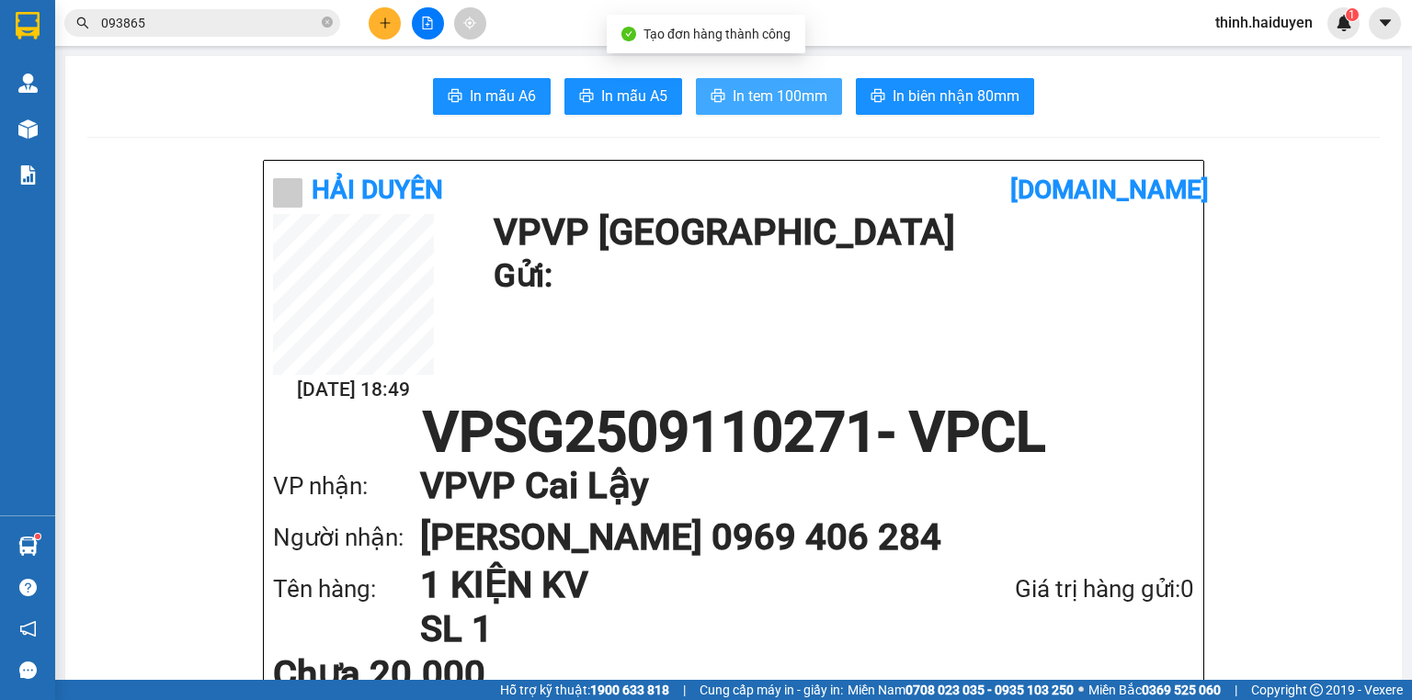
click at [741, 85] on span "In tem 100mm" at bounding box center [780, 96] width 95 height 23
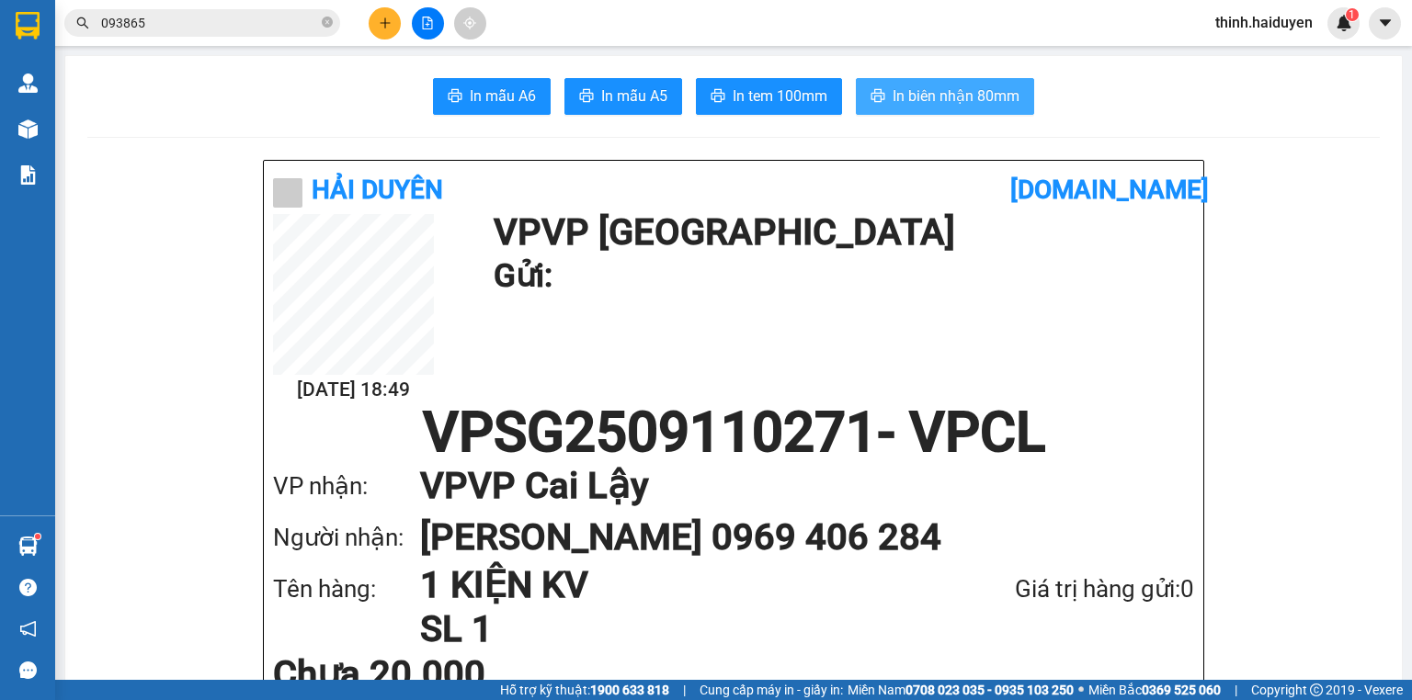
click at [919, 85] on span "In biên nhận 80mm" at bounding box center [956, 96] width 127 height 23
click at [393, 28] on button at bounding box center [385, 23] width 32 height 32
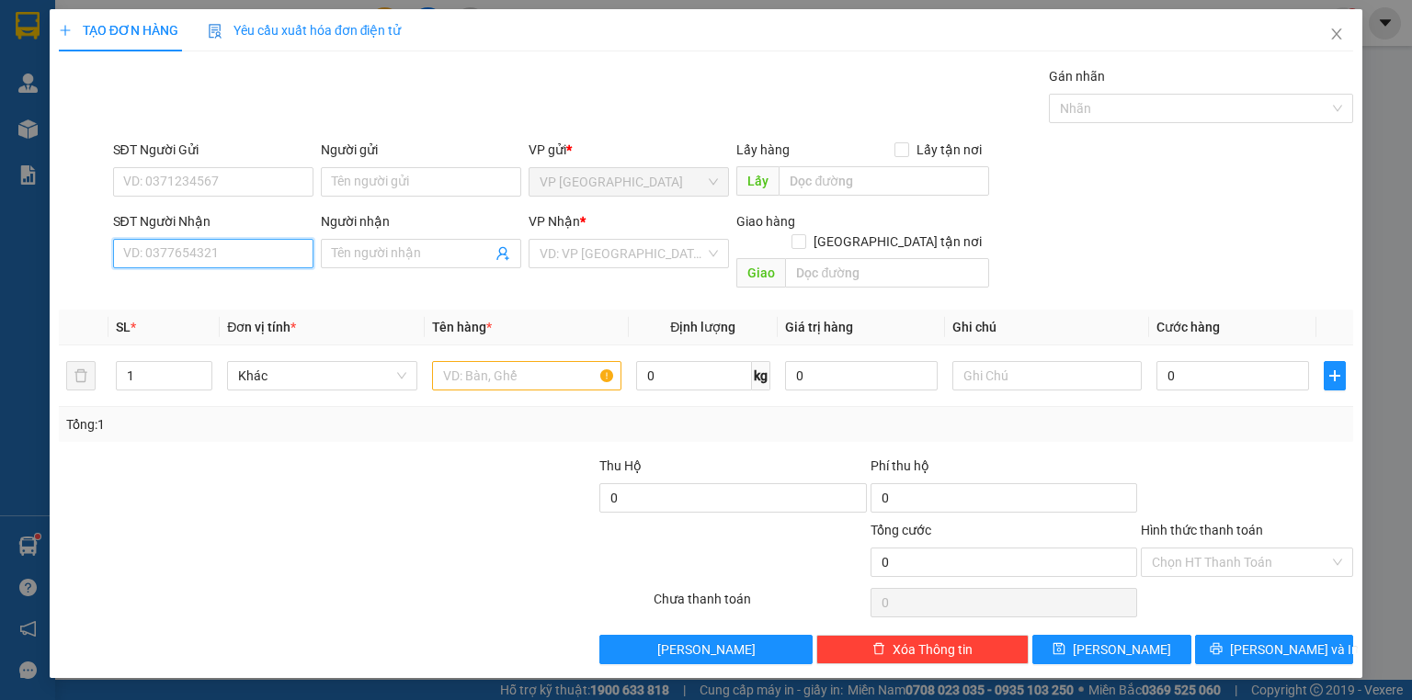
click at [229, 244] on input "SĐT Người Nhận" at bounding box center [213, 253] width 200 height 29
type input "0374794316"
click at [251, 295] on div "0374794316 - PHÁO THỦ" at bounding box center [213, 289] width 178 height 20
type input "PHÁO THỦ"
type input "20.000"
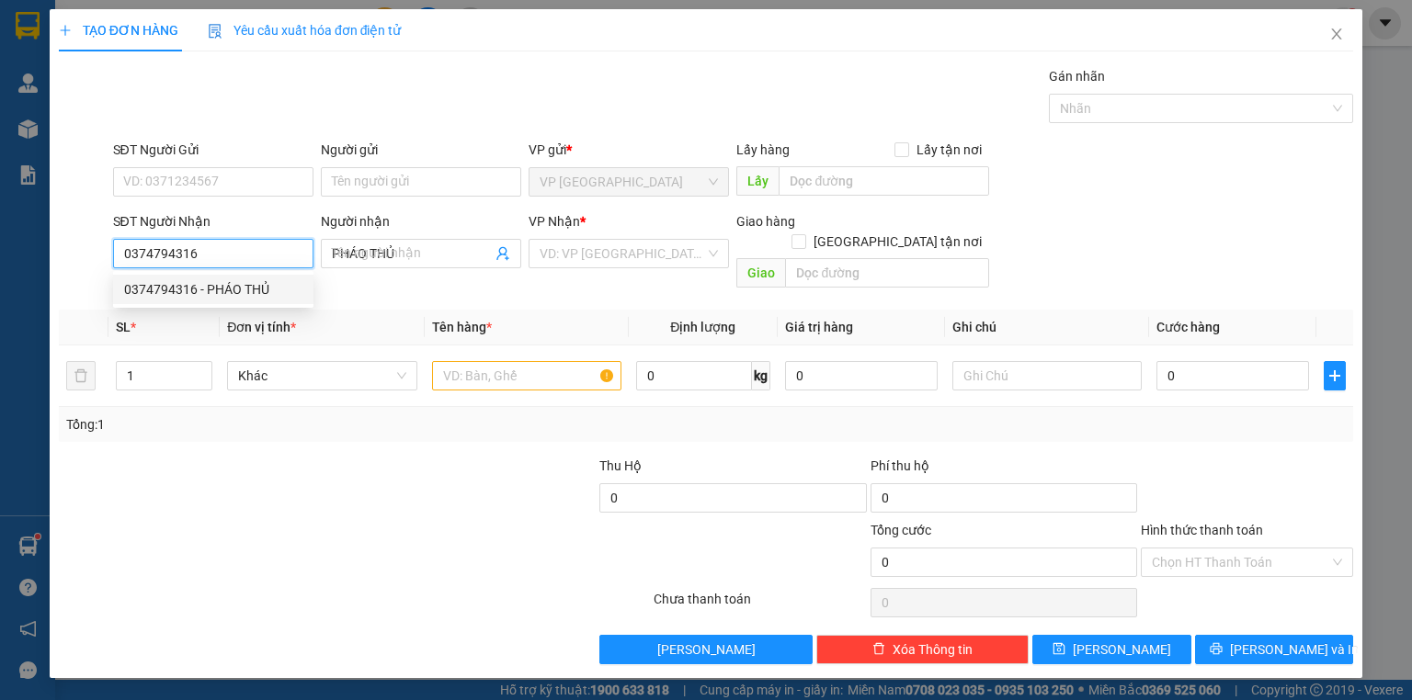
type input "20.000"
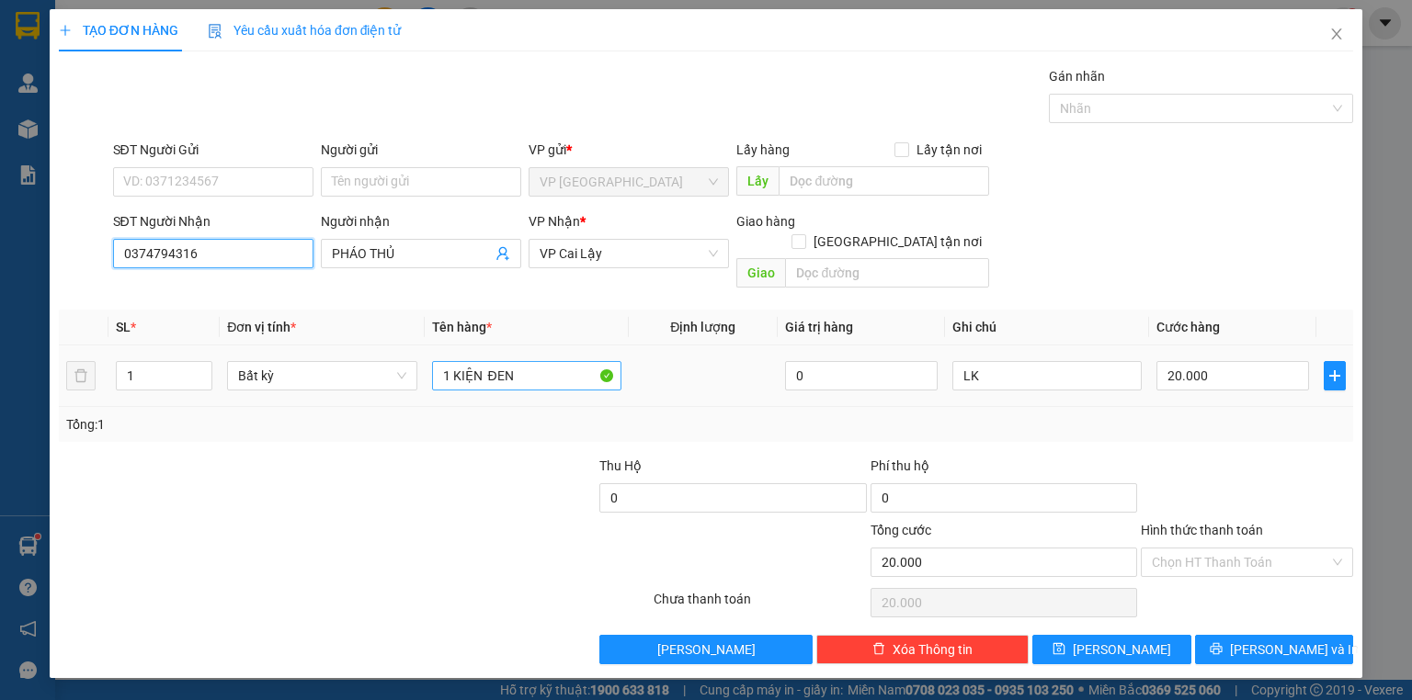
type input "0374794316"
click at [544, 361] on input "1 KIỆN ĐEN" at bounding box center [526, 375] width 189 height 29
type input "1 kiện k"
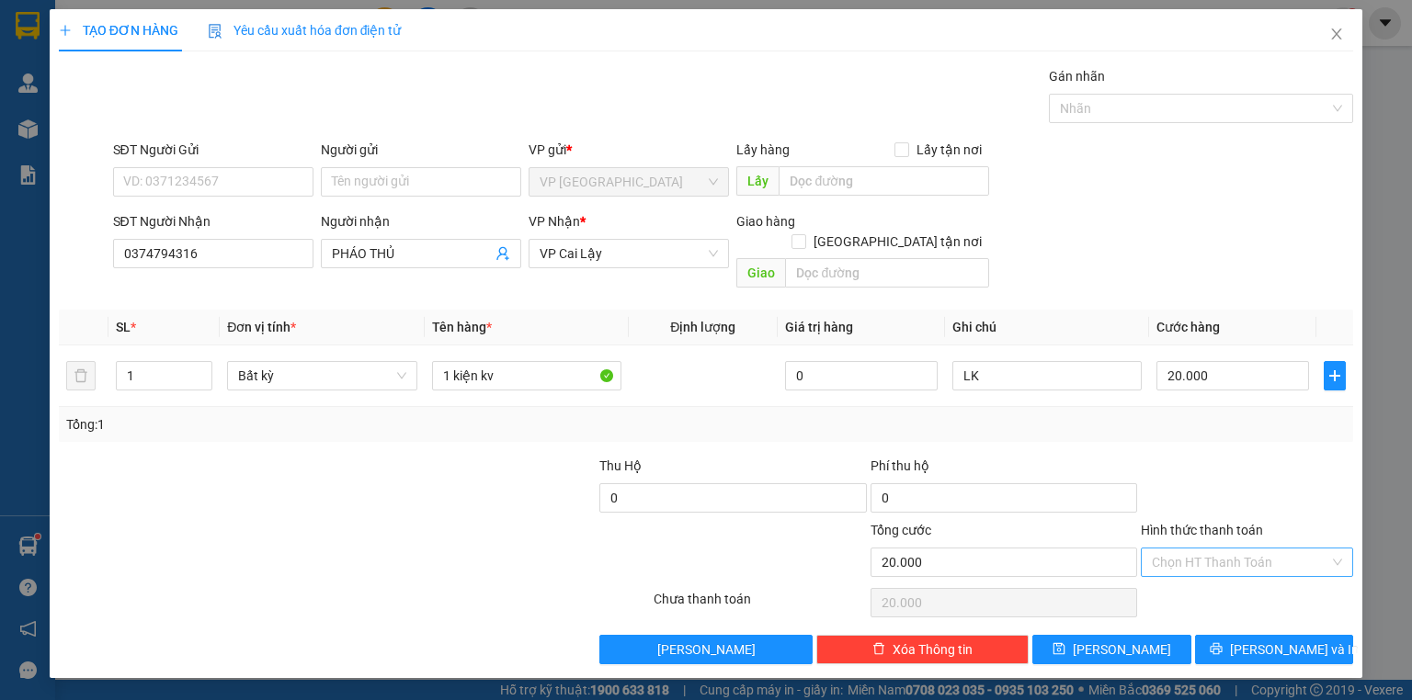
click at [1240, 523] on label "Hình thức thanh toán" at bounding box center [1202, 530] width 122 height 15
click at [1240, 549] on input "Hình thức thanh toán" at bounding box center [1240, 563] width 177 height 28
click at [1276, 607] on div "Miễn phí" at bounding box center [1247, 607] width 190 height 20
click at [1289, 456] on div at bounding box center [1247, 488] width 216 height 64
click at [1300, 610] on div "Transit Pickup Surcharge Ids Transit Deliver Surcharge Ids Transit Deliver Surc…" at bounding box center [706, 365] width 1294 height 598
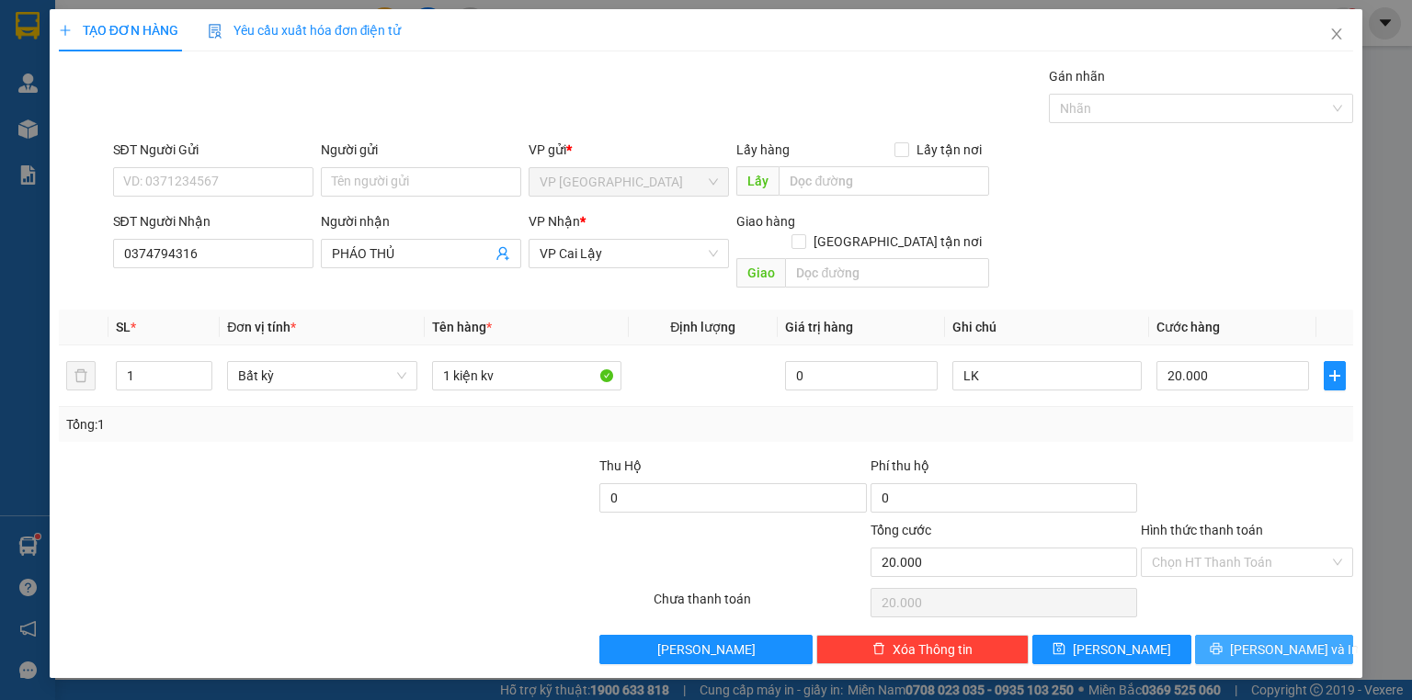
click at [1298, 635] on button "[PERSON_NAME] và In" at bounding box center [1274, 649] width 159 height 29
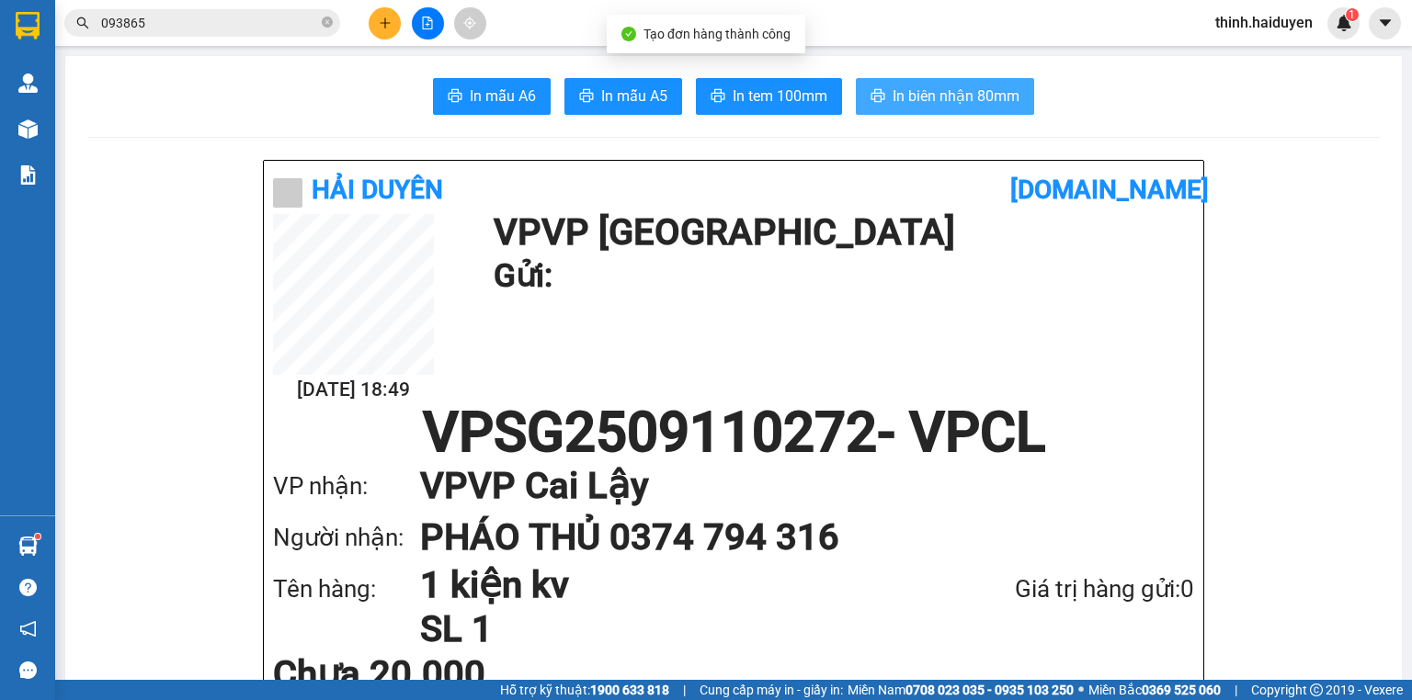
click at [886, 83] on button "In biên nhận 80mm" at bounding box center [945, 96] width 178 height 37
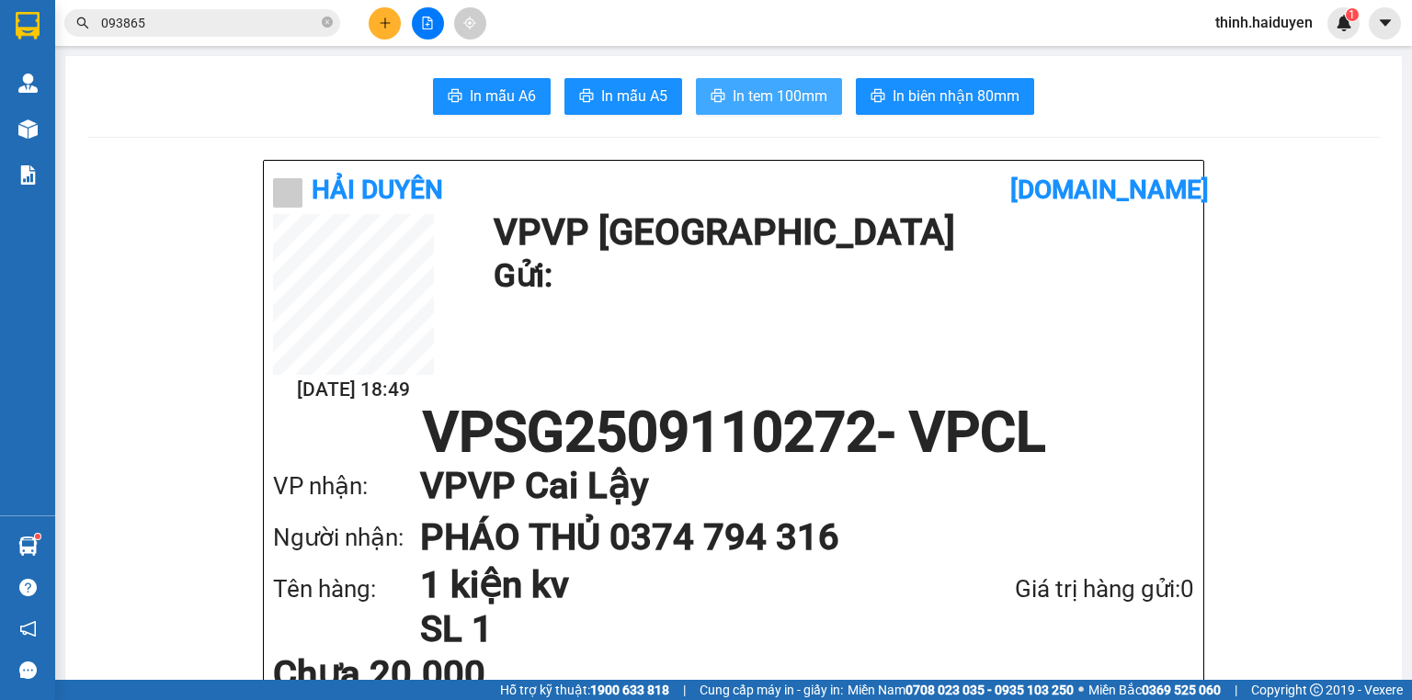
click at [760, 86] on span "In tem 100mm" at bounding box center [780, 96] width 95 height 23
click at [164, 32] on input "093865" at bounding box center [209, 23] width 217 height 20
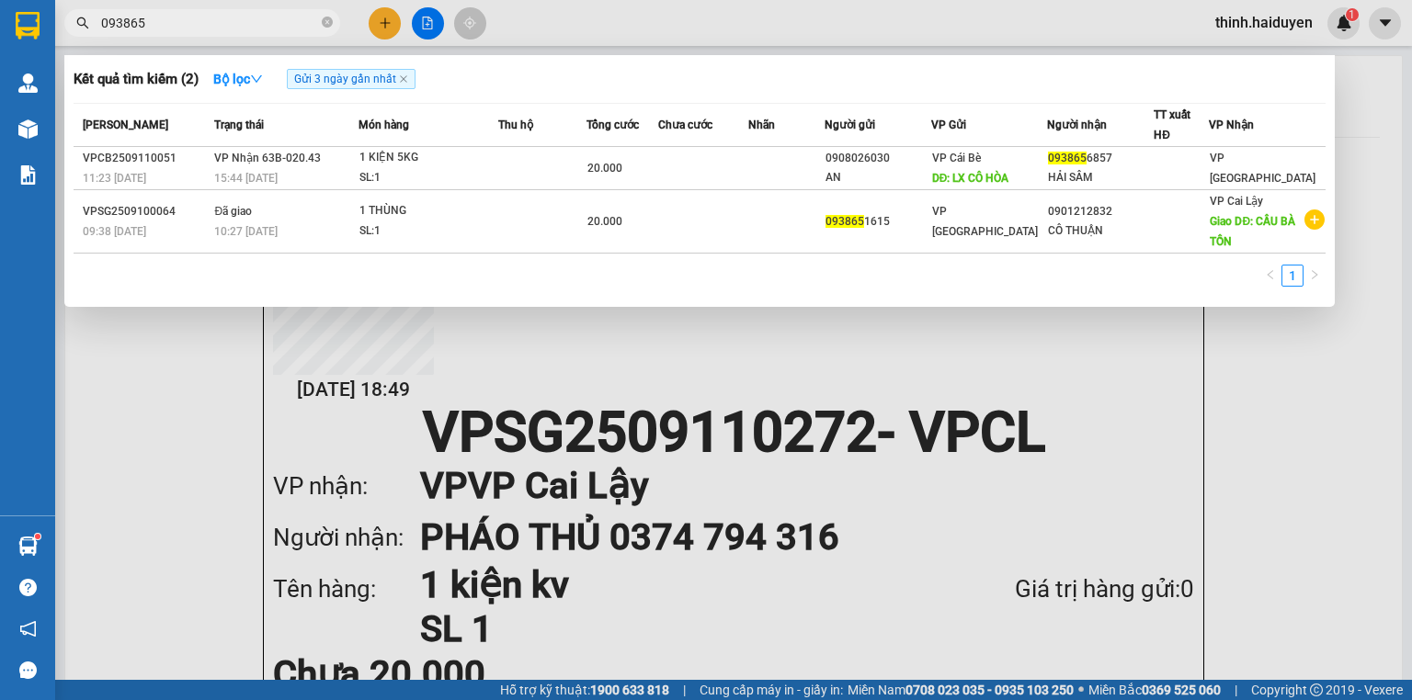
click at [164, 32] on input "093865" at bounding box center [209, 23] width 217 height 20
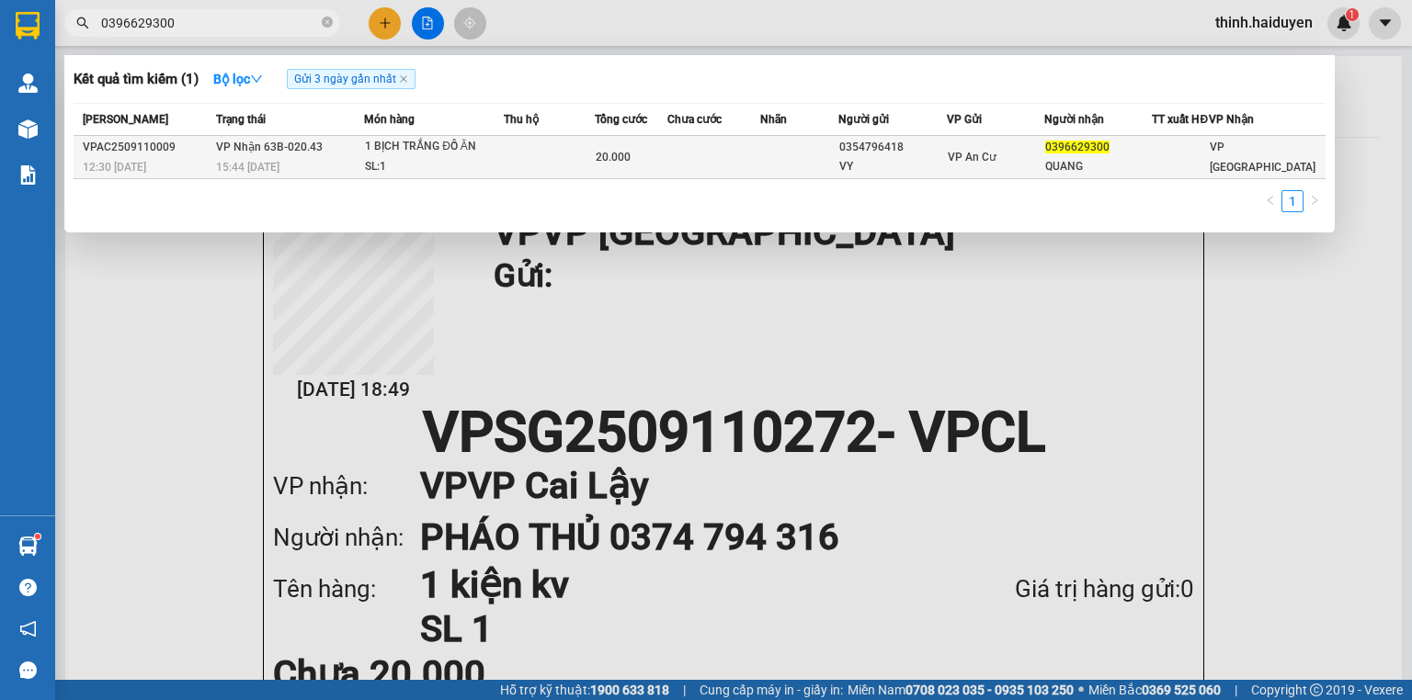
type input "0396629300"
click at [1166, 167] on div at bounding box center [1180, 157] width 55 height 19
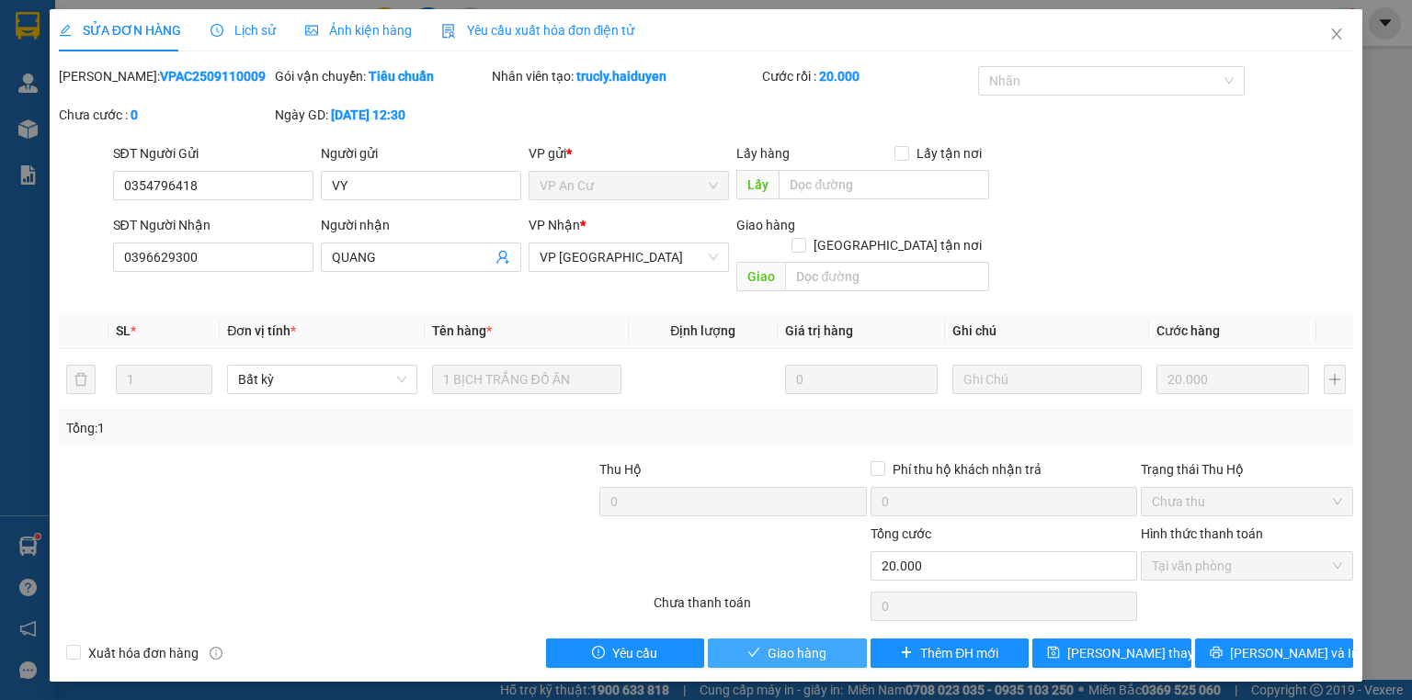
click at [813, 643] on span "Giao hàng" at bounding box center [796, 653] width 59 height 20
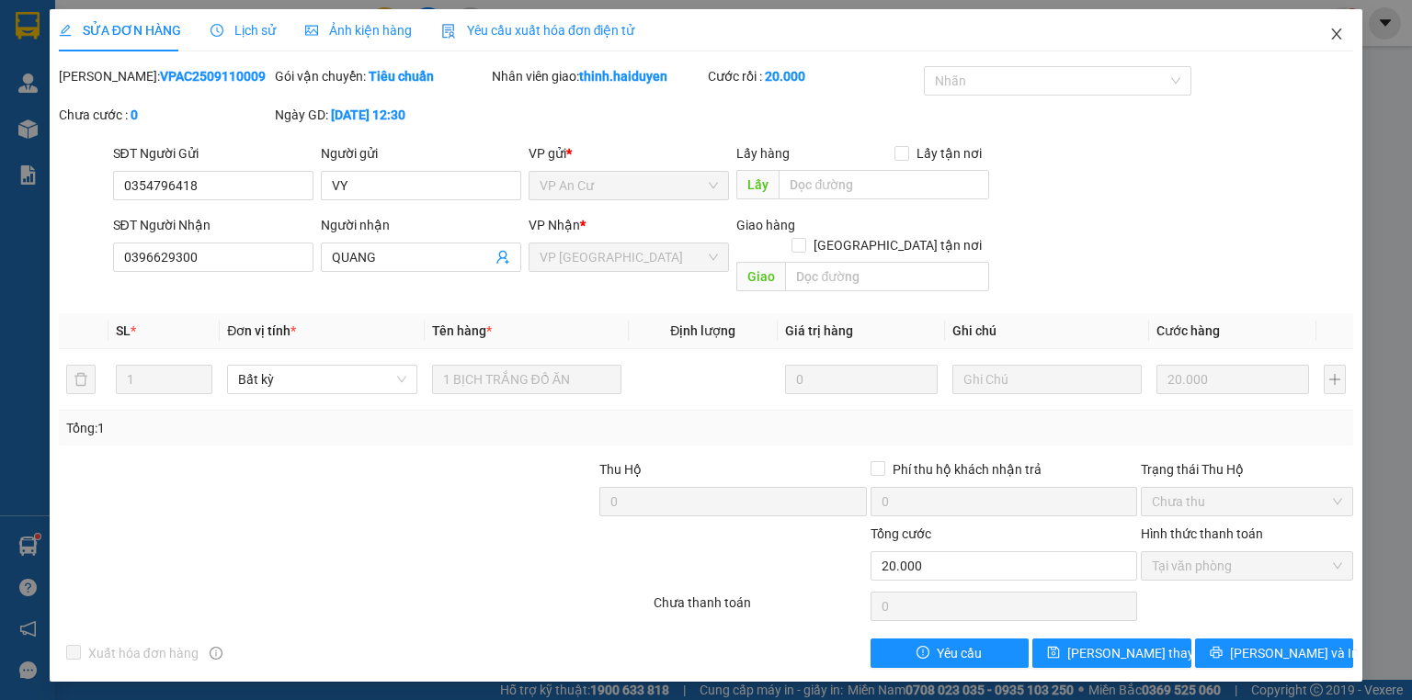
click at [1345, 33] on span "Close" at bounding box center [1336, 34] width 51 height 51
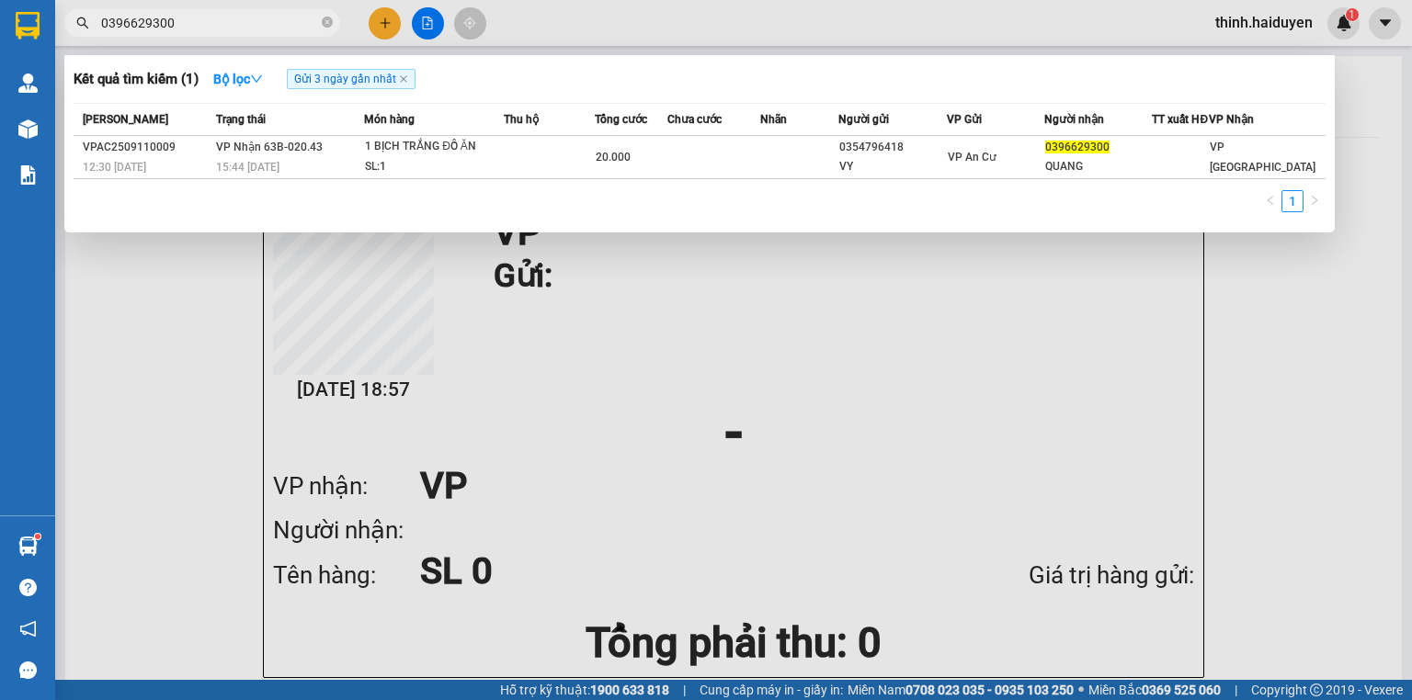
click at [195, 31] on input "0396629300" at bounding box center [209, 23] width 217 height 20
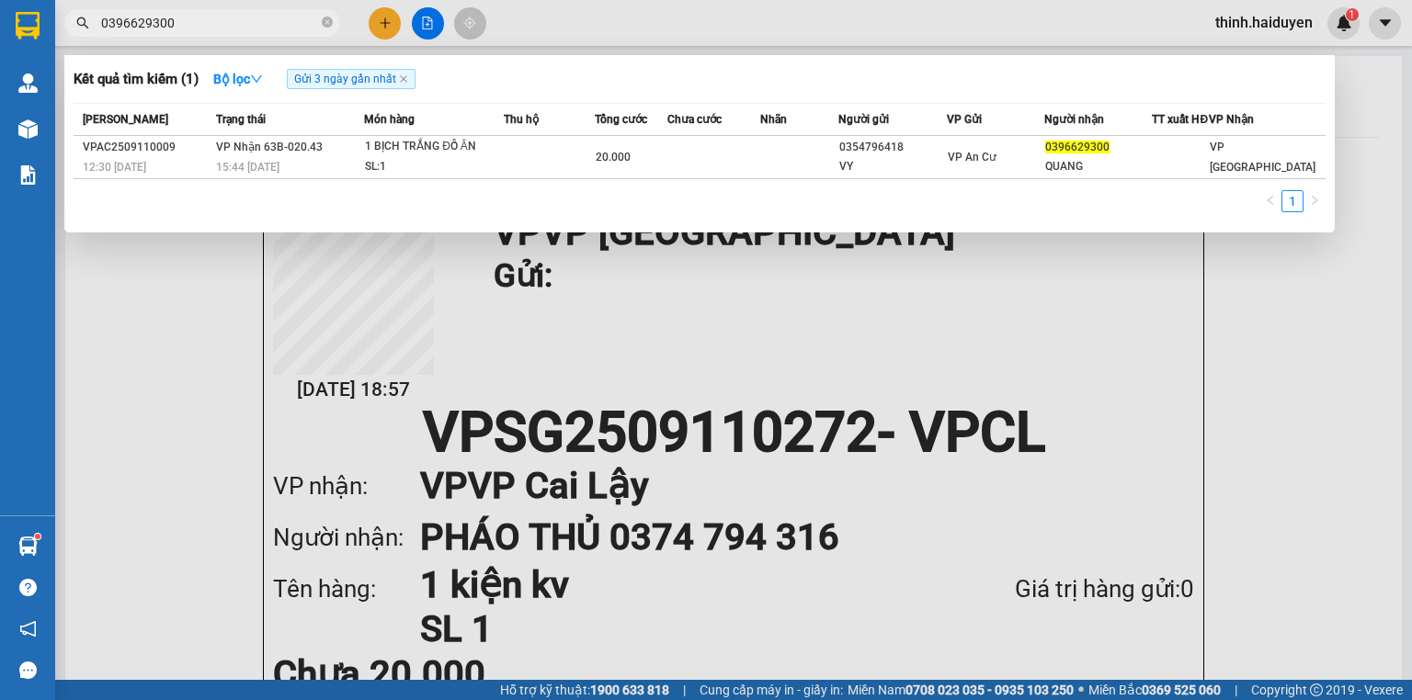
click at [195, 31] on input "0396629300" at bounding box center [209, 23] width 217 height 20
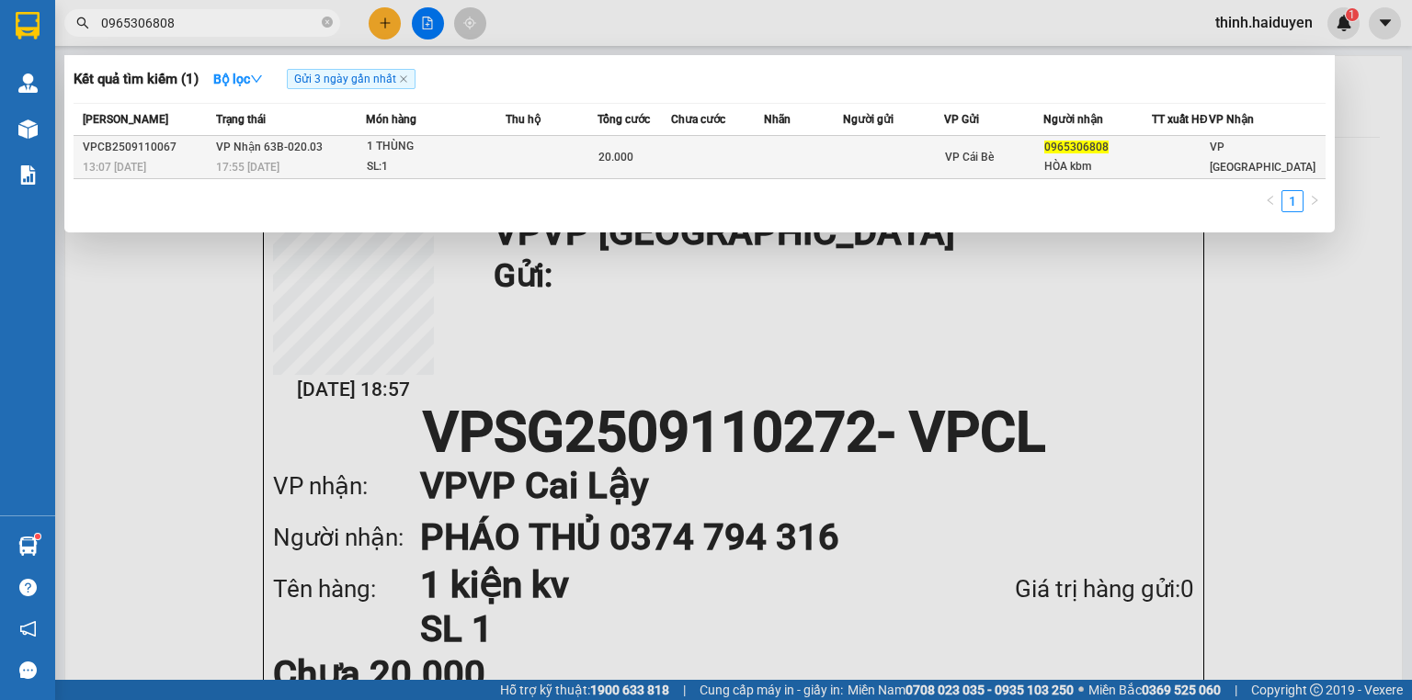
type input "0965306808"
click at [625, 179] on td "20.000" at bounding box center [634, 157] width 74 height 43
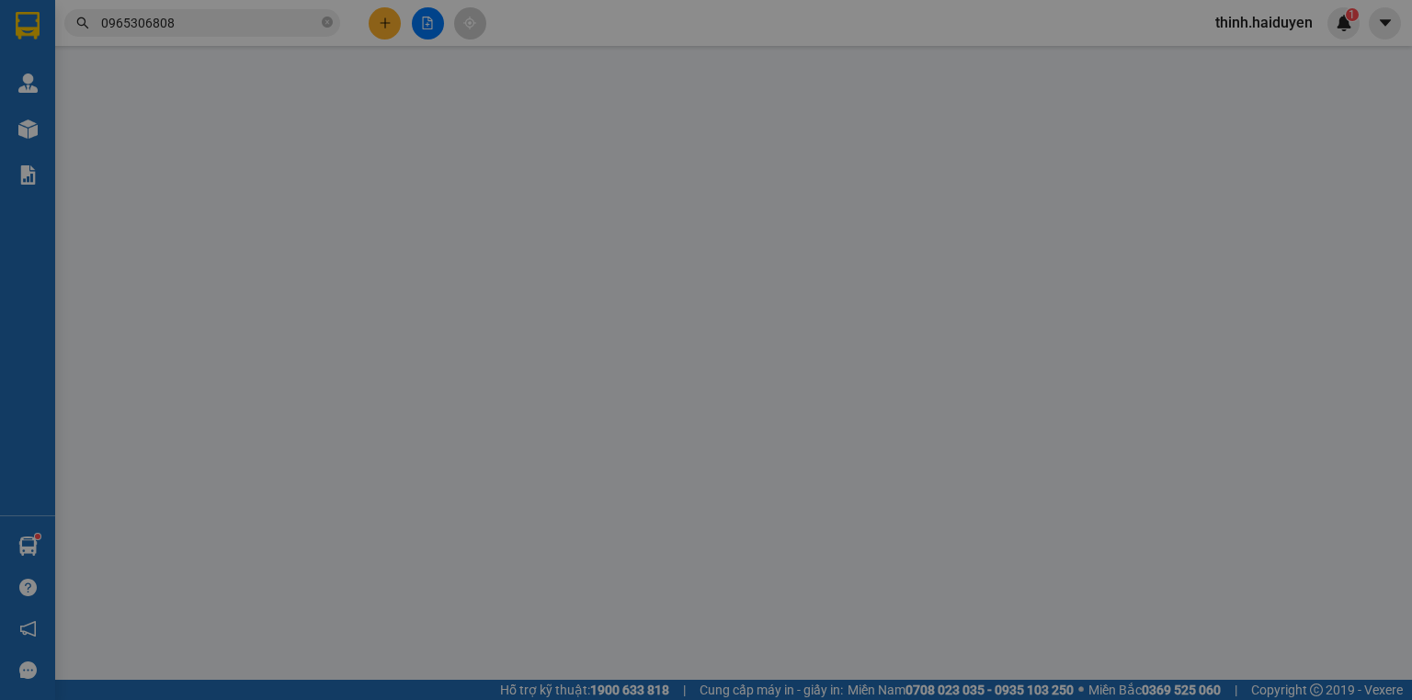
type input "0965306808"
type input "HÒA kbm"
type input "20.000"
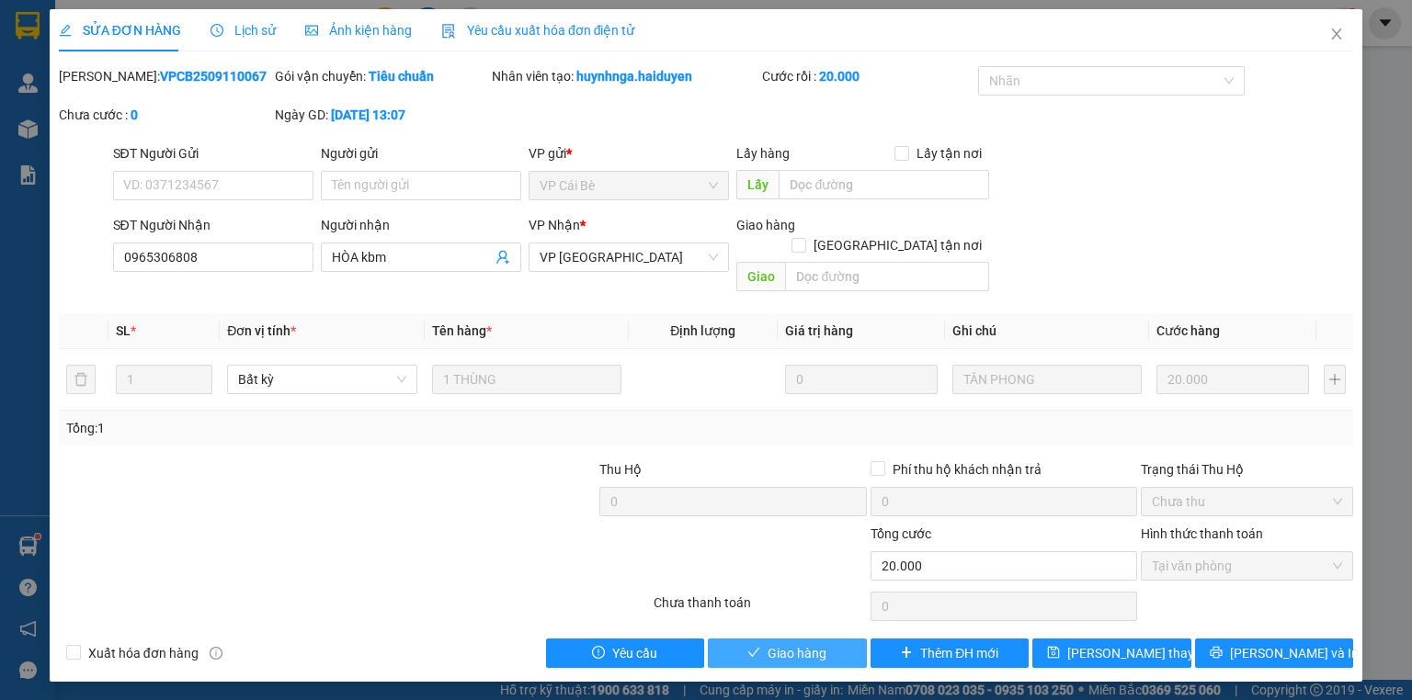
click at [792, 643] on span "Giao hàng" at bounding box center [796, 653] width 59 height 20
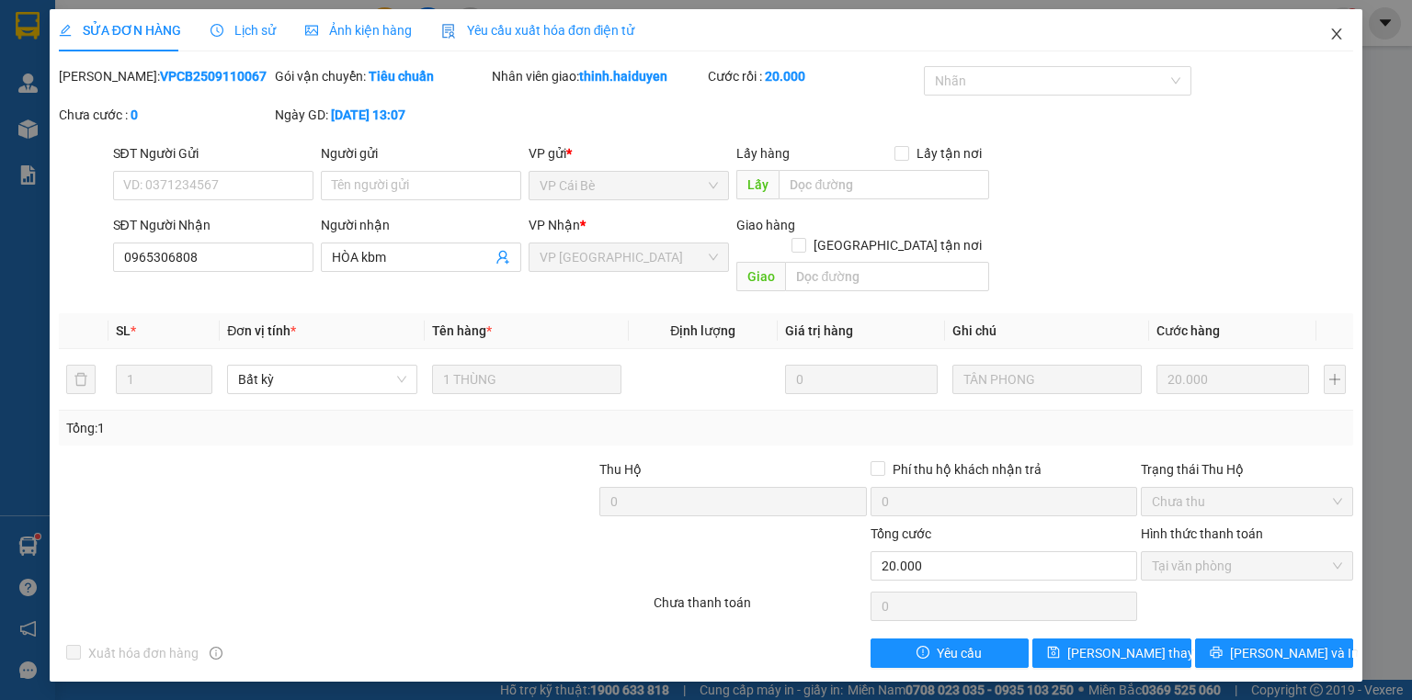
click at [1319, 33] on span "Close" at bounding box center [1336, 34] width 51 height 51
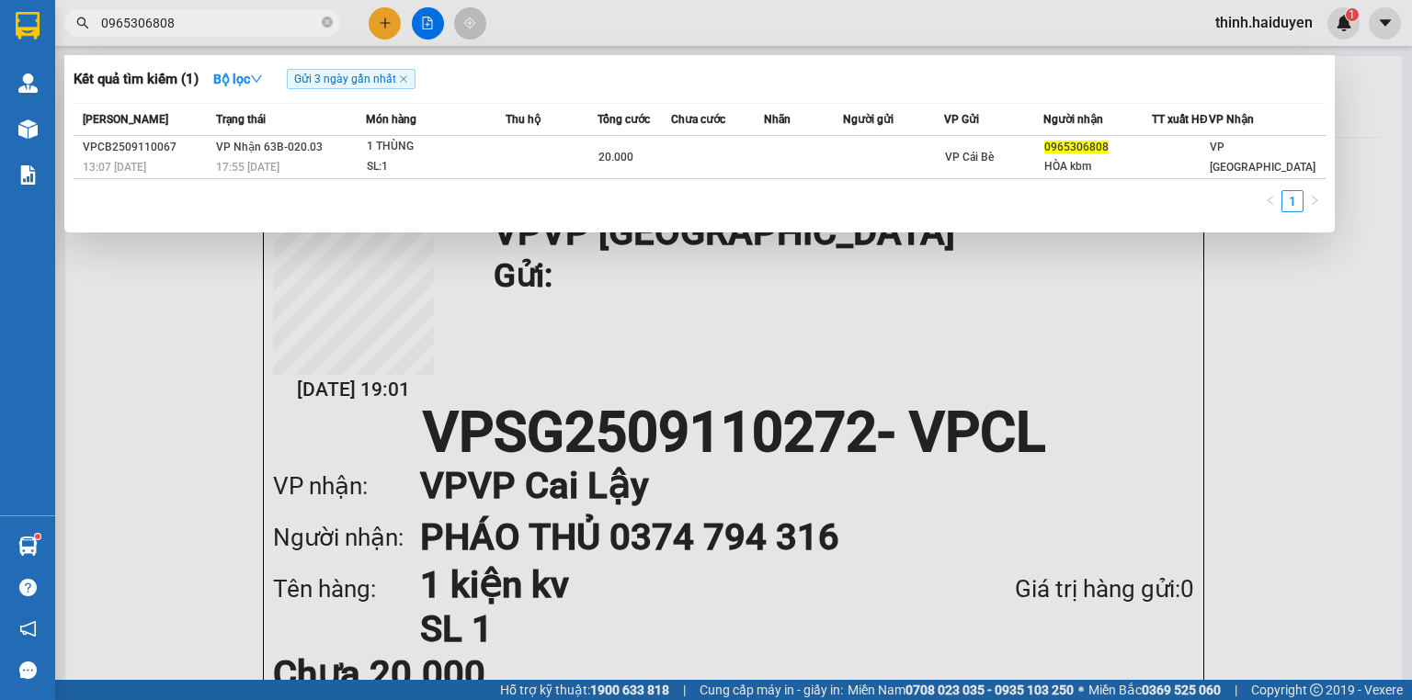
click at [269, 11] on span "0965306808" at bounding box center [202, 23] width 276 height 28
click at [221, 27] on input "0965306808" at bounding box center [209, 23] width 217 height 20
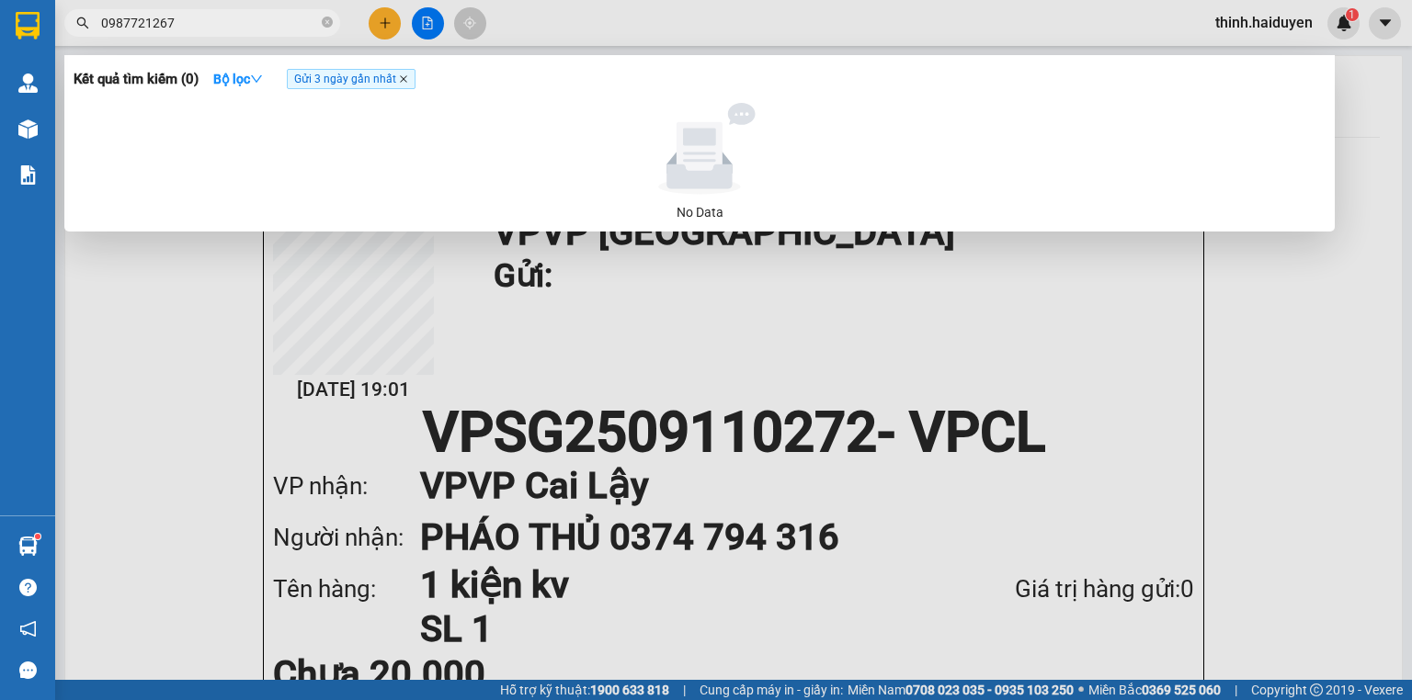
type input "0987721267"
click at [406, 83] on icon "close" at bounding box center [403, 78] width 9 height 9
click at [233, 18] on input "0987721267" at bounding box center [209, 23] width 217 height 20
click at [256, 22] on input "0987721267" at bounding box center [209, 23] width 217 height 20
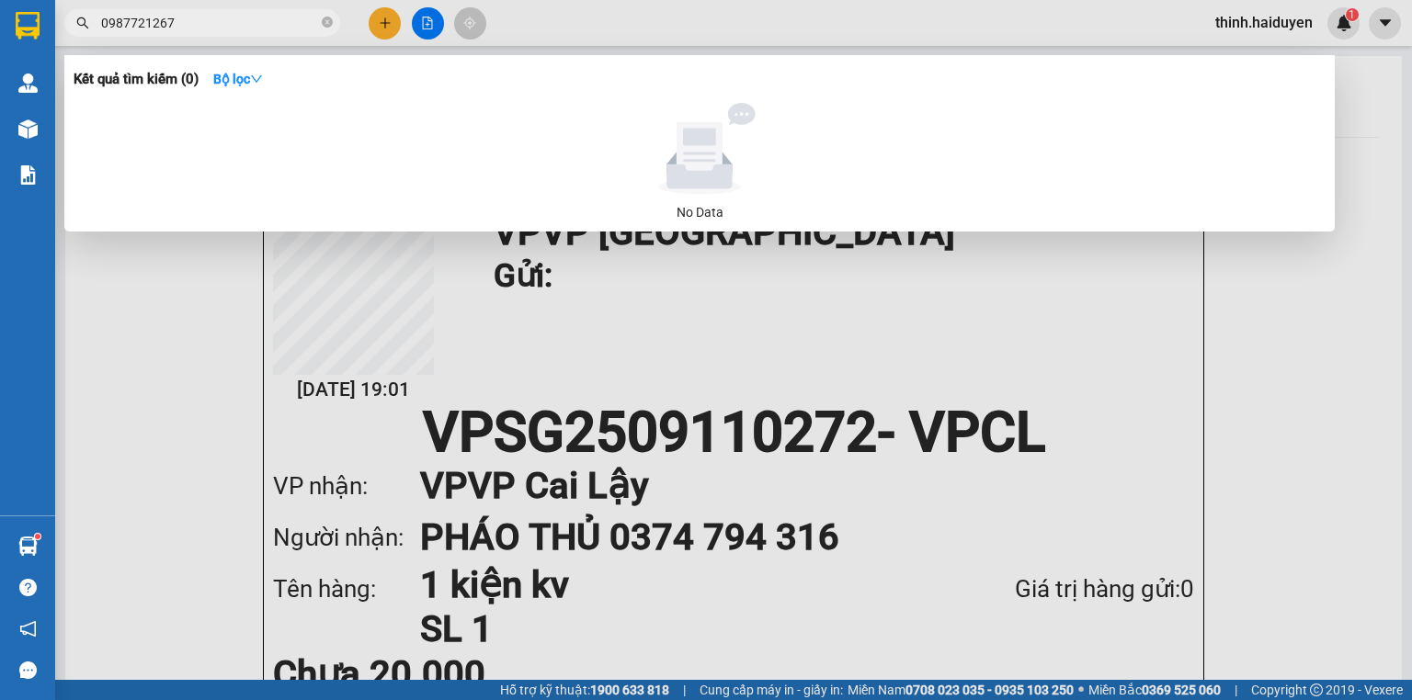
click at [256, 22] on input "0987721267" at bounding box center [209, 23] width 217 height 20
click at [422, 19] on div at bounding box center [706, 350] width 1412 height 700
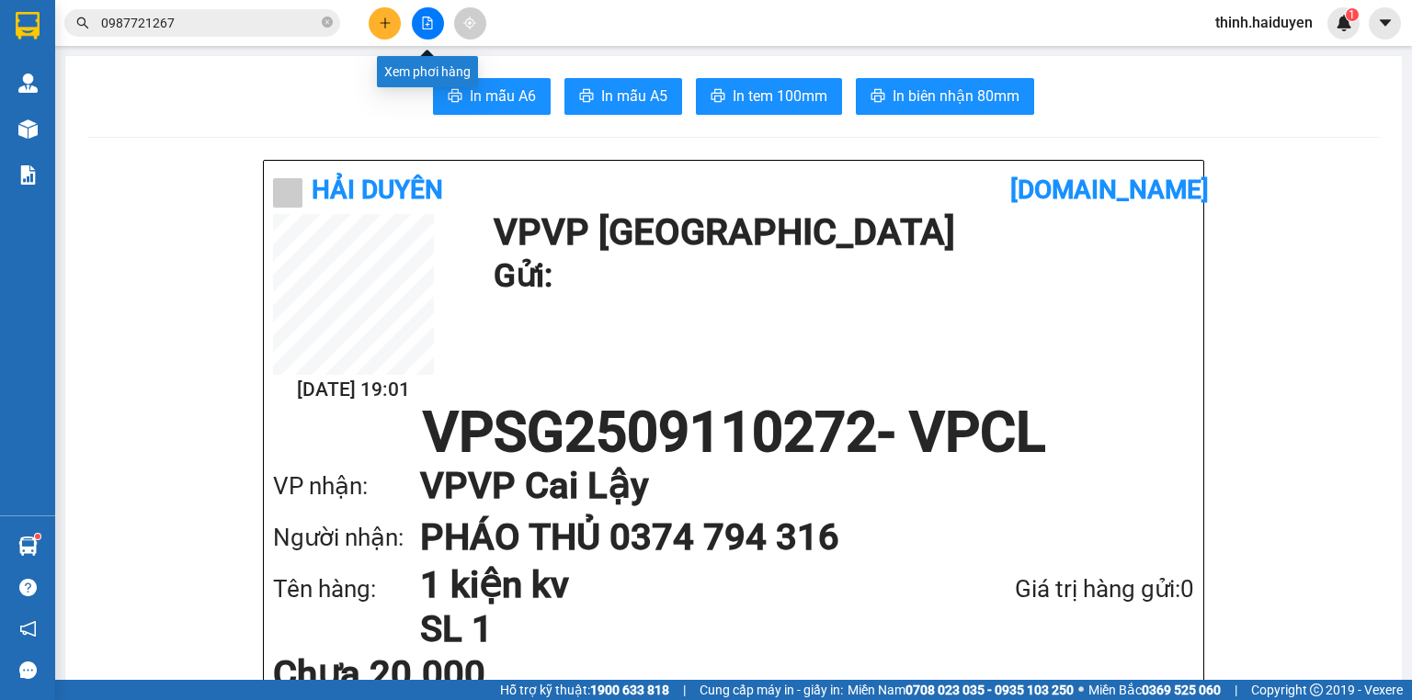
click at [423, 18] on icon "file-add" at bounding box center [428, 23] width 10 height 13
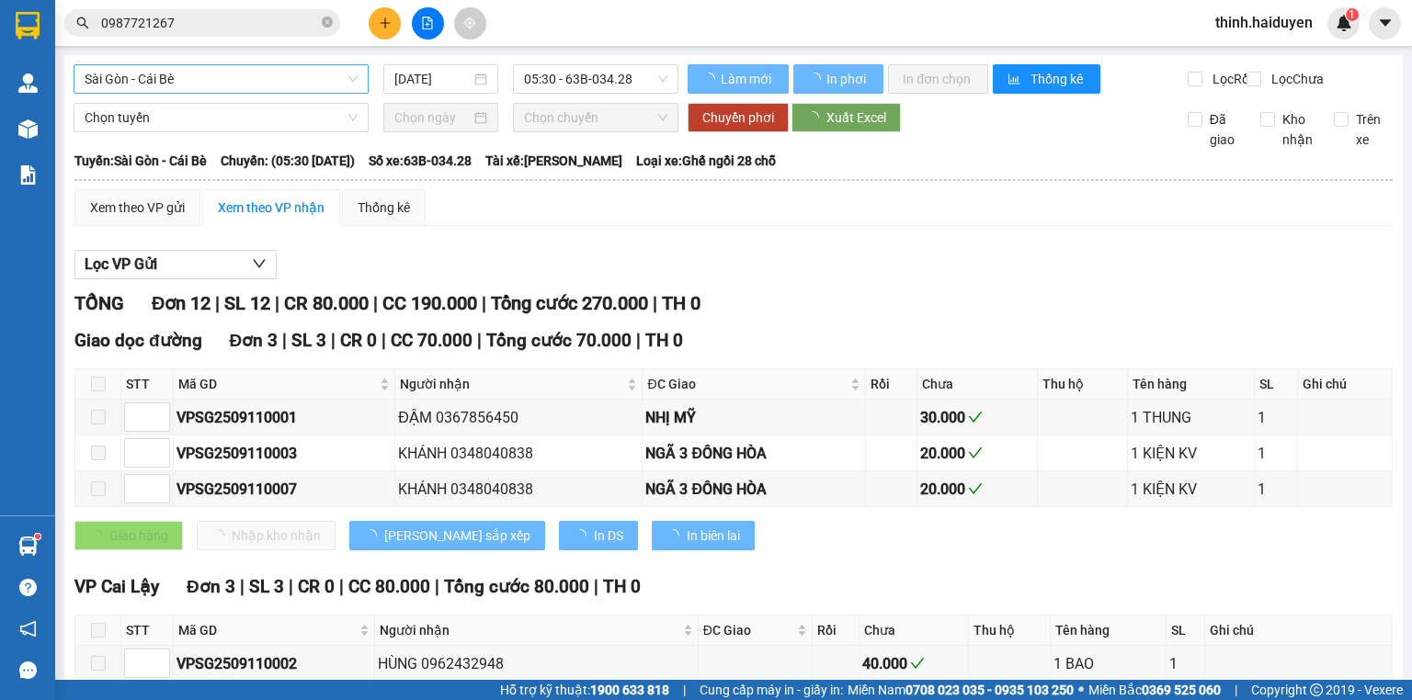
drag, startPoint x: 246, startPoint y: 72, endPoint x: 238, endPoint y: 88, distance: 18.5
click at [246, 71] on span "Sài Gòn - Cái Bè" at bounding box center [221, 79] width 273 height 28
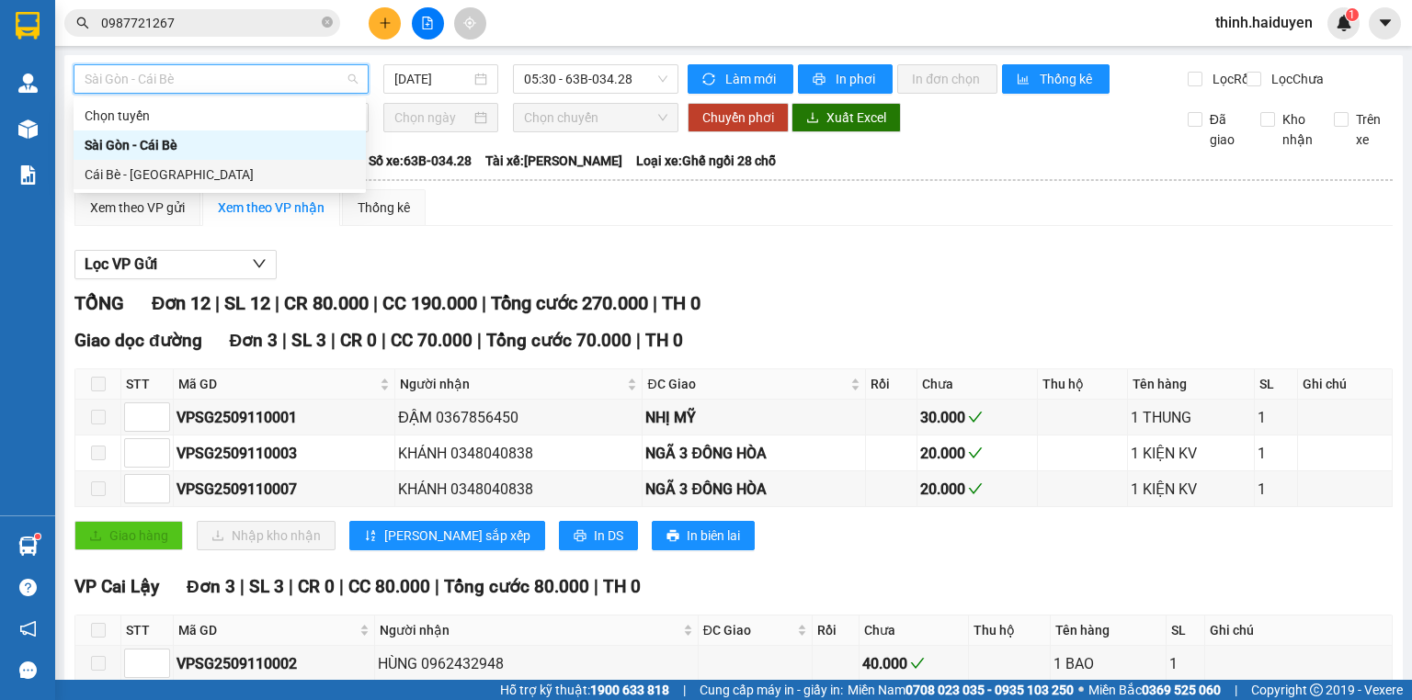
click at [161, 172] on div "Cái Bè - [GEOGRAPHIC_DATA]" at bounding box center [220, 175] width 270 height 20
type input "[DATE]"
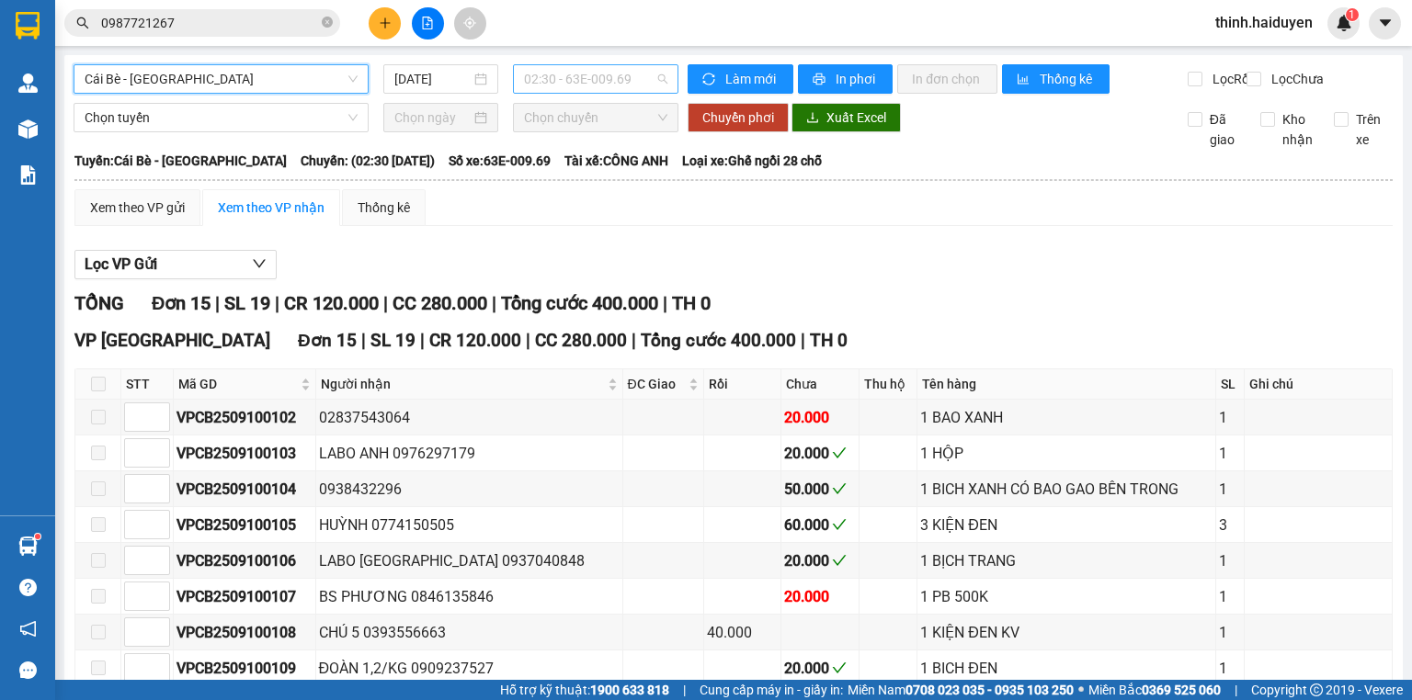
click at [563, 81] on span "02:30 - 63E-009.69" at bounding box center [596, 79] width 144 height 28
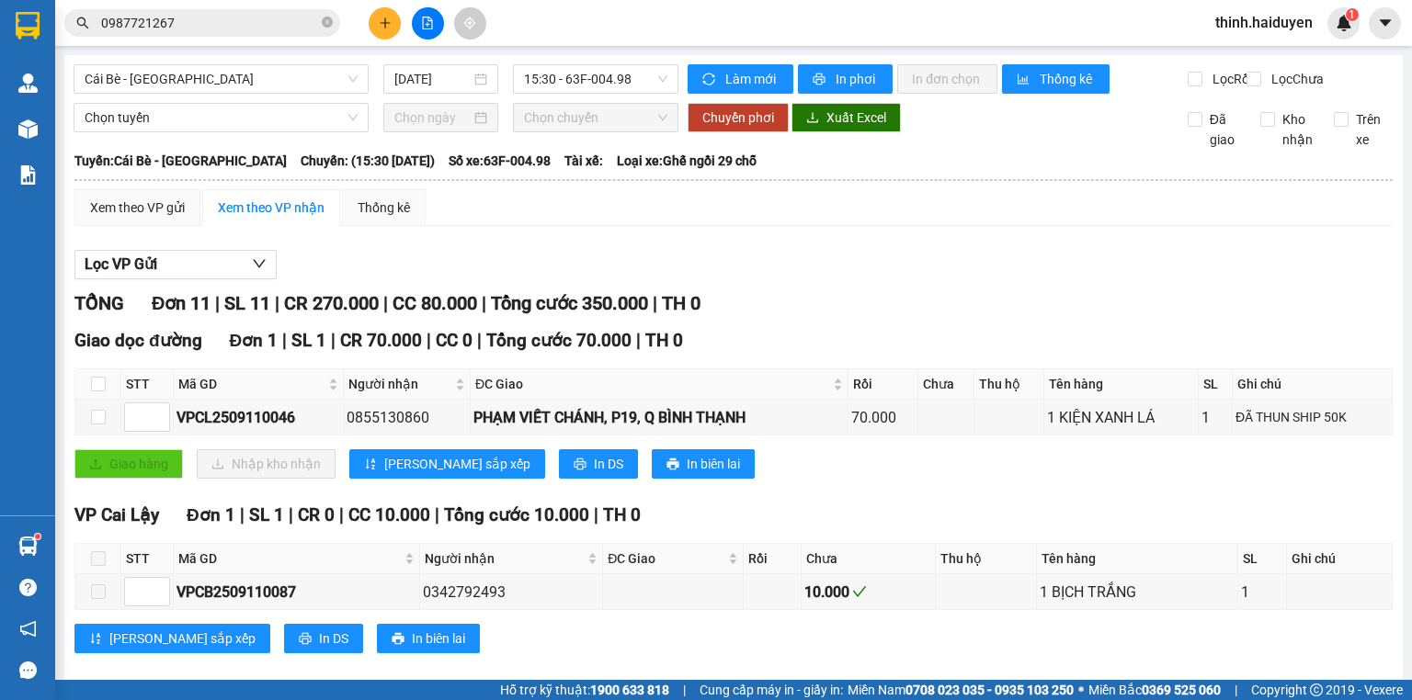
click at [580, 81] on span "15:30 - 63F-004.98" at bounding box center [596, 79] width 144 height 28
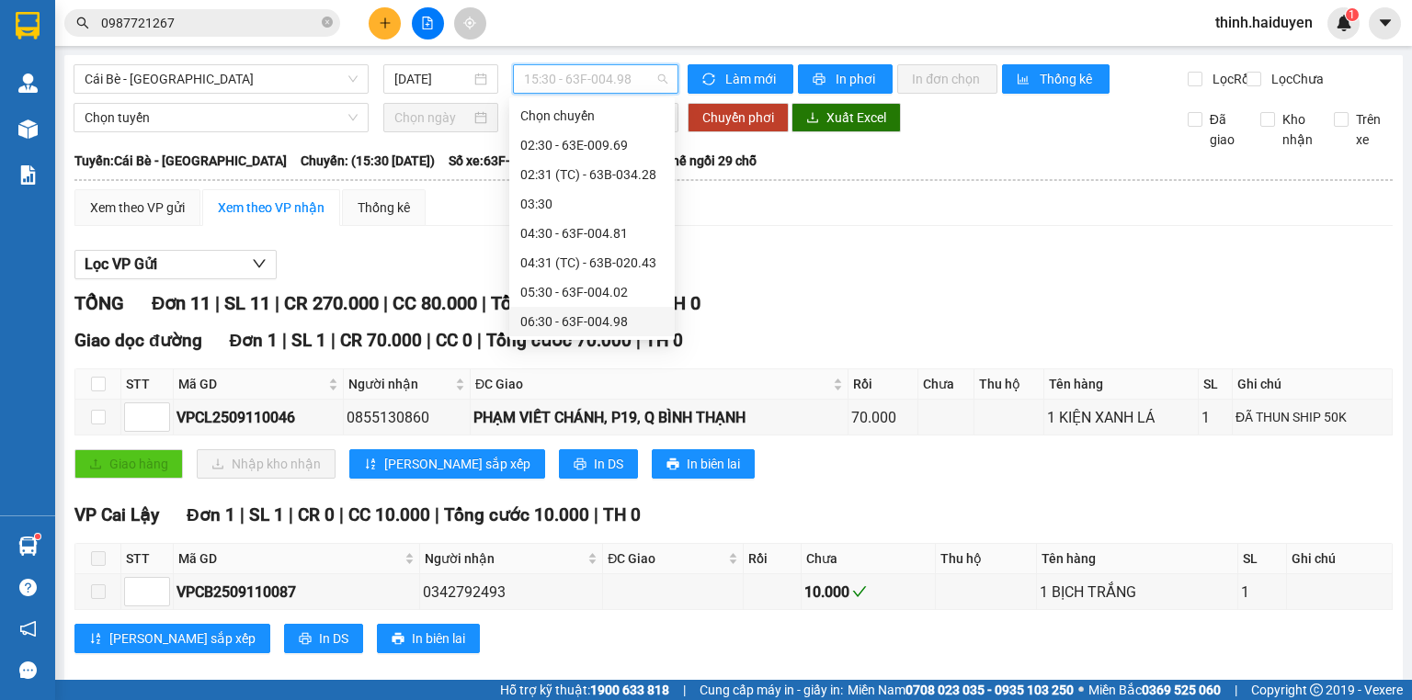
click at [539, 312] on div "06:30 - 63F-004.98" at bounding box center [591, 322] width 143 height 20
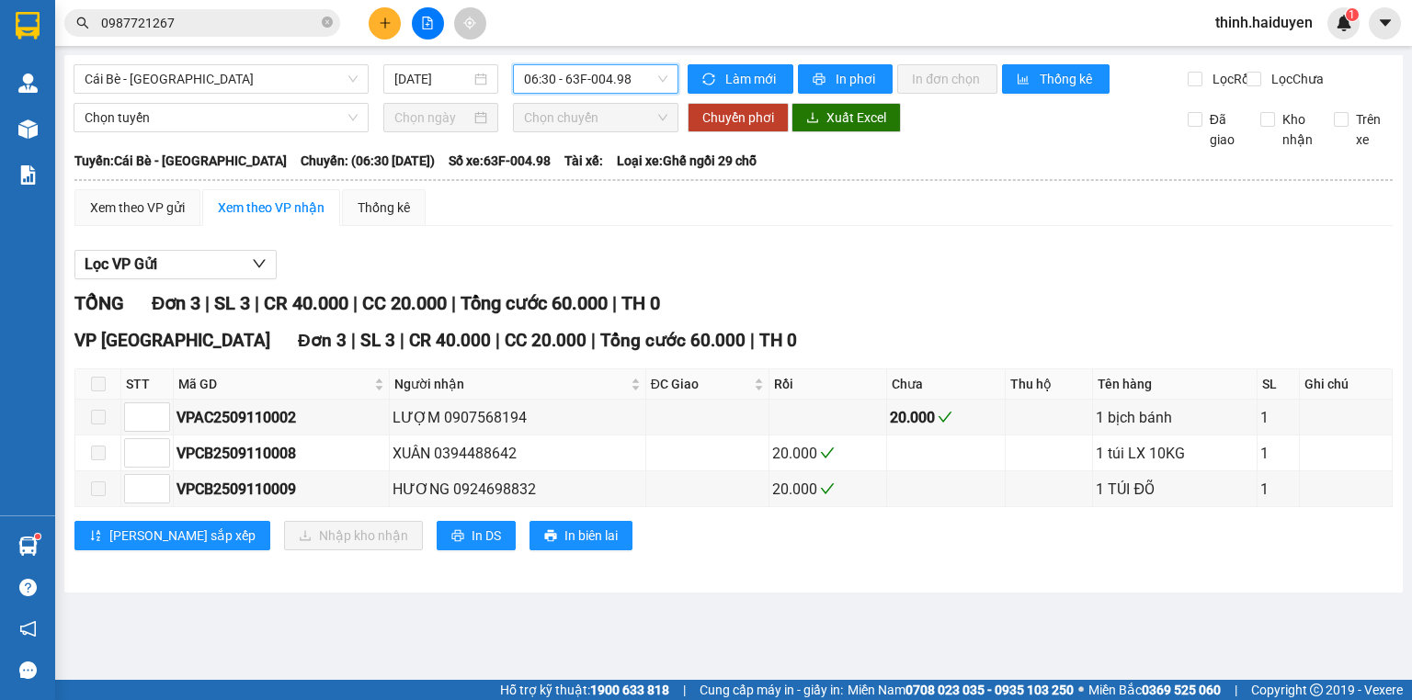
click at [589, 87] on span "06:30 - 63F-004.98" at bounding box center [596, 79] width 144 height 28
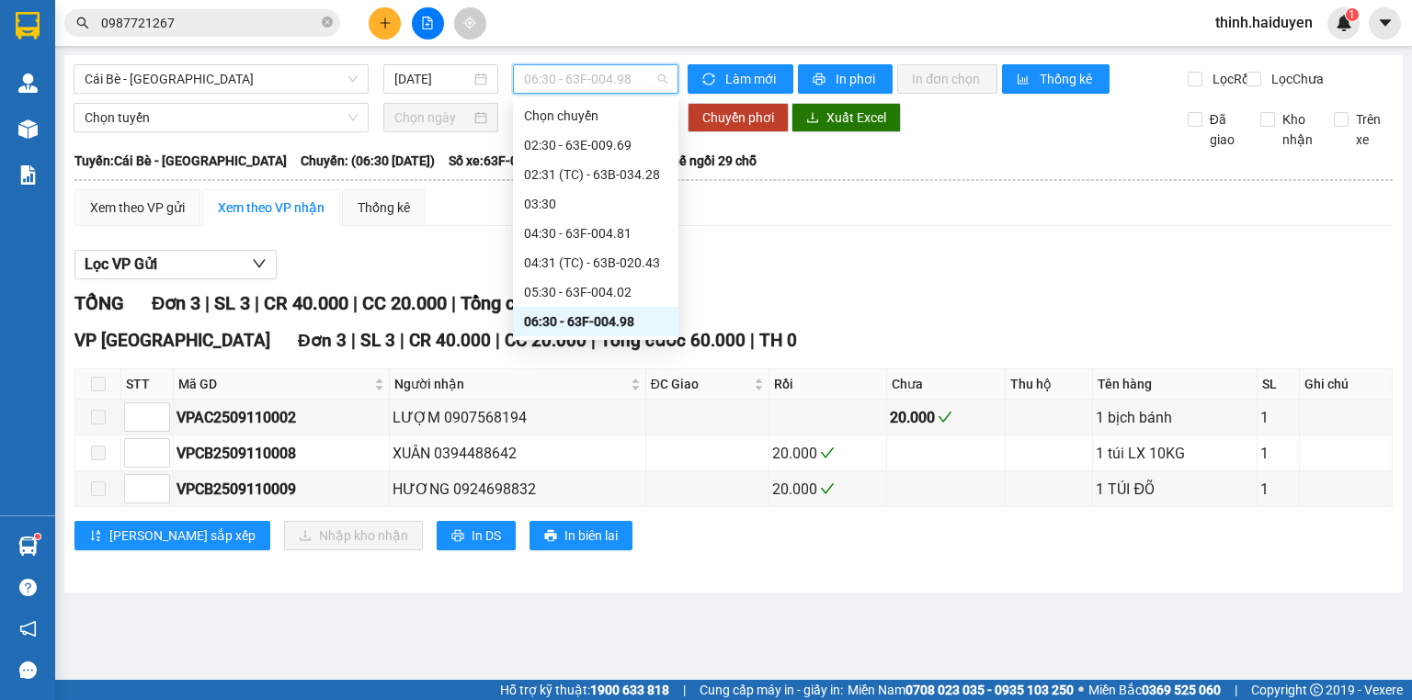
click at [569, 341] on div "06:31 (TC) - 63B-020.03" at bounding box center [595, 351] width 143 height 20
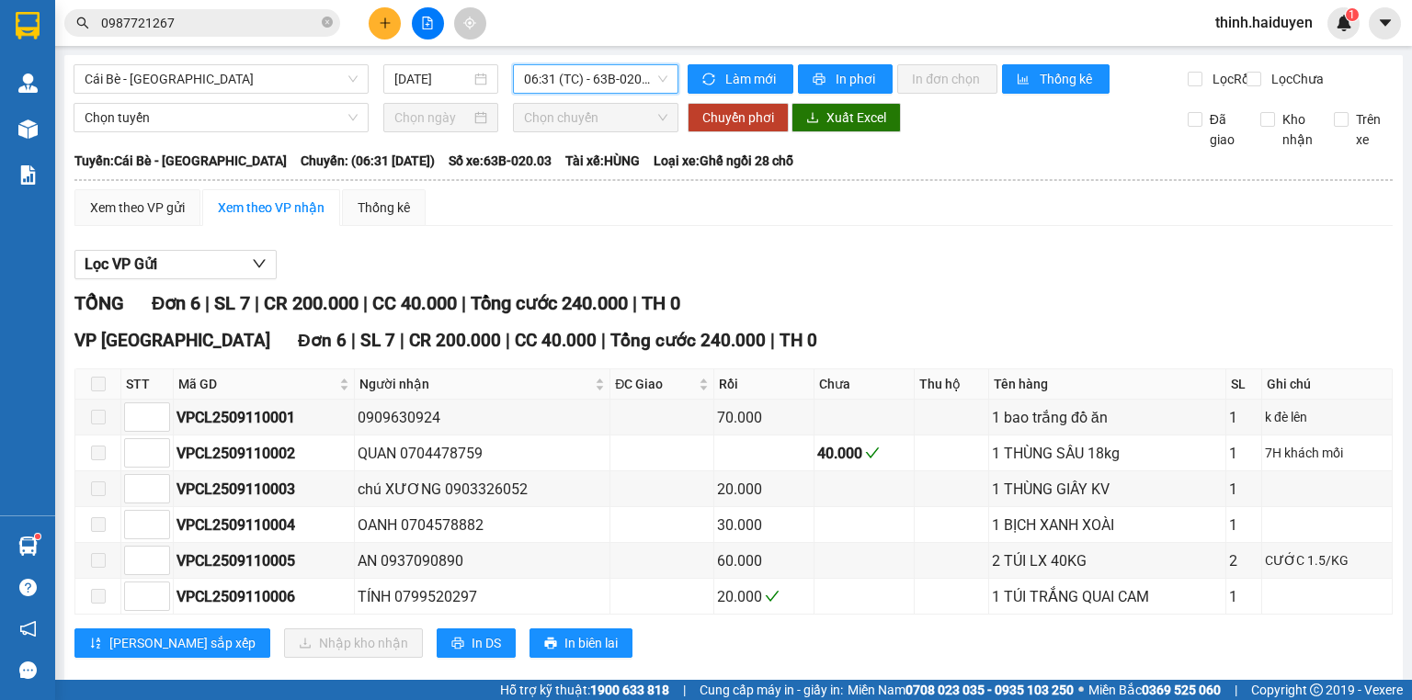
click at [558, 82] on span "06:31 (TC) - 63B-020.03" at bounding box center [596, 79] width 144 height 28
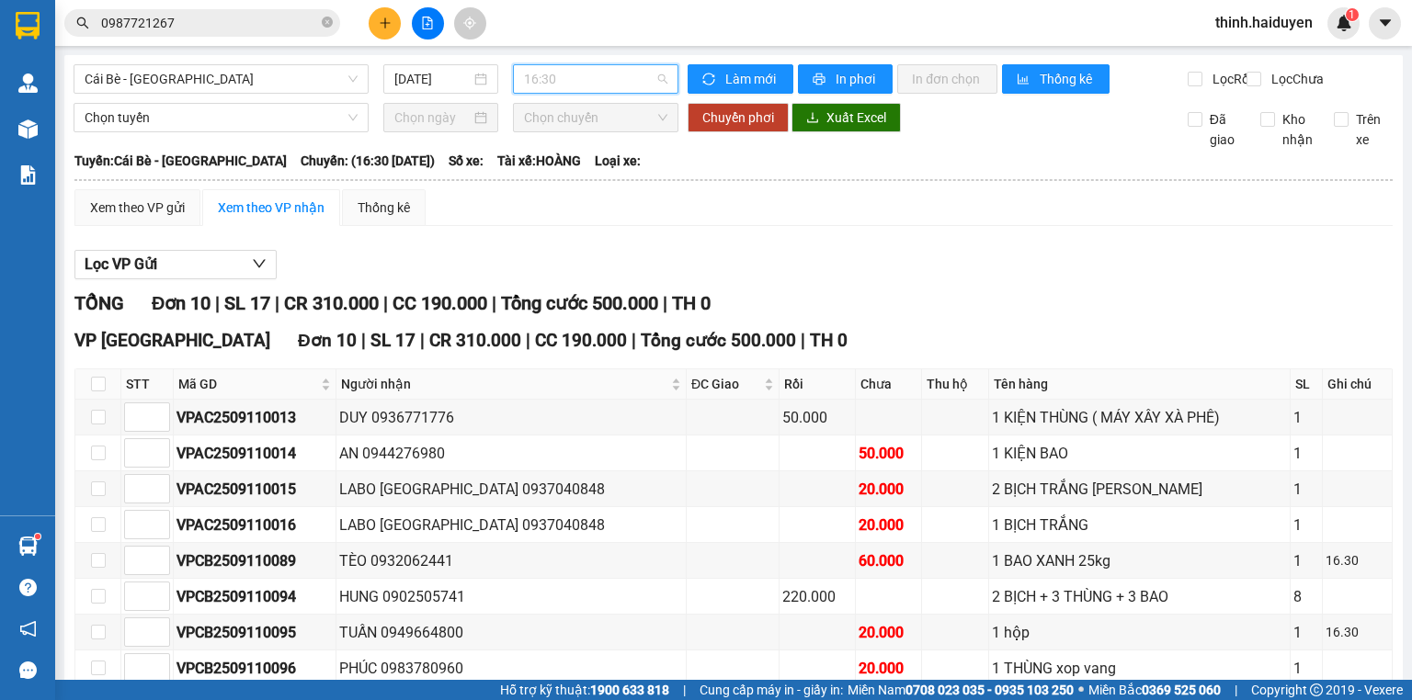
click at [537, 74] on span "16:30" at bounding box center [596, 79] width 144 height 28
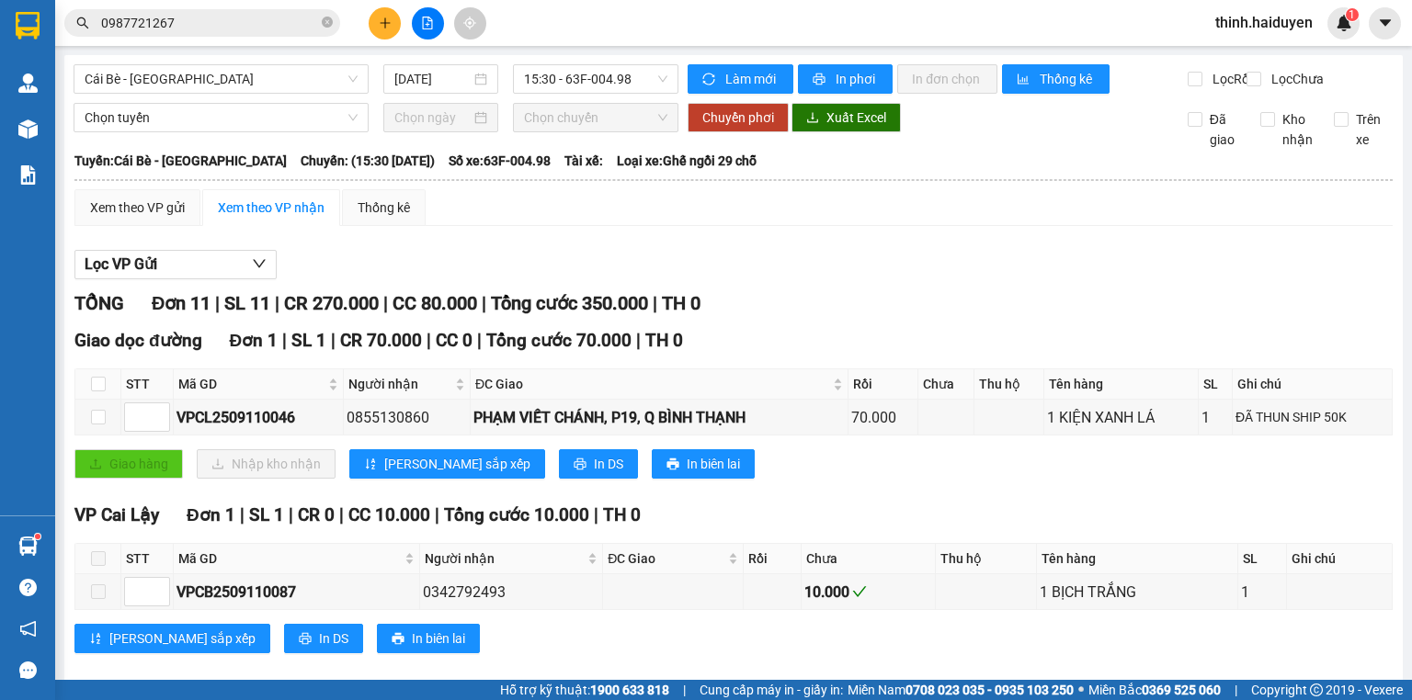
checkbox input "true"
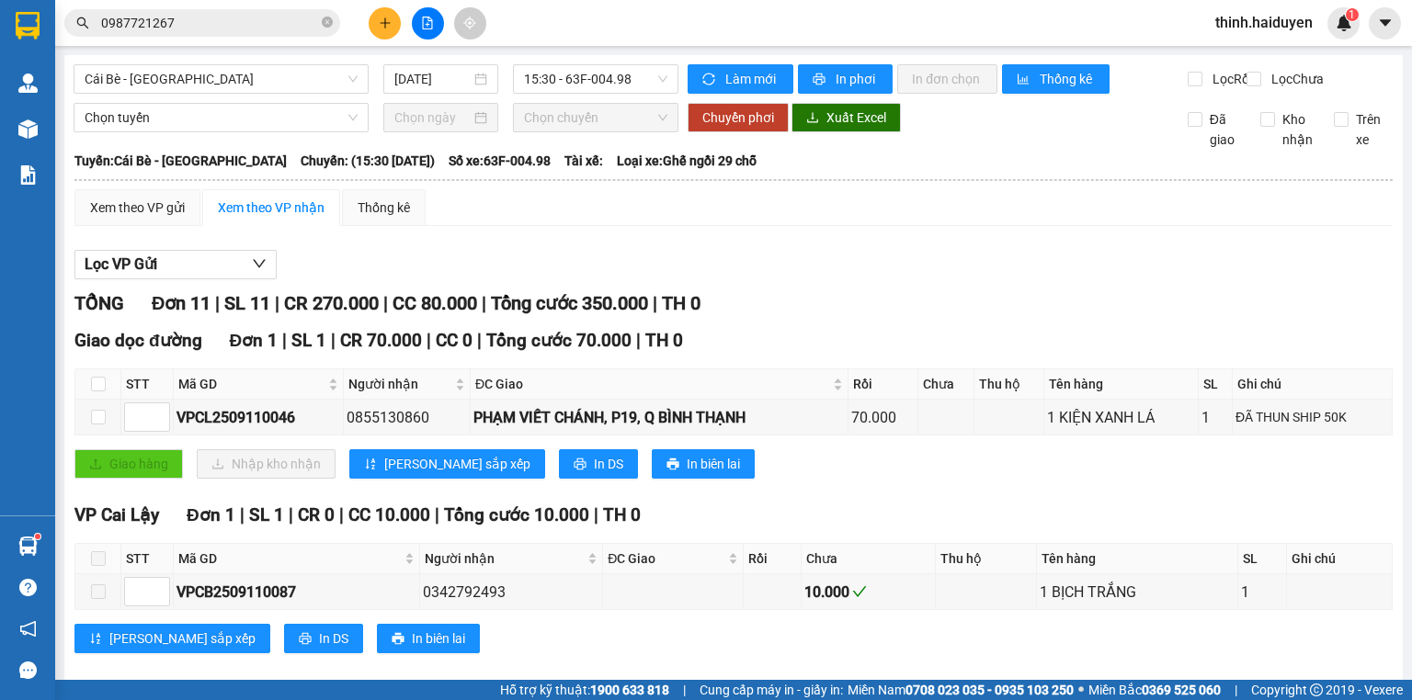
checkbox input "true"
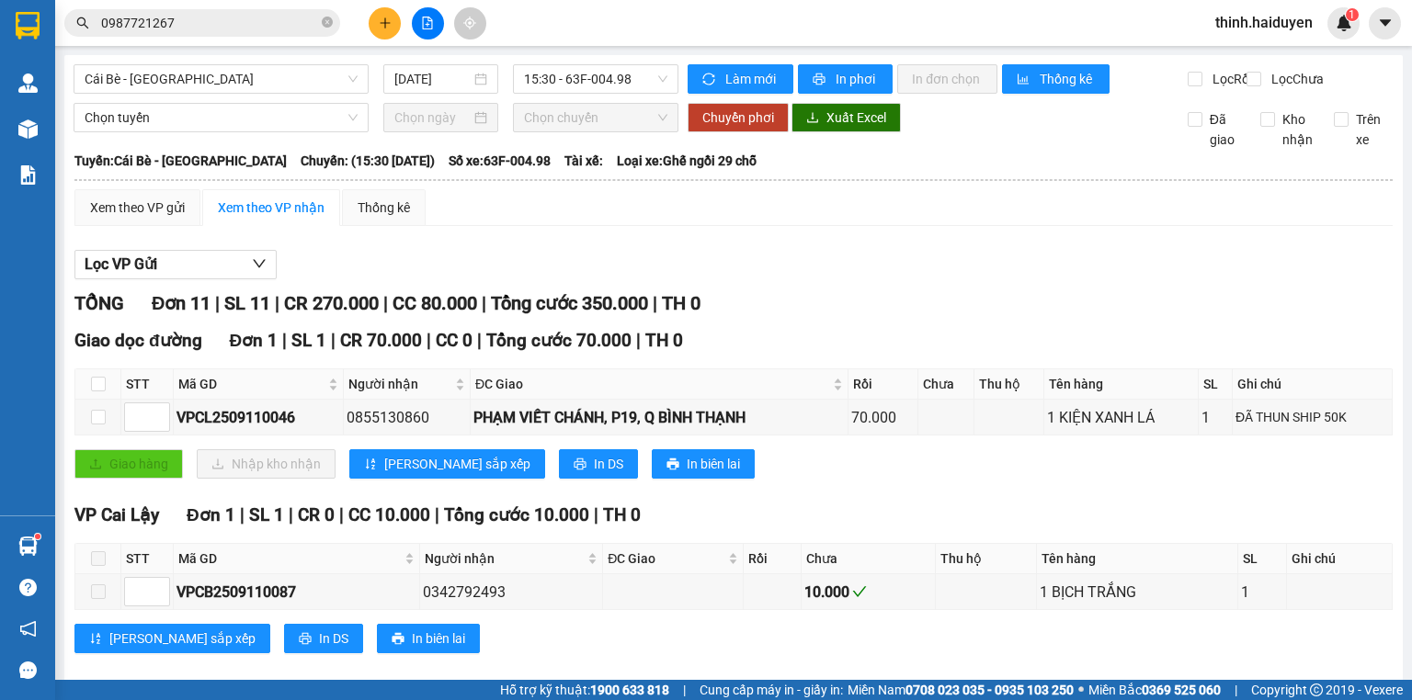
checkbox input "true"
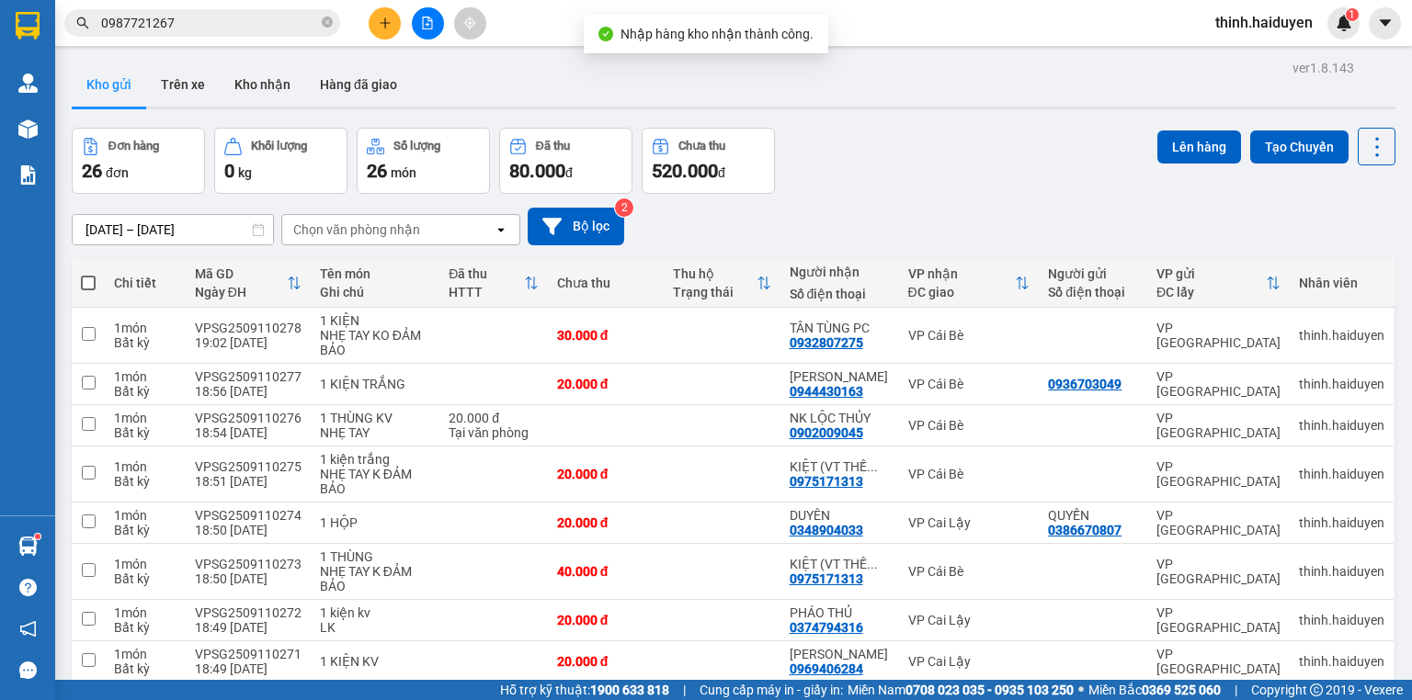
click at [437, 25] on button at bounding box center [428, 23] width 32 height 32
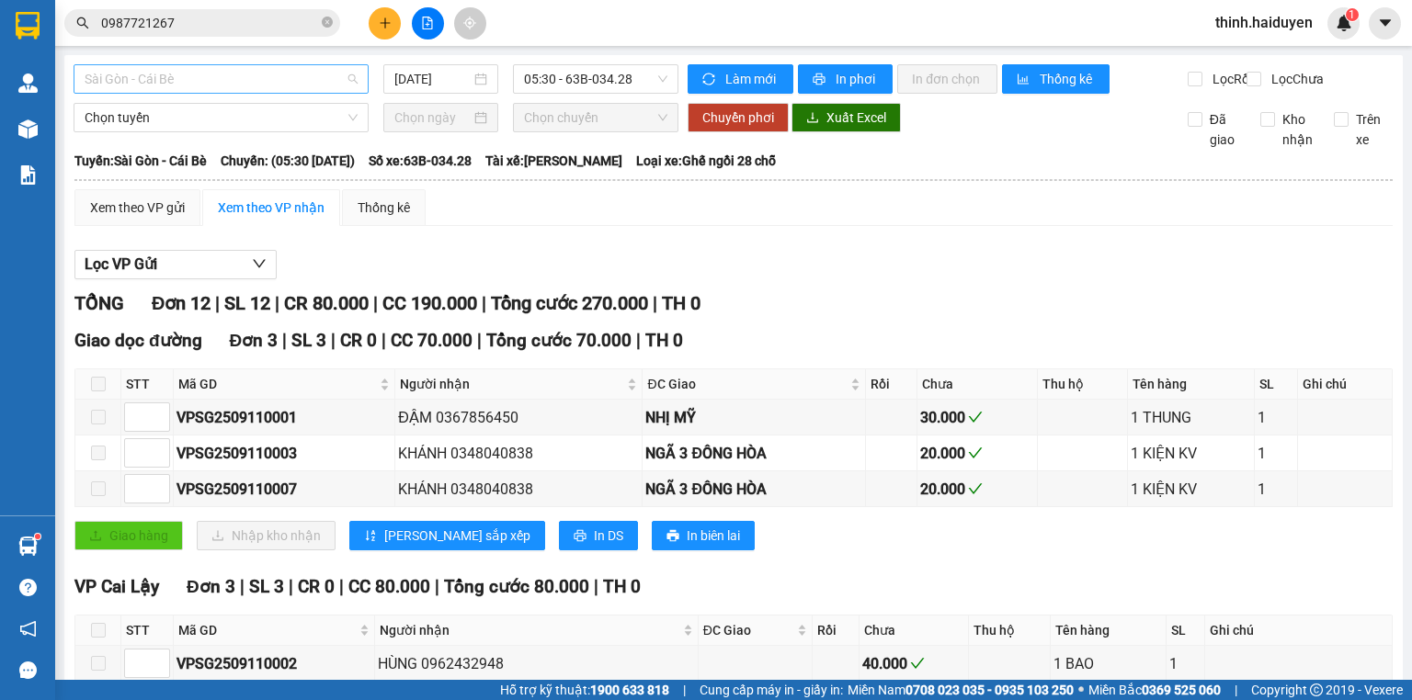
click at [249, 74] on span "Sài Gòn - Cái Bè" at bounding box center [221, 79] width 273 height 28
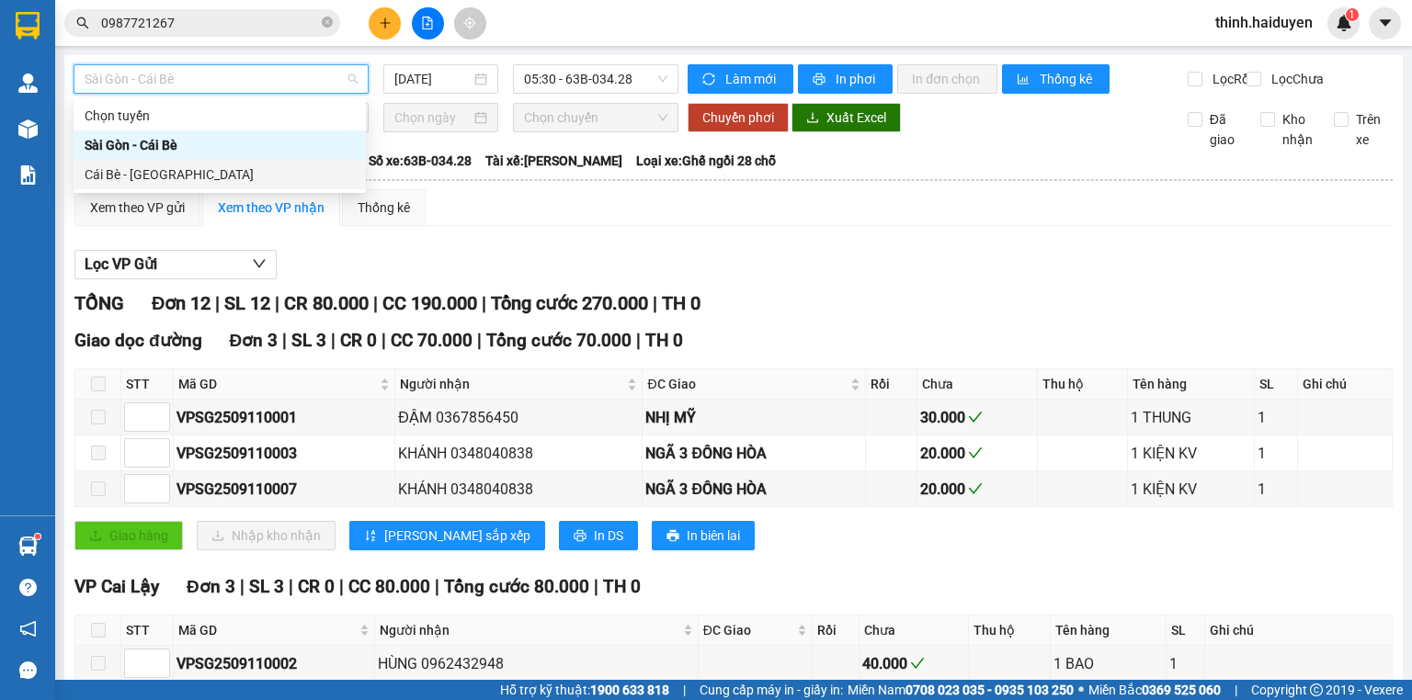
click at [138, 173] on div "Cái Bè - [GEOGRAPHIC_DATA]" at bounding box center [220, 175] width 270 height 20
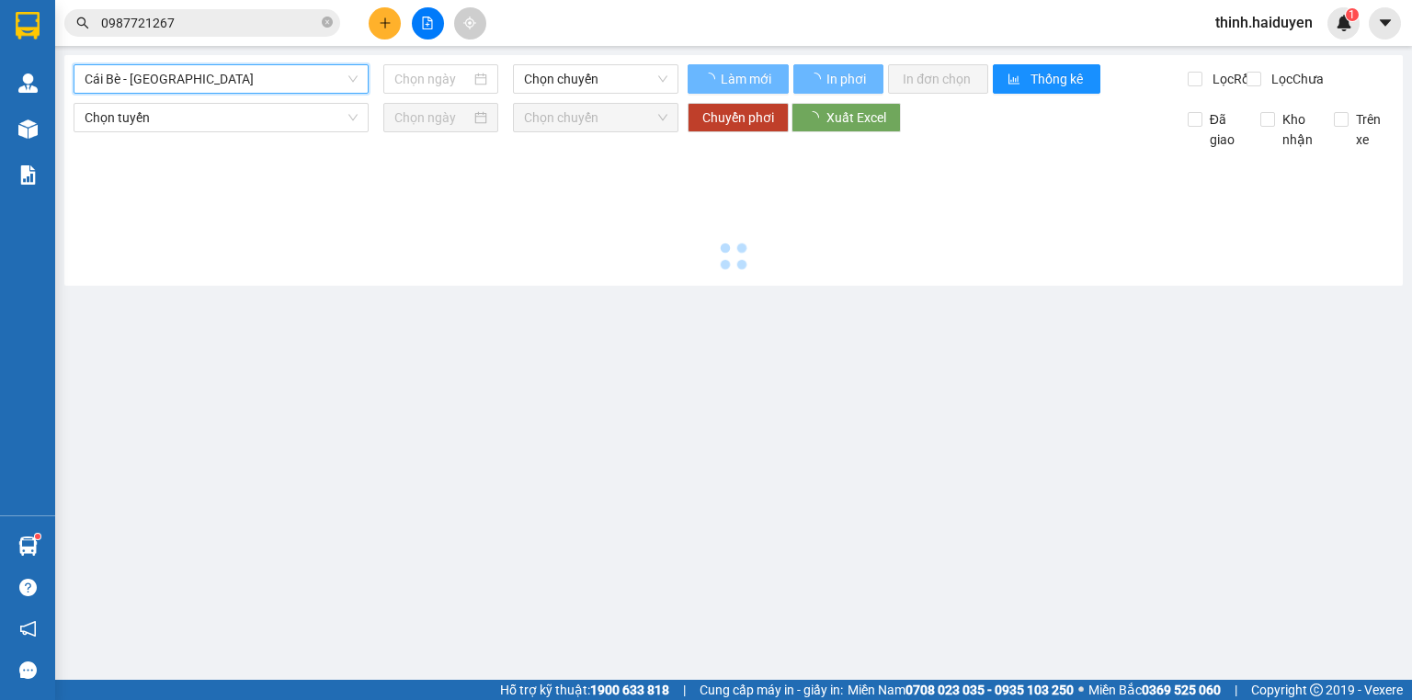
type input "[DATE]"
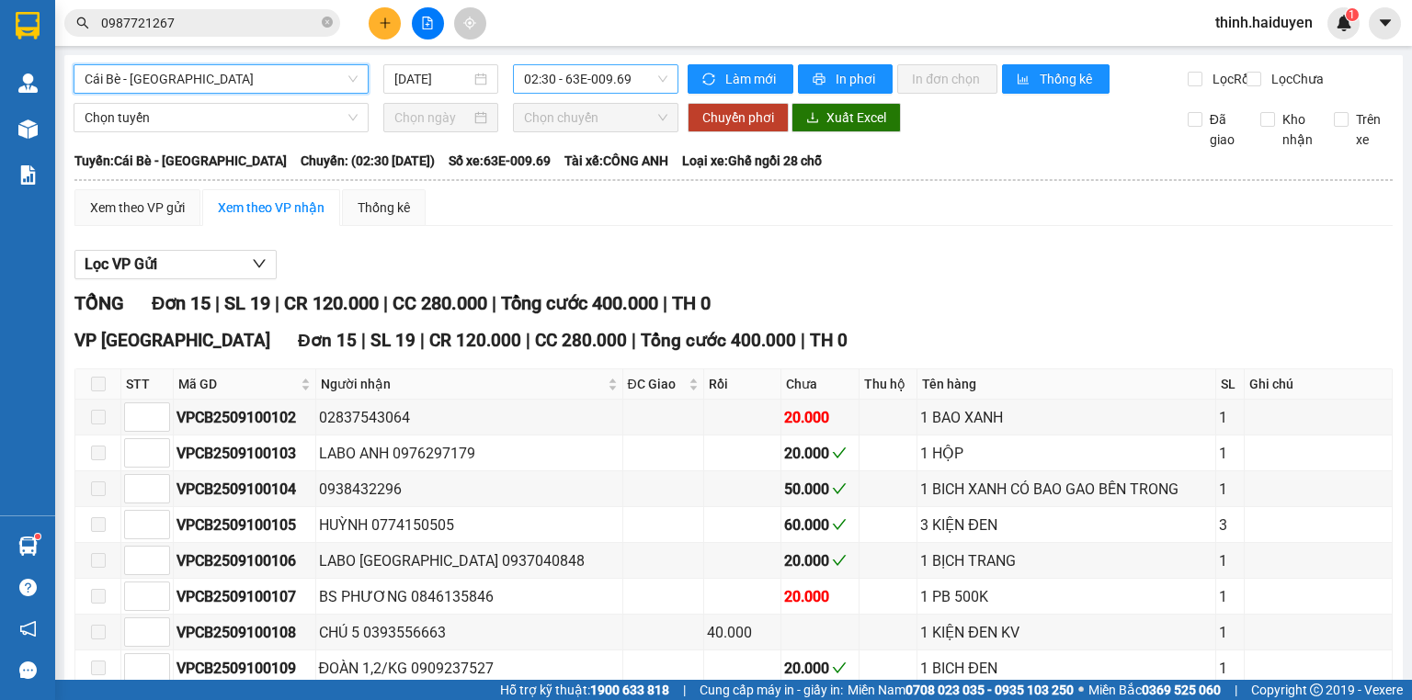
click at [524, 79] on span "02:30 - 63E-009.69" at bounding box center [596, 79] width 144 height 28
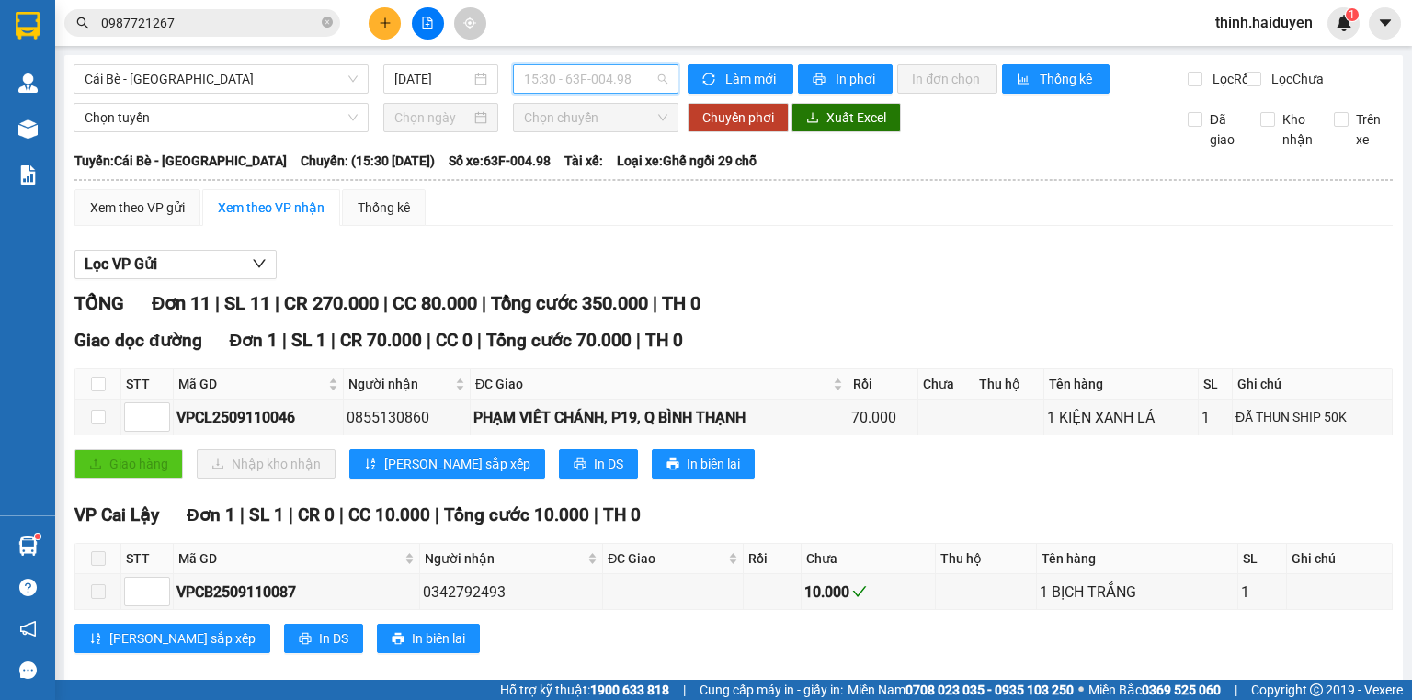
click at [581, 83] on span "15:30 - 63F-004.98" at bounding box center [596, 79] width 144 height 28
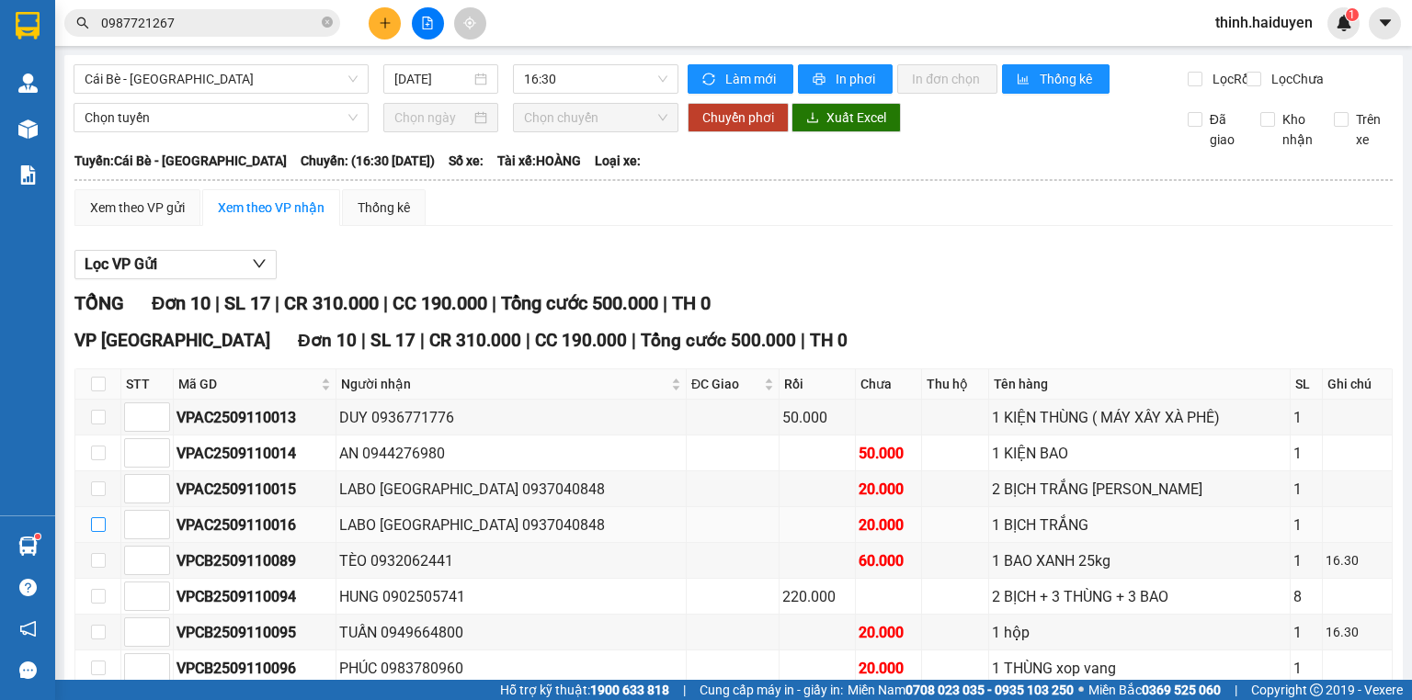
click at [91, 517] on input "checkbox" at bounding box center [98, 524] width 15 height 15
checkbox input "true"
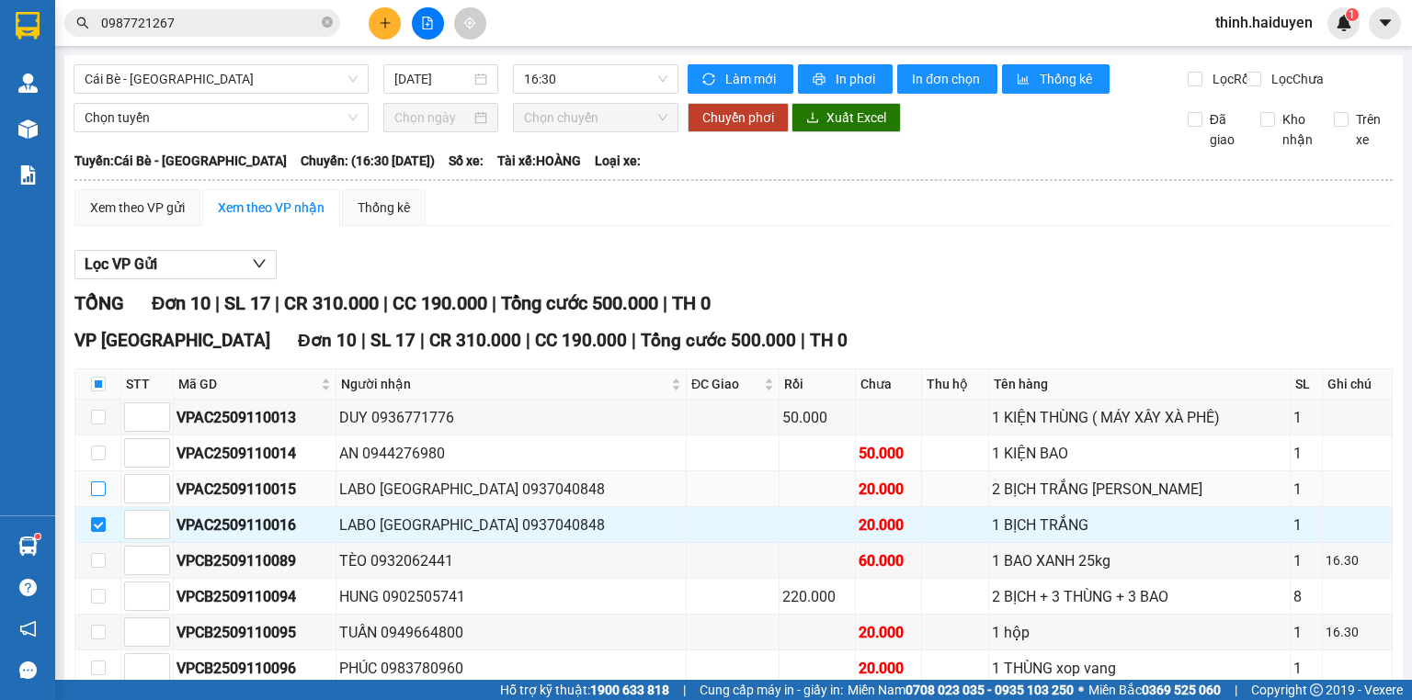
click at [93, 482] on input "checkbox" at bounding box center [98, 489] width 15 height 15
checkbox input "true"
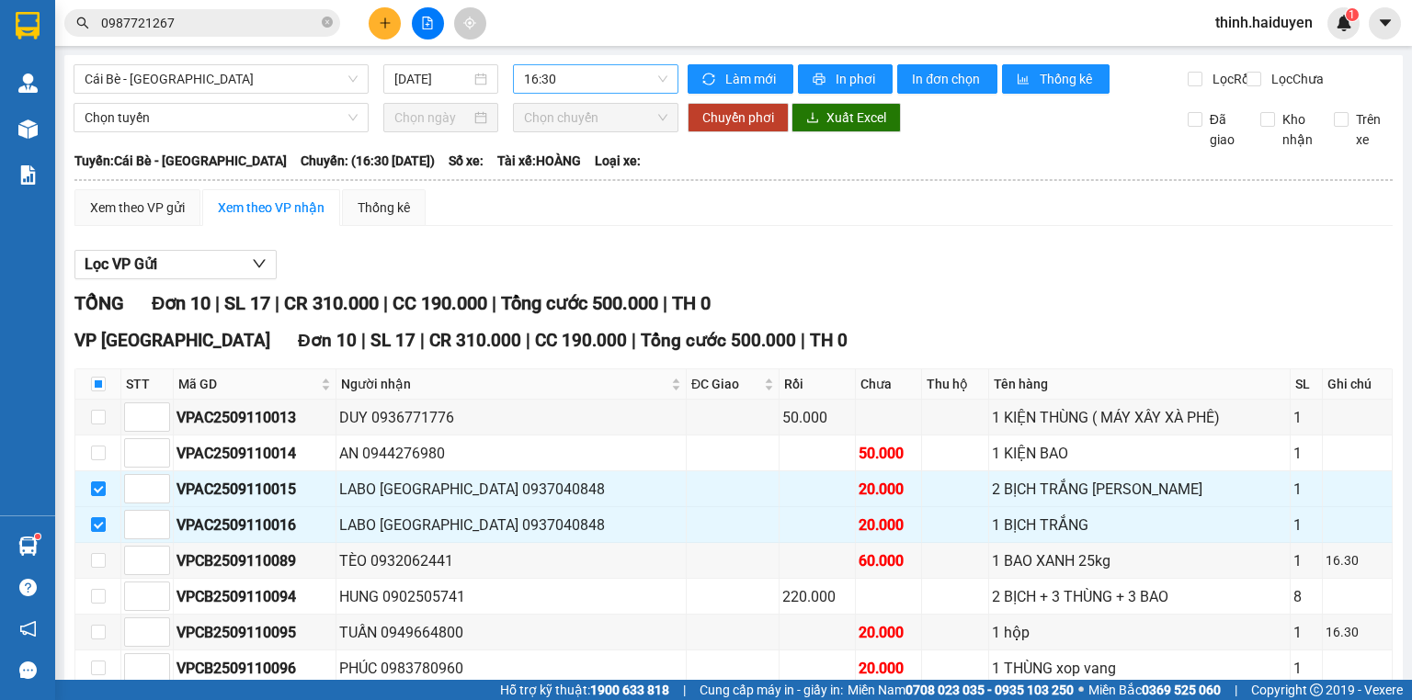
click at [549, 79] on span "16:30" at bounding box center [596, 79] width 144 height 28
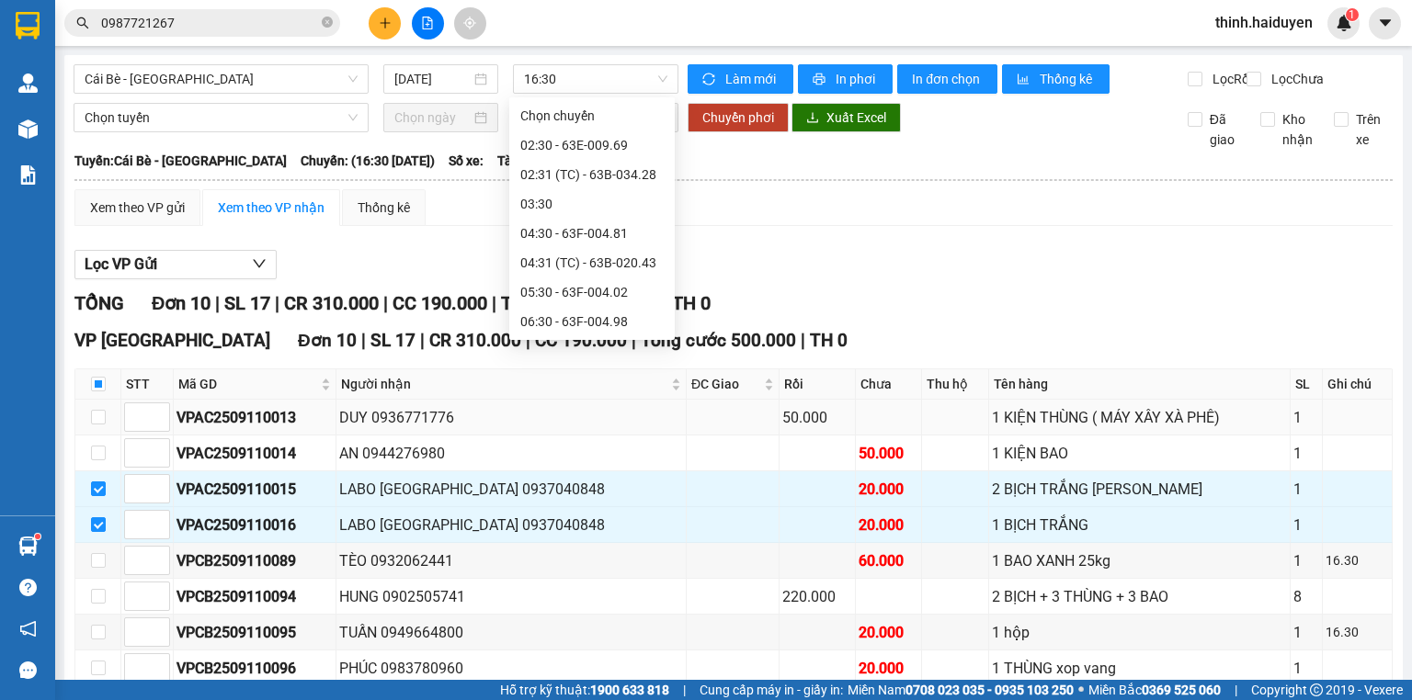
click at [528, 427] on div "DUY 0936771776" at bounding box center [511, 417] width 344 height 23
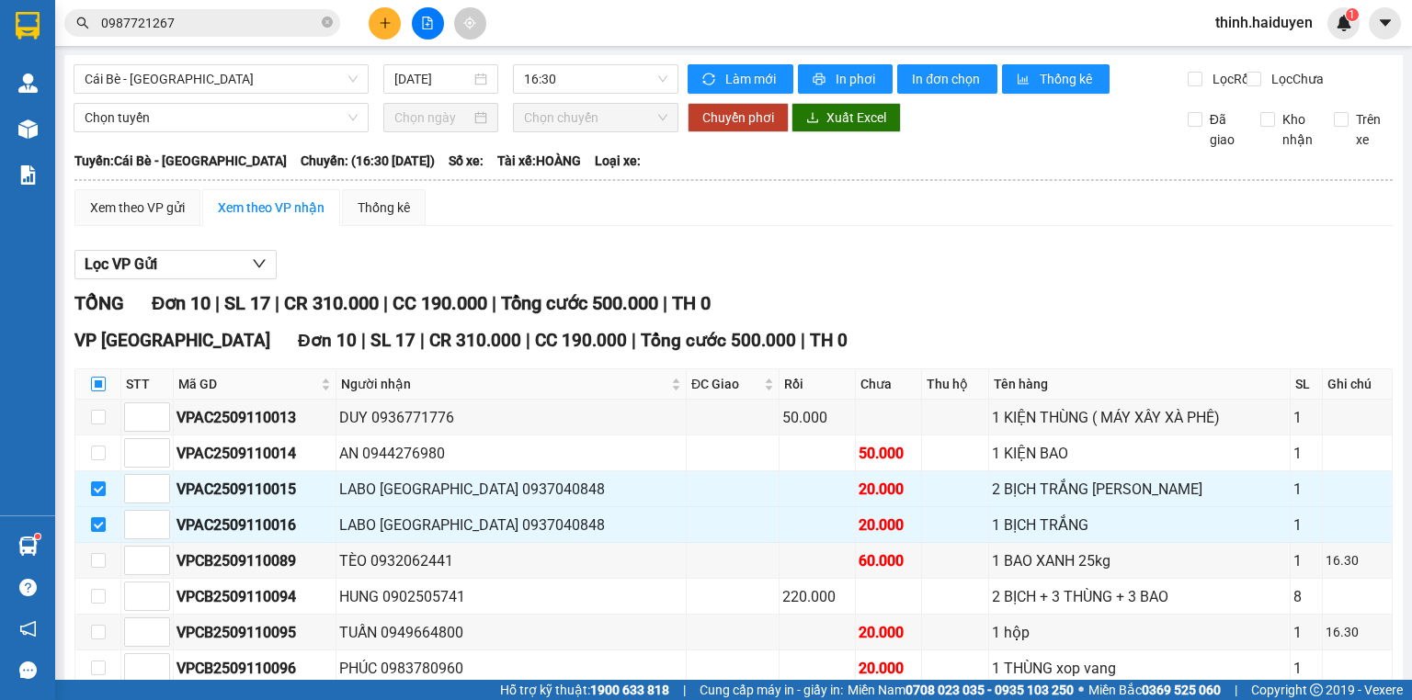
click at [97, 392] on input "checkbox" at bounding box center [98, 384] width 15 height 15
checkbox input "true"
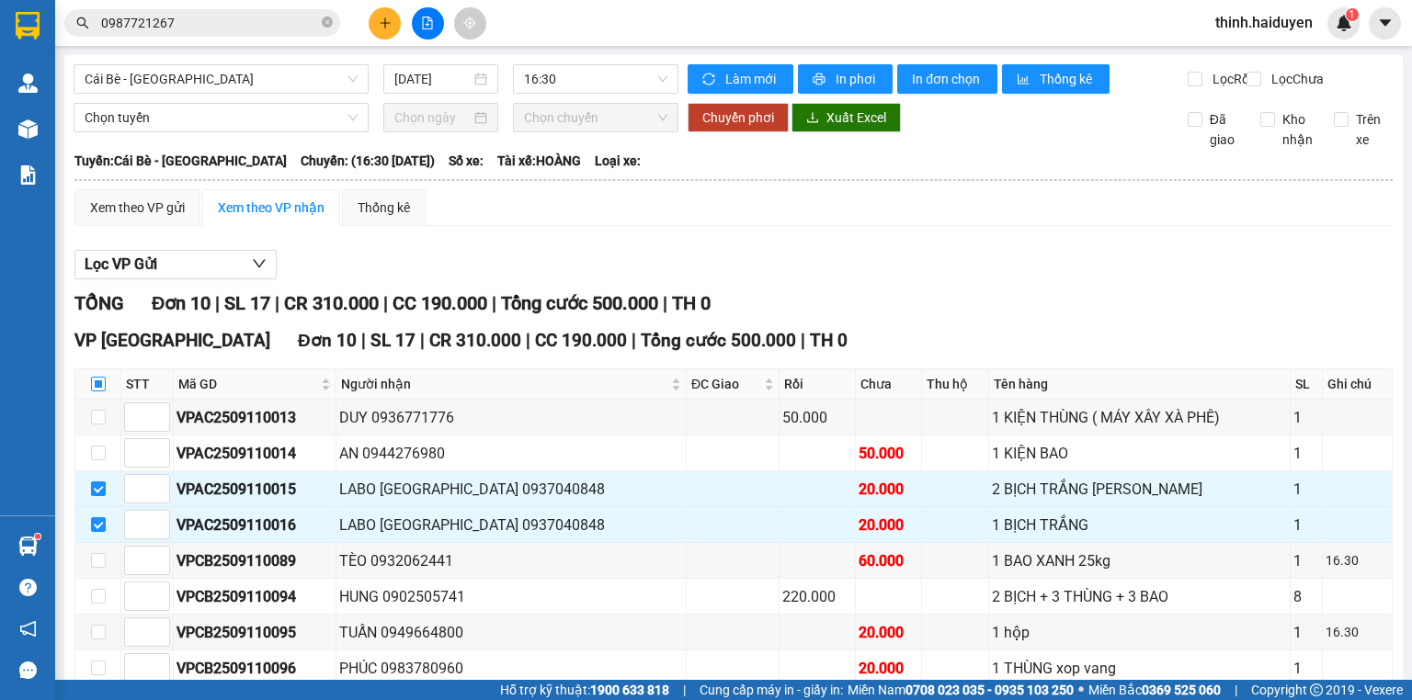
checkbox input "true"
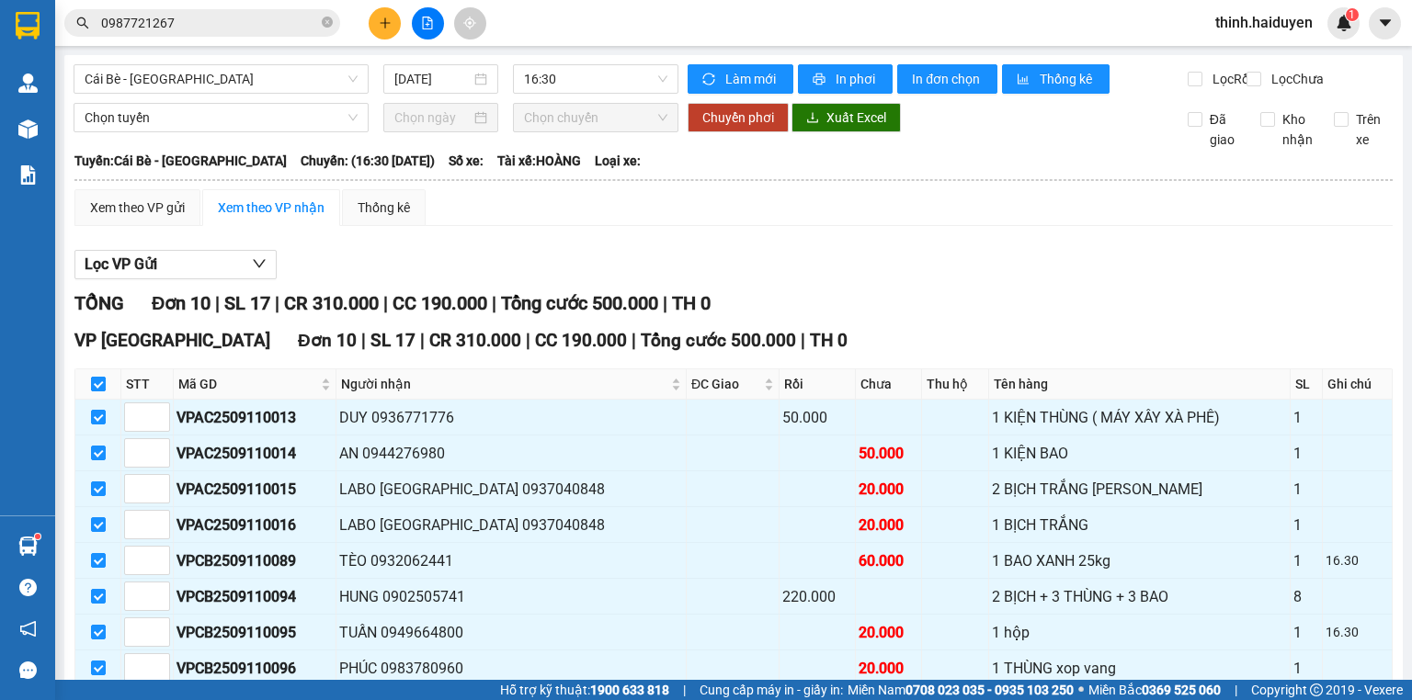
click at [97, 392] on input "checkbox" at bounding box center [98, 384] width 15 height 15
checkbox input "false"
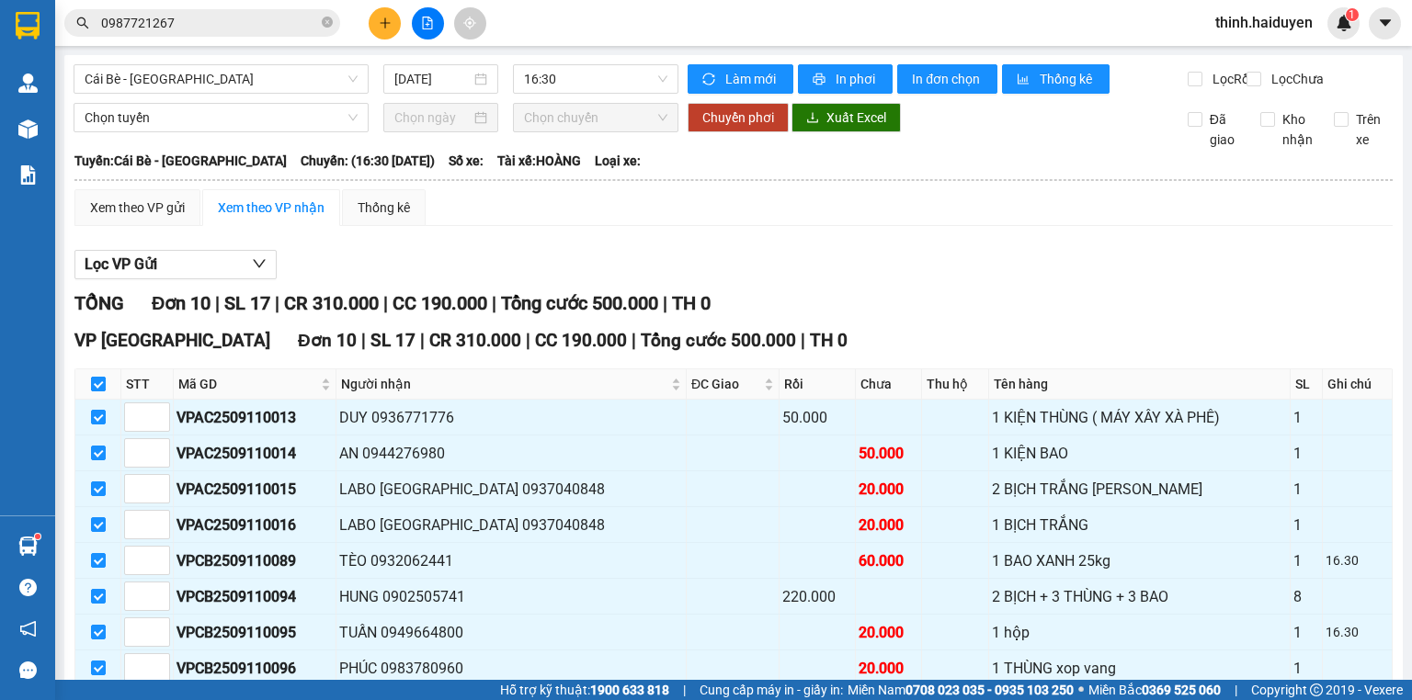
checkbox input "false"
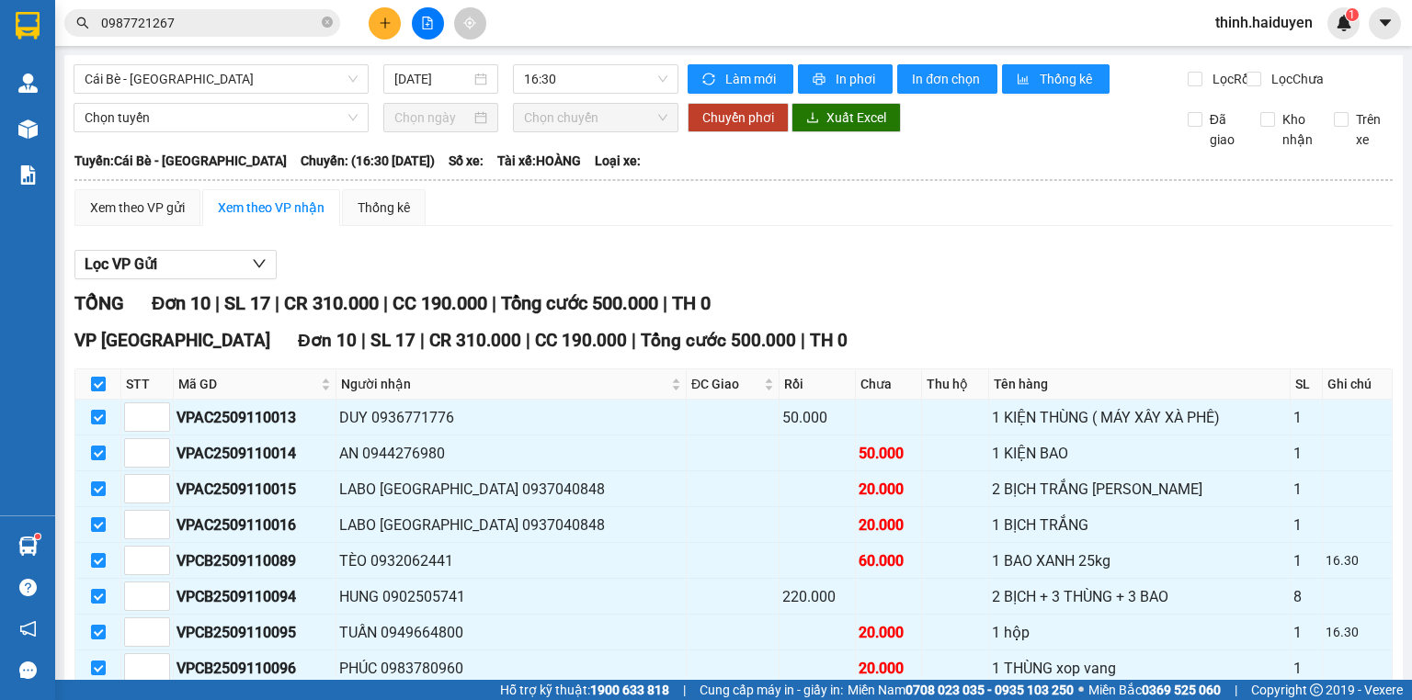
checkbox input "false"
